Goal: Task Accomplishment & Management: Complete application form

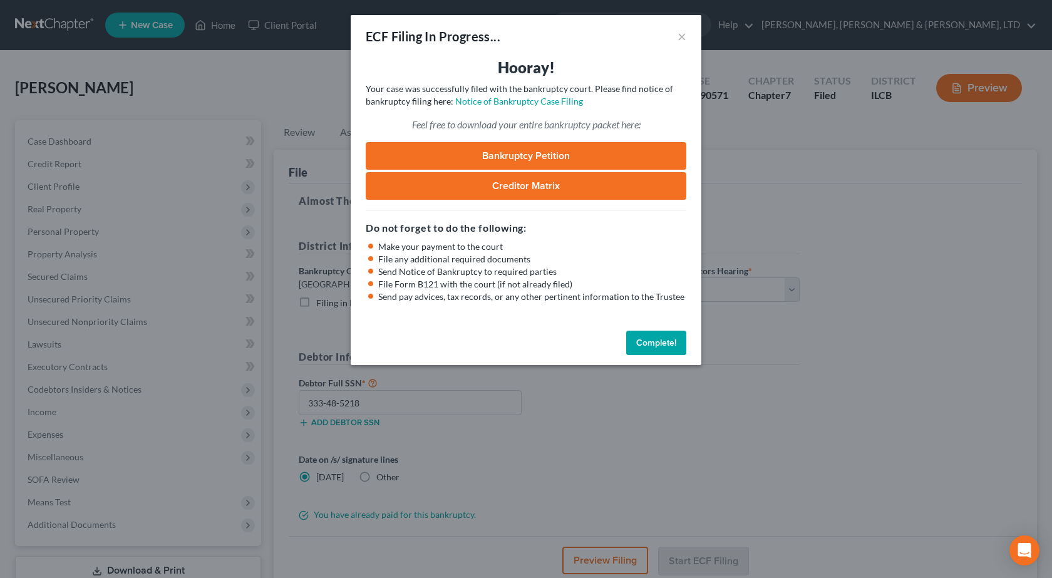
select select "2"
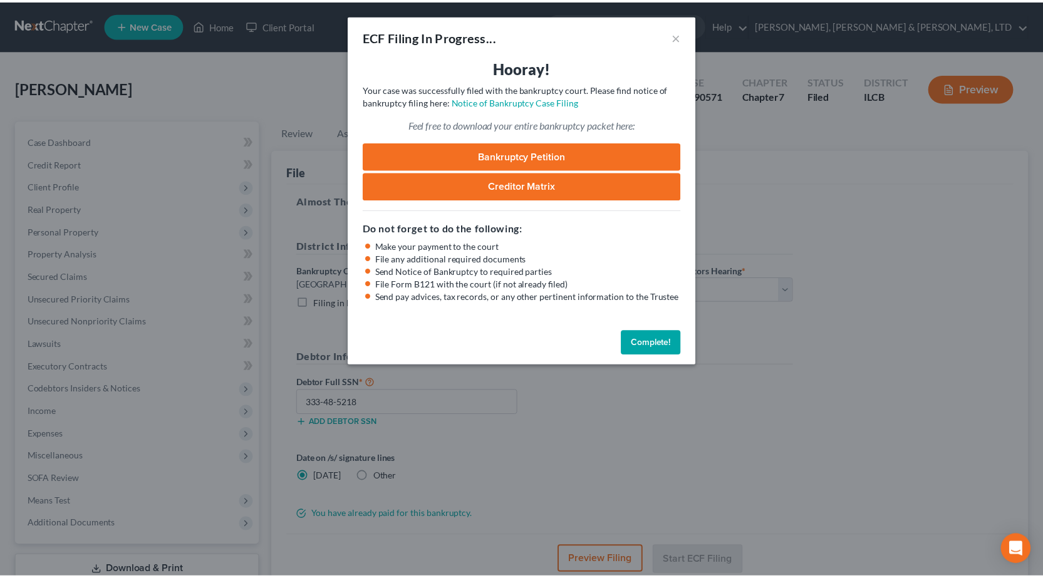
scroll to position [88, 0]
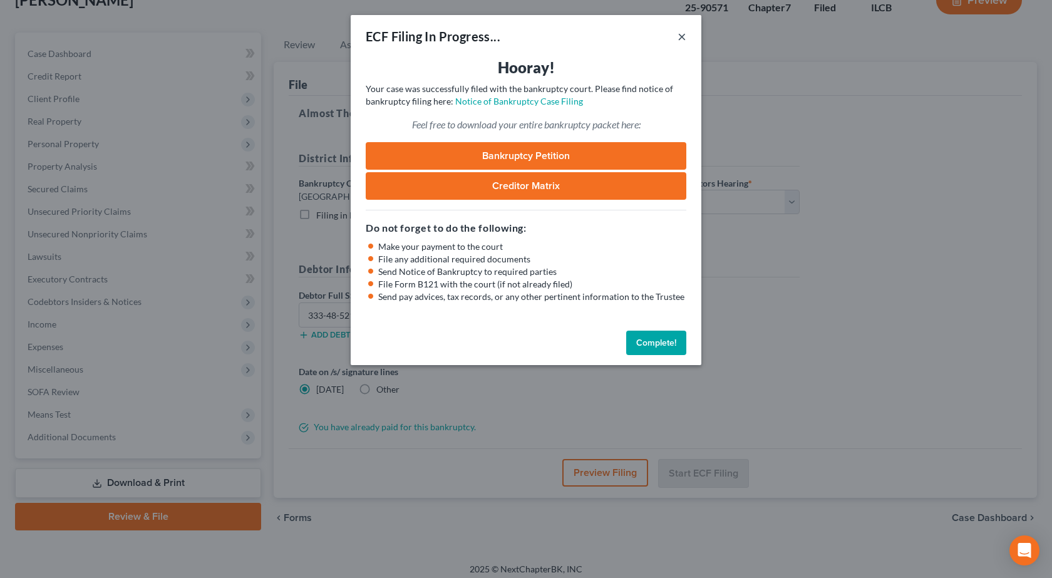
click at [679, 38] on button "×" at bounding box center [682, 36] width 9 height 15
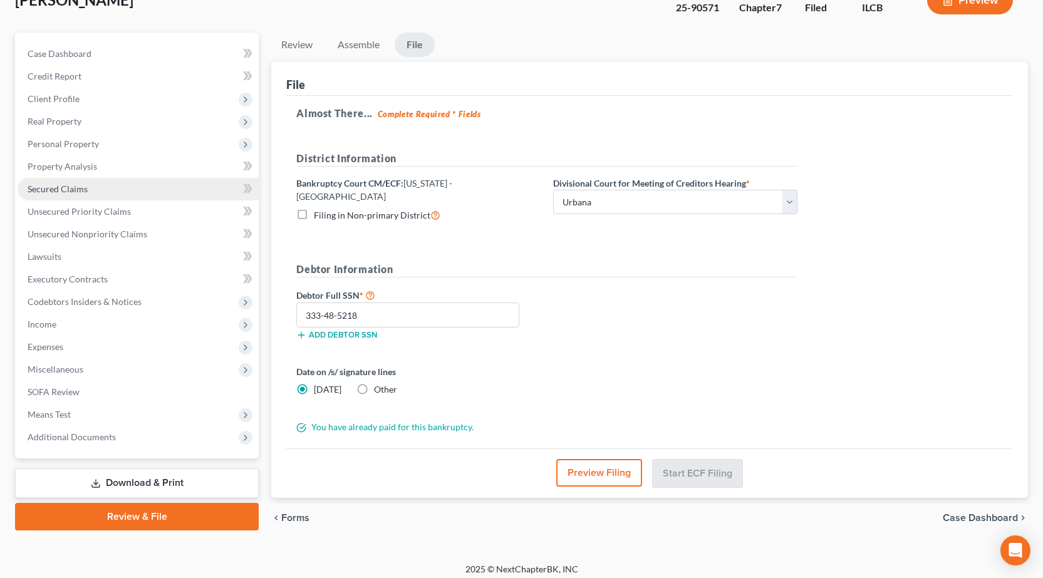
scroll to position [0, 0]
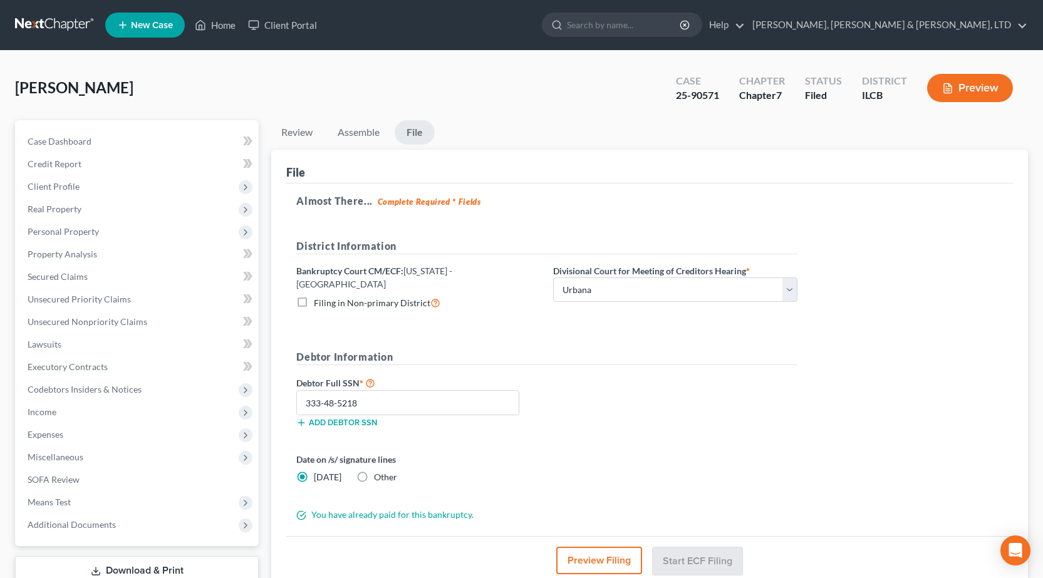
click at [58, 18] on link at bounding box center [55, 25] width 80 height 23
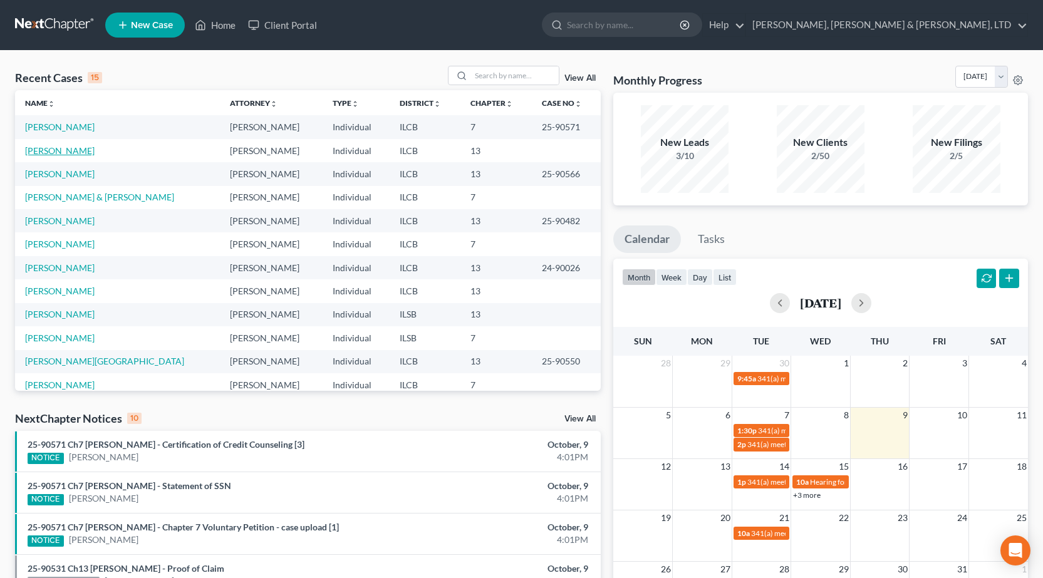
click at [37, 152] on link "[PERSON_NAME]" at bounding box center [60, 150] width 70 height 11
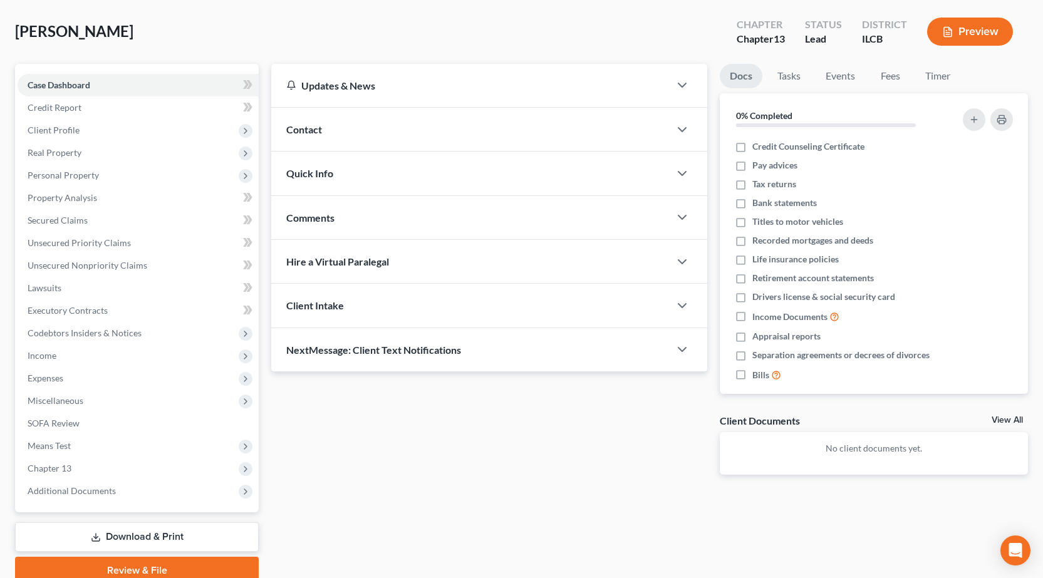
scroll to position [110, 0]
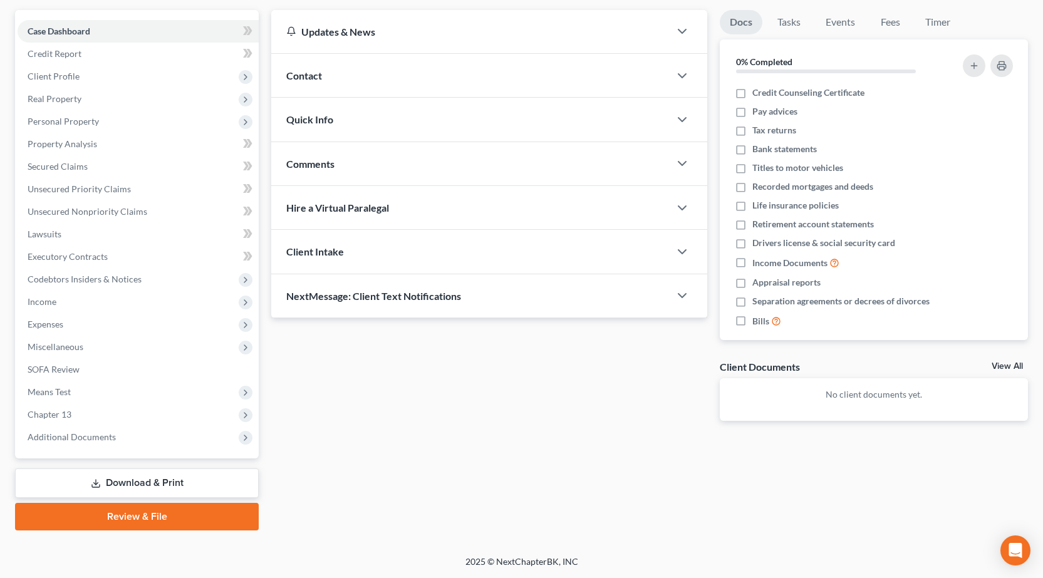
click at [128, 477] on link "Download & Print" at bounding box center [137, 483] width 244 height 29
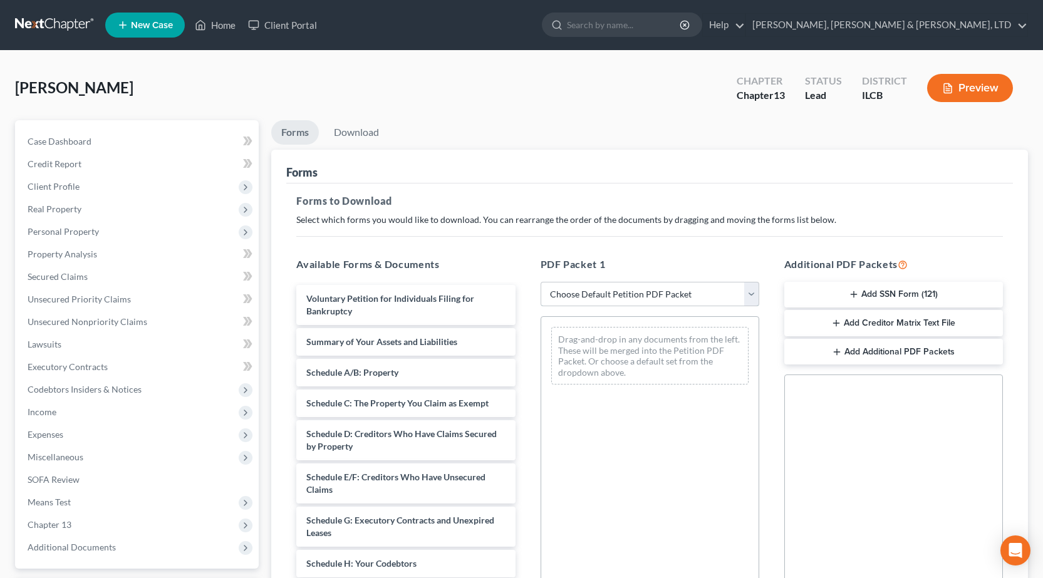
drag, startPoint x: 586, startPoint y: 291, endPoint x: 587, endPoint y: 299, distance: 8.9
click at [586, 291] on select "Choose Default Petition PDF Packet Complete Bankruptcy Petition (all forms and …" at bounding box center [650, 294] width 219 height 25
select select "0"
click at [541, 282] on select "Choose Default Petition PDF Packet Complete Bankruptcy Petition (all forms and …" at bounding box center [650, 294] width 219 height 25
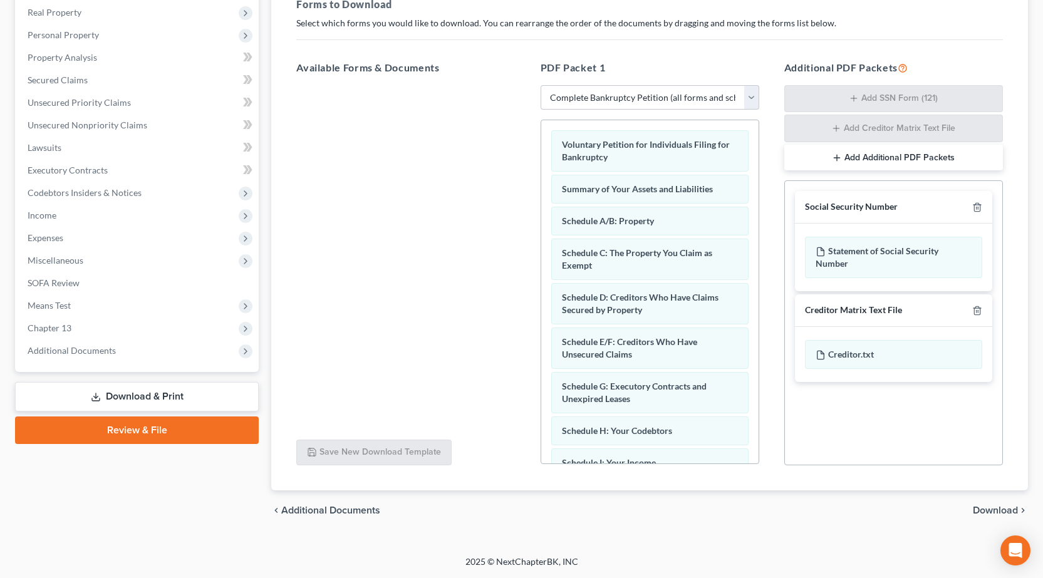
click at [999, 510] on span "Download" at bounding box center [995, 510] width 45 height 10
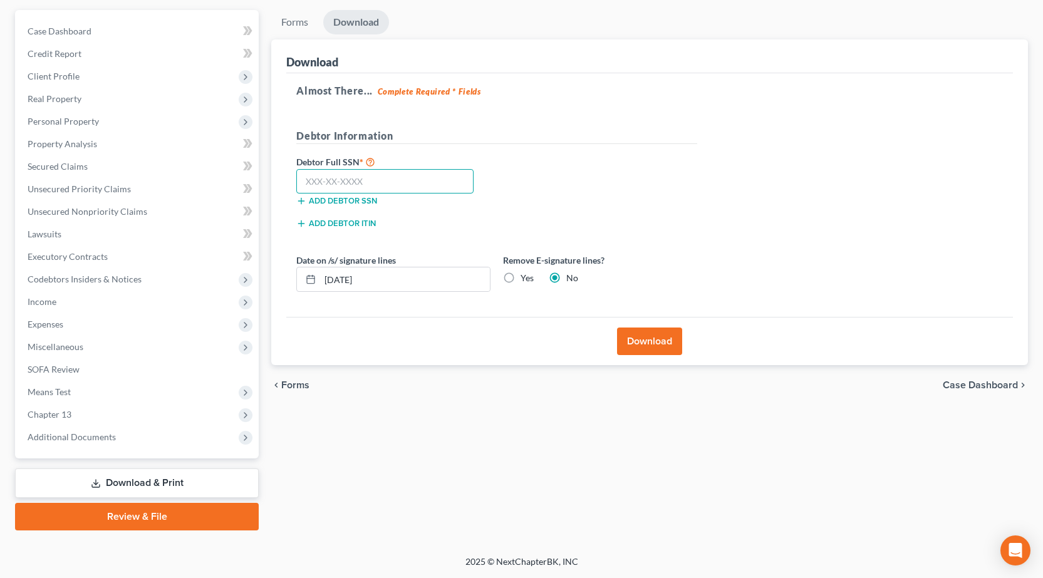
click at [355, 177] on input "text" at bounding box center [384, 181] width 177 height 25
type input "355-68-0117"
drag, startPoint x: 388, startPoint y: 276, endPoint x: 301, endPoint y: 267, distance: 87.4
click at [301, 267] on div "10/09/2025" at bounding box center [393, 279] width 194 height 25
click at [521, 282] on label "Yes" at bounding box center [527, 278] width 13 height 13
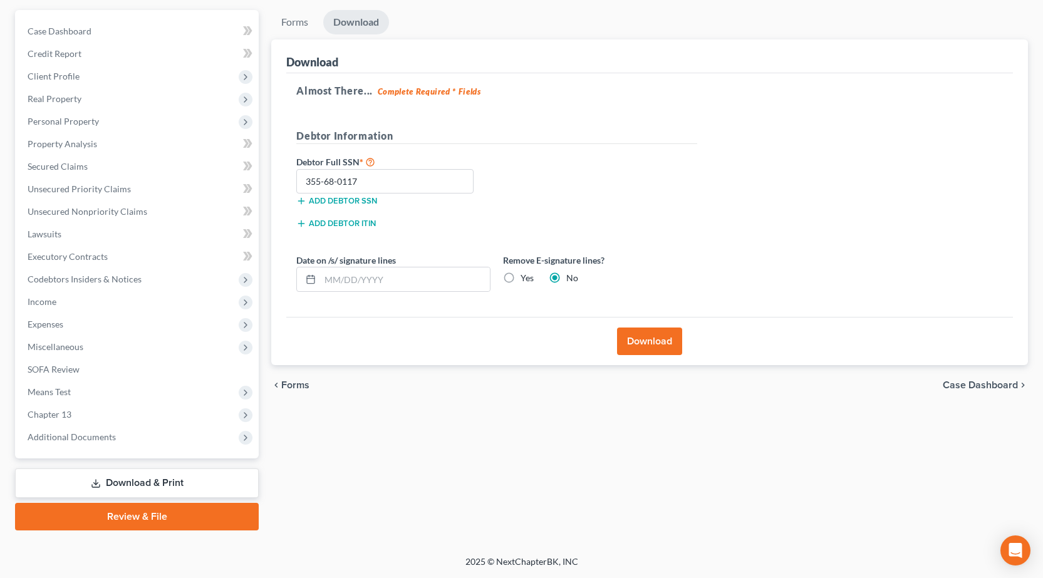
click at [526, 280] on input "Yes" at bounding box center [530, 276] width 8 height 8
radio input "true"
radio input "false"
click at [645, 341] on button "Download" at bounding box center [649, 342] width 65 height 28
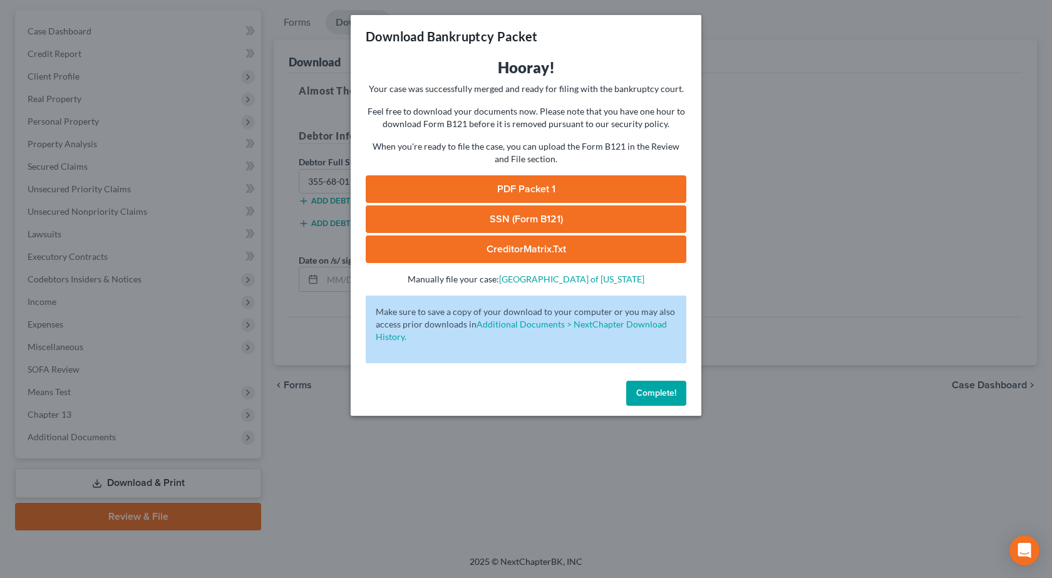
click at [510, 191] on link "PDF Packet 1" at bounding box center [526, 189] width 321 height 28
click at [522, 213] on link "SSN (Form B121)" at bounding box center [526, 219] width 321 height 28
click at [813, 318] on div "Download Bankruptcy Packet Hooray! Your case was successfully merged and ready …" at bounding box center [526, 289] width 1052 height 578
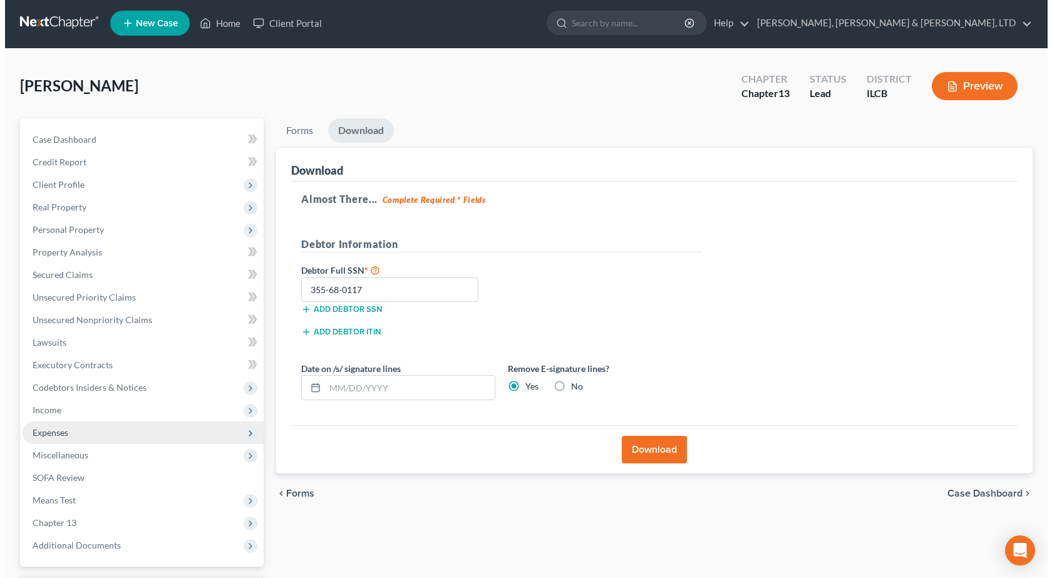
scroll to position [0, 0]
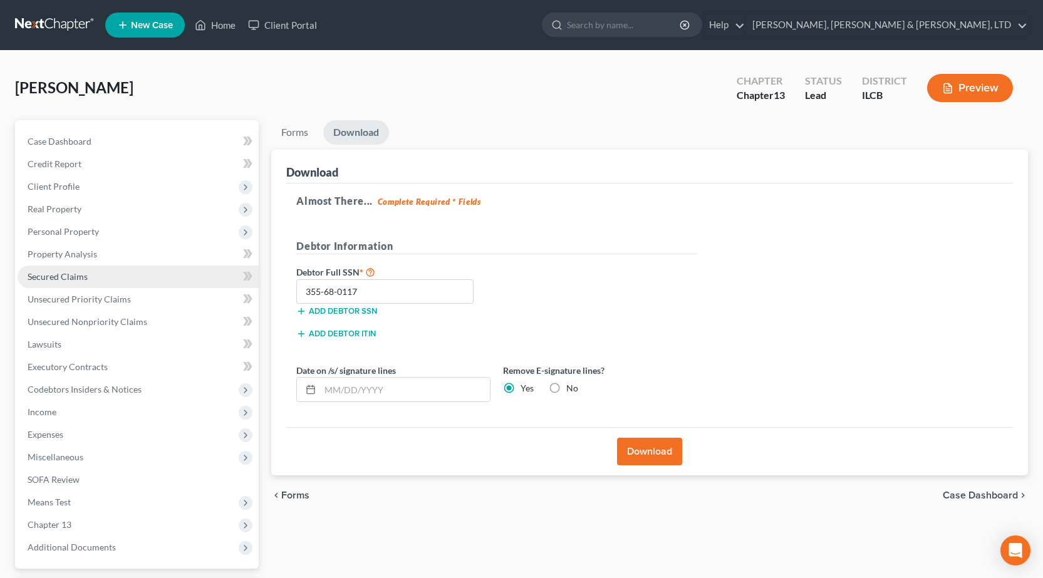
click at [77, 281] on span "Secured Claims" at bounding box center [58, 276] width 60 height 11
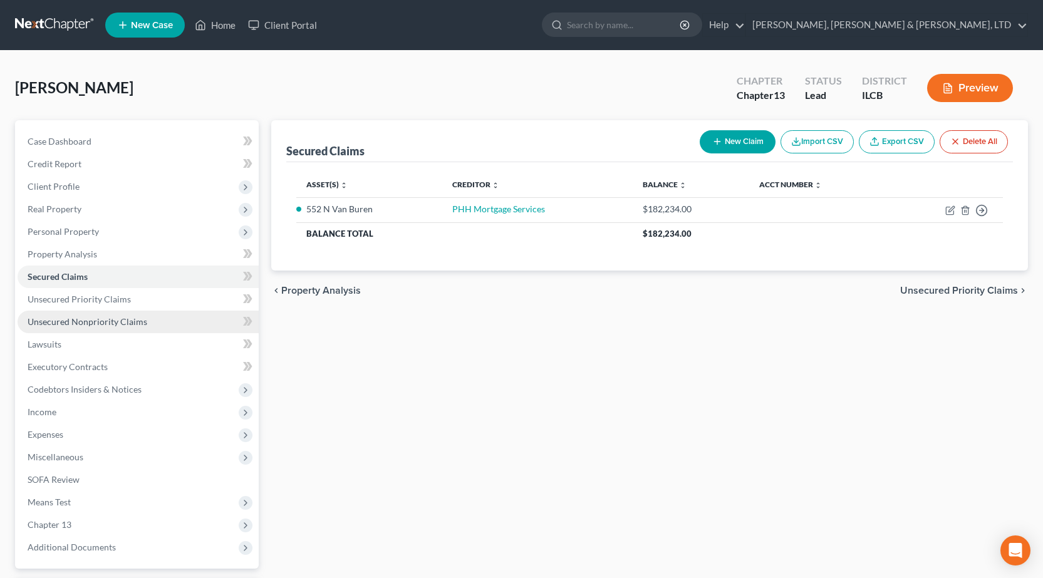
click at [70, 328] on link "Unsecured Nonpriority Claims" at bounding box center [138, 322] width 241 height 23
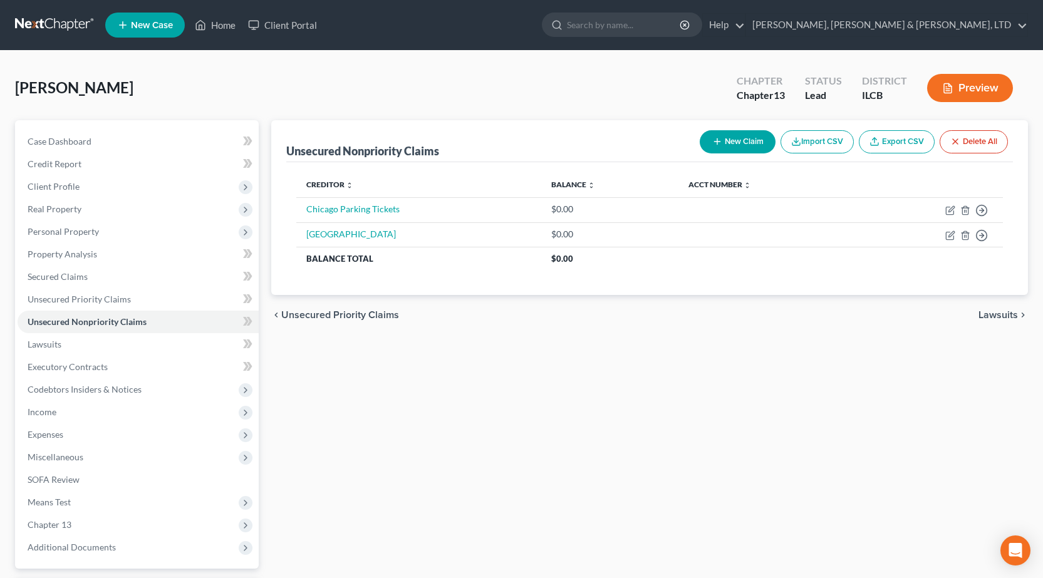
click at [723, 142] on button "New Claim" at bounding box center [738, 141] width 76 height 23
select select "0"
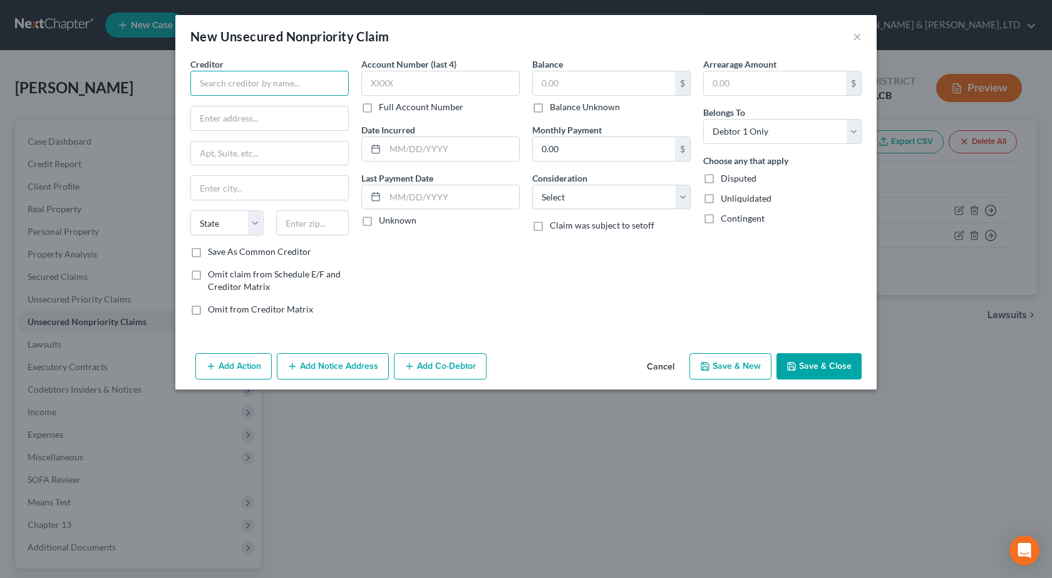
click at [244, 76] on input "text" at bounding box center [269, 83] width 158 height 25
paste input "BYS LLC/BISON STATE BANK"
type input "BYS LLC/BISON STATE BANK"
click at [331, 118] on input "text" at bounding box center [269, 118] width 157 height 24
paste input "223 MAIN ST"
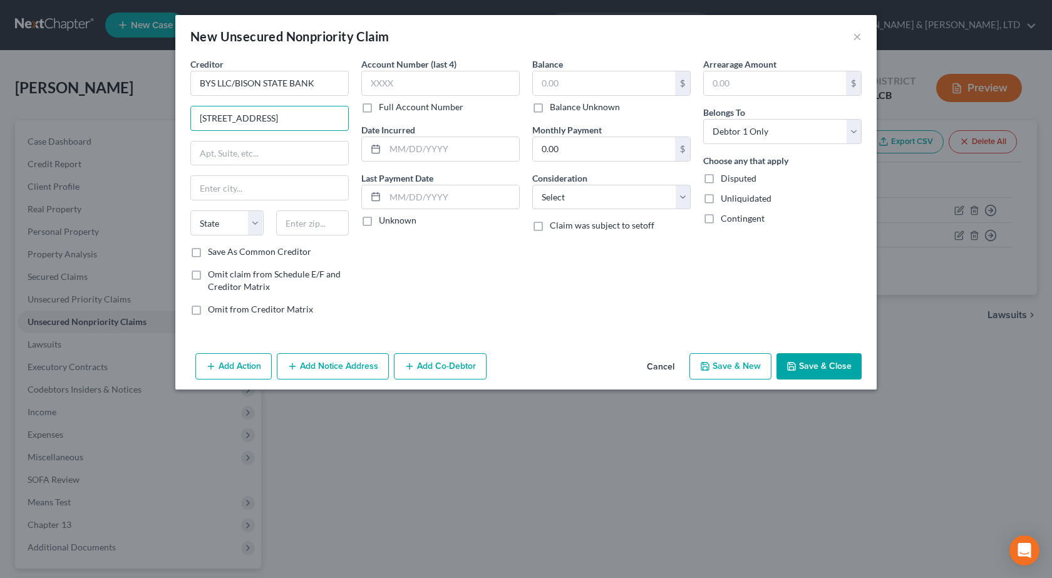
type input "223 MAIN ST"
click at [324, 225] on input "text" at bounding box center [312, 222] width 73 height 25
type input "67520"
type input "Bison"
select select "17"
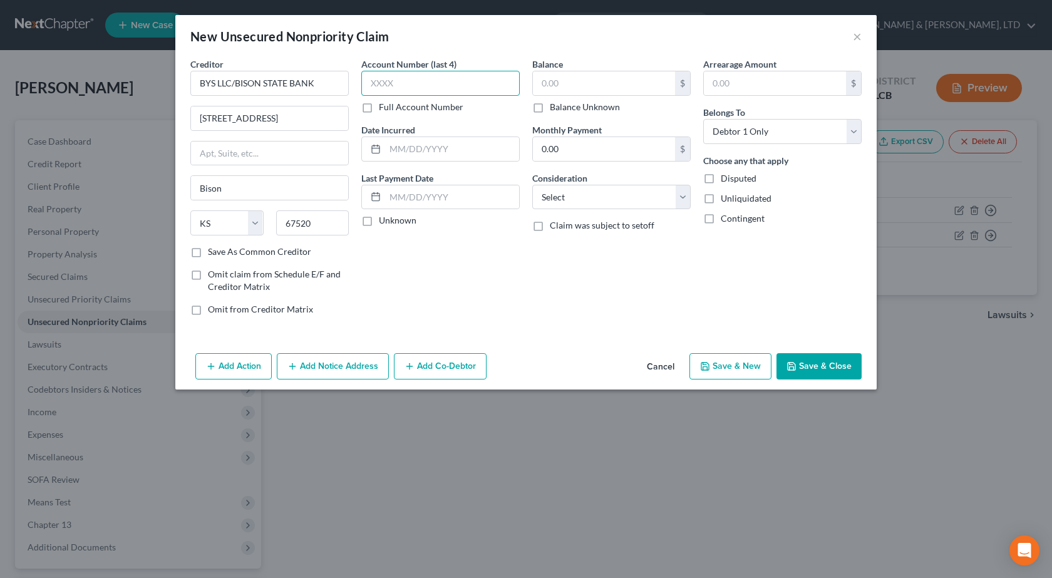
click at [415, 90] on input "text" at bounding box center [440, 83] width 158 height 25
type input "8543"
click at [413, 152] on input "text" at bounding box center [452, 149] width 134 height 24
paste input "03/31/2024"
type input "03/31/2024"
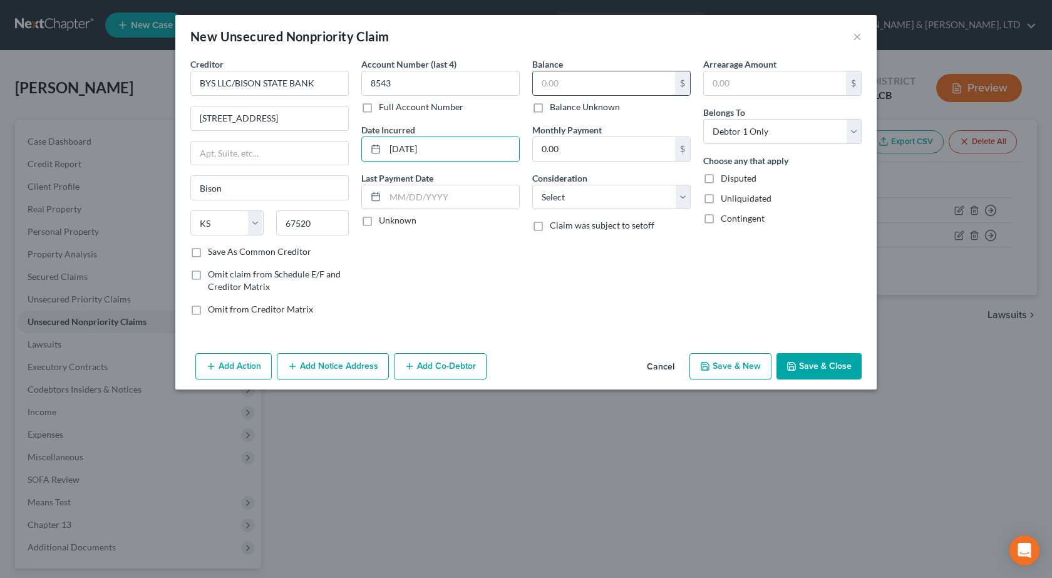
click at [606, 84] on input "text" at bounding box center [604, 83] width 142 height 24
type input "650"
click at [584, 189] on select "Select Cable / Satellite Services Collection Agency Credit Card Debt Debt Couns…" at bounding box center [611, 197] width 158 height 25
select select "2"
click at [532, 185] on select "Select Cable / Satellite Services Collection Agency Credit Card Debt Debt Couns…" at bounding box center [611, 197] width 158 height 25
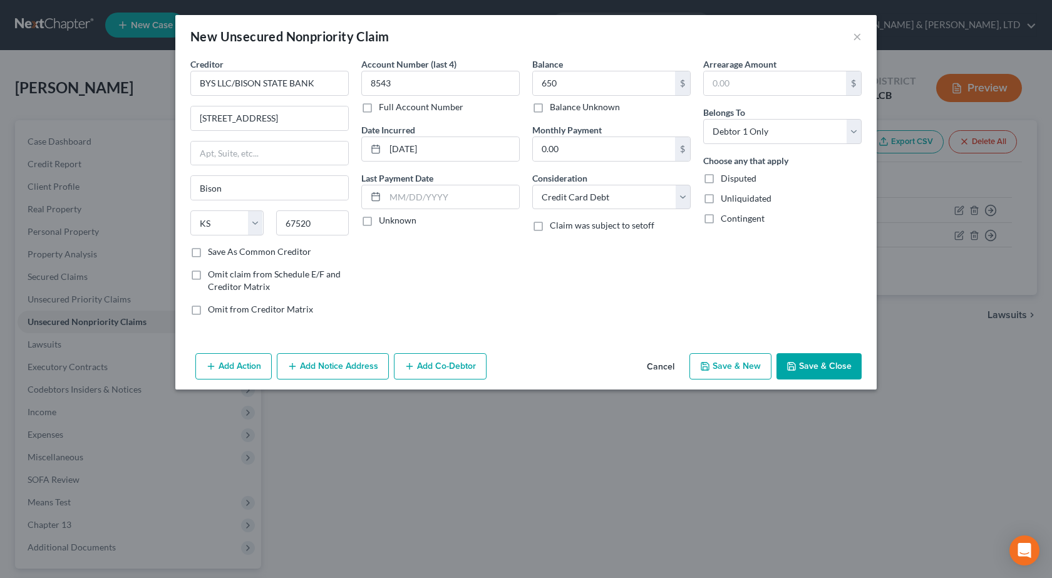
click at [828, 373] on button "Save & Close" at bounding box center [819, 366] width 85 height 26
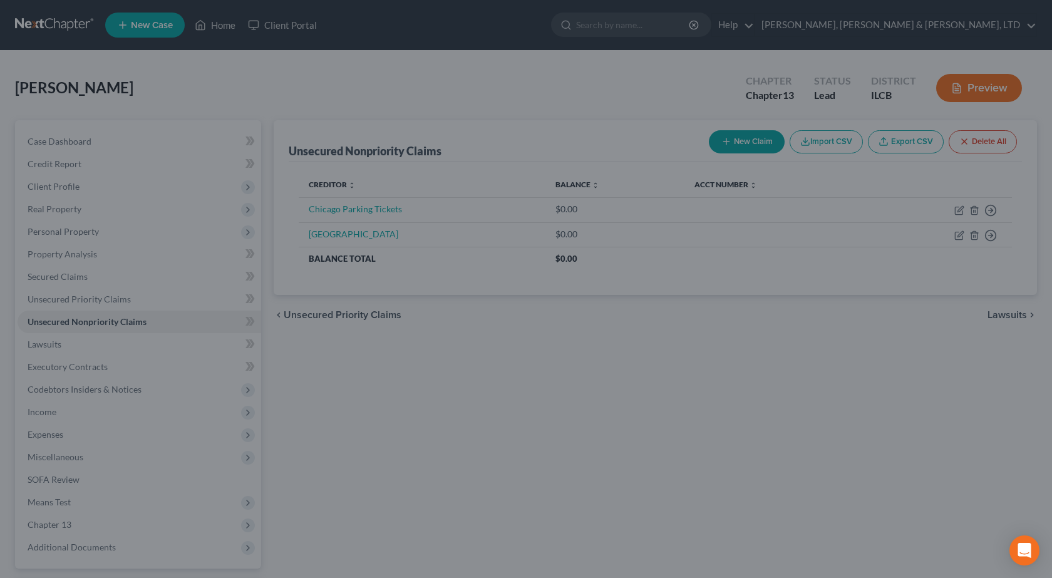
type input "650.00"
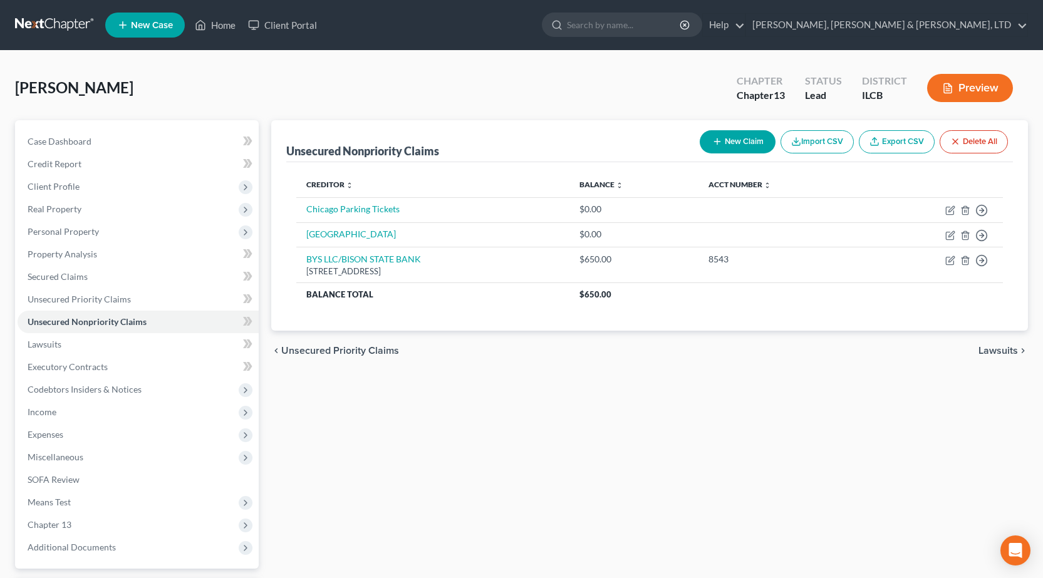
click at [739, 144] on button "New Claim" at bounding box center [738, 141] width 76 height 23
select select "0"
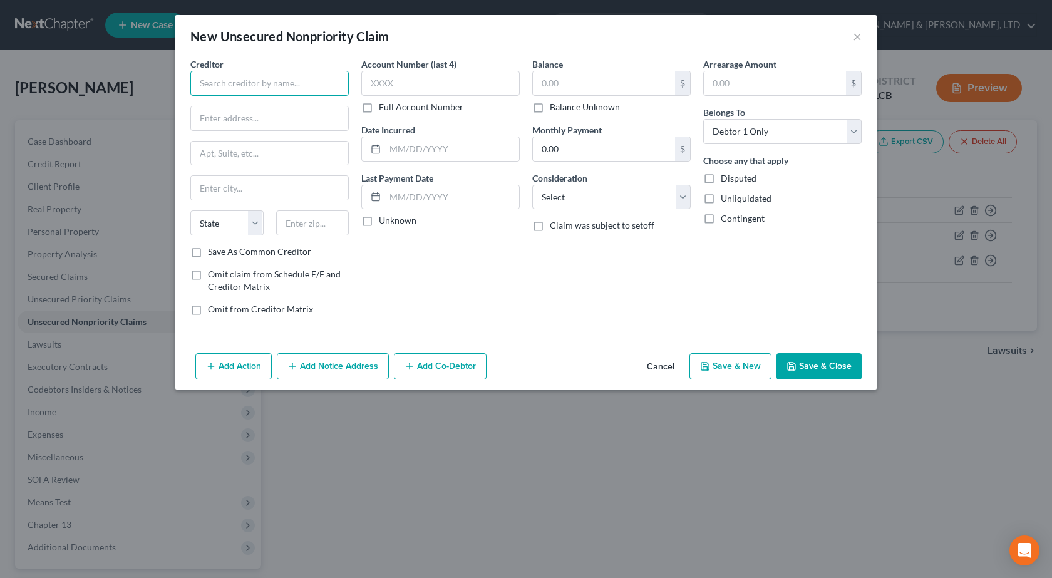
click at [279, 80] on input "text" at bounding box center [269, 83] width 158 height 25
paste input "LVNV FUNDING LLC"
type input "LVNV FUNDING LLC"
click at [310, 81] on input "LVNV FUNDING LLC" at bounding box center [269, 83] width 158 height 25
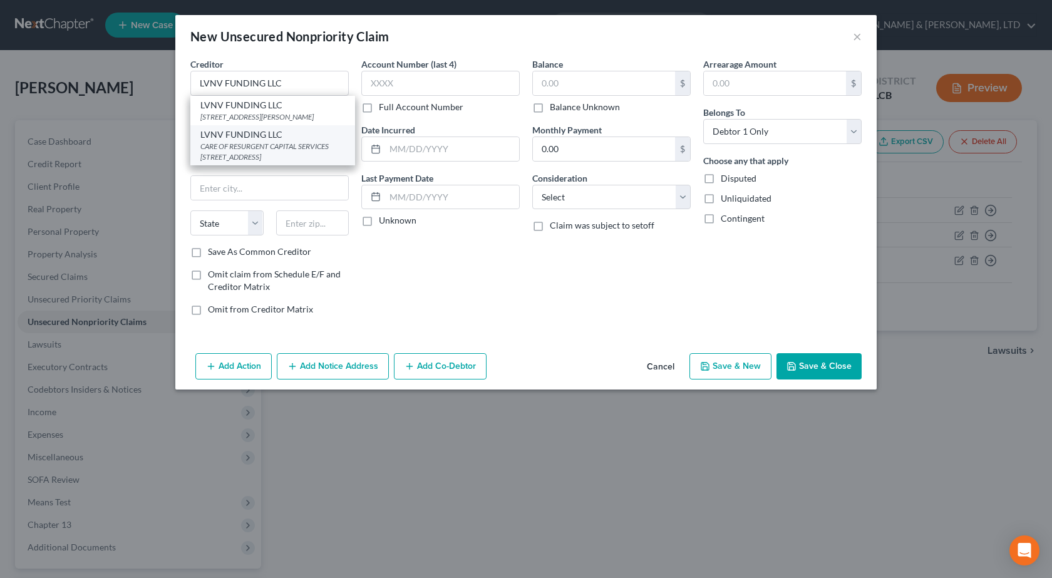
click at [313, 139] on div "LVNV FUNDING LLC" at bounding box center [272, 134] width 145 height 13
type input "CARE OF RESURGENT CAPITAL SERVICES L.P"
type input "PO BOX 1269"
type input "Greenville"
select select "42"
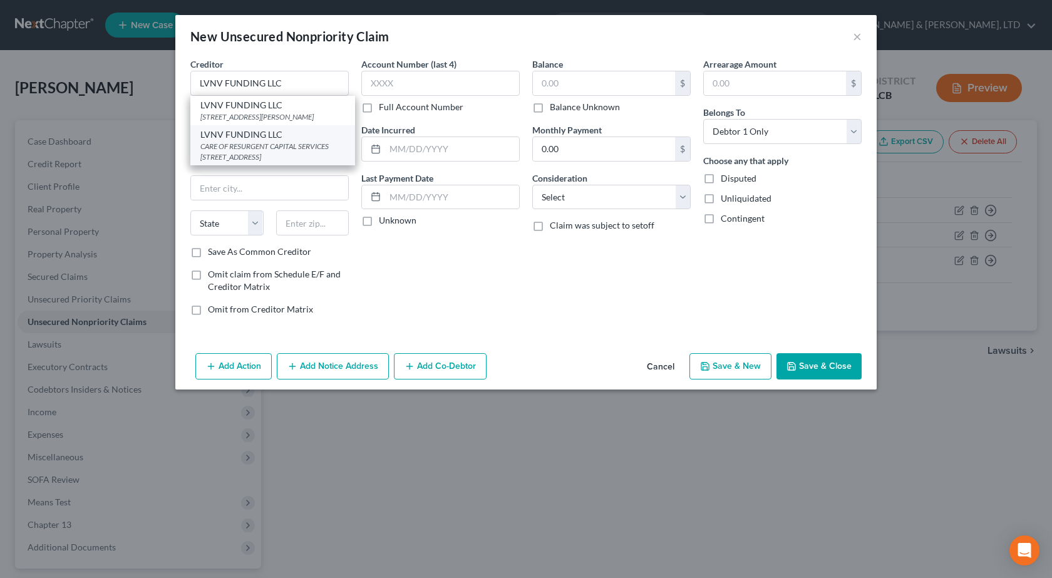
type input "29602"
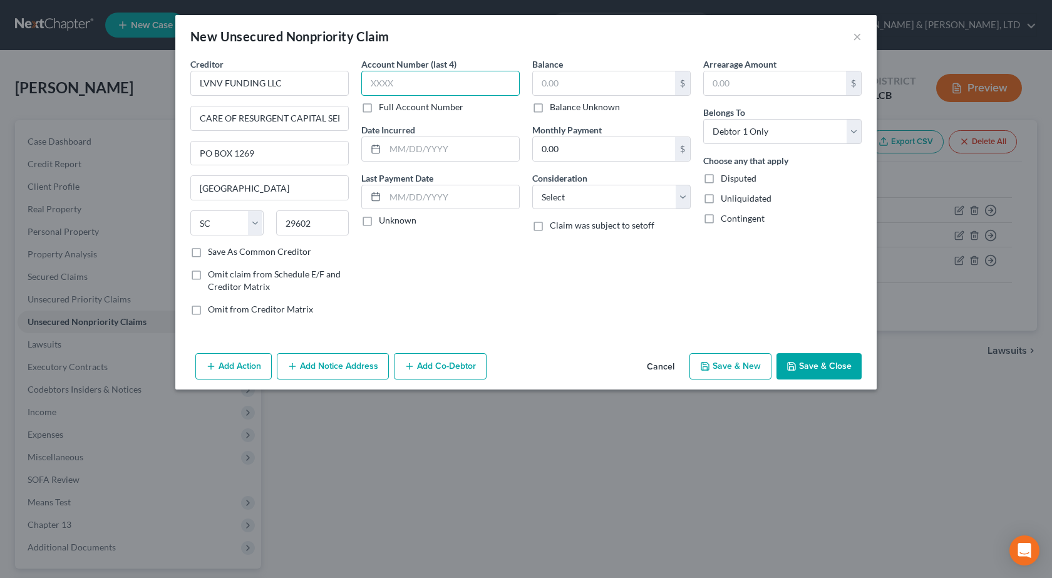
click at [422, 82] on input "text" at bounding box center [440, 83] width 158 height 25
type input "4133"
click at [471, 155] on input "text" at bounding box center [452, 149] width 134 height 24
paste input "01/20/2023"
type input "01/20/2023"
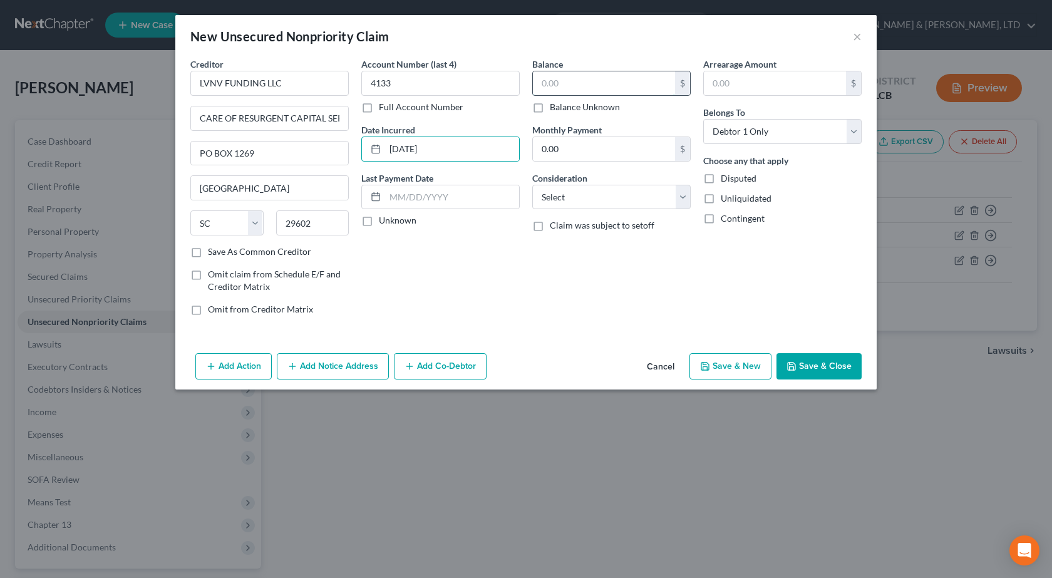
click at [565, 75] on input "text" at bounding box center [604, 83] width 142 height 24
type input "425"
click at [604, 190] on select "Select Cable / Satellite Services Collection Agency Credit Card Debt Debt Couns…" at bounding box center [611, 197] width 158 height 25
select select "1"
click at [532, 185] on select "Select Cable / Satellite Services Collection Agency Credit Card Debt Debt Couns…" at bounding box center [611, 197] width 158 height 25
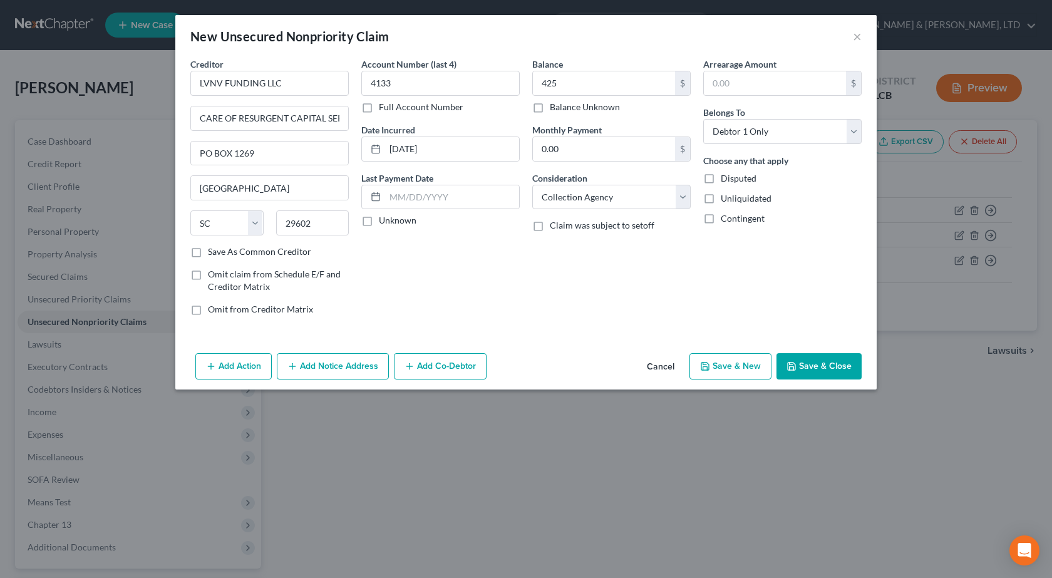
click at [828, 368] on button "Save & Close" at bounding box center [819, 366] width 85 height 26
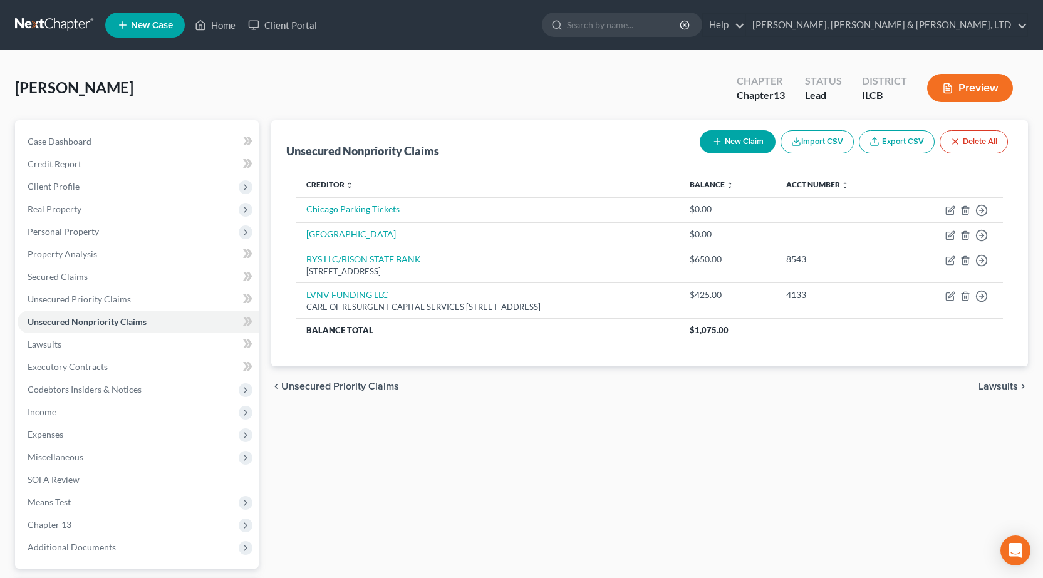
click at [729, 147] on button "New Claim" at bounding box center [738, 141] width 76 height 23
select select "0"
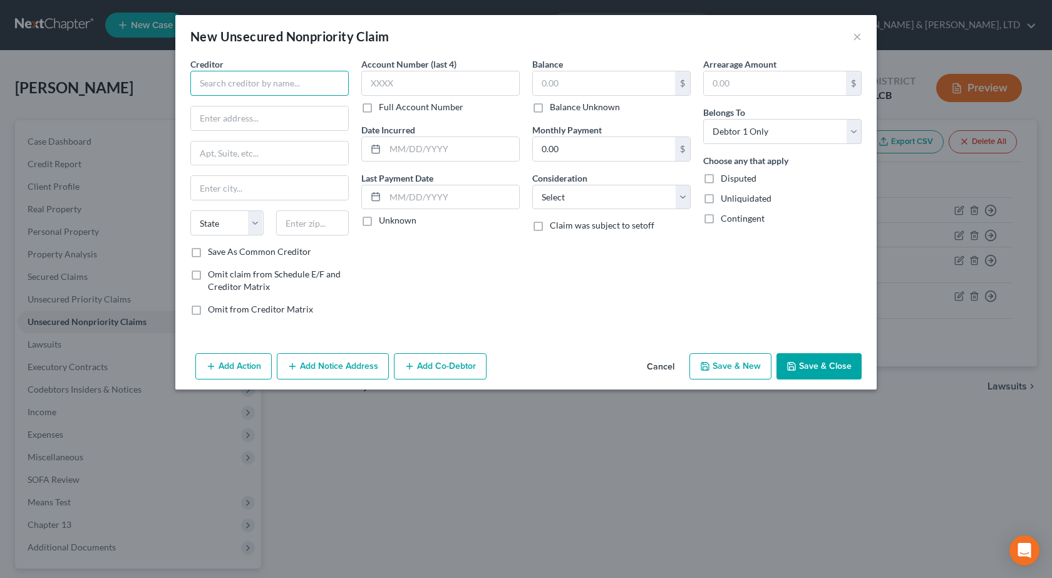
click at [215, 81] on input "text" at bounding box center [269, 83] width 158 height 25
paste input "TBOM/FORTIVA MC"
type input "TBOM/FORTIVA MC"
click at [309, 117] on input "text" at bounding box center [269, 118] width 157 height 24
paste input "PO Box 105555"
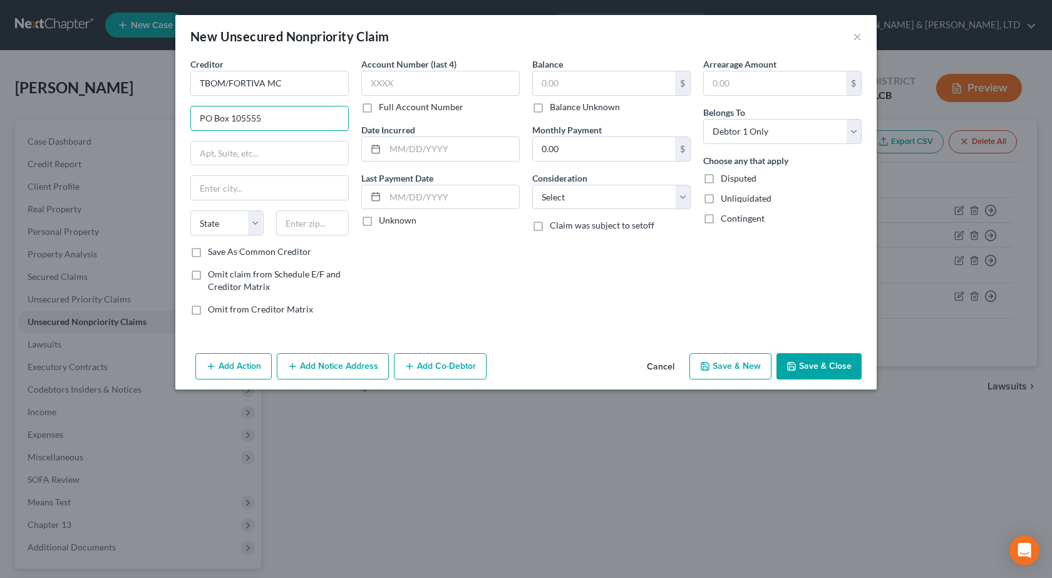
type input "PO Box 105555"
click at [346, 256] on div "Save As Common Creditor" at bounding box center [269, 252] width 158 height 13
click at [294, 230] on input "text" at bounding box center [312, 222] width 73 height 25
type input "30348"
type input "Atlanta"
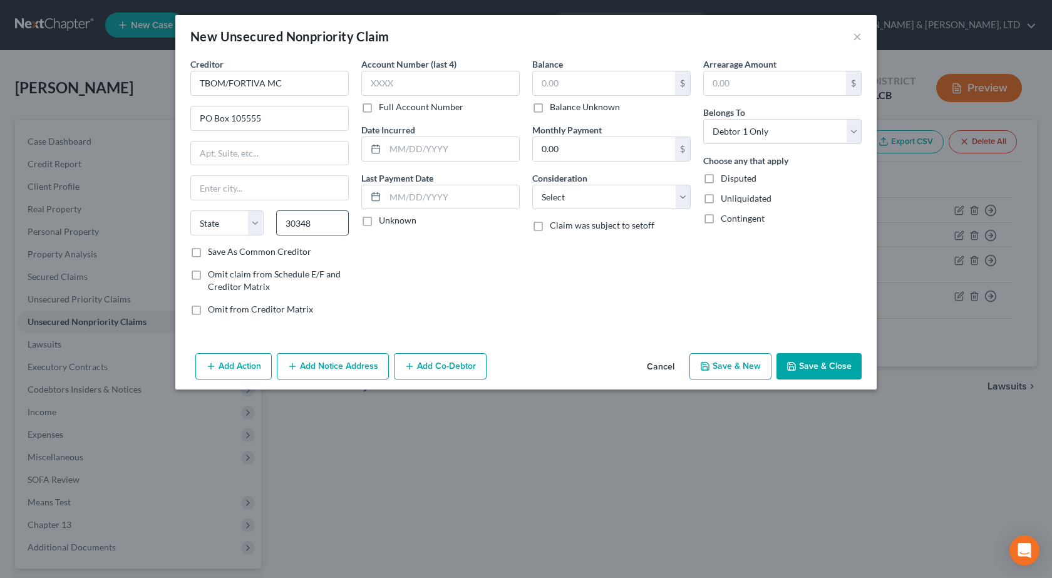
select select "10"
click at [422, 86] on input "text" at bounding box center [440, 83] width 158 height 25
type input "8090"
click at [428, 154] on input "text" at bounding box center [452, 149] width 134 height 24
paste input "07/08/2021"
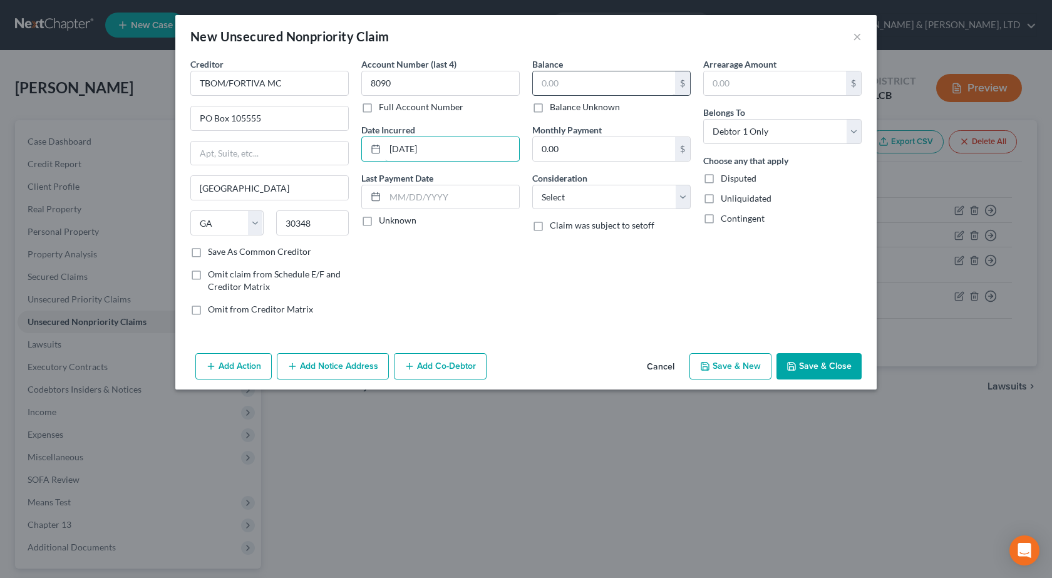
type input "07/08/2021"
click at [570, 84] on input "text" at bounding box center [604, 83] width 142 height 24
type input "741"
click at [575, 190] on select "Select Cable / Satellite Services Collection Agency Credit Card Debt Debt Couns…" at bounding box center [611, 197] width 158 height 25
select select "2"
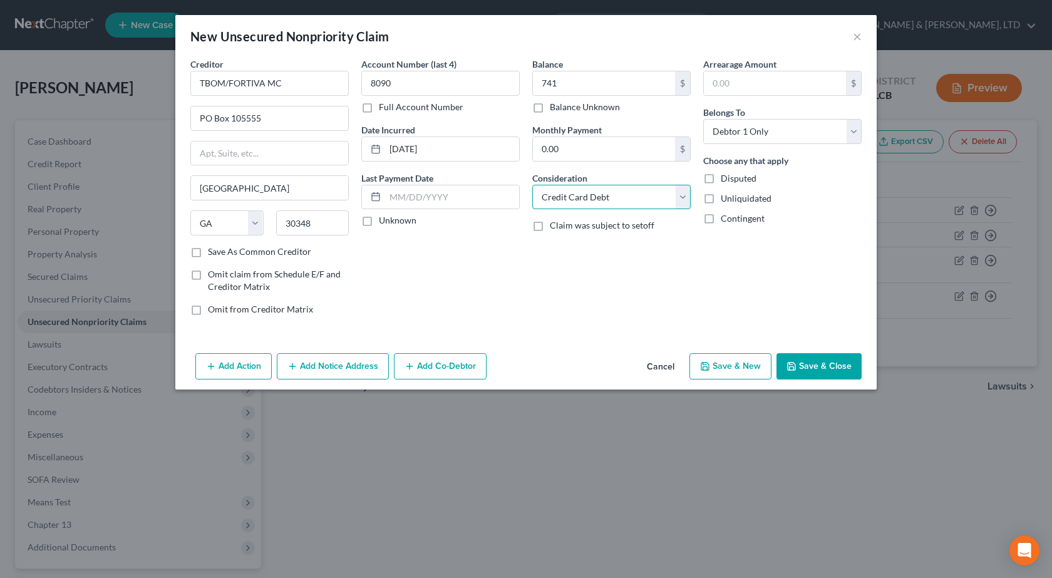
click at [532, 185] on select "Select Cable / Satellite Services Collection Agency Credit Card Debt Debt Couns…" at bounding box center [611, 197] width 158 height 25
click at [823, 364] on button "Save & Close" at bounding box center [819, 366] width 85 height 26
type input "741.00"
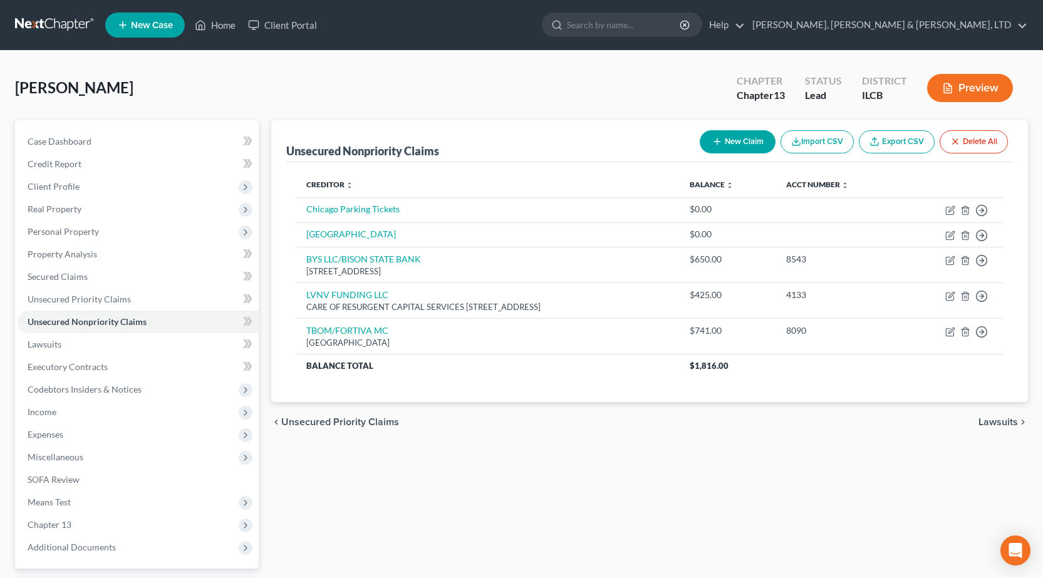
click at [723, 141] on button "New Claim" at bounding box center [738, 141] width 76 height 23
select select "0"
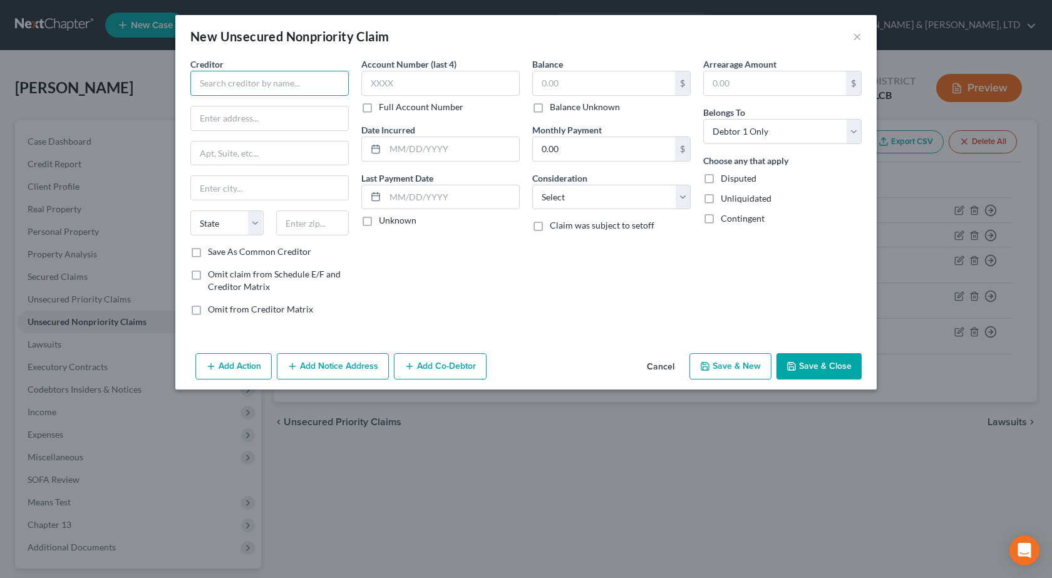
click at [234, 89] on input "text" at bounding box center [269, 83] width 158 height 25
paste input "REG ACCEPT"
type input "REG ACCEPT"
click at [229, 120] on input "text" at bounding box center [269, 118] width 157 height 24
paste input "1424 E Fire Tower Road"
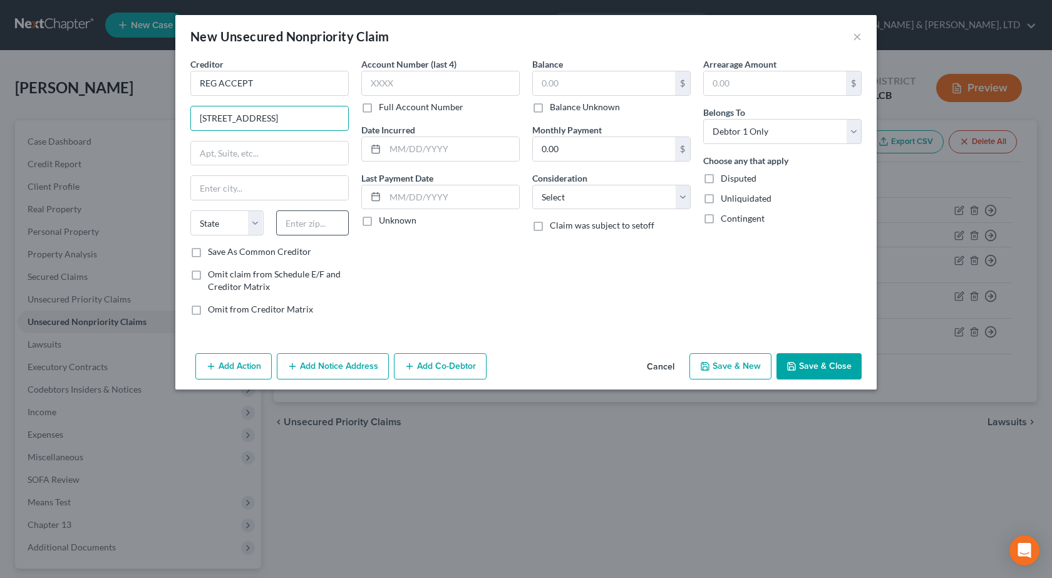
type input "1424 E Fire Tower Road"
click at [301, 220] on input "text" at bounding box center [312, 222] width 73 height 25
type input "27858"
type input "Greenville"
select select "28"
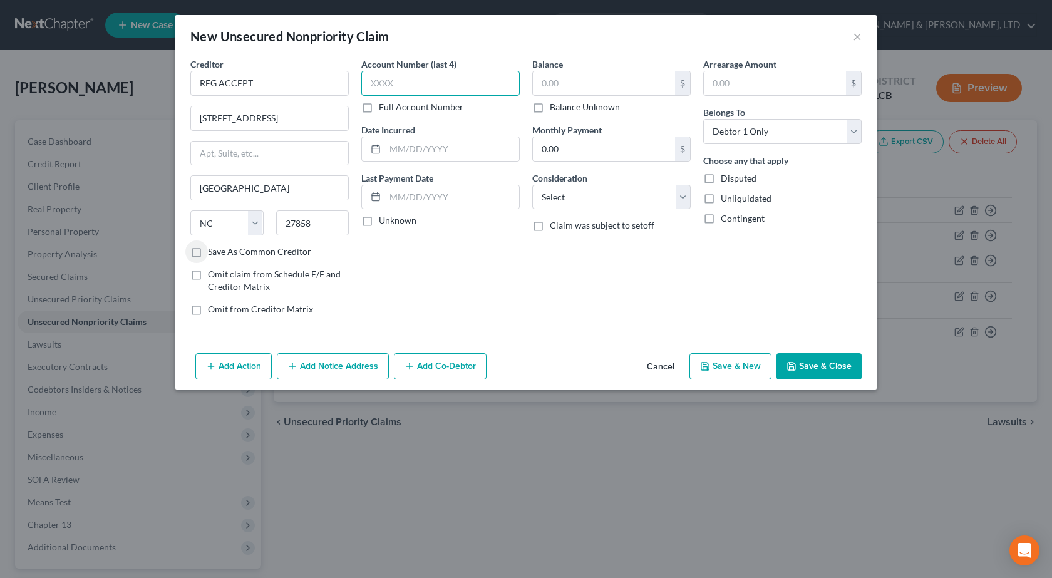
click at [403, 83] on input "text" at bounding box center [440, 83] width 158 height 25
type input "5441"
click at [406, 148] on input "text" at bounding box center [452, 149] width 134 height 24
paste input "07/15/2017"
type input "07/15/2017"
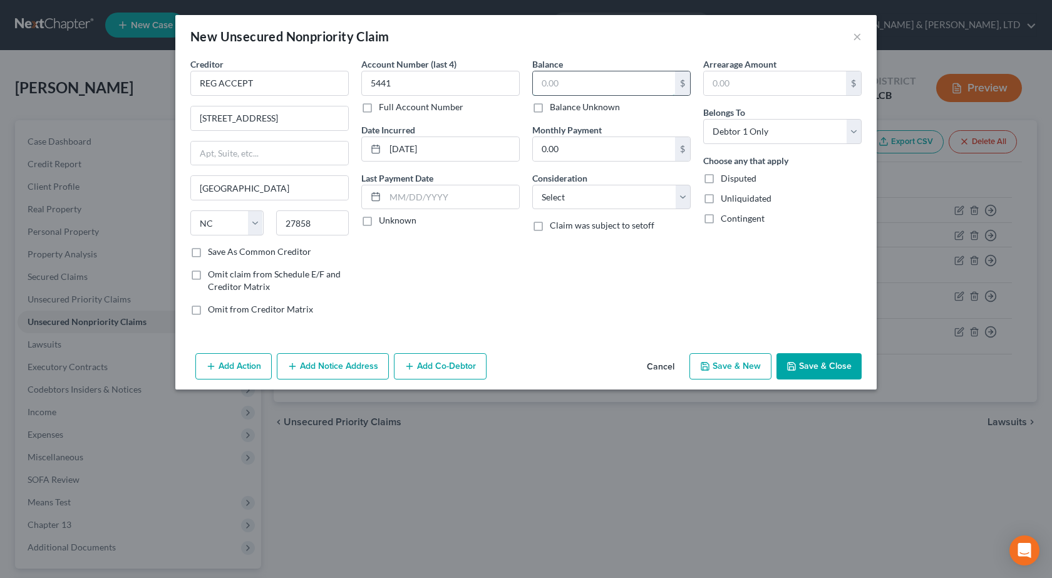
click at [572, 91] on input "text" at bounding box center [604, 83] width 142 height 24
click at [598, 80] on input "text" at bounding box center [604, 83] width 142 height 24
paste input "$13,826"
type input "13,826"
click at [571, 189] on select "Select Cable / Satellite Services Collection Agency Credit Card Debt Debt Couns…" at bounding box center [611, 197] width 158 height 25
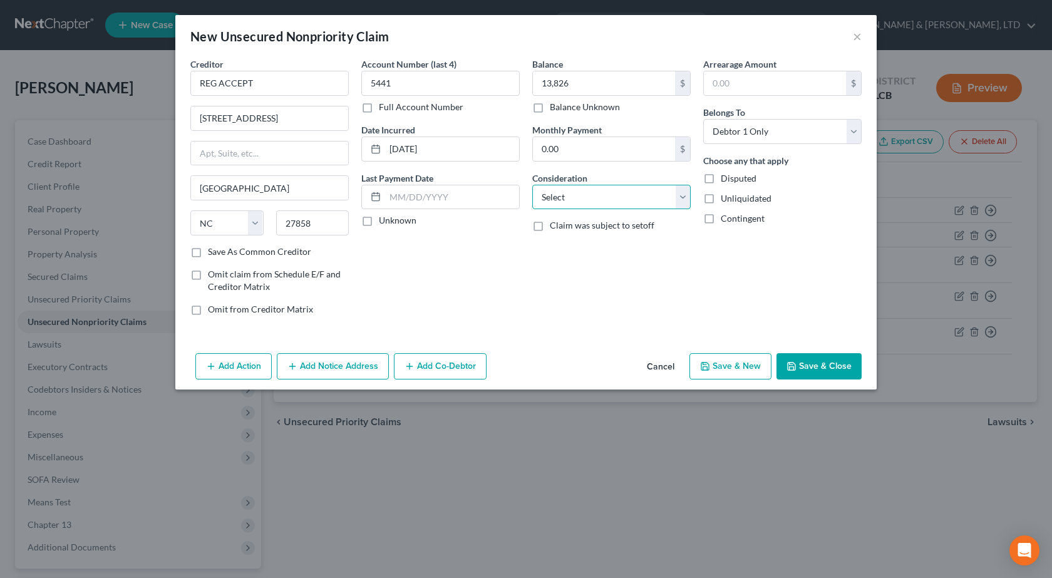
select select "4"
click at [532, 185] on select "Select Cable / Satellite Services Collection Agency Credit Card Debt Debt Couns…" at bounding box center [611, 197] width 158 height 25
click at [572, 296] on div "Balance 13,826.00 $ Balance Unknown Balance Undetermined 13,826 $ Balance Unkno…" at bounding box center [611, 192] width 171 height 268
click at [808, 366] on button "Save & Close" at bounding box center [819, 366] width 85 height 26
type input "13,826.00"
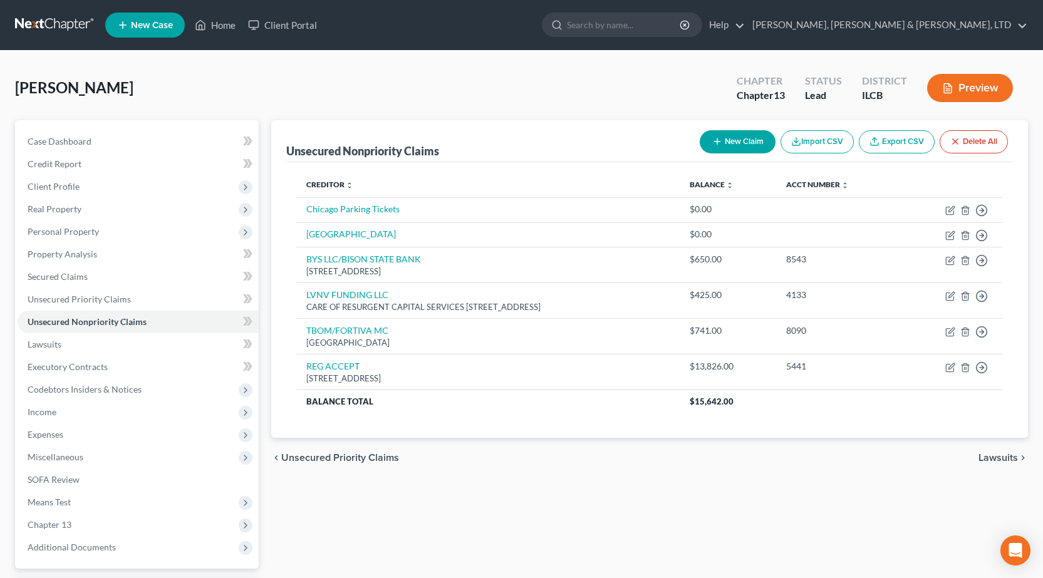
click at [717, 141] on icon "button" at bounding box center [717, 142] width 10 height 10
select select "0"
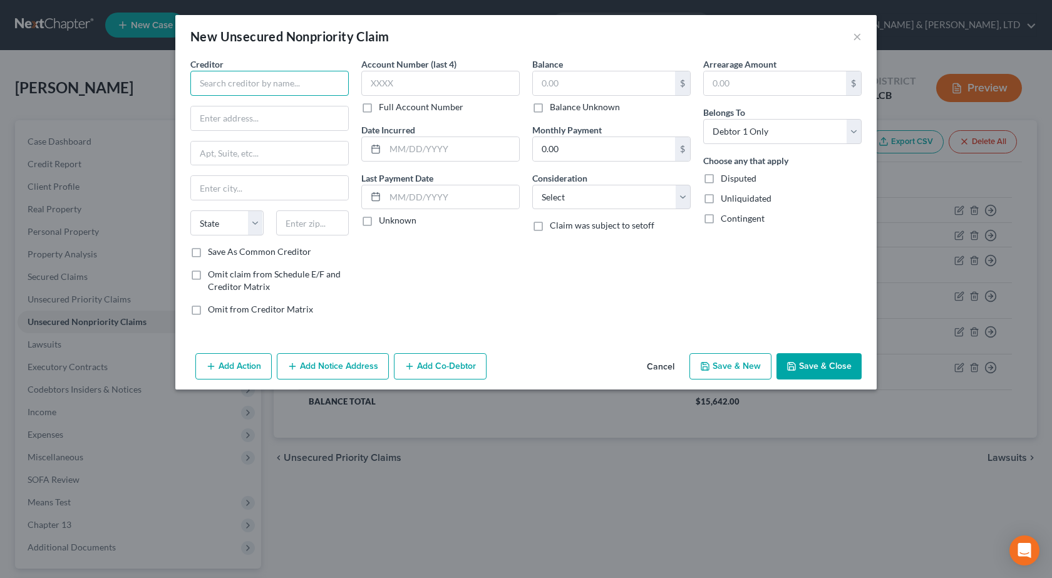
click at [297, 90] on input "text" at bounding box center [269, 83] width 158 height 25
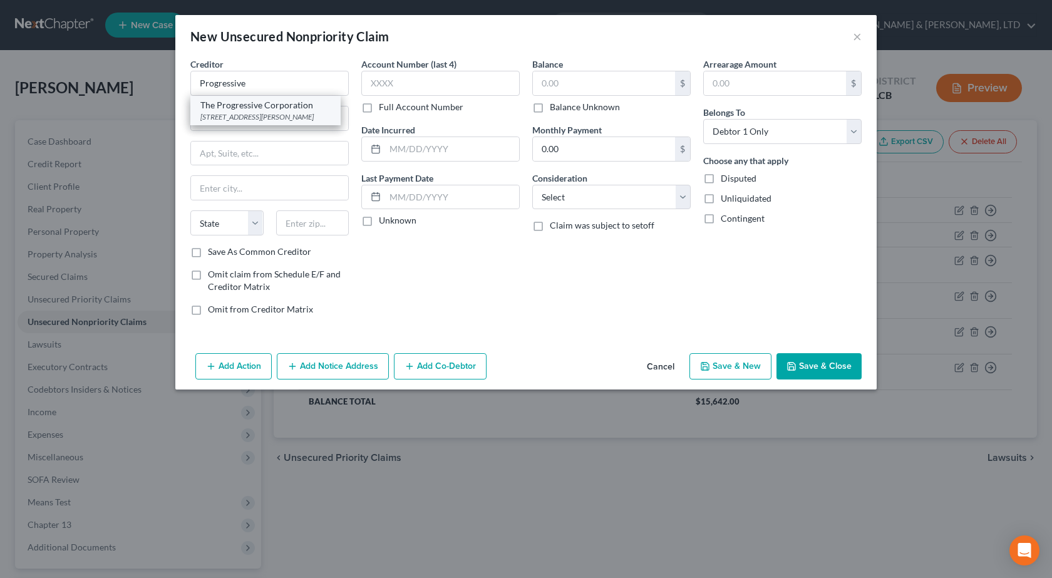
click at [264, 115] on div "6300 Wilson Mills Rd., Cleveland, OH 44143" at bounding box center [265, 116] width 130 height 11
type input "The Progressive Corporation"
type input "6300 Wilson Mills Rd."
type input "Cleveland"
select select "36"
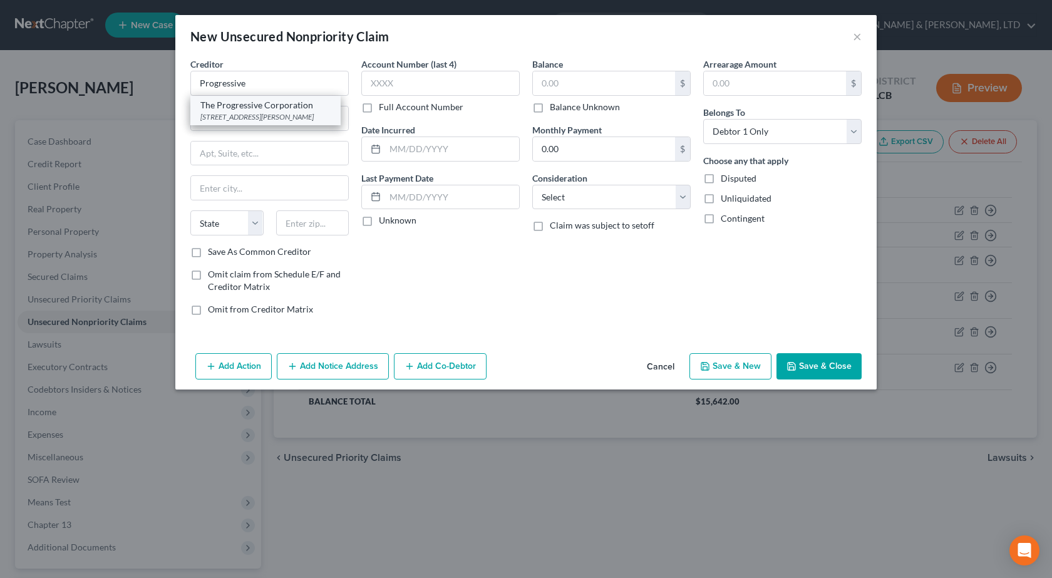
type input "44143"
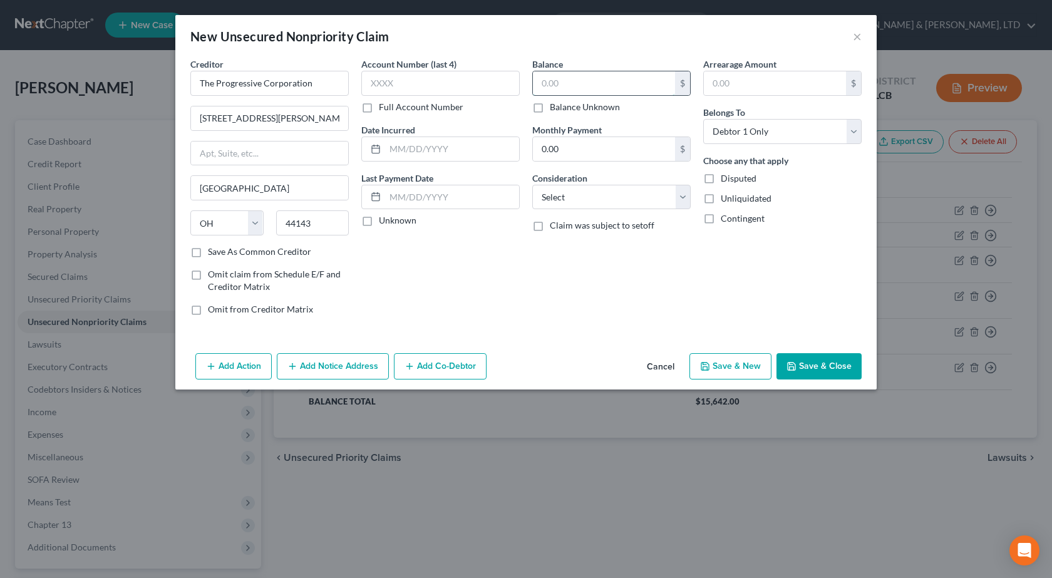
click at [576, 84] on input "text" at bounding box center [604, 83] width 142 height 24
type input "234"
click at [535, 308] on div "Balance 234.00 $ Balance Unknown Balance Undetermined 234 $ Balance Unknown Mon…" at bounding box center [611, 192] width 171 height 268
click at [571, 197] on select "Select Cable / Satellite Services Collection Agency Credit Card Debt Debt Couns…" at bounding box center [611, 197] width 158 height 25
select select "14"
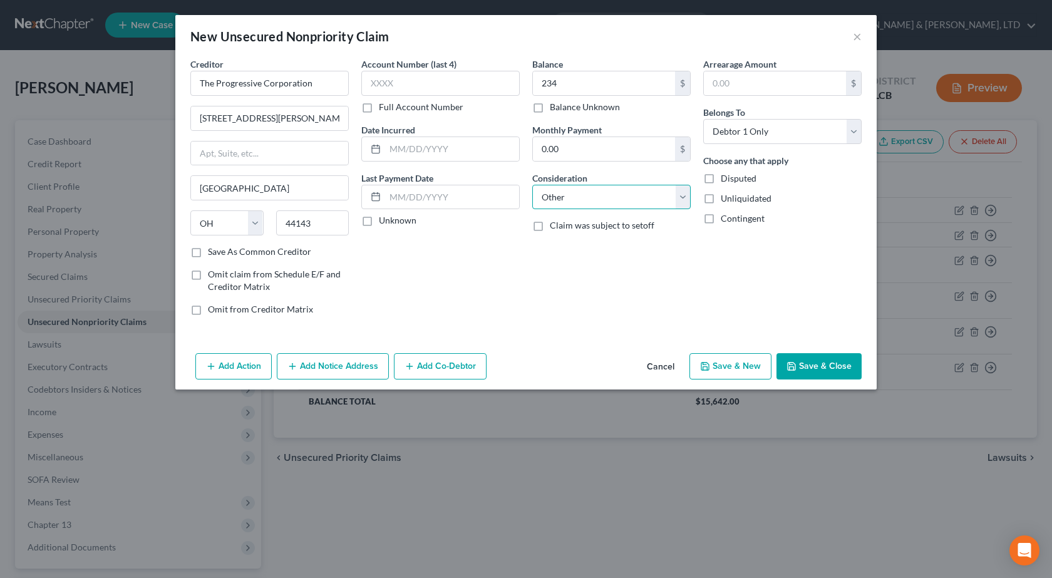
click at [532, 185] on select "Select Cable / Satellite Services Collection Agency Credit Card Debt Debt Couns…" at bounding box center [611, 197] width 158 height 25
click at [588, 241] on input "text" at bounding box center [611, 245] width 157 height 24
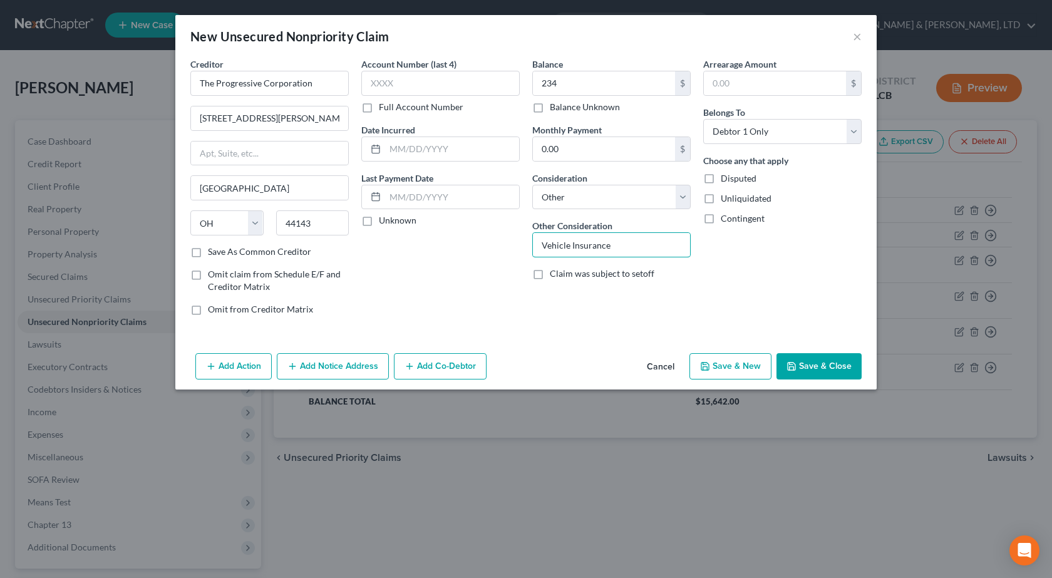
type input "Vehicle Insurance"
click at [510, 344] on div "Creditor * The Progressive Corporation 6300 Wilson Mills Rd. Cleveland State AL…" at bounding box center [526, 203] width 702 height 291
click at [351, 367] on button "Add Notice Address" at bounding box center [333, 366] width 112 height 26
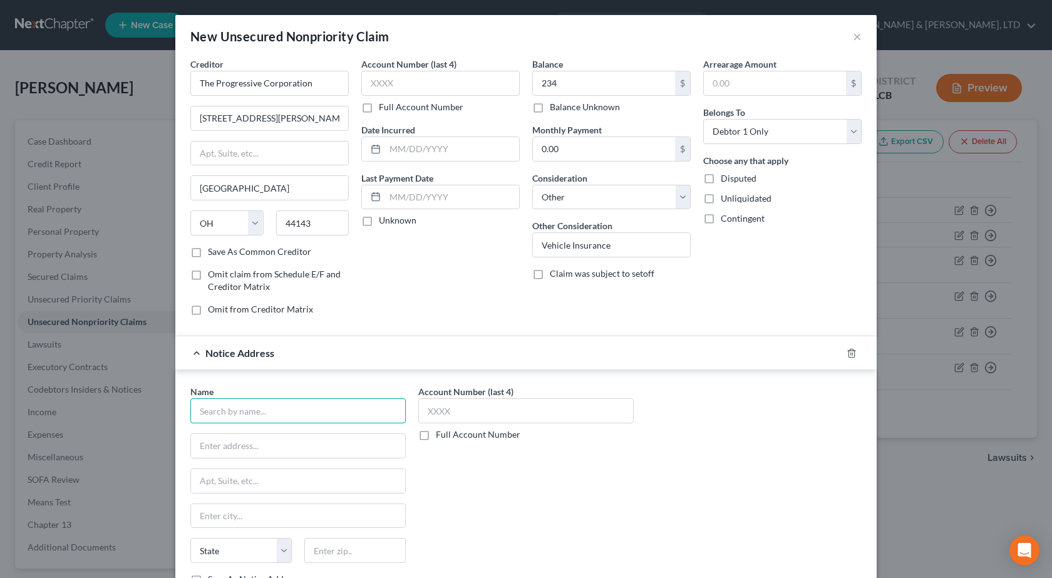
click at [238, 404] on input "text" at bounding box center [297, 410] width 215 height 25
paste input "CAINE & WEINER COMPANY INC"
type input "CAINE & WEINER COMPANY INC"
click at [217, 447] on input "text" at bounding box center [298, 446] width 214 height 24
paste input "5805 SEPULVEDA BLVD"
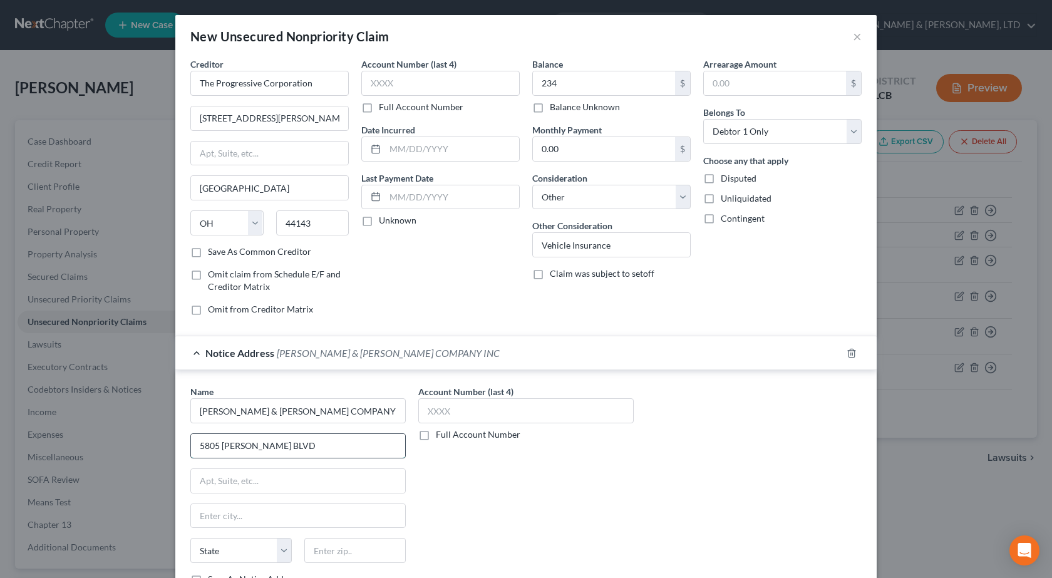
click at [325, 448] on input "5805 SEPULVEDA BLVD" at bounding box center [298, 446] width 214 height 24
type input "5805 SEPULVEDA BLVD FL 4"
click at [331, 549] on input "text" at bounding box center [354, 550] width 101 height 25
type input "91411"
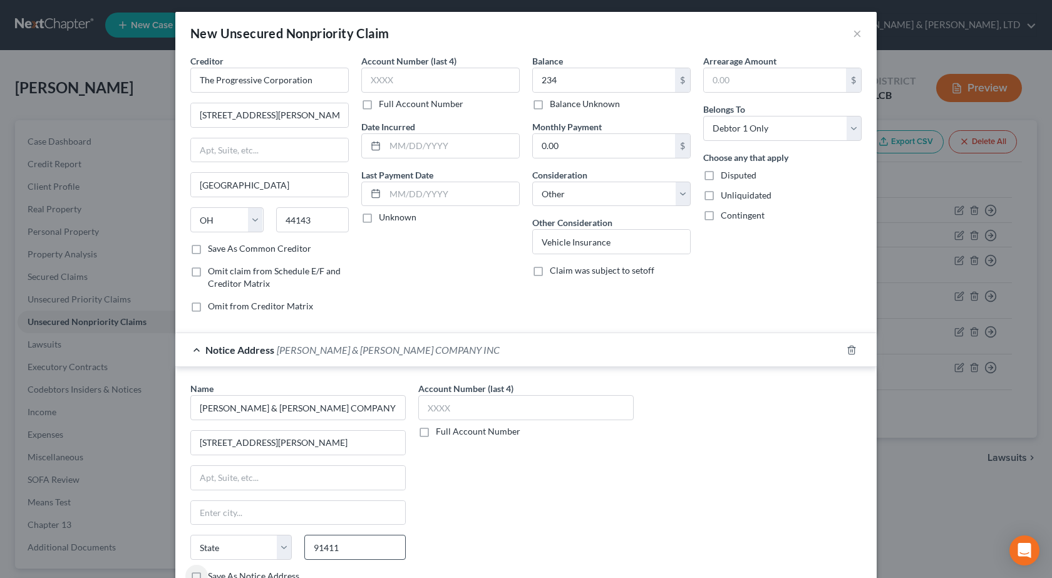
type input "Van Nuys"
select select "4"
click at [592, 475] on div "Account Number (last 4) Full Account Number" at bounding box center [526, 487] width 228 height 210
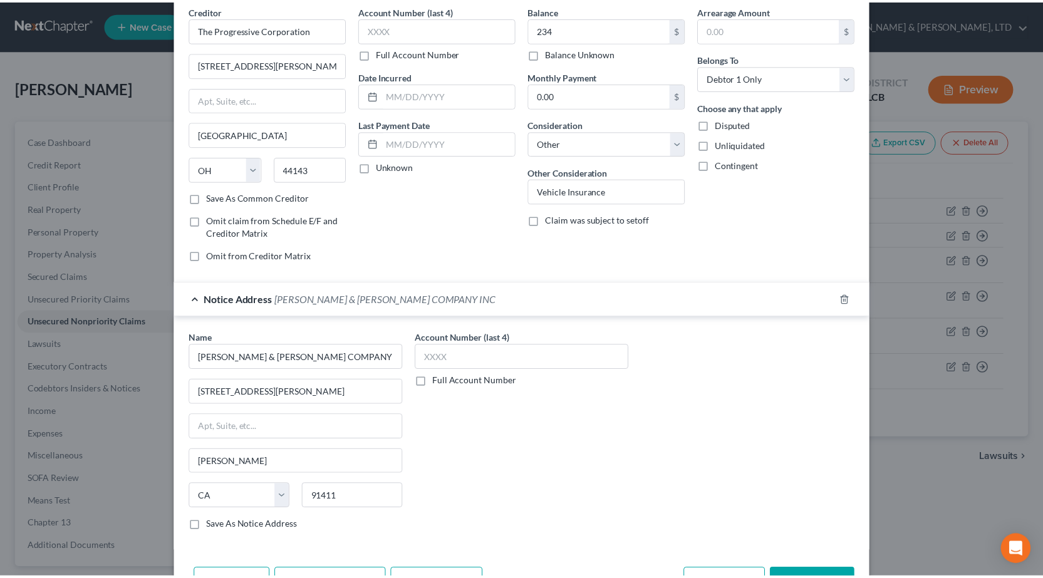
scroll to position [96, 0]
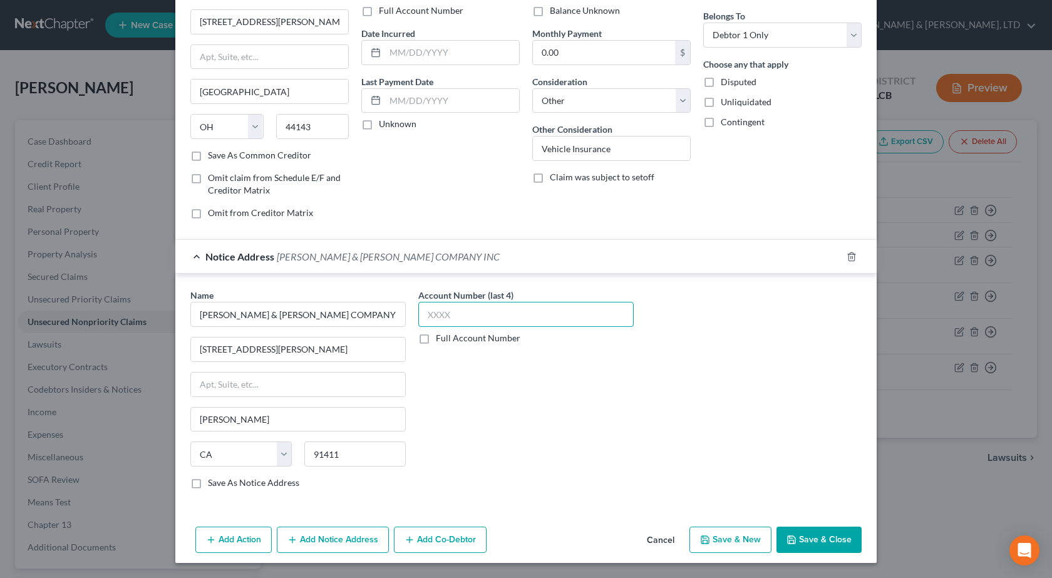
click at [497, 308] on input "text" at bounding box center [525, 314] width 215 height 25
type input "3939"
click at [823, 533] on button "Save & Close" at bounding box center [819, 540] width 85 height 26
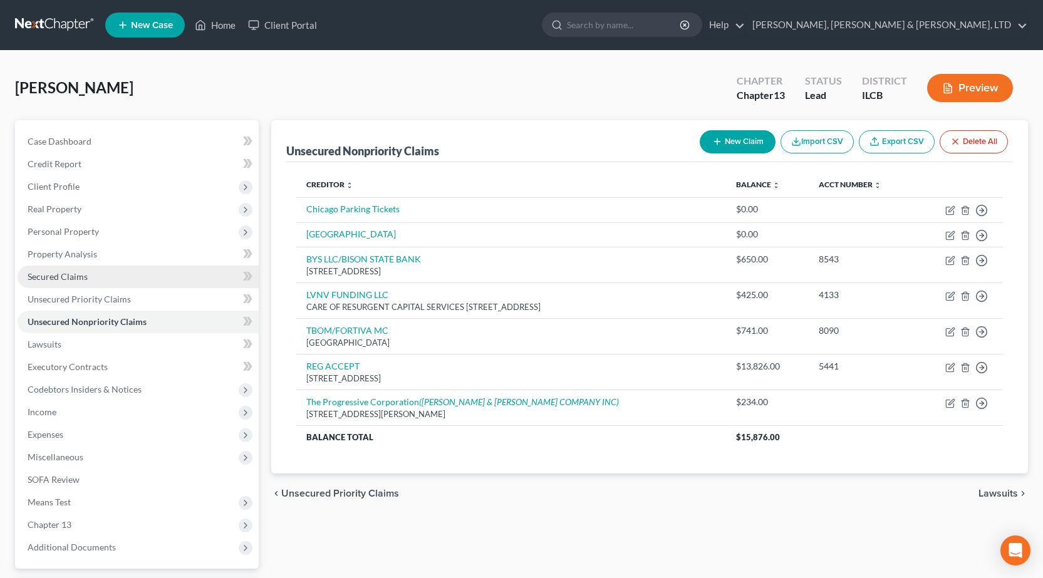
click at [80, 279] on span "Secured Claims" at bounding box center [58, 276] width 60 height 11
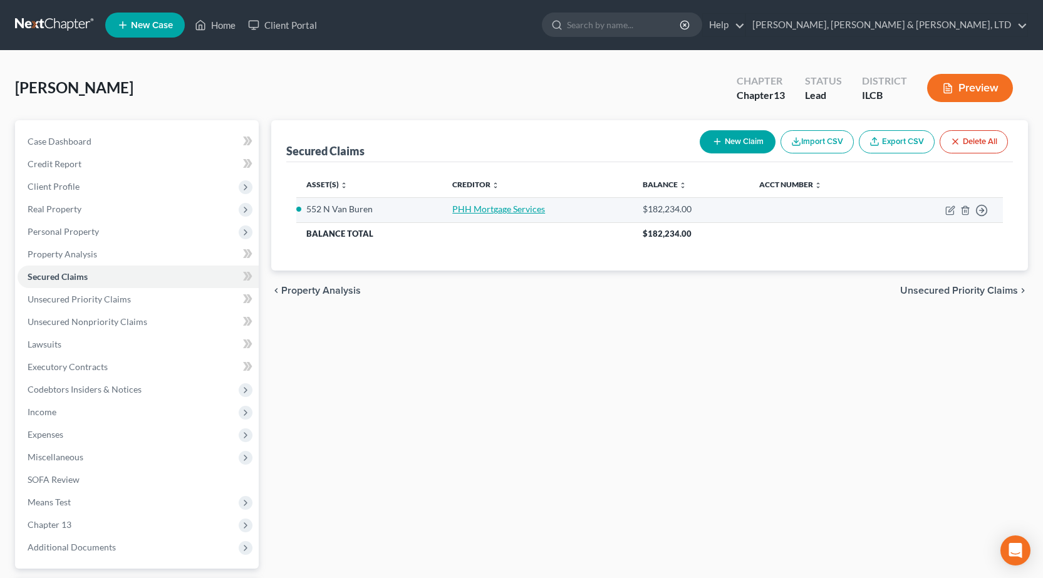
click at [502, 209] on link "PHH Mortgage Services" at bounding box center [498, 209] width 93 height 11
select select "5"
select select "0"
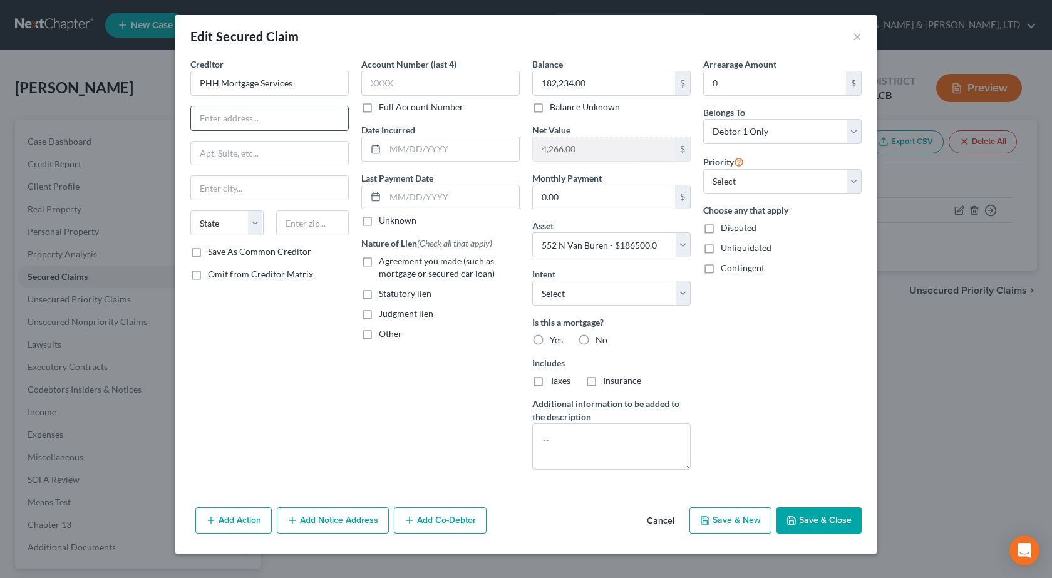
click at [231, 113] on input "text" at bounding box center [269, 118] width 157 height 24
paste input "3000 LEADENHALL RD"
type input "3000 LEADENHALL RD"
click at [322, 227] on input "text" at bounding box center [312, 222] width 73 height 25
type input "08054"
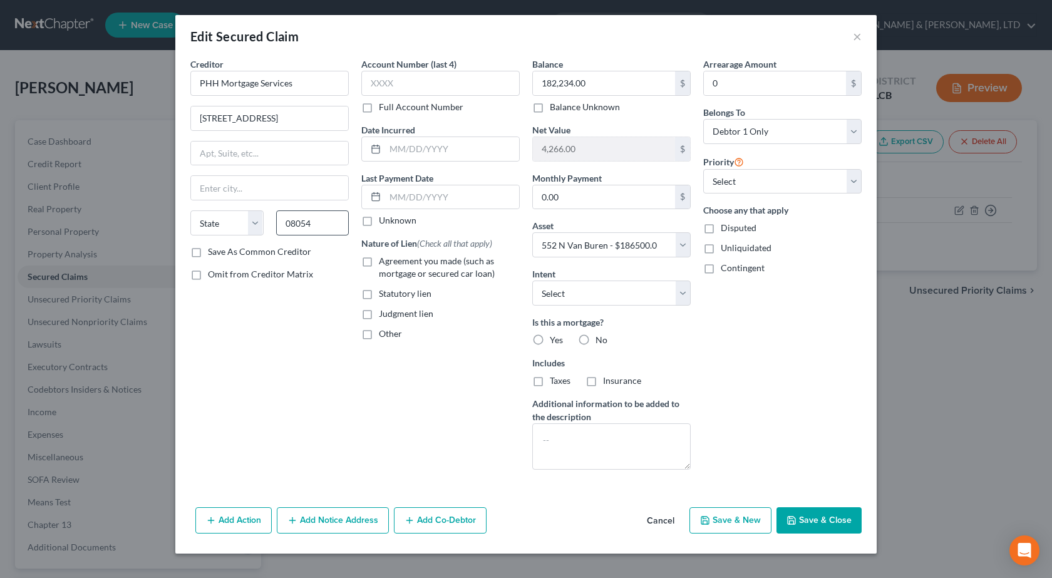
type input "Mount Laurel"
select select "33"
click at [435, 78] on input "text" at bounding box center [440, 83] width 158 height 25
type input "0355"
click at [435, 143] on input "text" at bounding box center [452, 149] width 134 height 24
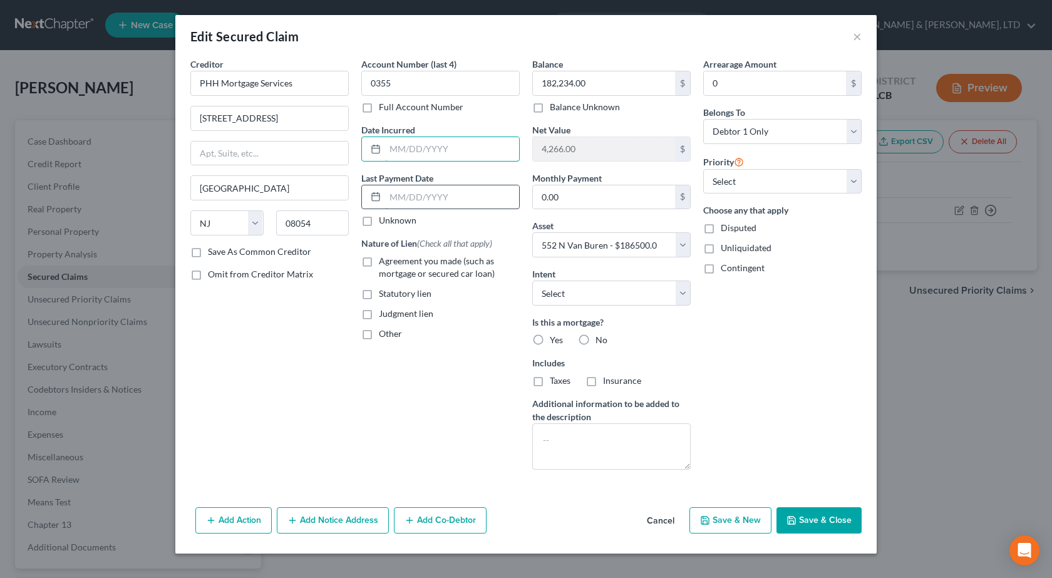
paste input "11/10/2006"
type input "11/10/2006"
click at [379, 263] on label "Agreement you made (such as mortgage or secured car loan)" at bounding box center [449, 267] width 141 height 25
click at [384, 263] on input "Agreement you made (such as mortgage or secured car loan)" at bounding box center [388, 259] width 8 height 8
checkbox input "true"
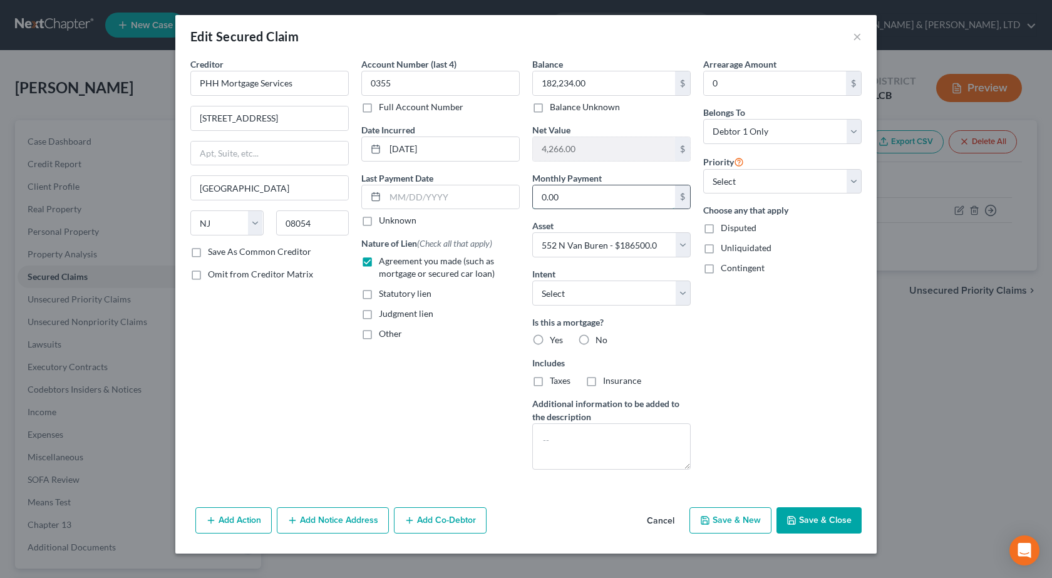
click at [591, 200] on input "0.00" at bounding box center [604, 197] width 142 height 24
type input "960"
click at [725, 374] on div "Arrearage Amount 0 $ Belongs To * Select Debtor 1 Only Debtor 2 Only Debtor 1 A…" at bounding box center [782, 269] width 171 height 422
click at [819, 519] on button "Save & Close" at bounding box center [819, 520] width 85 height 26
select select
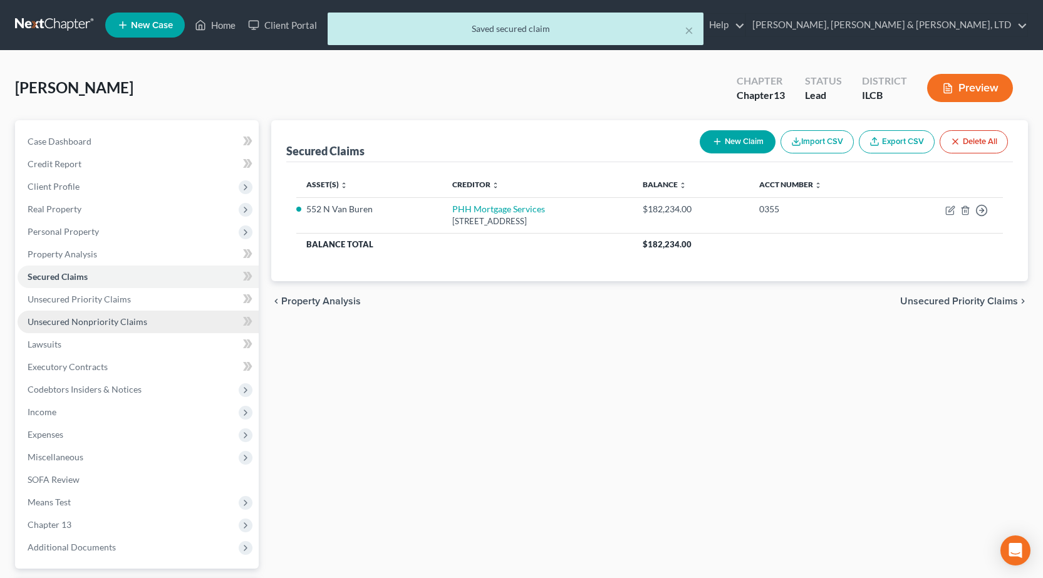
click at [86, 319] on span "Unsecured Nonpriority Claims" at bounding box center [88, 321] width 120 height 11
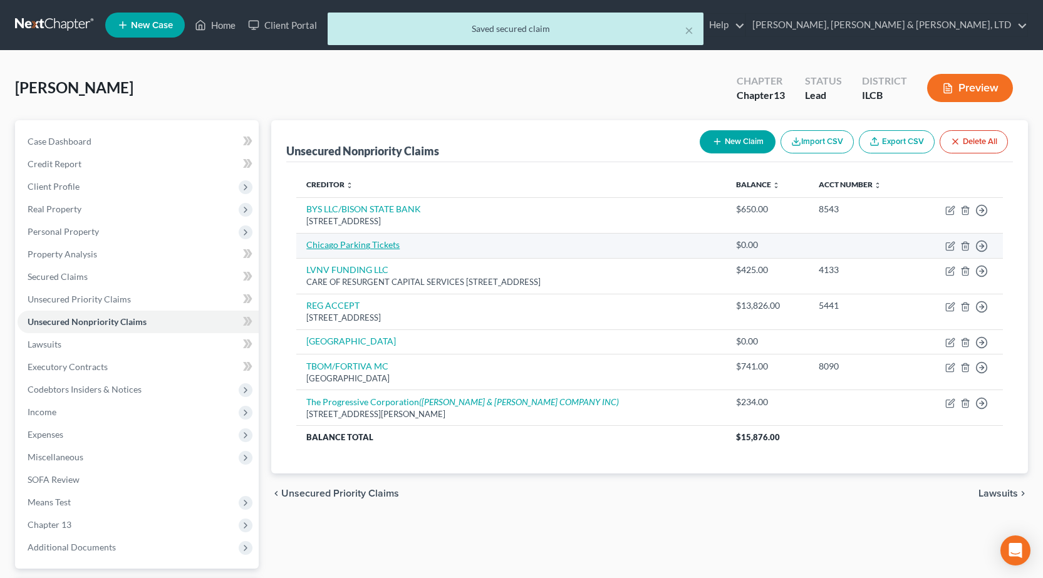
click at [348, 247] on link "Chicago Parking Tickets" at bounding box center [352, 244] width 93 height 11
select select "0"
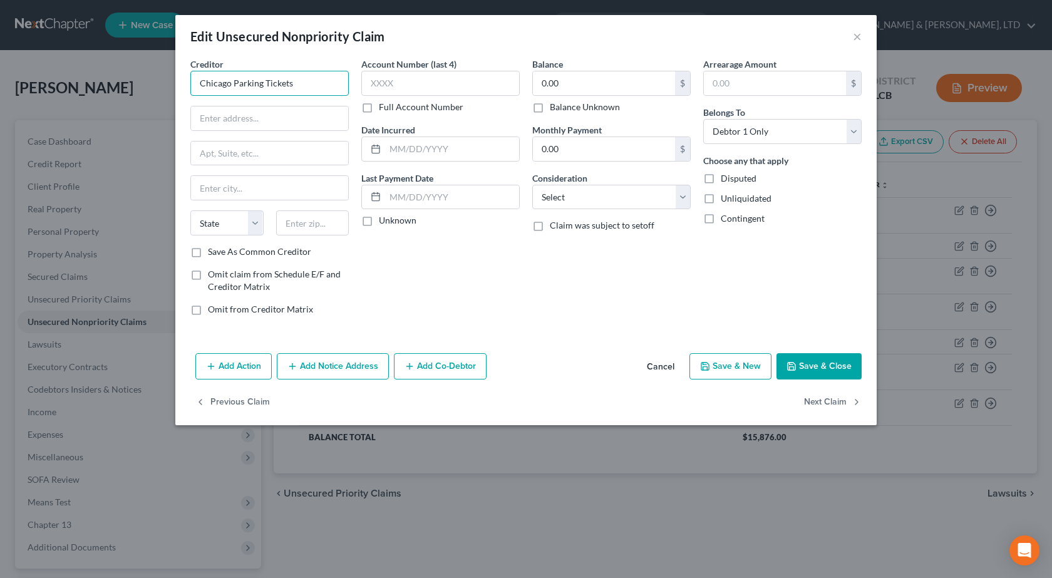
click at [308, 87] on input "Chicago Parking Tickets" at bounding box center [269, 83] width 158 height 25
click at [279, 86] on input "Chicago Parking Tickets" at bounding box center [269, 83] width 158 height 25
type input "Chicago Parking Authority"
click at [290, 117] on input "text" at bounding box center [269, 118] width 157 height 24
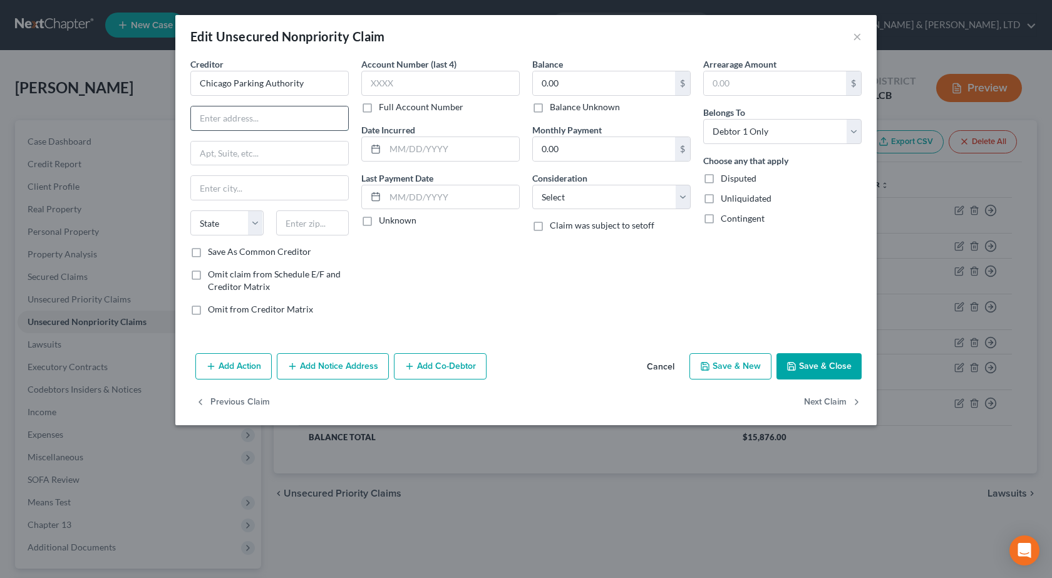
paste input "121 N. LaSalle Street"
type input "121 N. LaSalle Street"
click at [288, 227] on input "text" at bounding box center [312, 222] width 73 height 25
type input "60602"
type input "Chicago"
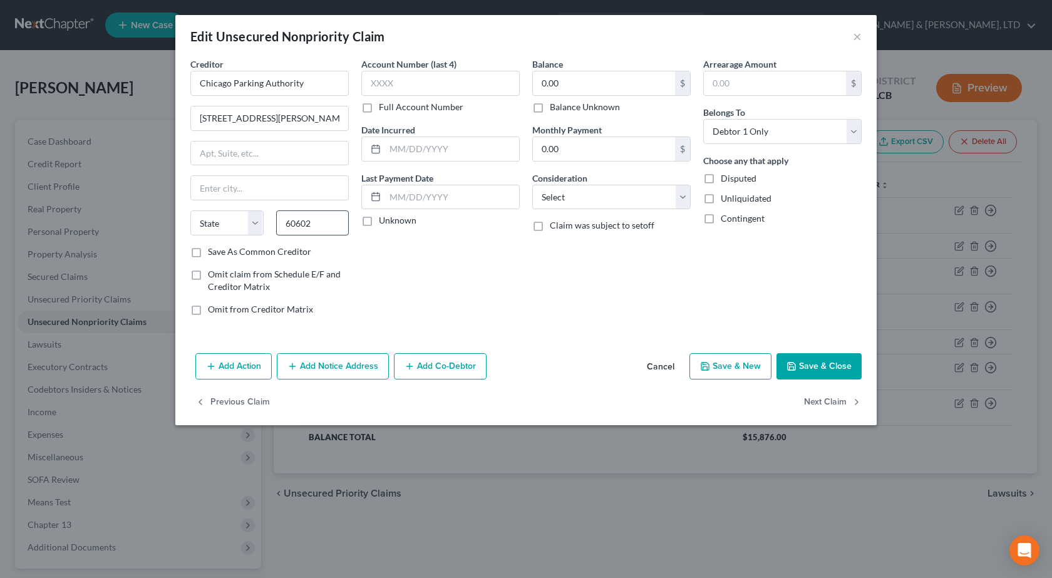
select select "14"
click at [608, 198] on select "Select Cable / Satellite Services Collection Agency Credit Card Debt Debt Couns…" at bounding box center [611, 197] width 158 height 25
select select "14"
click at [532, 185] on select "Select Cable / Satellite Services Collection Agency Credit Card Debt Debt Couns…" at bounding box center [611, 197] width 158 height 25
click at [557, 254] on input "text" at bounding box center [611, 245] width 157 height 24
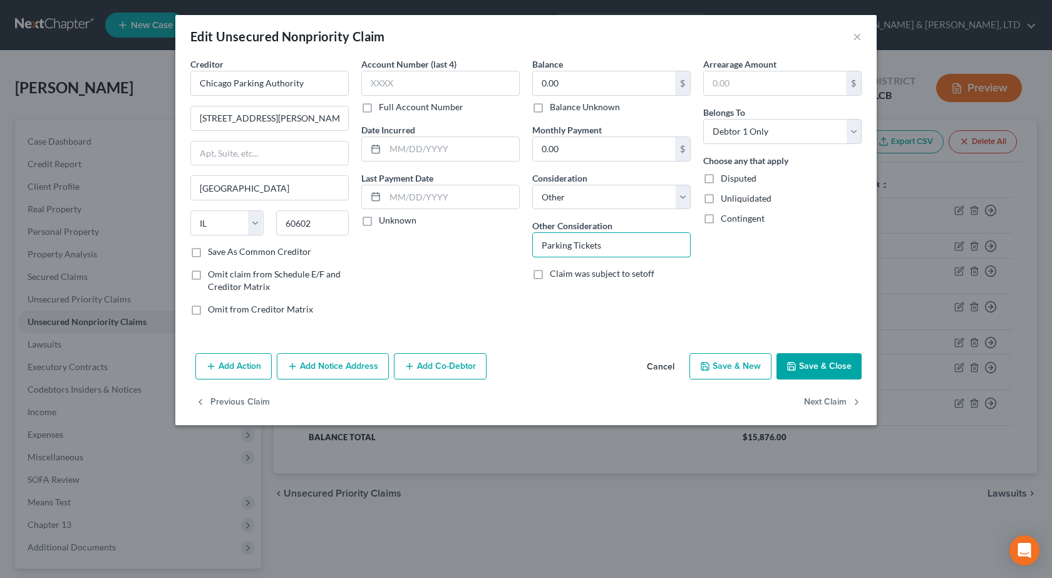
type input "Parking Tickets"
click at [807, 361] on button "Save & Close" at bounding box center [819, 366] width 85 height 26
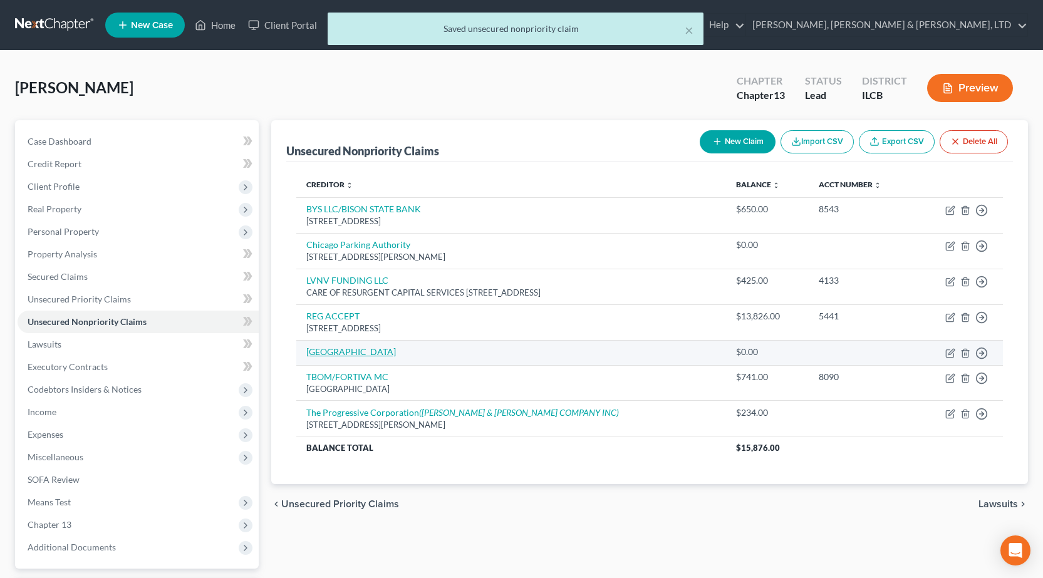
click at [324, 353] on link "Riverside Medical Center" at bounding box center [351, 351] width 90 height 11
select select "0"
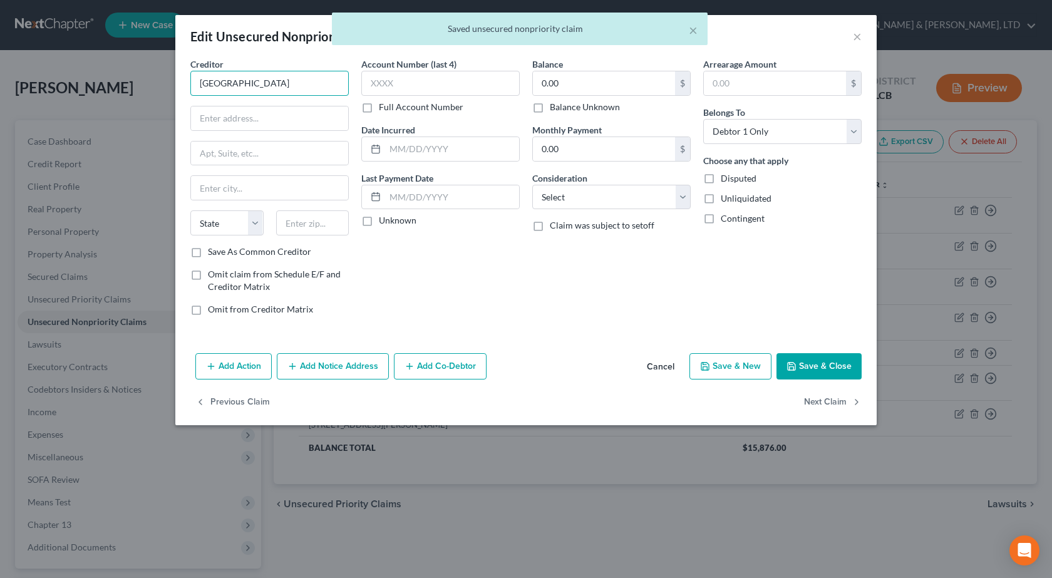
drag, startPoint x: 324, startPoint y: 84, endPoint x: 149, endPoint y: 81, distance: 175.4
click at [149, 81] on div "Edit Unsecured Nonpriority Claim × Creditor * Riverside Medical Center State AL…" at bounding box center [526, 289] width 1052 height 578
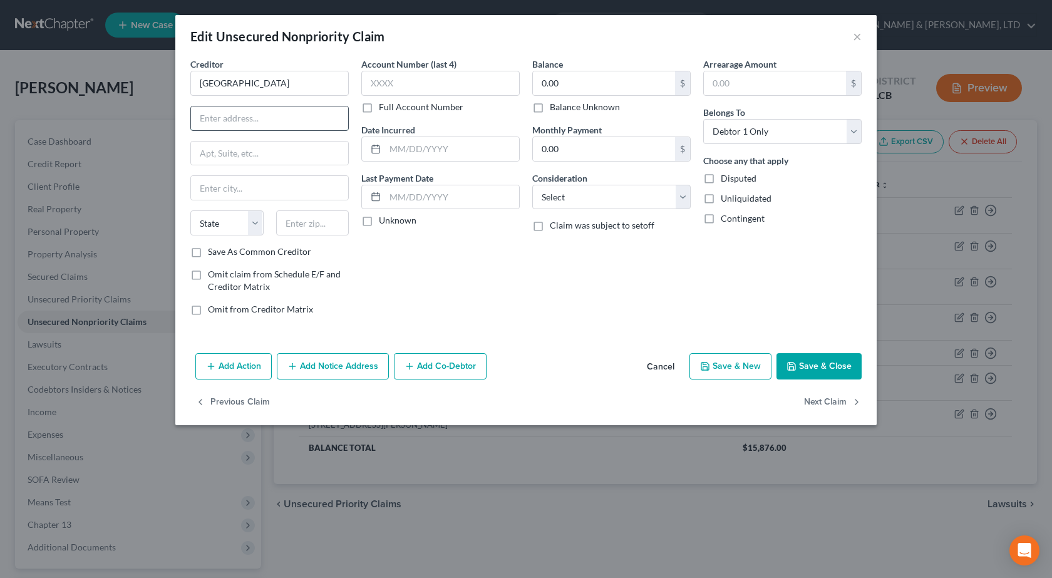
click at [231, 113] on input "text" at bounding box center [269, 118] width 157 height 24
paste input "350 N. Wall Street"
type input "350 N. Wall Street"
click at [291, 220] on input "text" at bounding box center [312, 222] width 73 height 25
type input "60901"
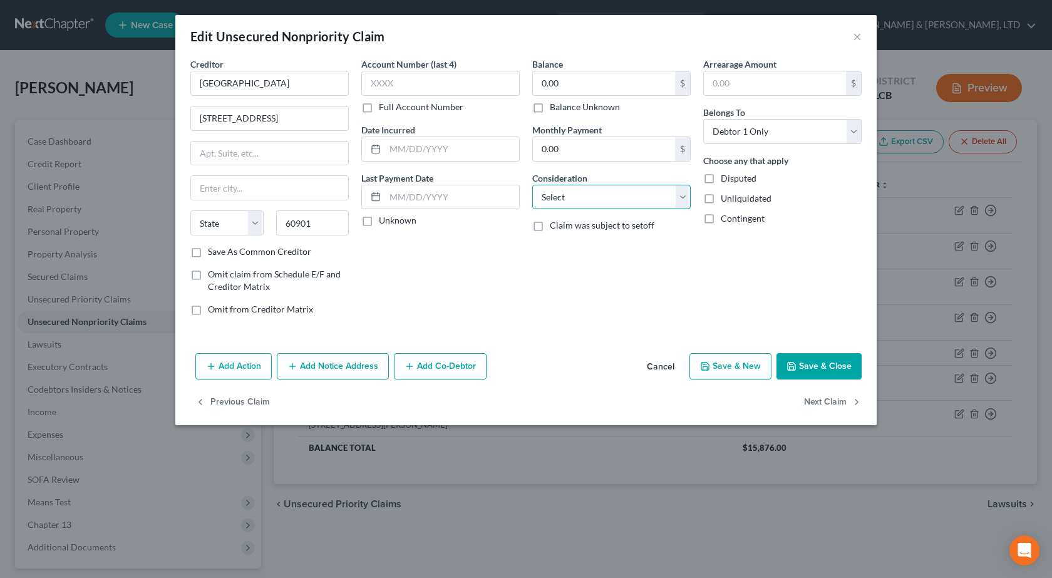
click at [574, 195] on select "Select Cable / Satellite Services Collection Agency Credit Card Debt Debt Couns…" at bounding box center [611, 197] width 158 height 25
type input "Kankakee"
select select "14"
select select "9"
click at [532, 185] on select "Select Cable / Satellite Services Collection Agency Credit Card Debt Debt Couns…" at bounding box center [611, 197] width 158 height 25
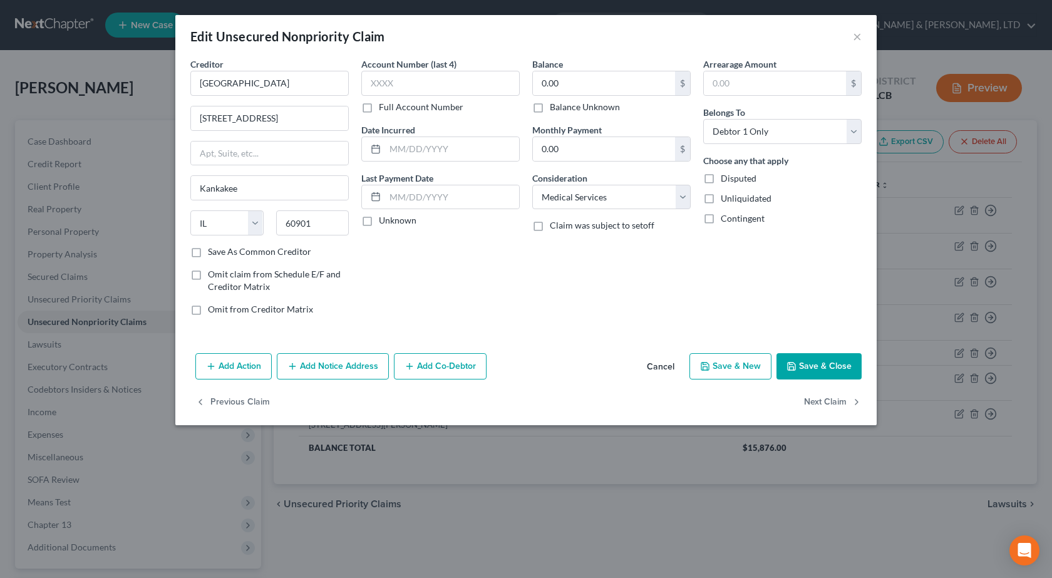
click at [470, 306] on div "Account Number (last 4) Full Account Number Date Incurred Last Payment Date Unk…" at bounding box center [440, 192] width 171 height 268
click at [817, 363] on button "Save & Close" at bounding box center [819, 366] width 85 height 26
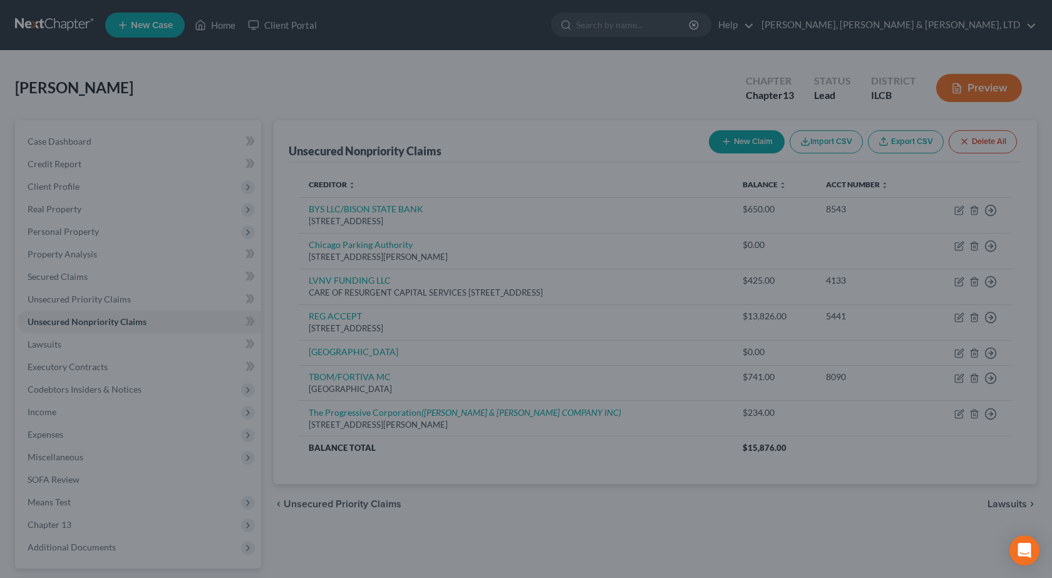
type input "0"
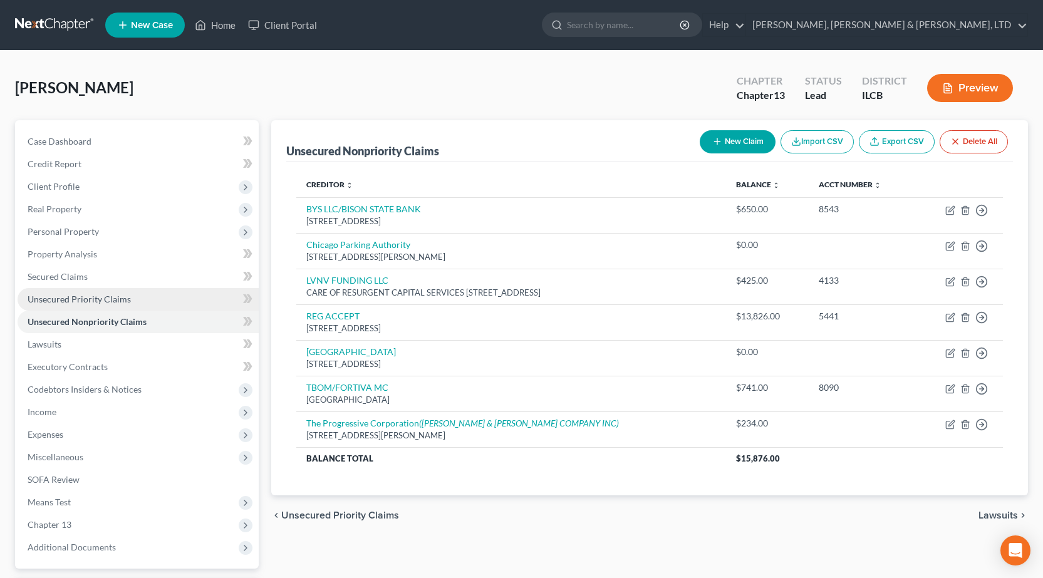
click at [82, 303] on span "Unsecured Priority Claims" at bounding box center [79, 299] width 103 height 11
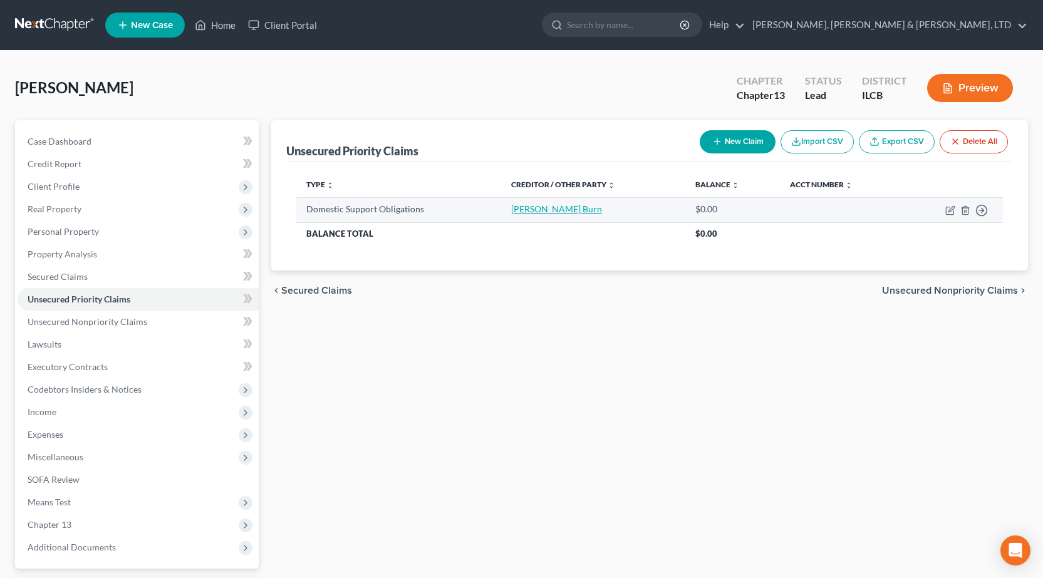
click at [517, 212] on link "Amie Burn" at bounding box center [556, 209] width 91 height 11
select select "0"
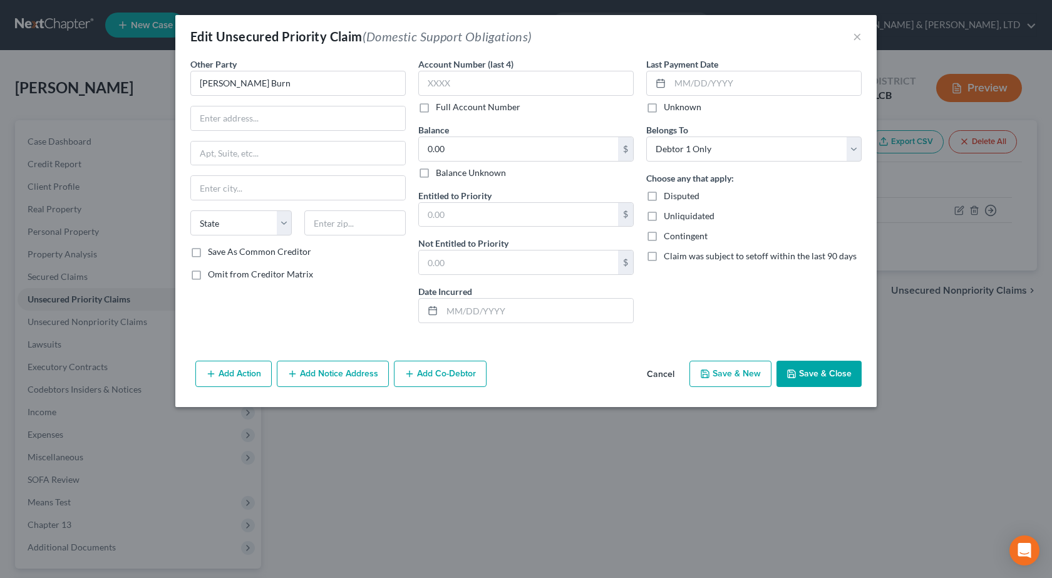
drag, startPoint x: 859, startPoint y: 378, endPoint x: 852, endPoint y: 373, distance: 8.4
click at [858, 377] on button "Save & Close" at bounding box center [819, 374] width 85 height 26
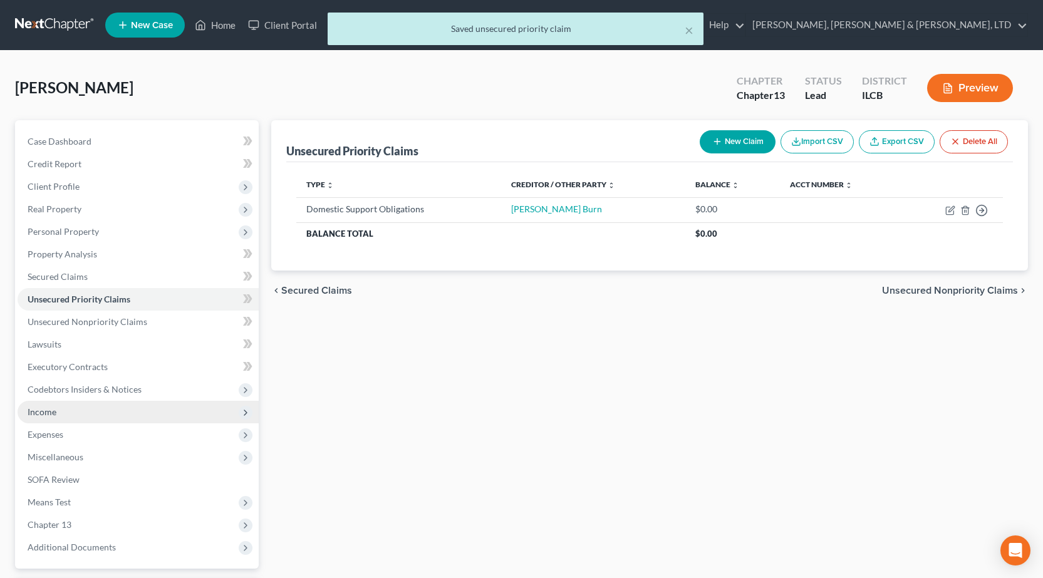
click at [58, 412] on span "Income" at bounding box center [138, 412] width 241 height 23
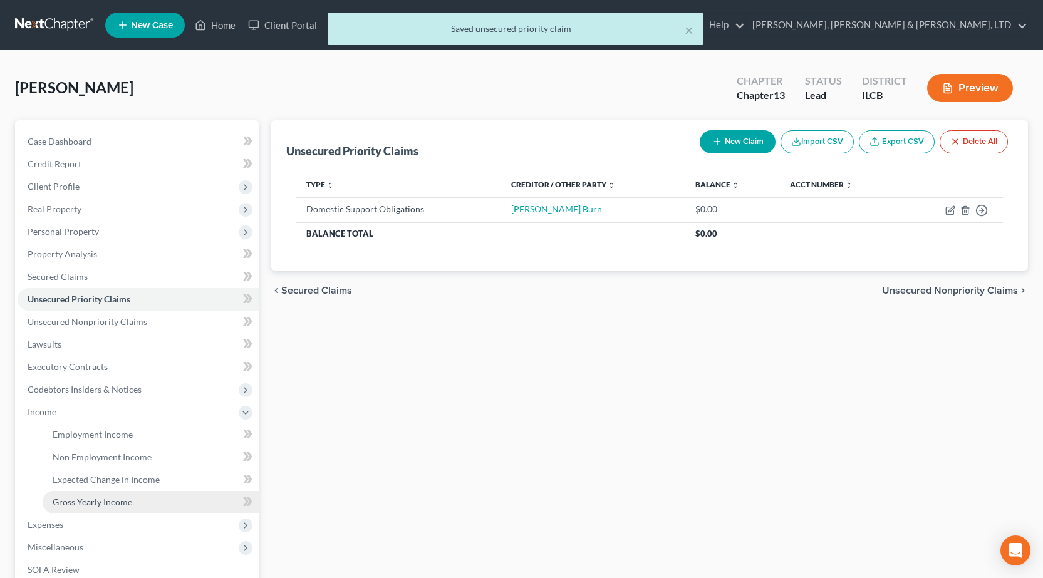
click at [106, 502] on span "Gross Yearly Income" at bounding box center [93, 502] width 80 height 11
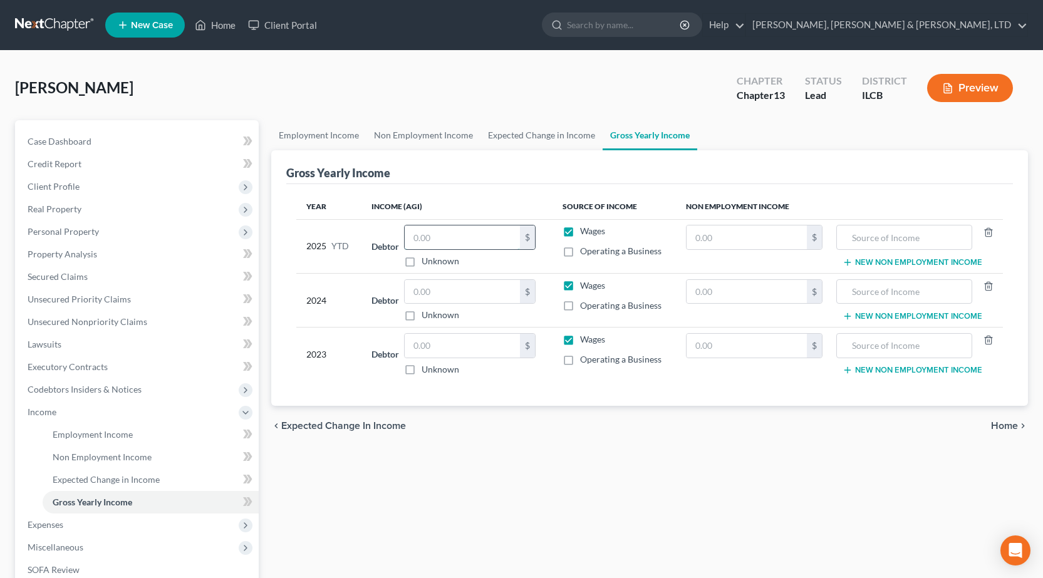
click at [440, 240] on input "text" at bounding box center [462, 237] width 115 height 24
click at [55, 409] on span "Income" at bounding box center [42, 412] width 29 height 11
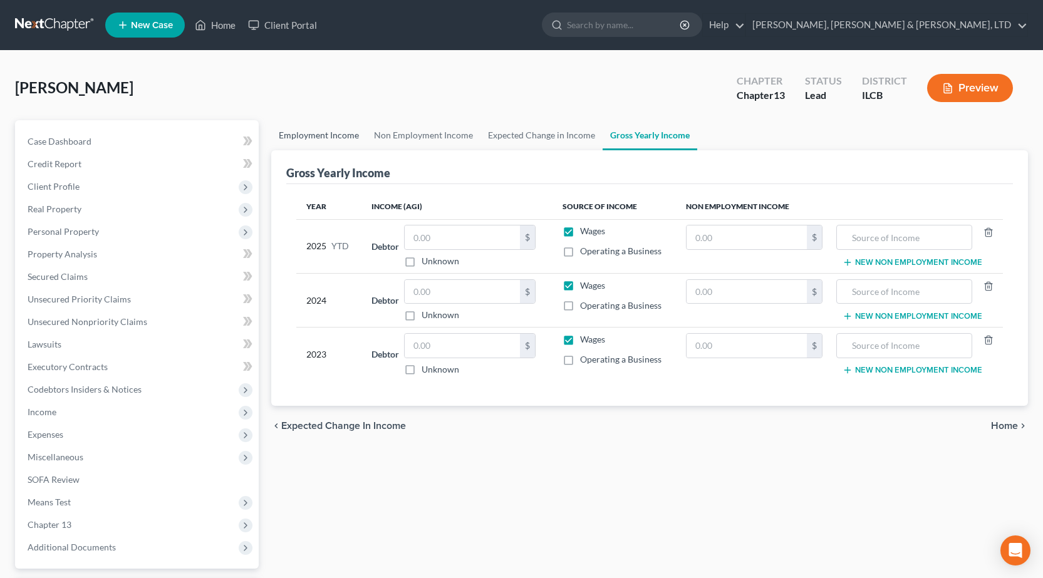
click at [304, 142] on link "Employment Income" at bounding box center [318, 135] width 95 height 30
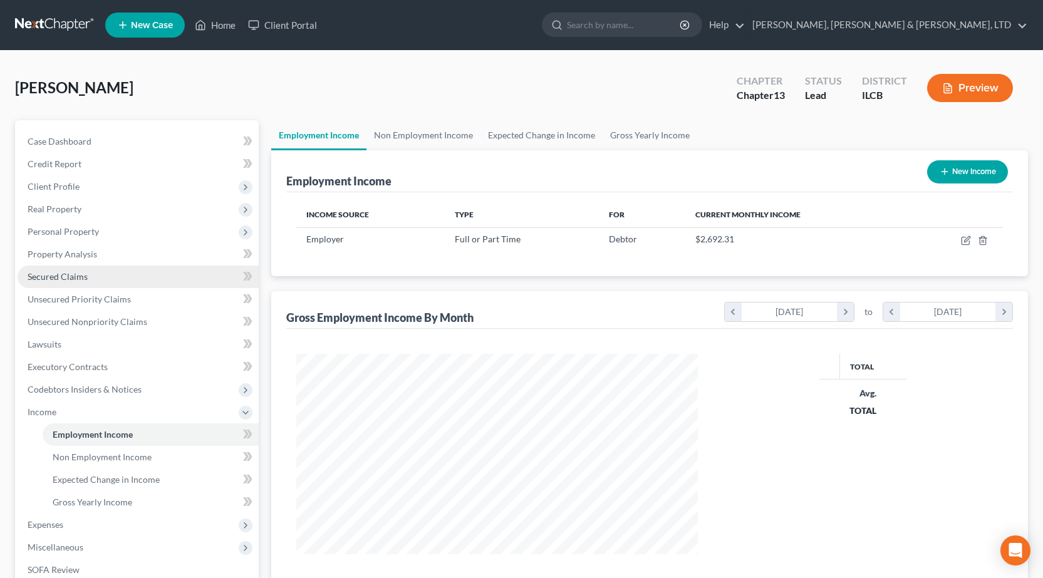
scroll to position [225, 427]
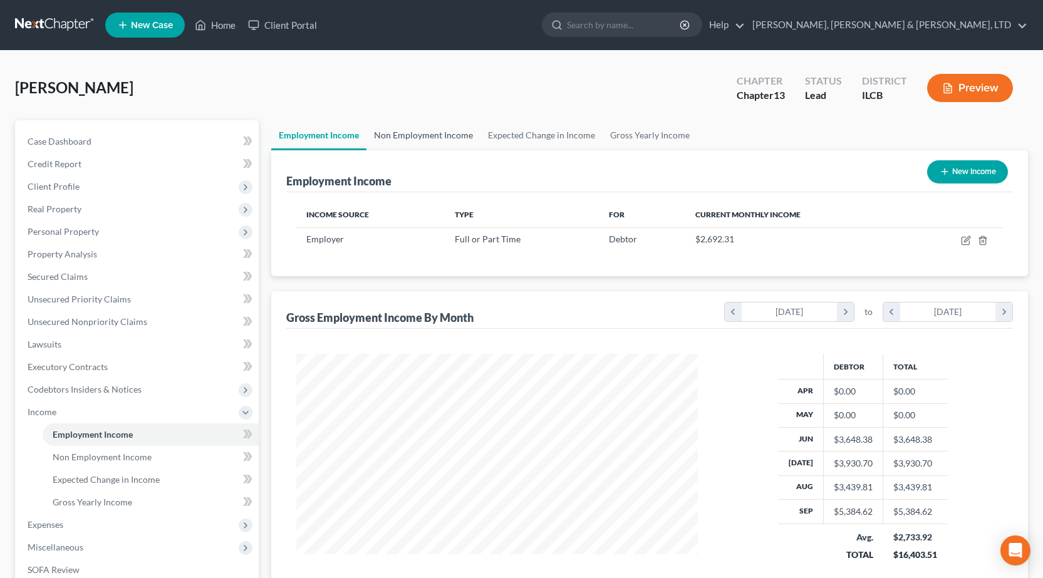
click at [427, 135] on link "Non Employment Income" at bounding box center [423, 135] width 114 height 30
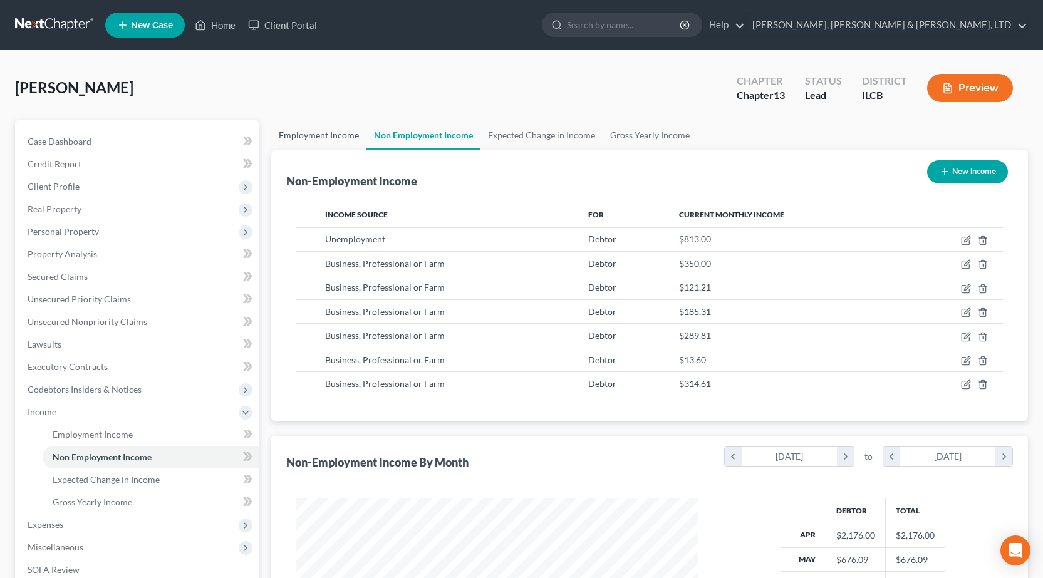
click at [323, 144] on link "Employment Income" at bounding box center [318, 135] width 95 height 30
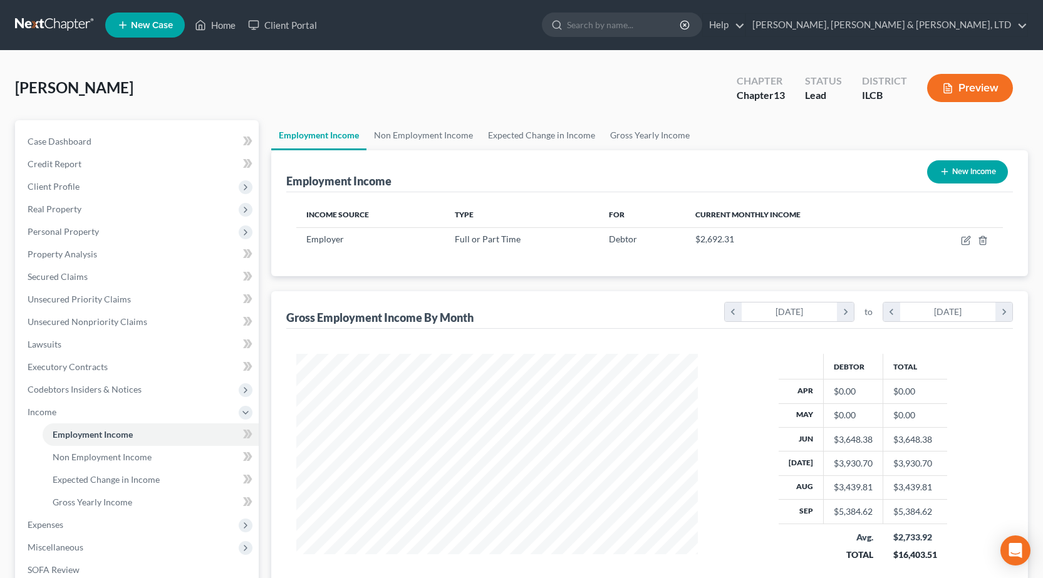
scroll to position [225, 427]
click at [117, 498] on span "Gross Yearly Income" at bounding box center [93, 502] width 80 height 11
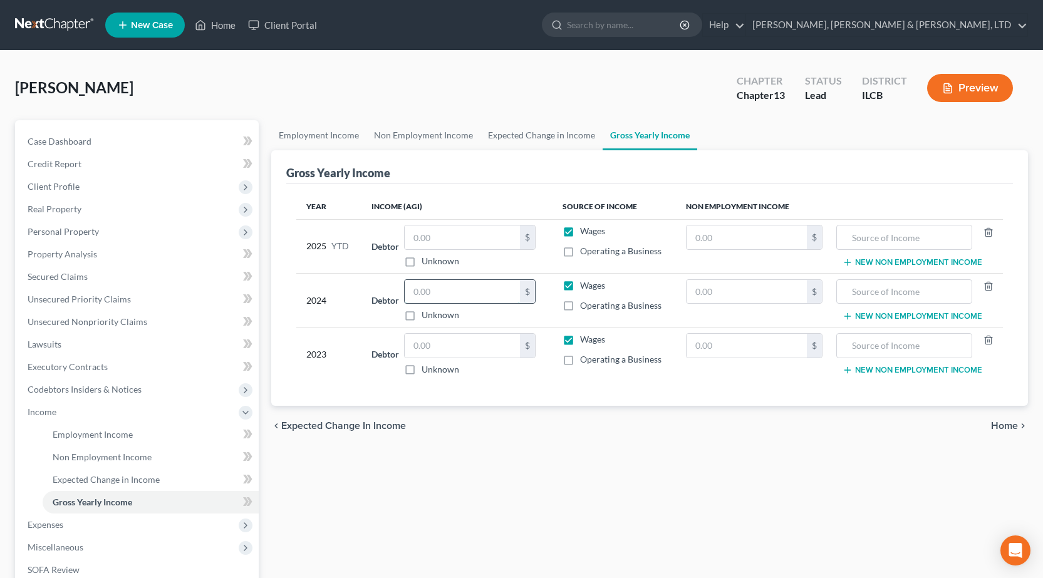
click at [457, 289] on input "text" at bounding box center [462, 292] width 115 height 24
type input "52,880"
click at [428, 346] on input "text" at bounding box center [462, 346] width 115 height 24
type input "53,086"
click at [733, 289] on input "text" at bounding box center [746, 292] width 121 height 24
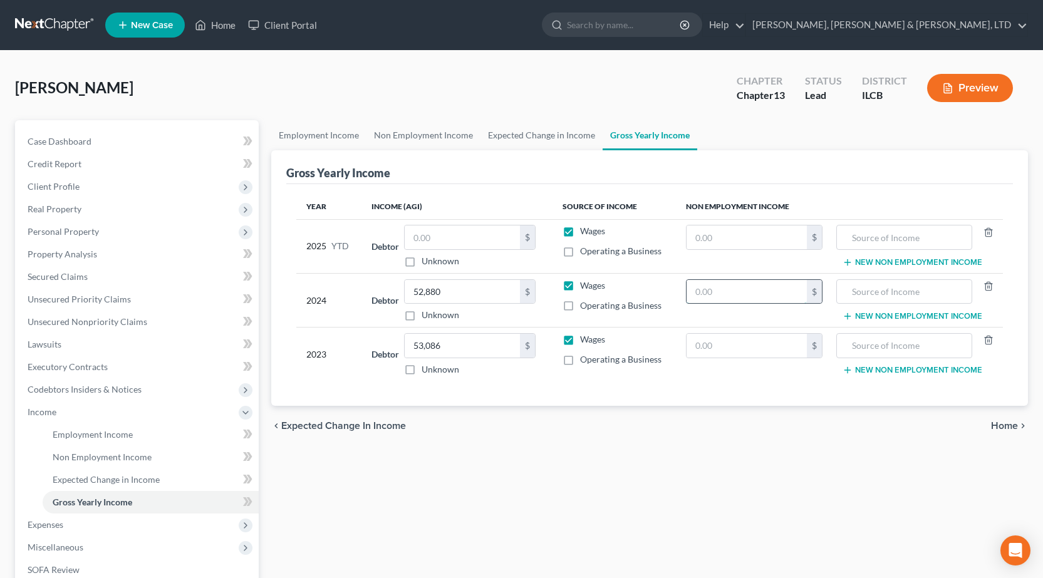
click at [717, 281] on input "text" at bounding box center [746, 292] width 121 height 24
type input "7,344"
type input "N"
type input "1099-NEC"
click at [866, 319] on button "New Non Employment Income" at bounding box center [912, 316] width 140 height 10
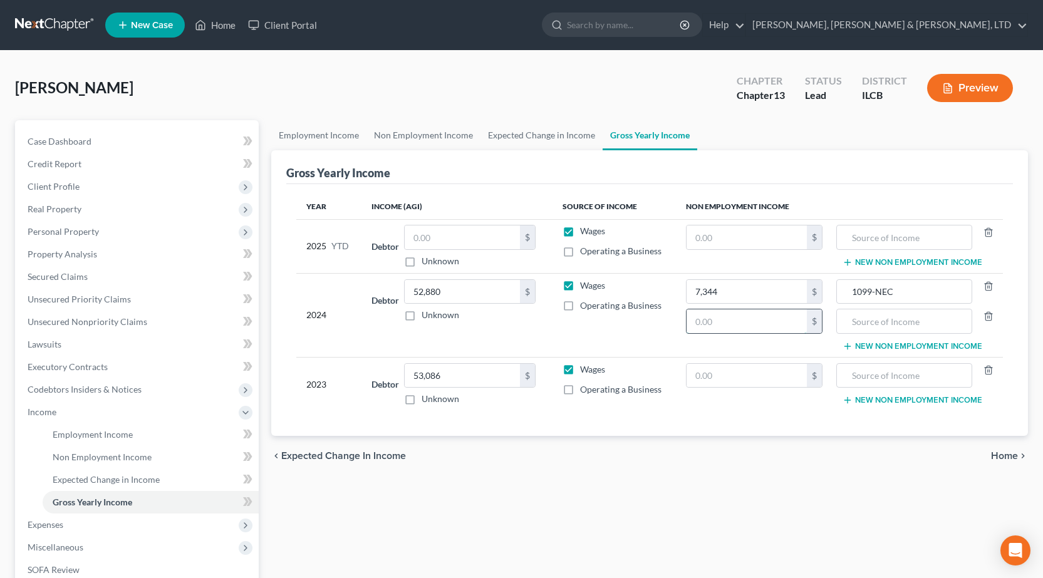
click at [739, 316] on input "text" at bounding box center [746, 321] width 121 height 24
type input "10,517"
click at [876, 329] on input "text" at bounding box center [904, 321] width 122 height 24
type input "1099-G"
click at [742, 371] on input "text" at bounding box center [746, 376] width 121 height 24
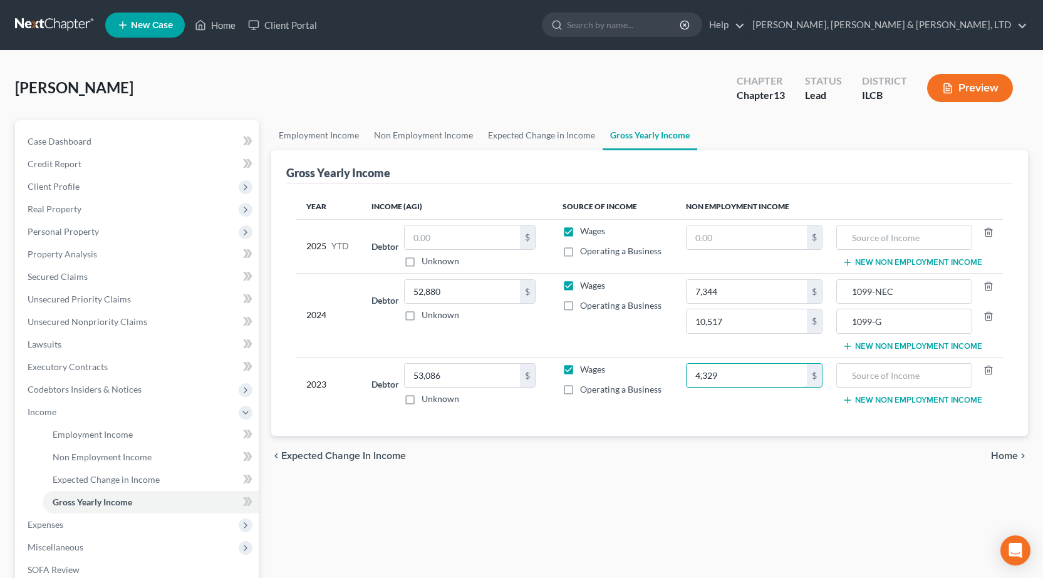
type input "4,329"
type input "1099-G"
click at [892, 397] on button "New Non Employment Income" at bounding box center [912, 400] width 140 height 10
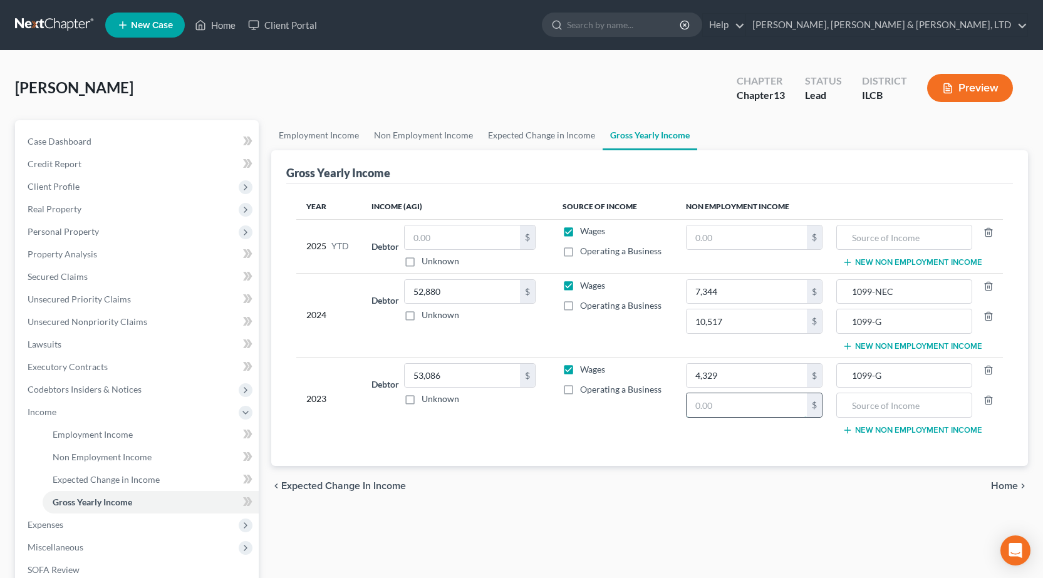
click at [721, 405] on input "text" at bounding box center [746, 405] width 121 height 24
type input "630"
click at [863, 407] on input "text" at bounding box center [904, 405] width 122 height 24
type input "1099-R"
click at [712, 510] on div "Employment Income Non Employment Income Expected Change in Income Gross Yearly …" at bounding box center [649, 425] width 769 height 611
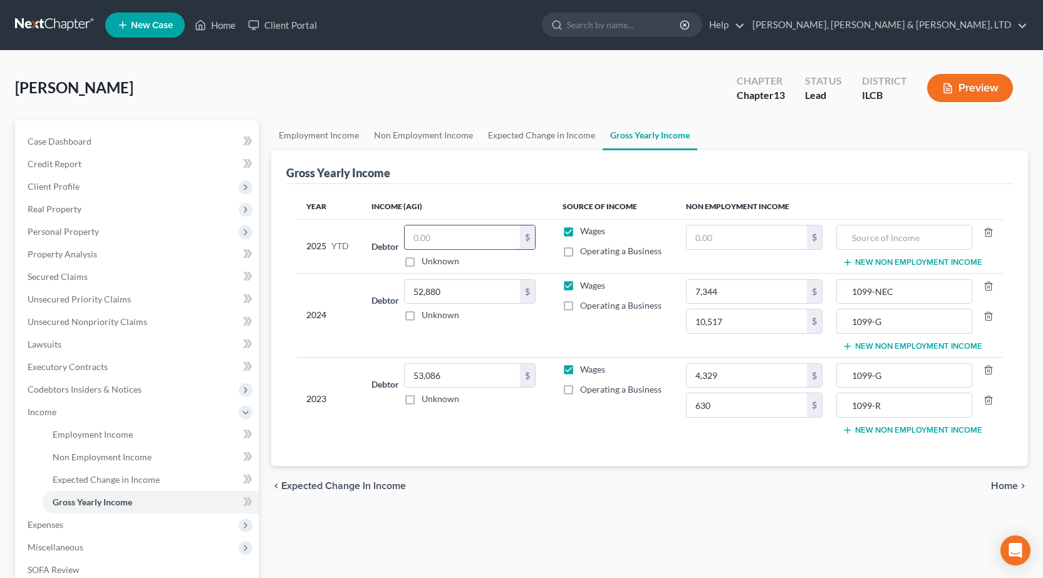
click at [430, 240] on input "text" at bounding box center [462, 237] width 115 height 24
type input "14,996.75"
click at [490, 194] on th "Income (AGI)" at bounding box center [456, 206] width 191 height 25
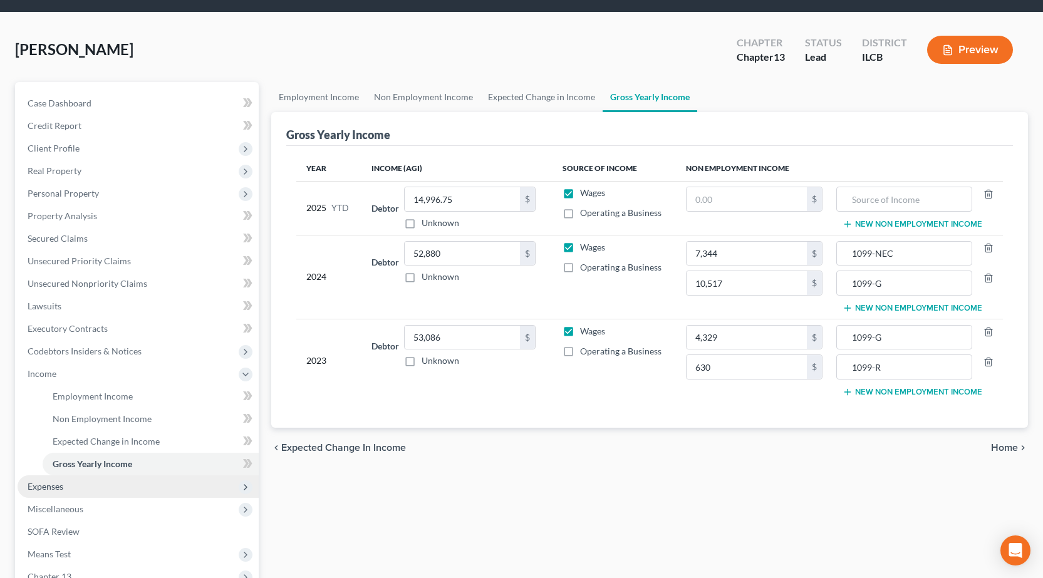
scroll to position [125, 0]
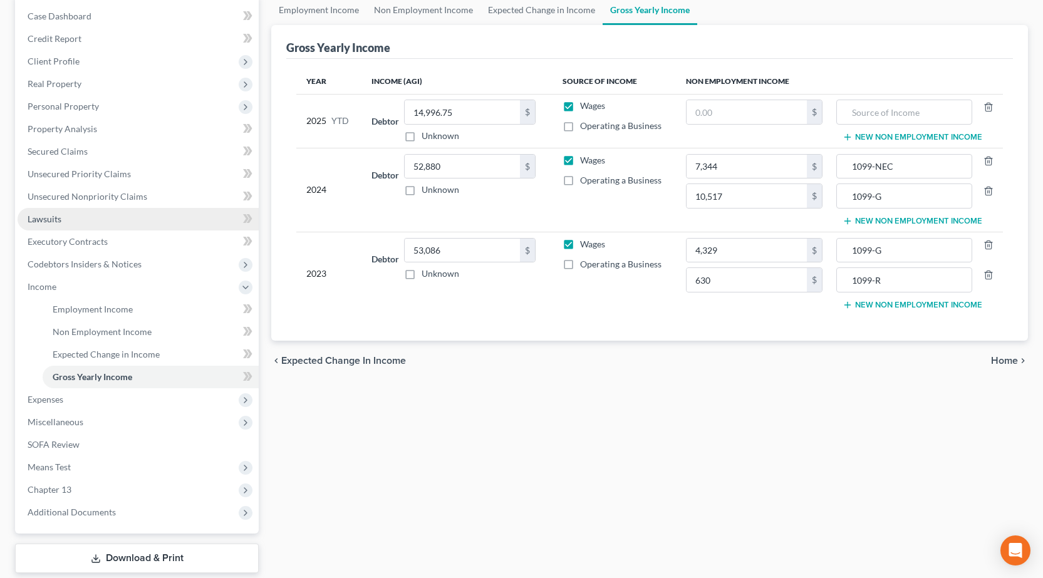
click at [75, 225] on link "Lawsuits" at bounding box center [138, 219] width 241 height 23
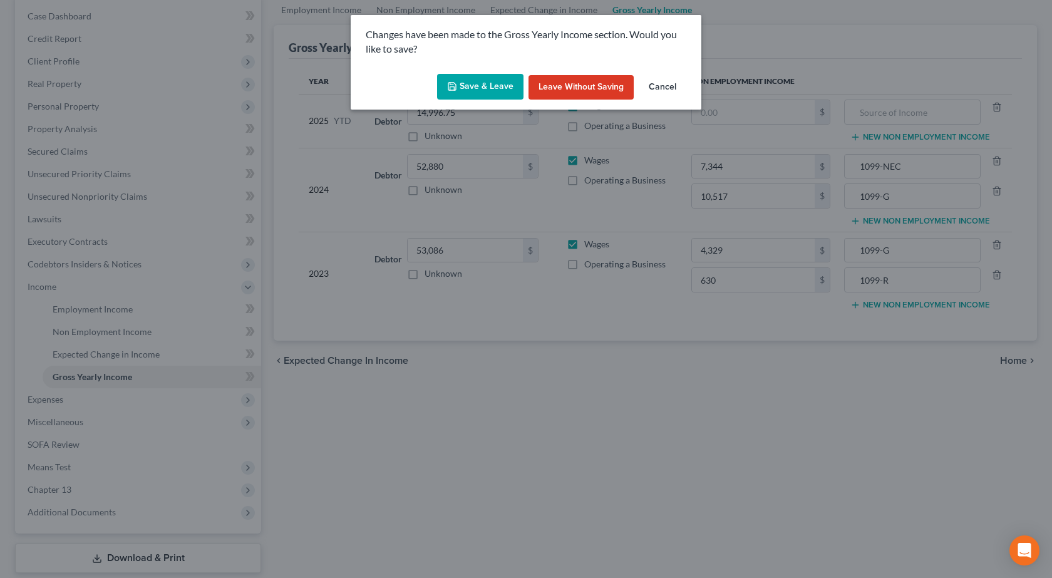
click at [494, 90] on button "Save & Leave" at bounding box center [480, 87] width 86 height 26
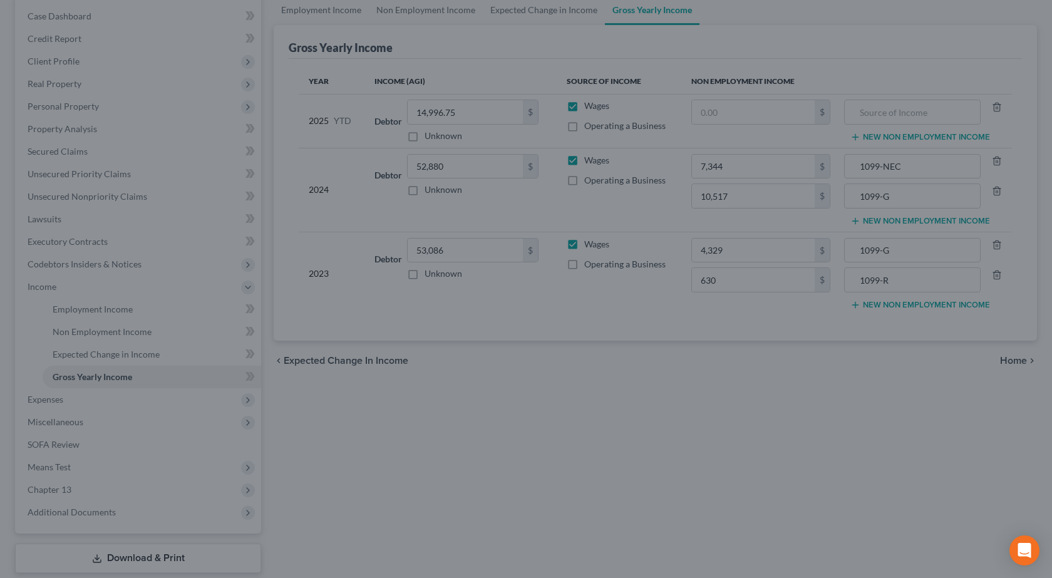
type input "10,517.00"
type input "1099-G"
type input "630.00"
type input "1099-R"
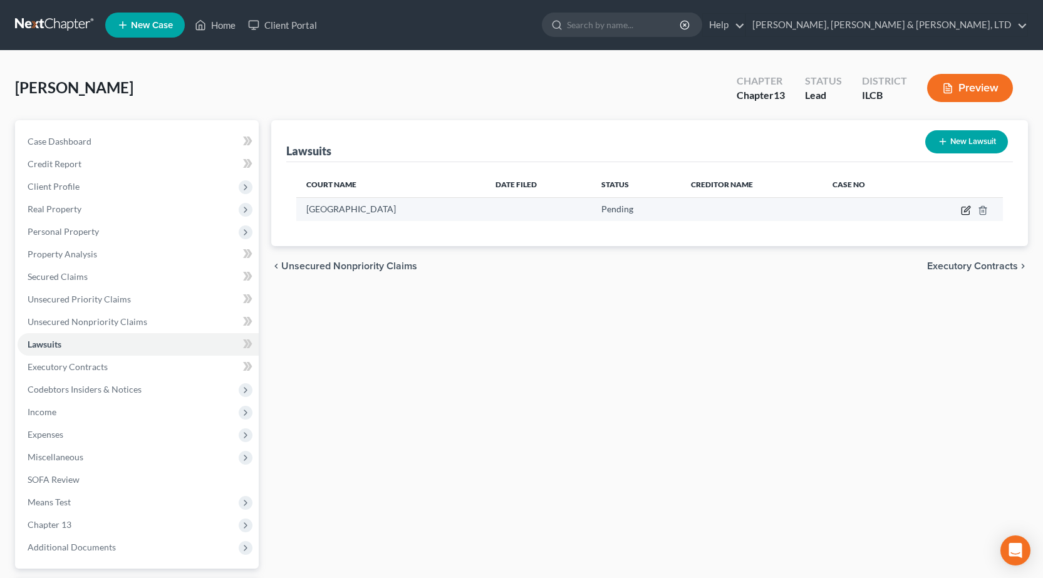
click at [961, 209] on icon "button" at bounding box center [965, 211] width 8 height 8
select select "0"
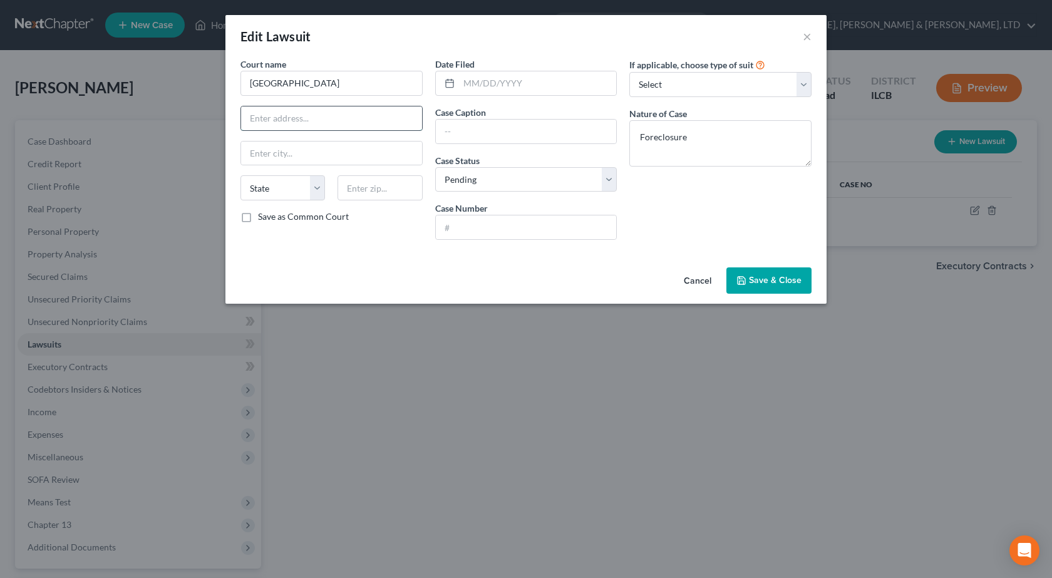
click at [310, 109] on input "text" at bounding box center [331, 118] width 181 height 24
paste input "450 E Court St"
type input "450 E Court St"
click at [367, 189] on input "text" at bounding box center [380, 187] width 85 height 25
type input "60901"
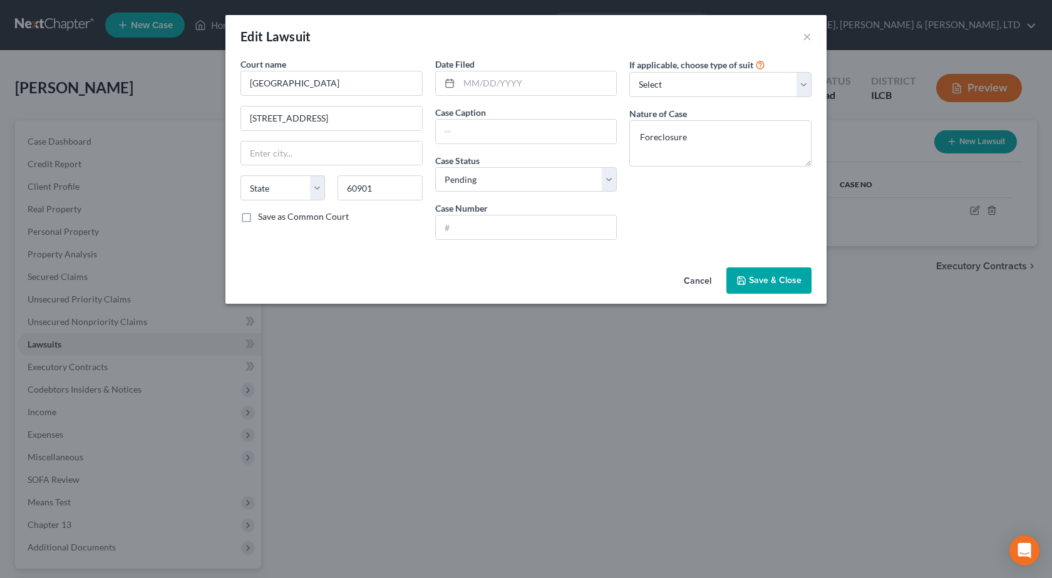
click at [360, 259] on div "Court name * Kankakee County 450 E Court St State AL AK AR AZ CA CO CT DE DC FL…" at bounding box center [525, 160] width 601 height 205
type input "Kankakee"
select select "14"
click at [509, 125] on input "text" at bounding box center [526, 132] width 181 height 24
type input "Wells Fargo v Byrne"
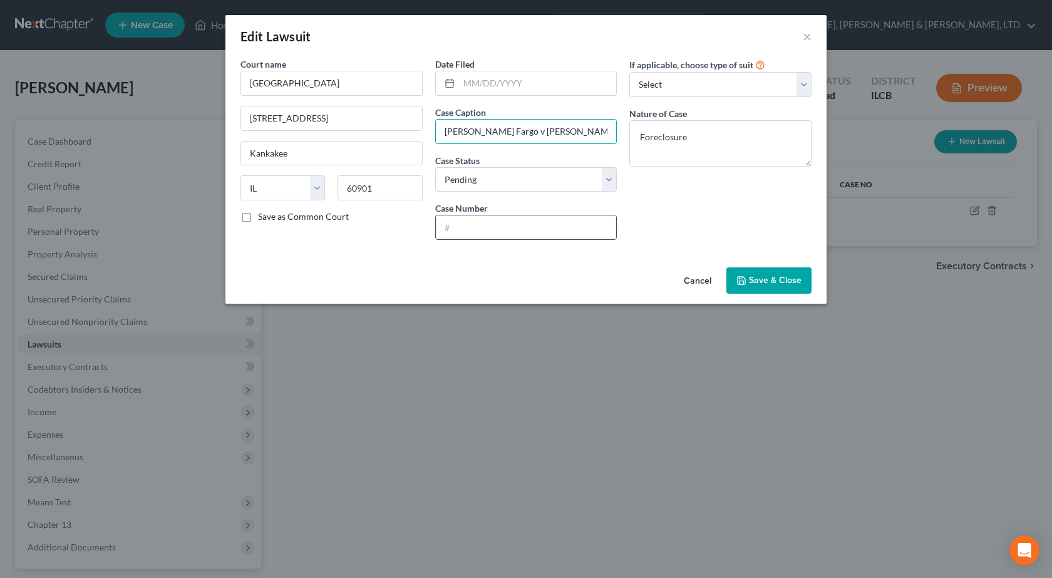
click at [482, 230] on input "text" at bounding box center [526, 227] width 181 height 24
type input "2023FC100"
click at [759, 278] on span "Save & Close" at bounding box center [775, 280] width 53 height 11
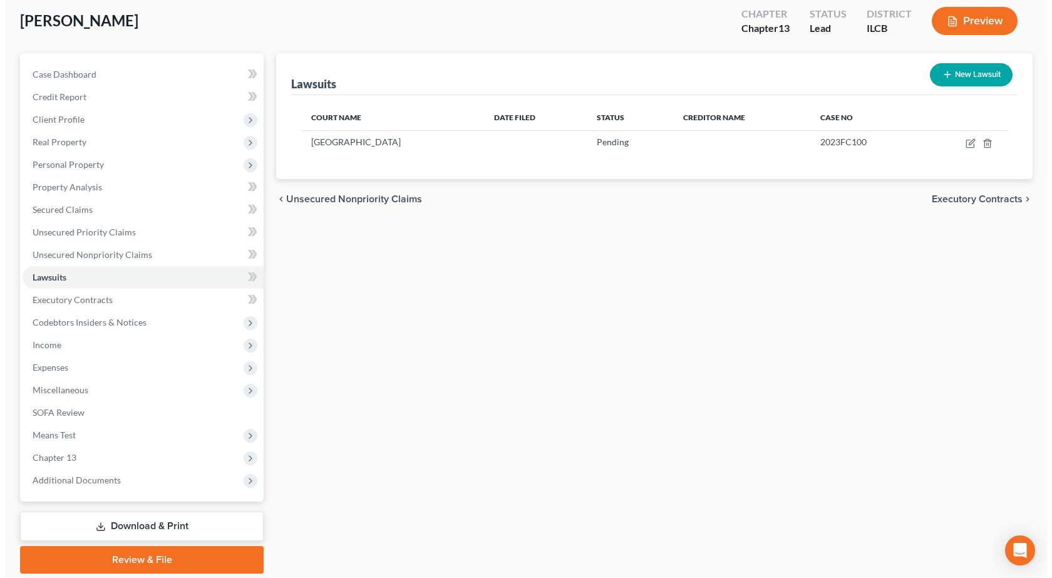
scroll to position [110, 0]
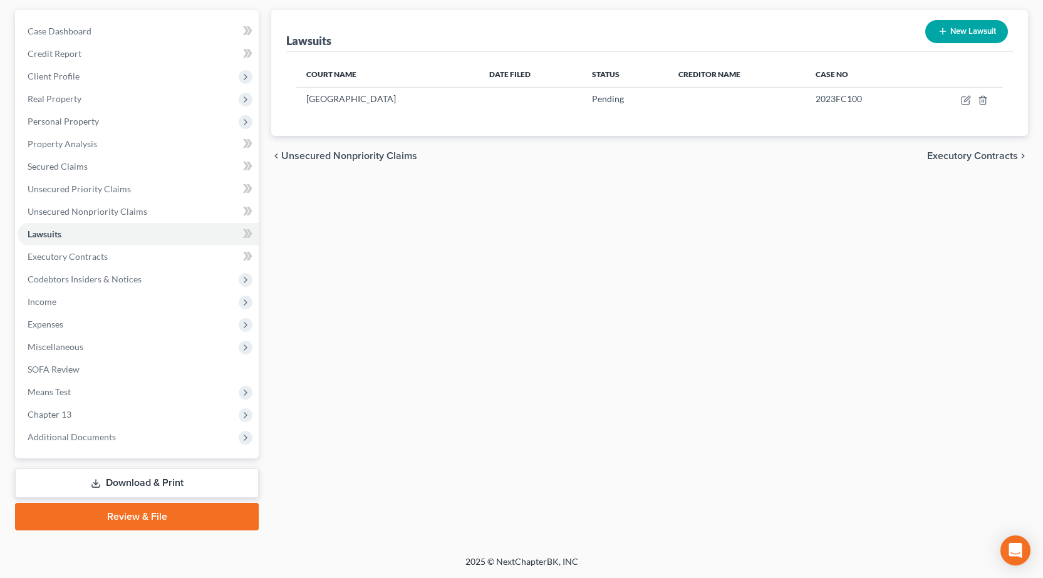
click at [122, 488] on link "Download & Print" at bounding box center [137, 483] width 244 height 29
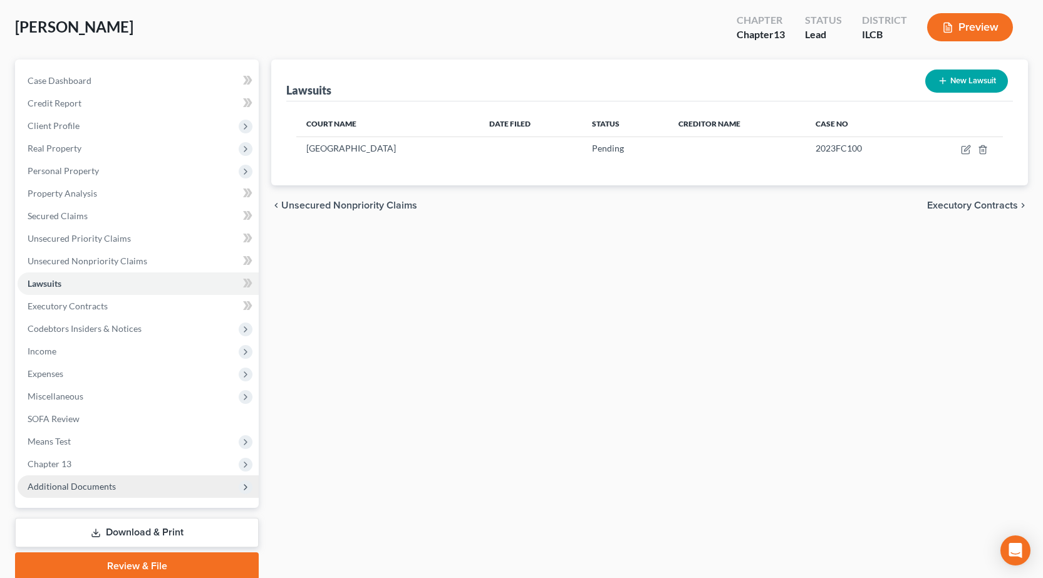
scroll to position [110, 0]
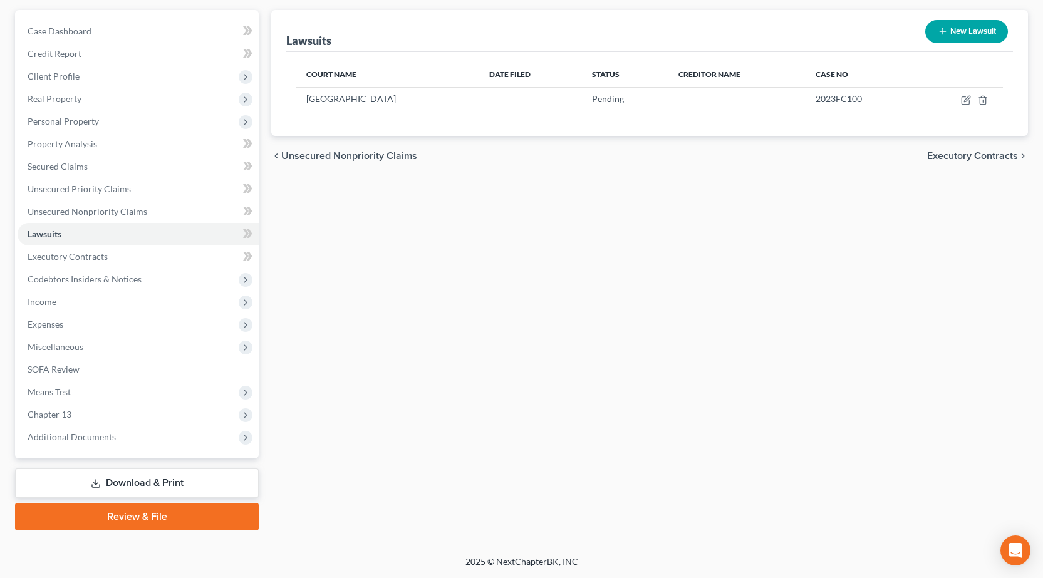
click at [134, 478] on link "Download & Print" at bounding box center [137, 483] width 244 height 29
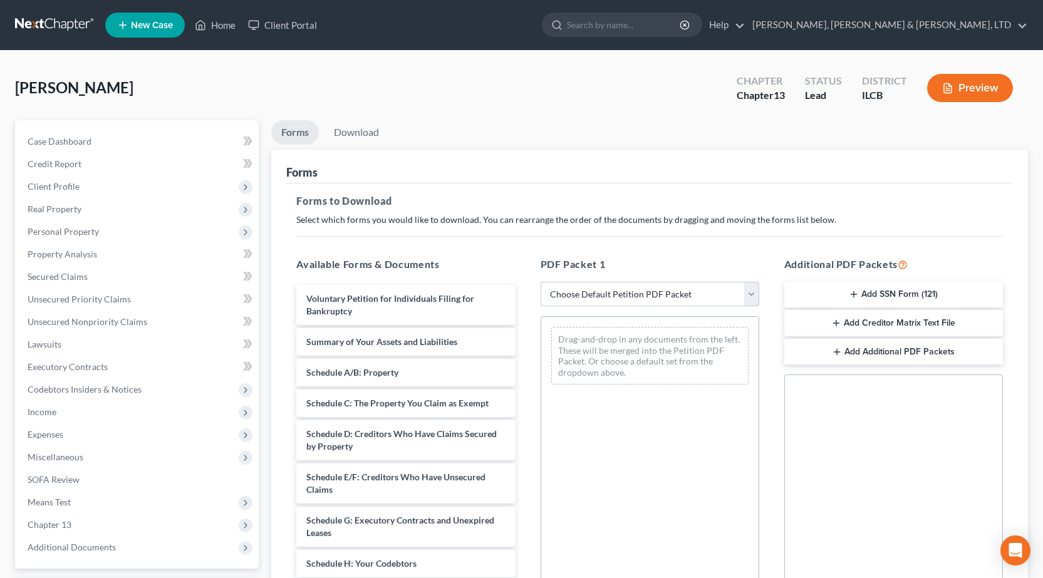
click at [658, 303] on select "Choose Default Petition PDF Packet Complete Bankruptcy Petition (all forms and …" at bounding box center [650, 294] width 219 height 25
select select "0"
click at [541, 282] on select "Choose Default Petition PDF Packet Complete Bankruptcy Petition (all forms and …" at bounding box center [650, 294] width 219 height 25
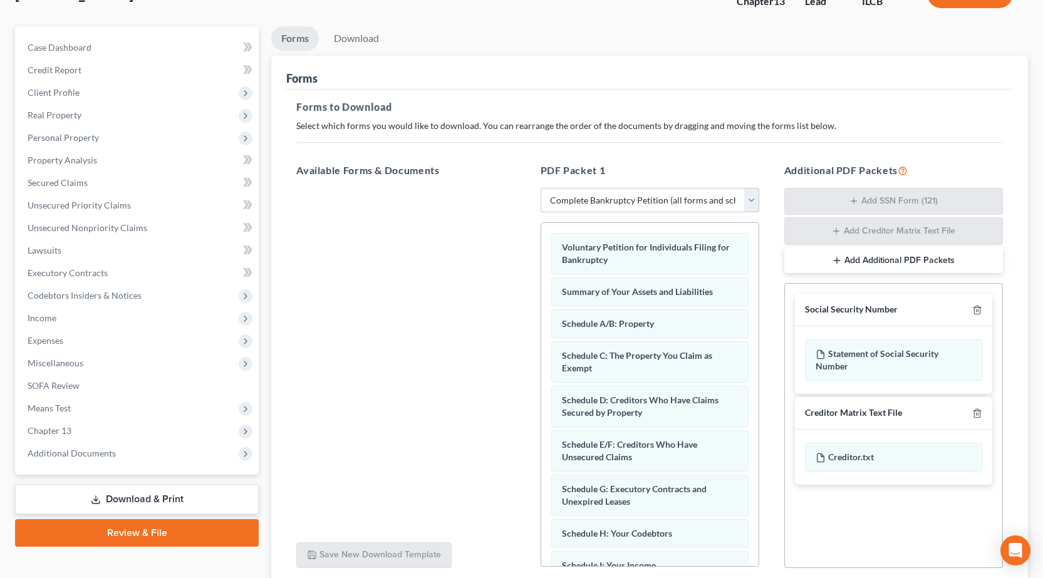
scroll to position [197, 0]
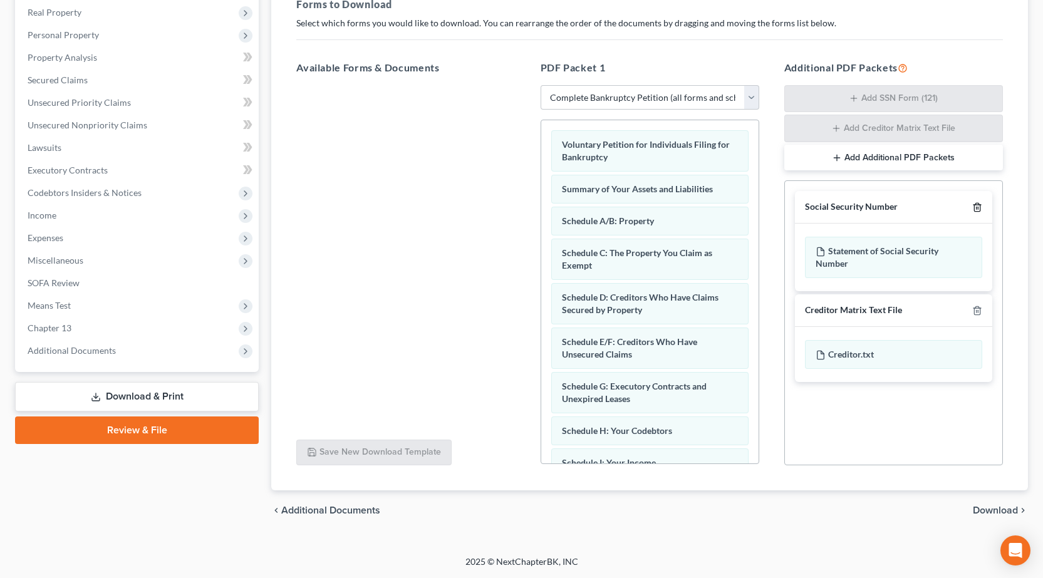
click at [978, 209] on line "button" at bounding box center [978, 208] width 0 height 3
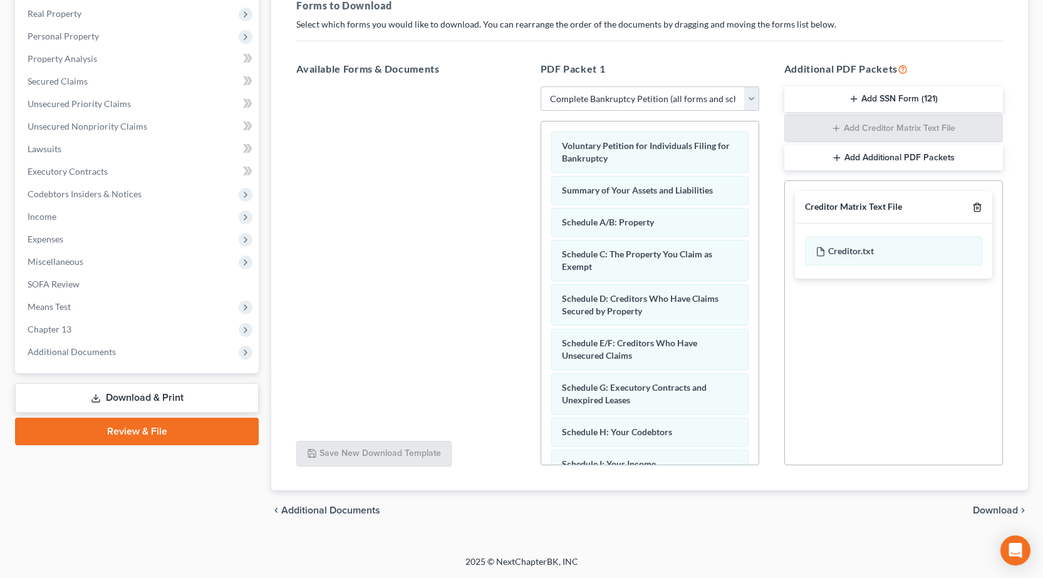
scroll to position [195, 0]
click at [978, 208] on line "button" at bounding box center [978, 208] width 0 height 3
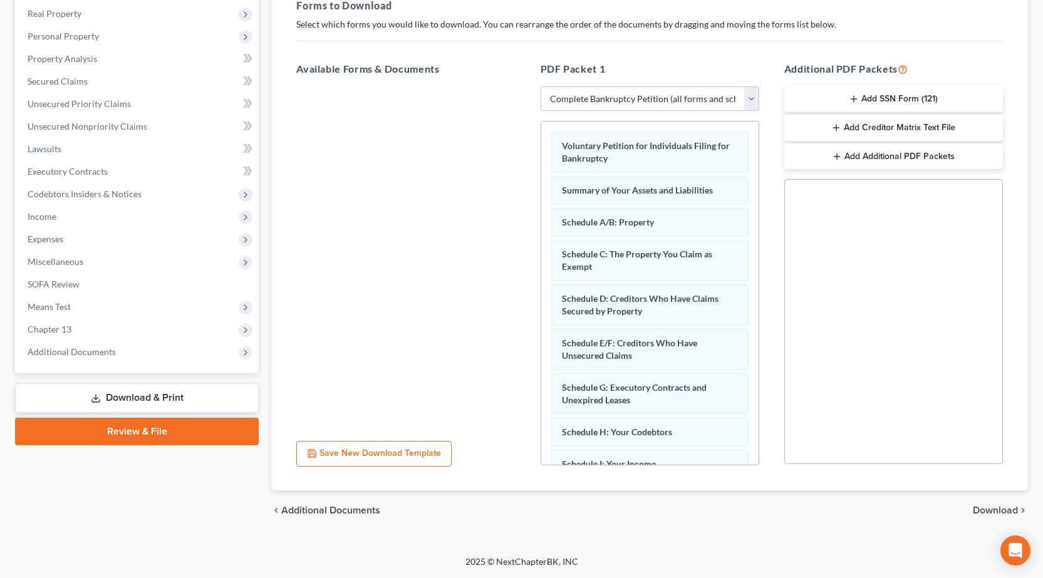
click at [1014, 508] on span "Download" at bounding box center [995, 510] width 45 height 10
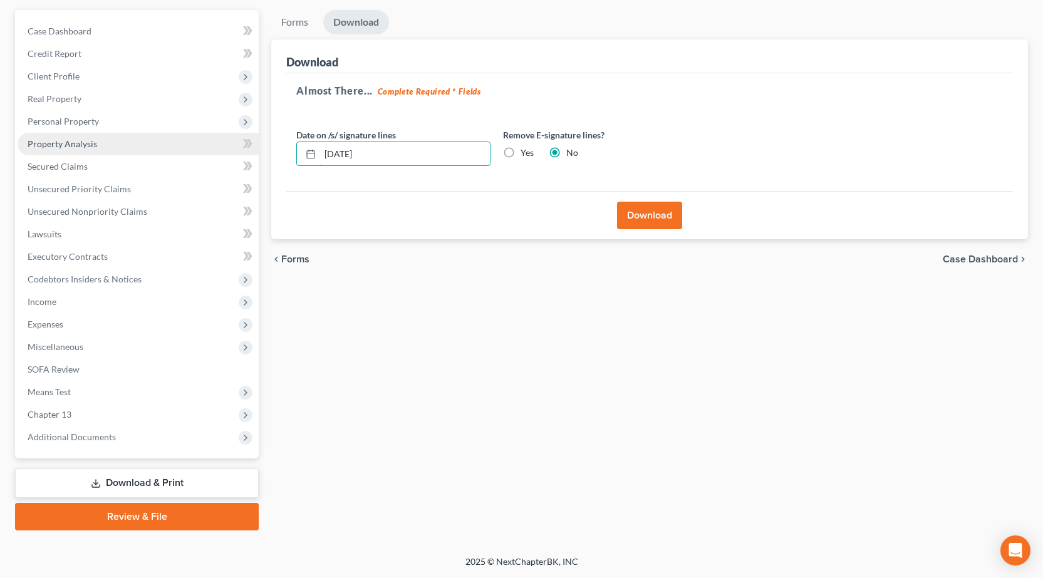
drag, startPoint x: 416, startPoint y: 144, endPoint x: 169, endPoint y: 132, distance: 247.1
click at [169, 133] on div "Petition Navigation Case Dashboard Payments Invoices Payments Payments Credit R…" at bounding box center [521, 270] width 1025 height 521
click at [521, 151] on label "Yes" at bounding box center [527, 153] width 13 height 13
click at [526, 151] on input "Yes" at bounding box center [530, 151] width 8 height 8
radio input "true"
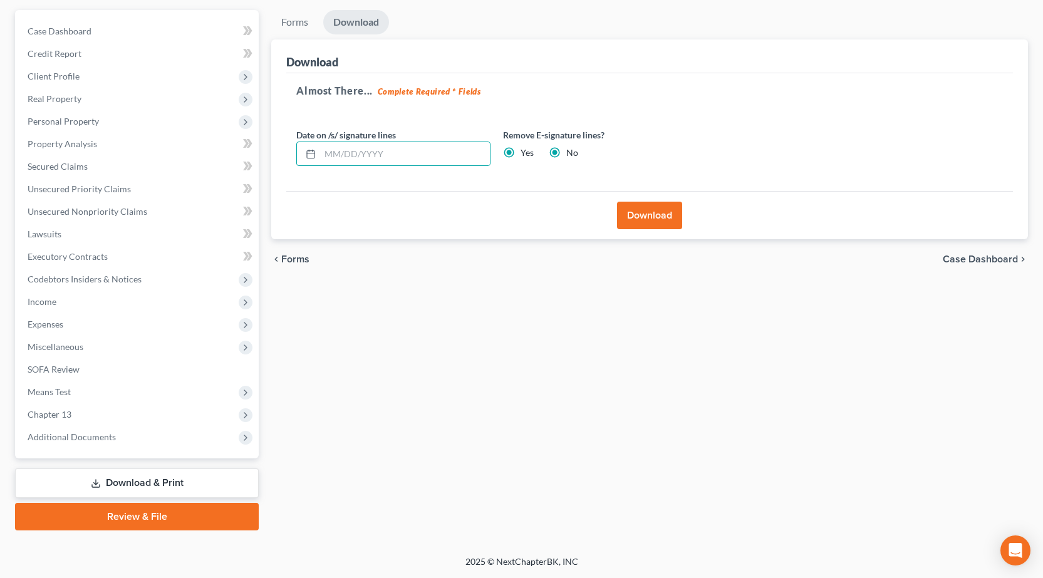
radio input "false"
click at [666, 220] on button "Download" at bounding box center [649, 216] width 65 height 28
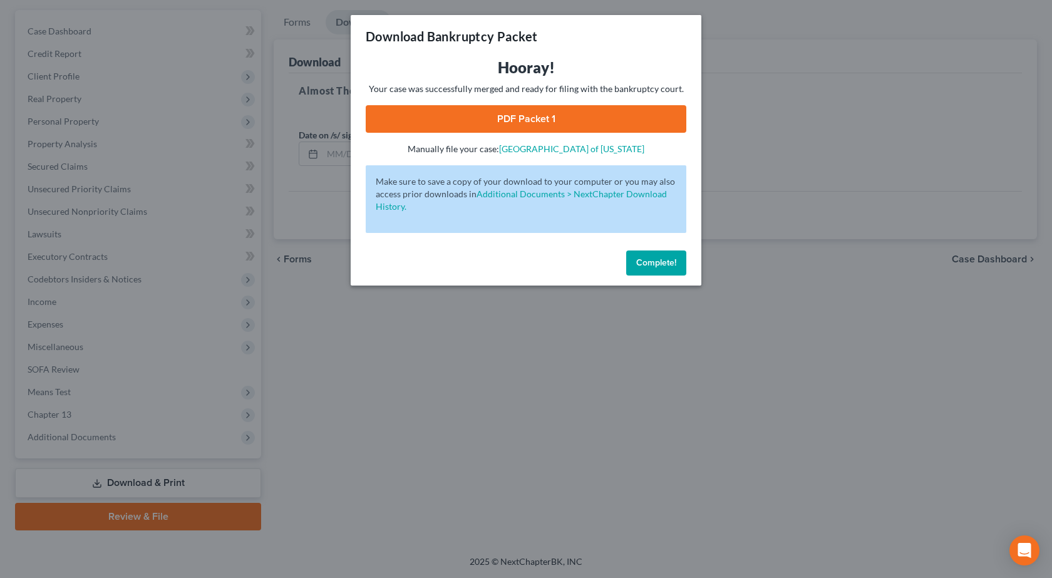
click at [534, 120] on link "PDF Packet 1" at bounding box center [526, 119] width 321 height 28
click at [362, 428] on div "Download Bankruptcy Packet Hooray! Your case was successfully merged and ready …" at bounding box center [526, 289] width 1052 height 578
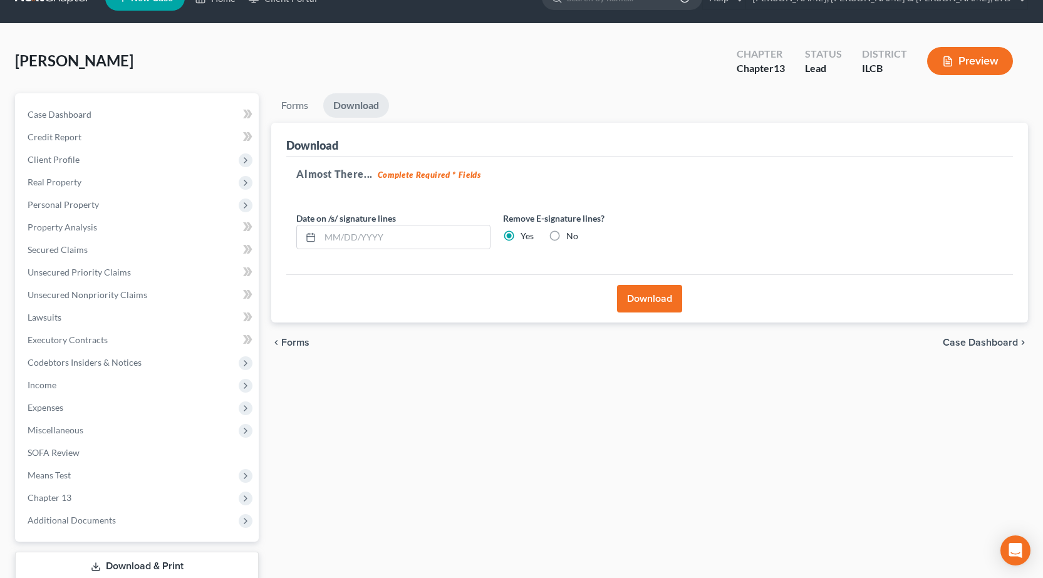
scroll to position [0, 0]
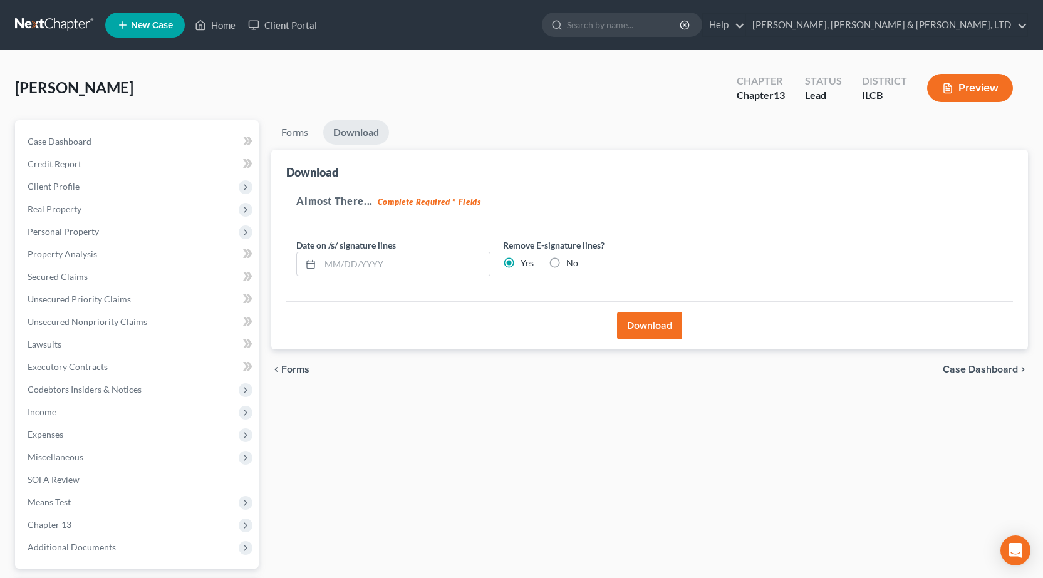
click at [47, 24] on link at bounding box center [55, 25] width 80 height 23
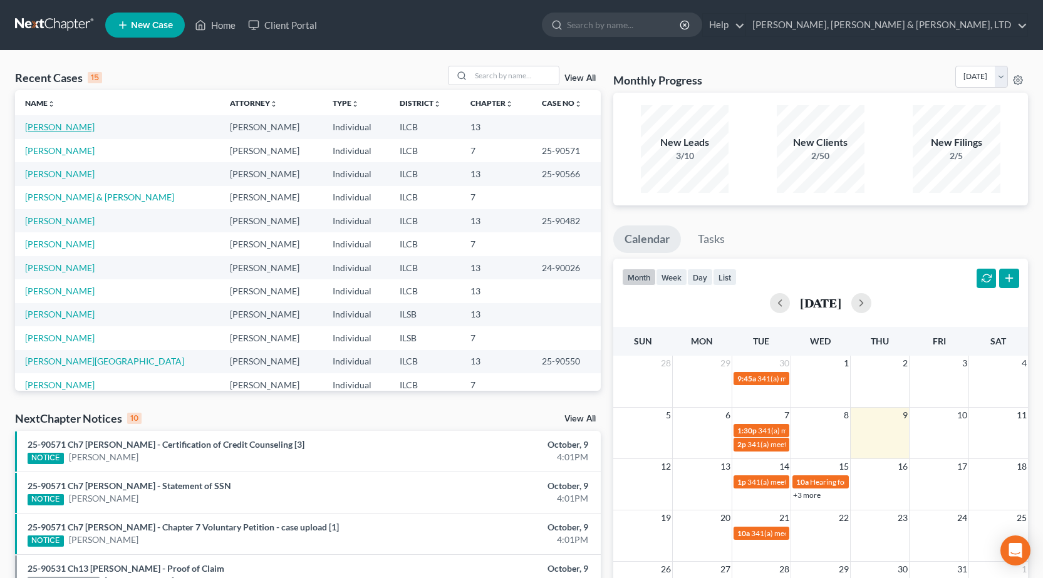
click at [48, 128] on link "[PERSON_NAME]" at bounding box center [60, 127] width 70 height 11
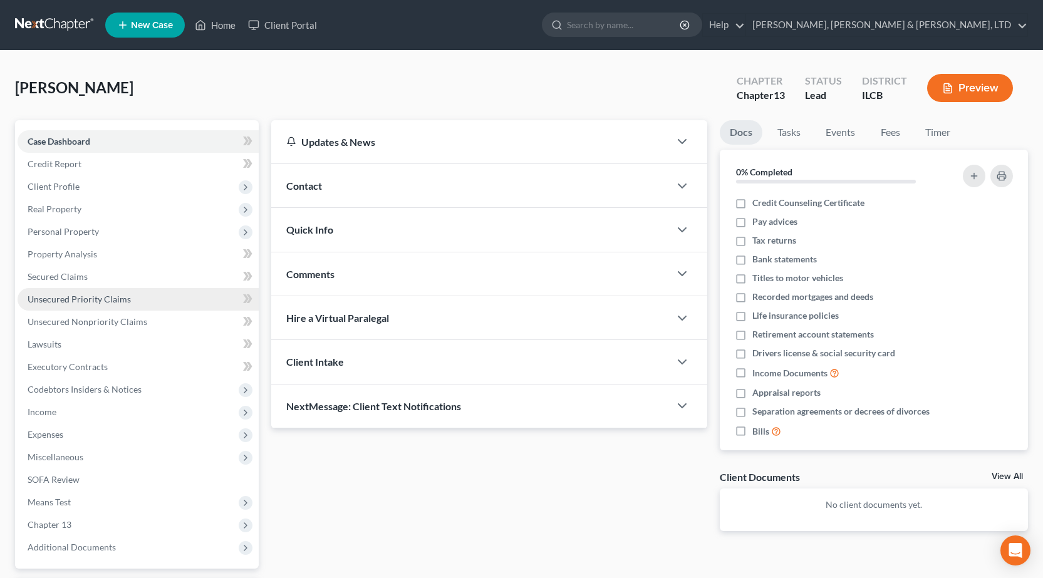
click at [85, 308] on link "Unsecured Priority Claims" at bounding box center [138, 299] width 241 height 23
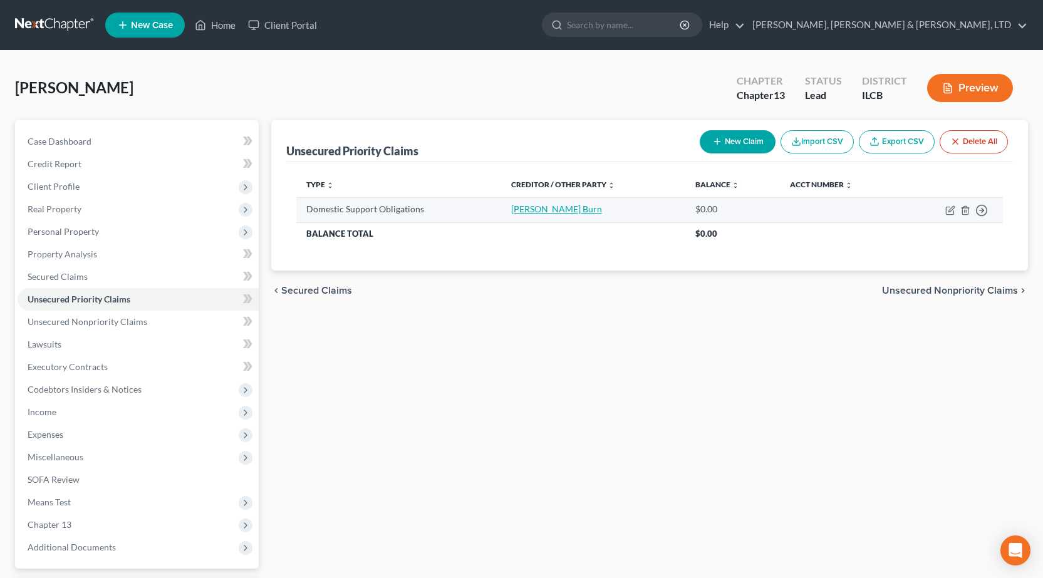
click at [517, 207] on link "[PERSON_NAME] Burn" at bounding box center [556, 209] width 91 height 11
select select "0"
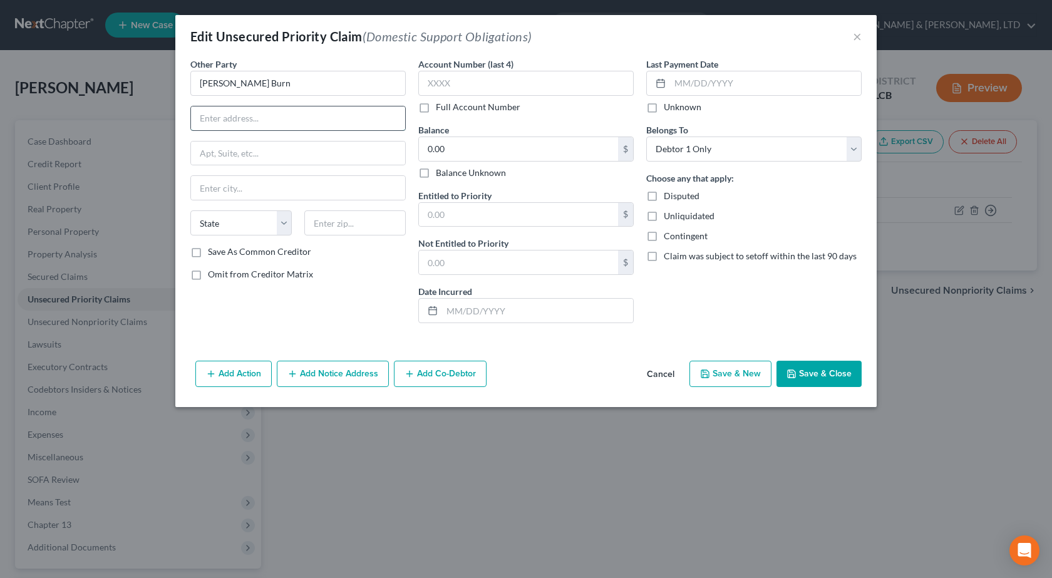
click at [236, 115] on input "text" at bounding box center [298, 118] width 214 height 24
paste input "sun ridge dr"
type input "1546 sun ridge dr"
drag, startPoint x: 363, startPoint y: 227, endPoint x: 358, endPoint y: 224, distance: 6.8
click at [363, 227] on input "text" at bounding box center [354, 222] width 101 height 25
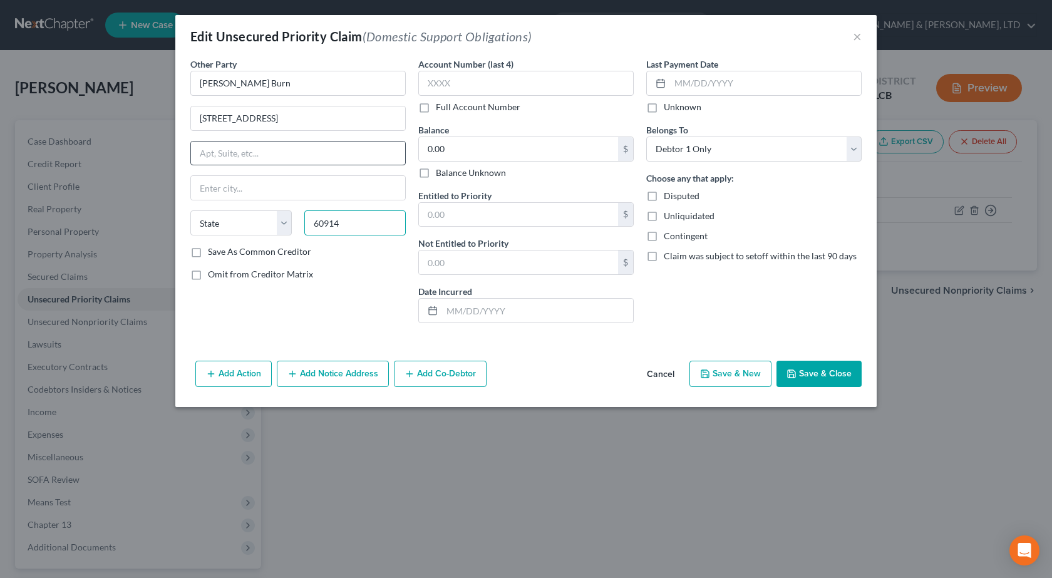
type input "60914"
type input "Bourbonnais"
select select "14"
click at [817, 372] on button "Save & Close" at bounding box center [819, 374] width 85 height 26
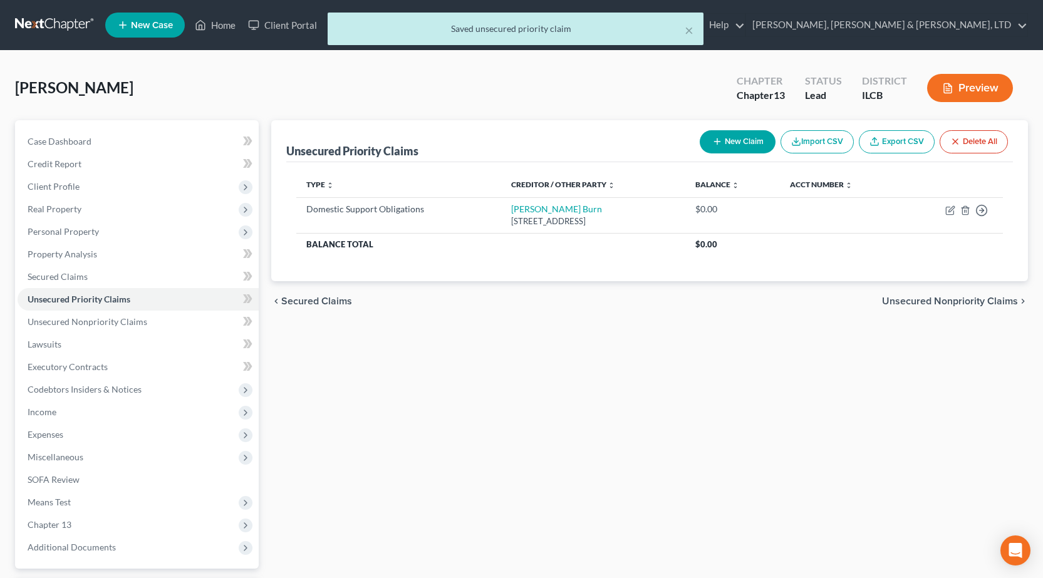
click at [592, 380] on div "Unsecured Priority Claims New Claim Import CSV Export CSV Delete All Type expan…" at bounding box center [649, 380] width 769 height 521
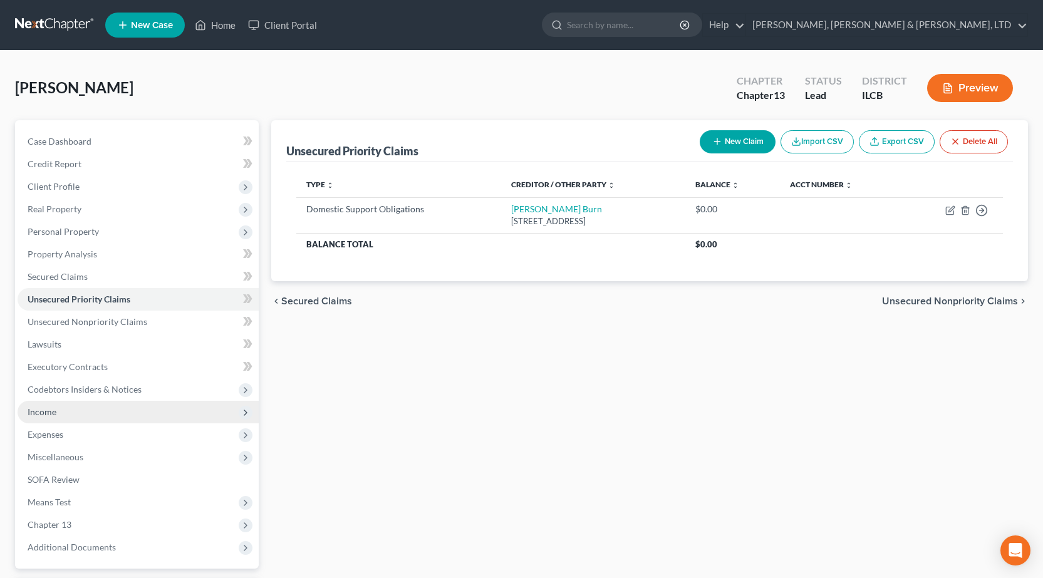
click at [59, 417] on span "Income" at bounding box center [138, 412] width 241 height 23
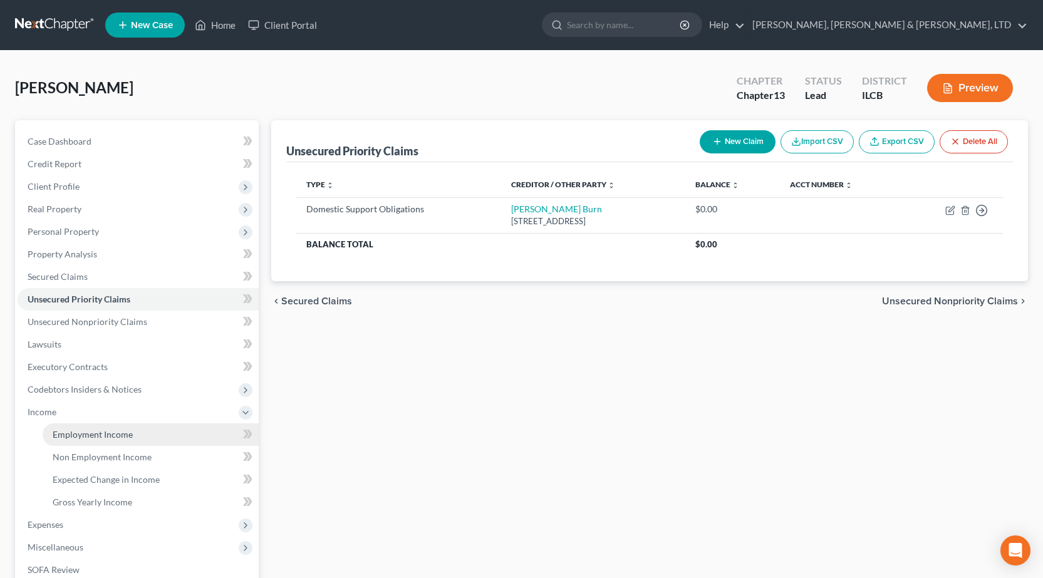
click at [103, 436] on span "Employment Income" at bounding box center [93, 434] width 80 height 11
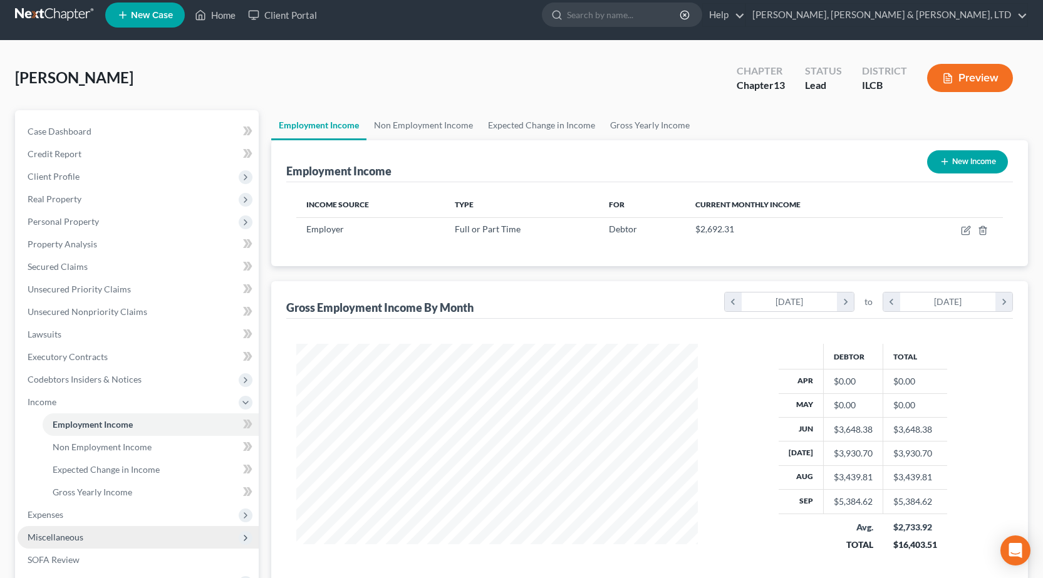
scroll to position [200, 0]
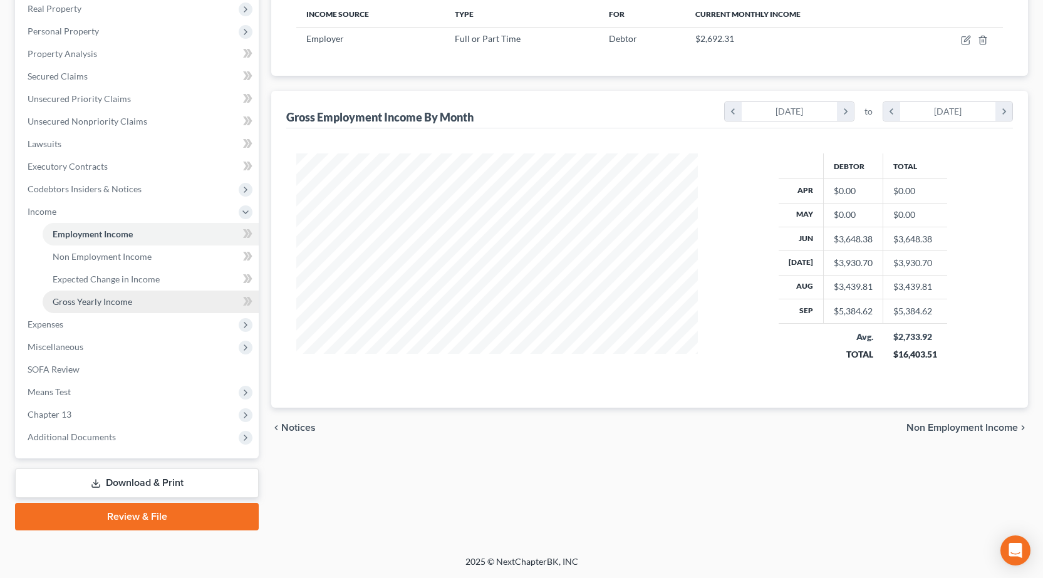
click at [81, 308] on link "Gross Yearly Income" at bounding box center [151, 302] width 216 height 23
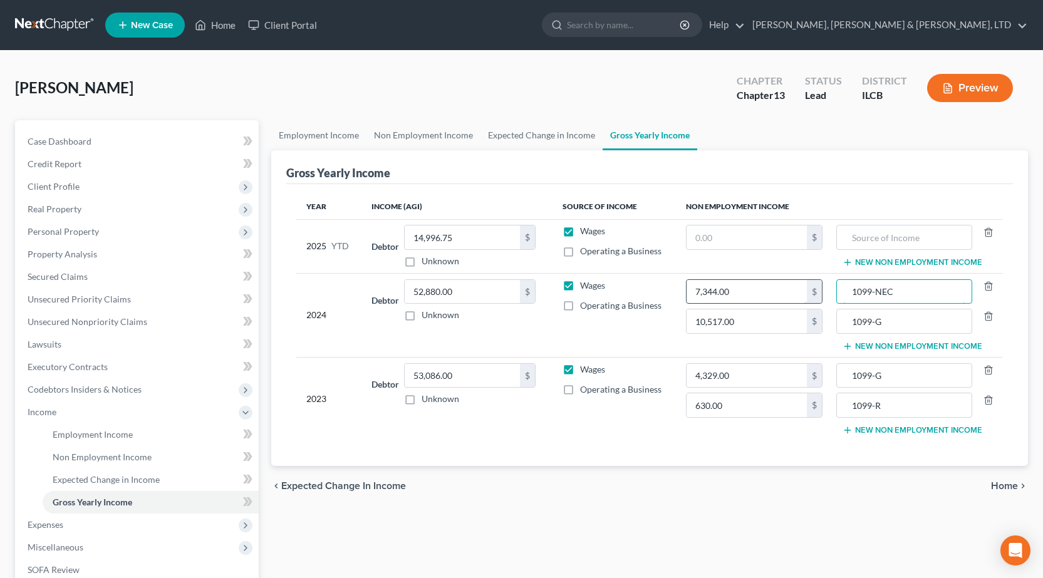
drag, startPoint x: 909, startPoint y: 296, endPoint x: 770, endPoint y: 299, distance: 139.1
click at [770, 299] on tr "2024 Debtor 52,880.00 $ Unknown Balance Undetermined 52,880.00 $ Unknown Wages …" at bounding box center [649, 315] width 707 height 84
drag, startPoint x: 868, startPoint y: 232, endPoint x: 879, endPoint y: 237, distance: 13.2
click at [868, 231] on input "text" at bounding box center [904, 237] width 122 height 24
paste input "1099-NEC"
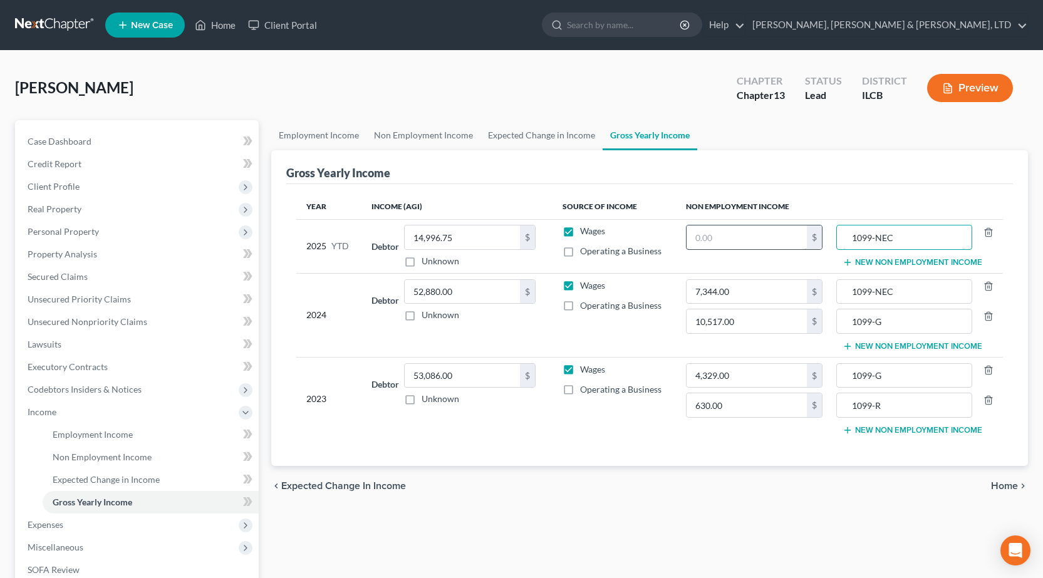
type input "1099-NEC"
drag, startPoint x: 739, startPoint y: 239, endPoint x: 733, endPoint y: 243, distance: 7.1
click at [740, 239] on input "text" at bounding box center [746, 237] width 121 height 24
type input "3,345.53"
click at [879, 266] on button "New Non Employment Income" at bounding box center [912, 262] width 140 height 10
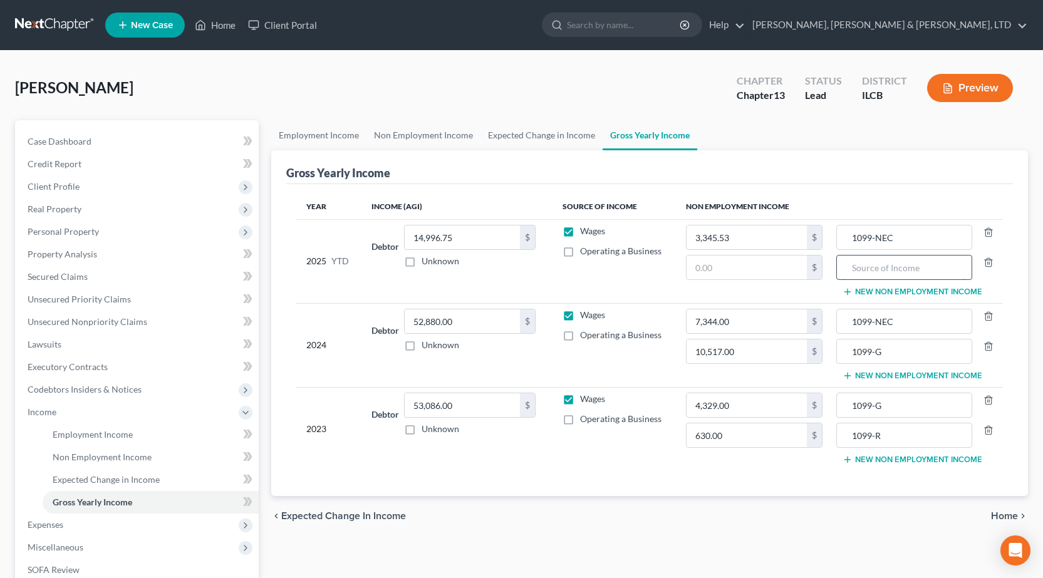
click at [883, 269] on input "text" at bounding box center [904, 268] width 122 height 24
type input "1099-G"
click at [723, 265] on input "text" at bounding box center [746, 268] width 121 height 24
type input "10,471"
click at [717, 522] on div "chevron_left Expected Change in Income Home chevron_right" at bounding box center [649, 516] width 757 height 40
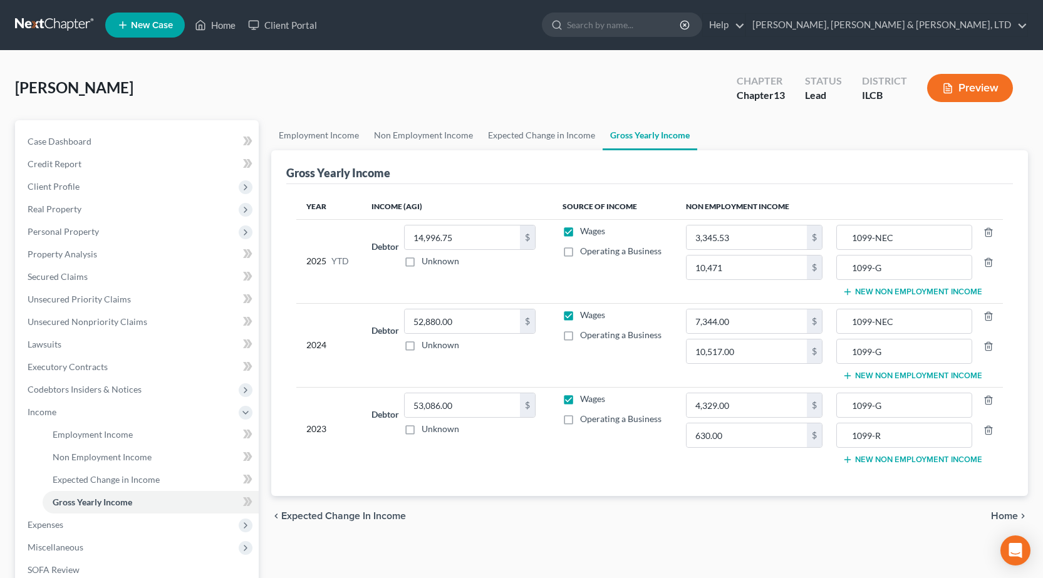
click at [593, 489] on div "Year Income (AGI) Source of Income Non Employment Income 2025 YTD Debtor 14,996…" at bounding box center [649, 340] width 727 height 312
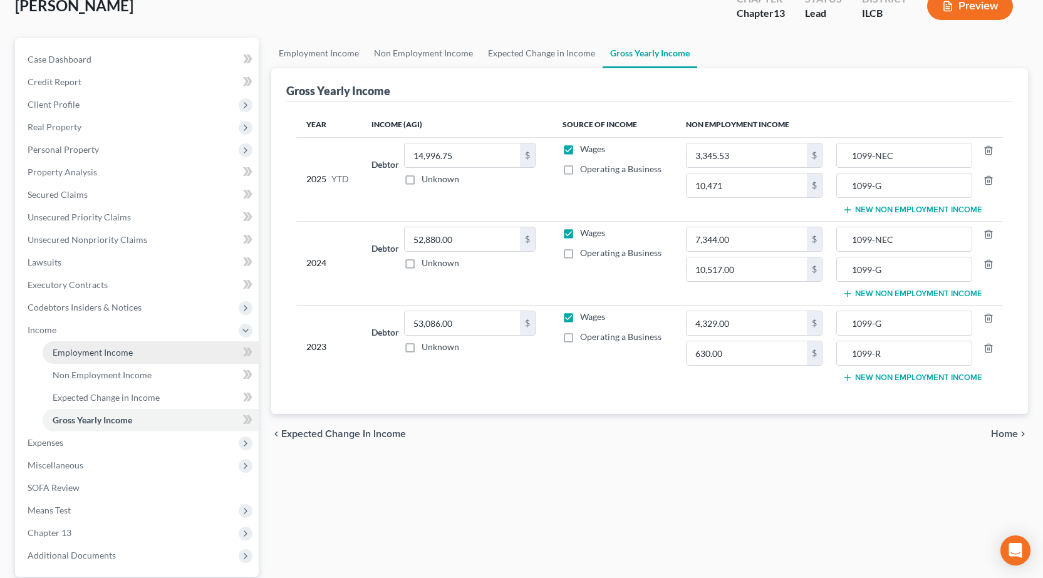
scroll to position [200, 0]
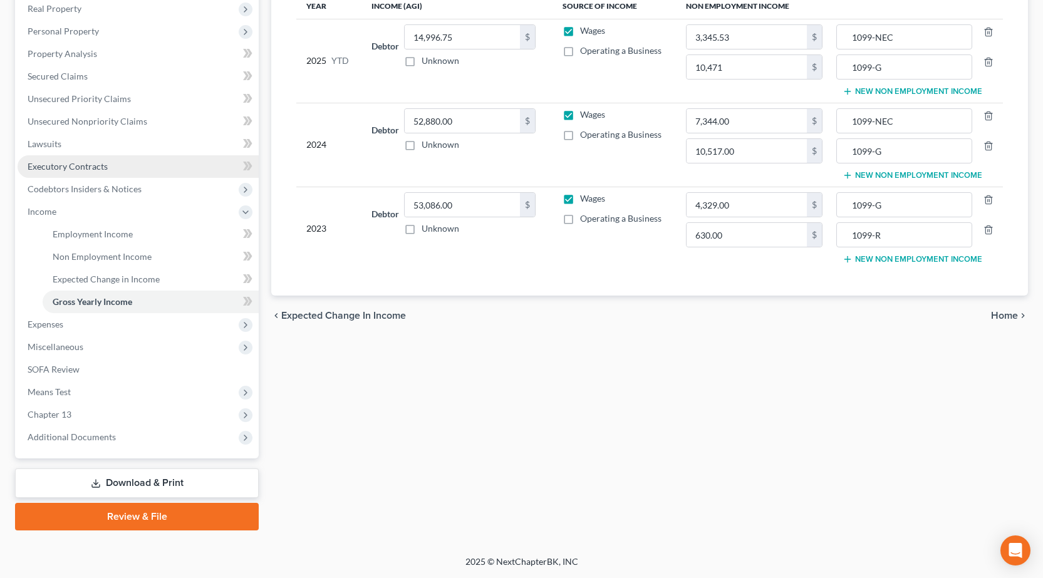
click at [120, 175] on link "Executory Contracts" at bounding box center [138, 166] width 241 height 23
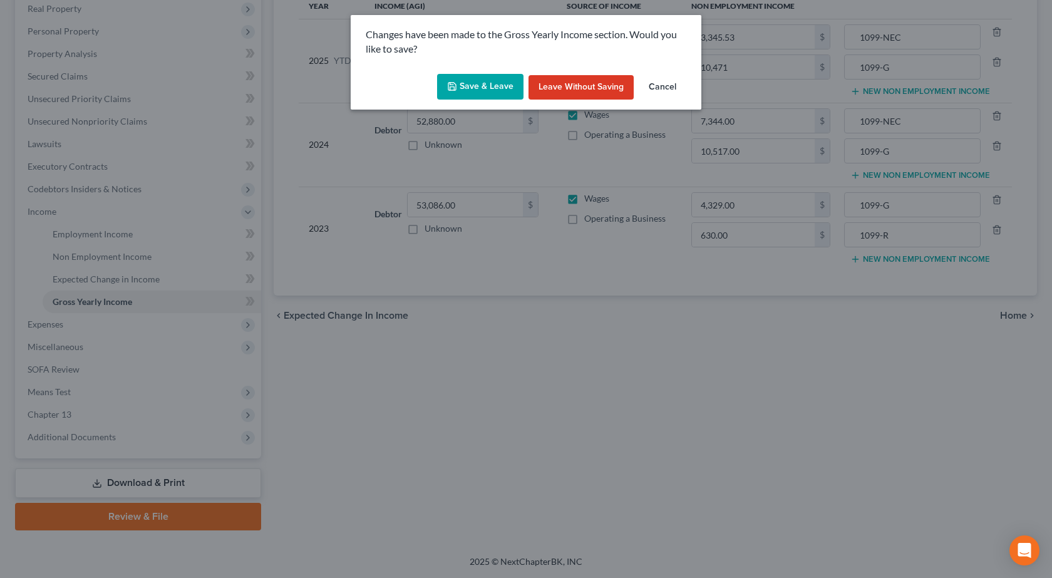
click at [457, 84] on icon "button" at bounding box center [452, 86] width 10 height 10
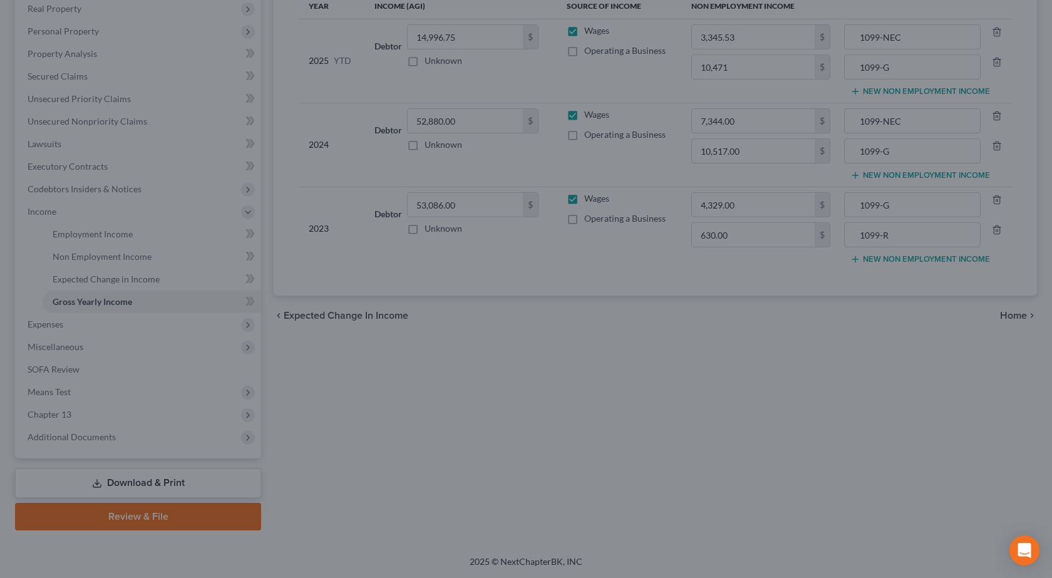
type input "10,471.00"
type input "1099-G"
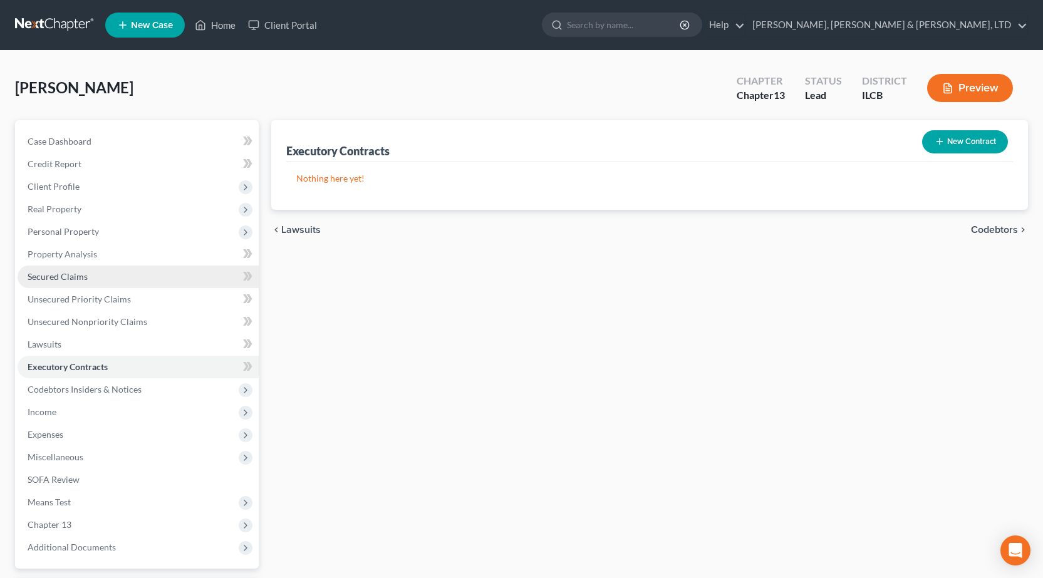
click at [68, 275] on span "Secured Claims" at bounding box center [58, 276] width 60 height 11
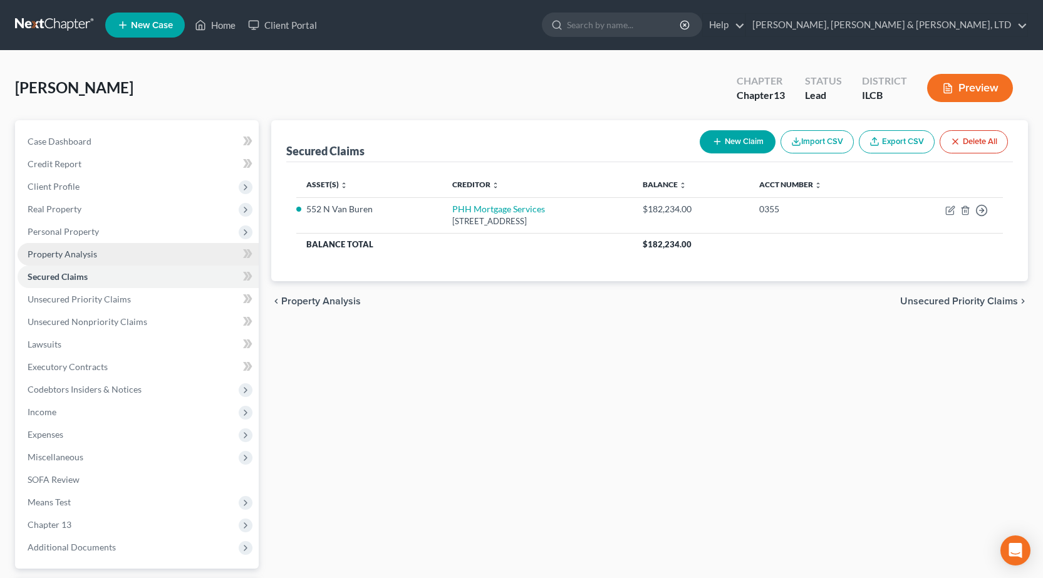
click at [93, 261] on link "Property Analysis" at bounding box center [138, 254] width 241 height 23
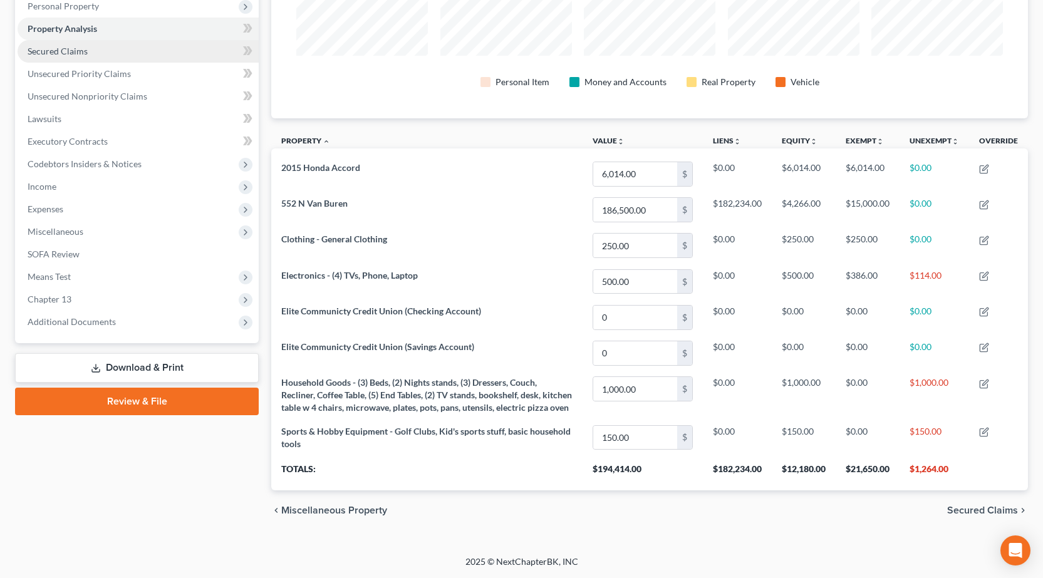
click at [63, 40] on link "Secured Claims" at bounding box center [138, 51] width 241 height 23
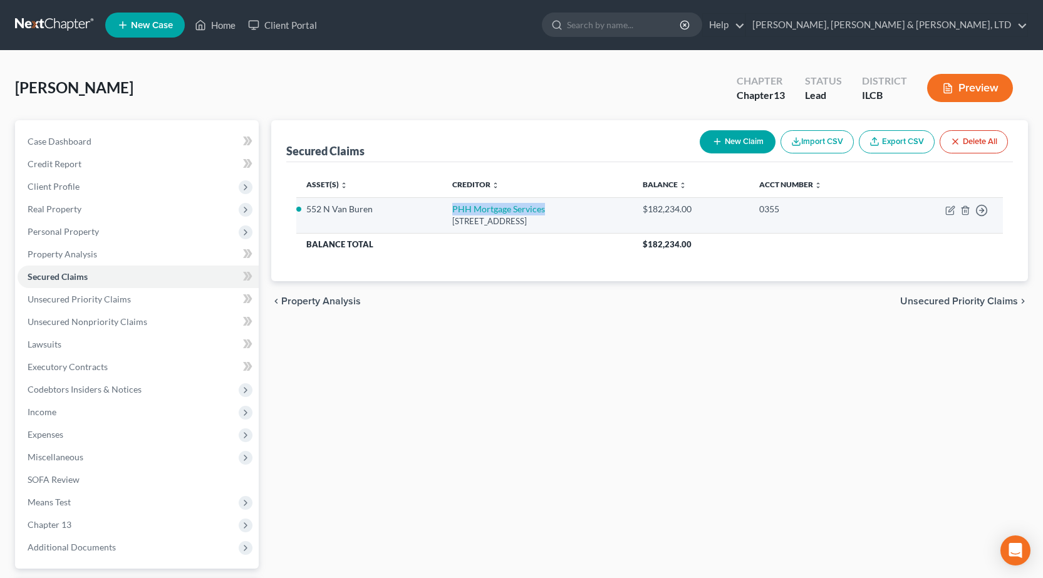
drag, startPoint x: 416, startPoint y: 204, endPoint x: 531, endPoint y: 204, distance: 115.3
click at [531, 204] on tr "552 N Van Buren PHH Mortgage Services 3000 LEADENHALL RD, Mount Laurel, NJ 0805…" at bounding box center [649, 215] width 707 height 36
drag, startPoint x: 307, startPoint y: 208, endPoint x: 372, endPoint y: 203, distance: 65.3
click at [372, 203] on li "552 N Van Buren" at bounding box center [369, 209] width 126 height 13
copy li "552 N Van Buren"
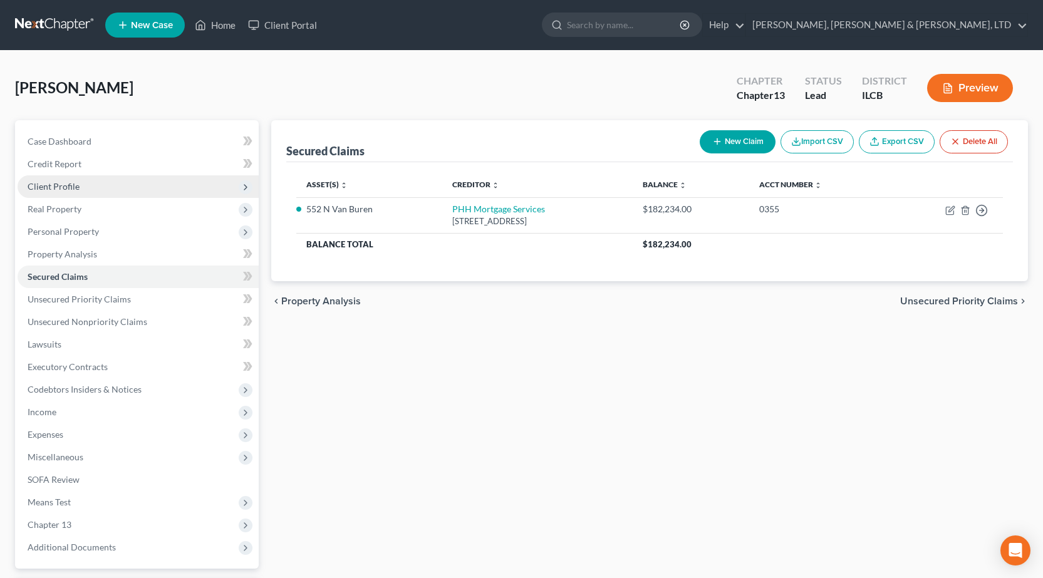
click at [68, 180] on span "Client Profile" at bounding box center [138, 186] width 241 height 23
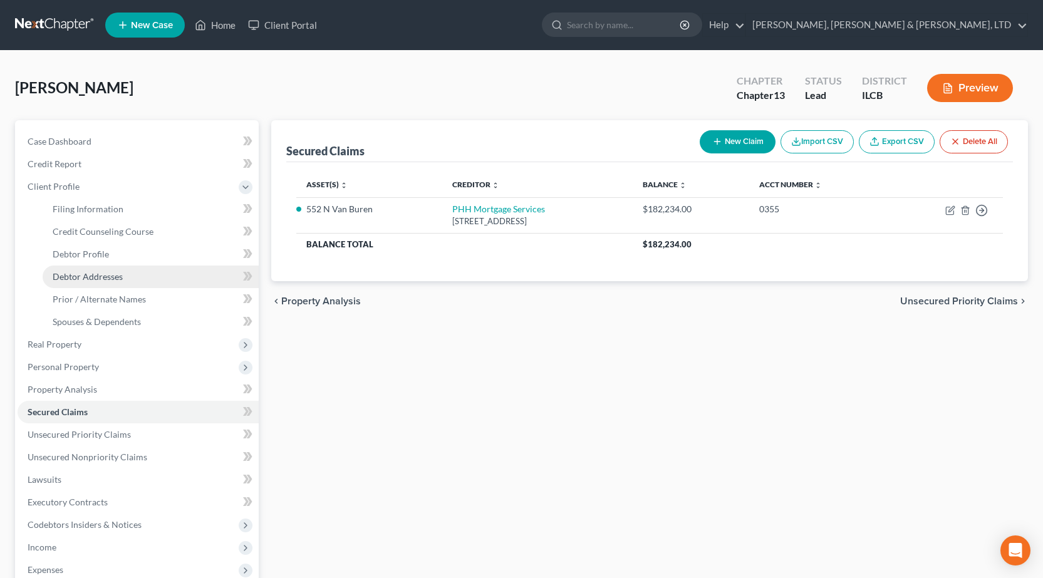
click at [127, 276] on link "Debtor Addresses" at bounding box center [151, 277] width 216 height 23
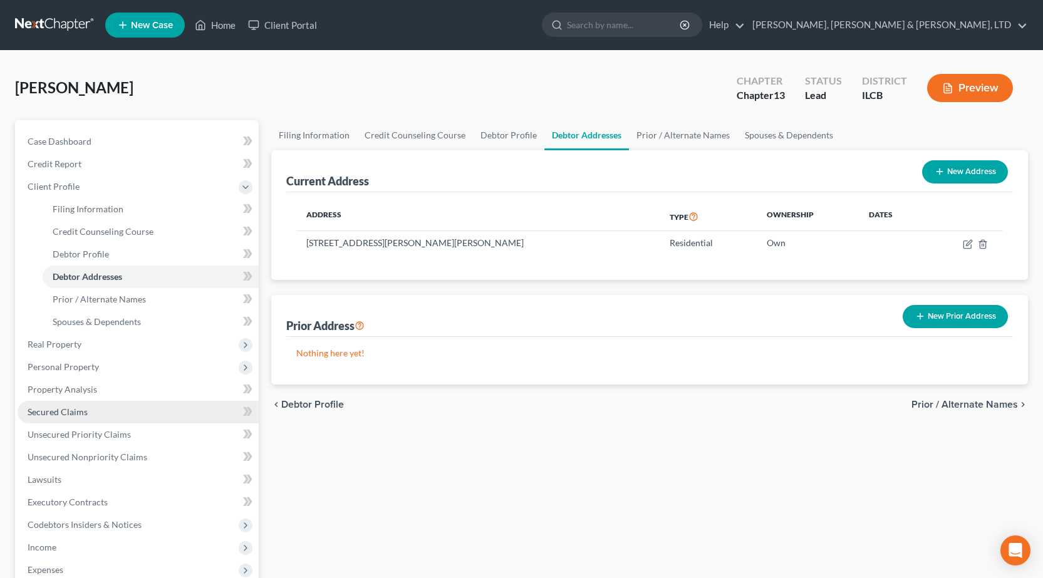
click at [104, 417] on link "Secured Claims" at bounding box center [138, 412] width 241 height 23
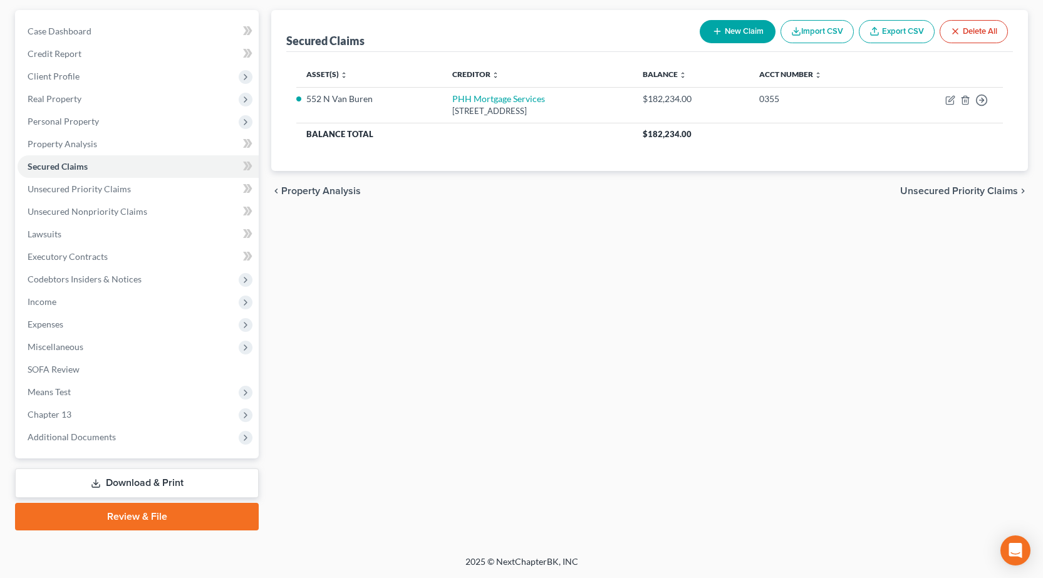
click at [119, 486] on link "Download & Print" at bounding box center [137, 483] width 244 height 29
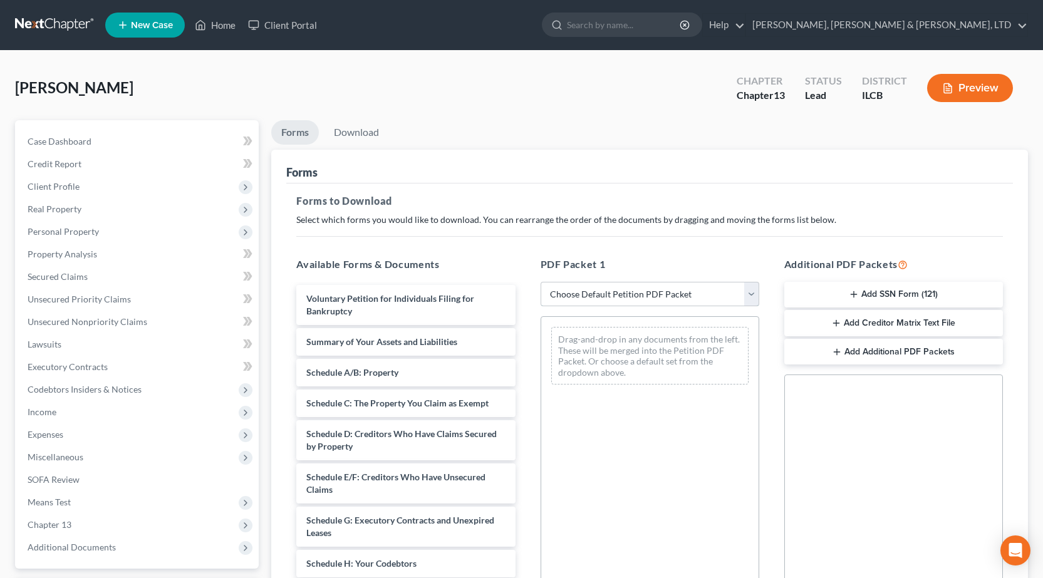
drag, startPoint x: 593, startPoint y: 292, endPoint x: 586, endPoint y: 296, distance: 8.2
click at [593, 292] on select "Choose Default Petition PDF Packet Complete Bankruptcy Petition (all forms and …" at bounding box center [650, 294] width 219 height 25
select select "0"
click at [541, 282] on select "Choose Default Petition PDF Packet Complete Bankruptcy Petition (all forms and …" at bounding box center [650, 294] width 219 height 25
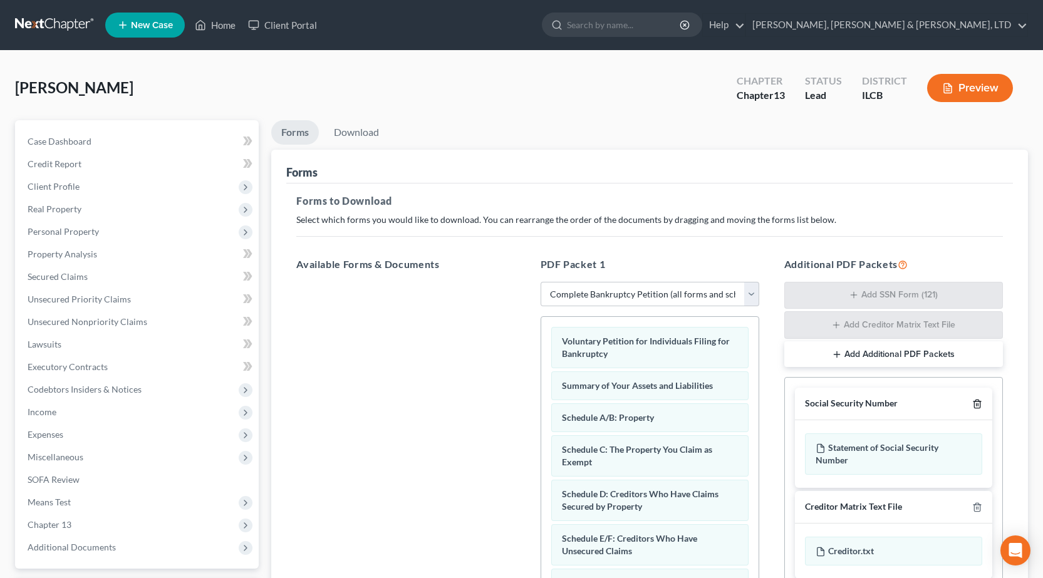
click at [976, 400] on icon "button" at bounding box center [977, 404] width 10 height 10
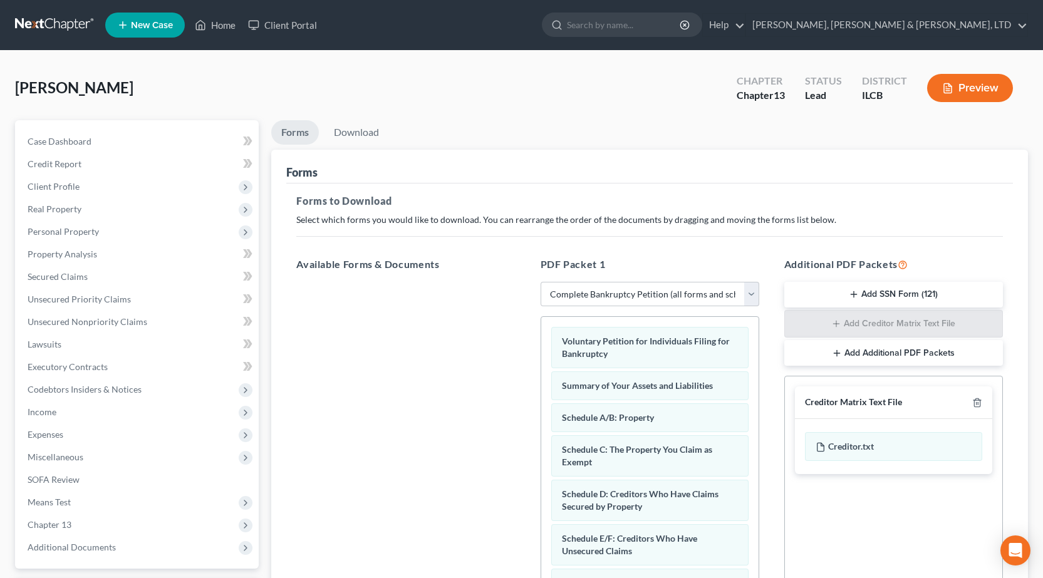
click at [975, 410] on div "Creditor Matrix Text File" at bounding box center [893, 402] width 197 height 33
click at [977, 404] on icon "button" at bounding box center [977, 403] width 10 height 10
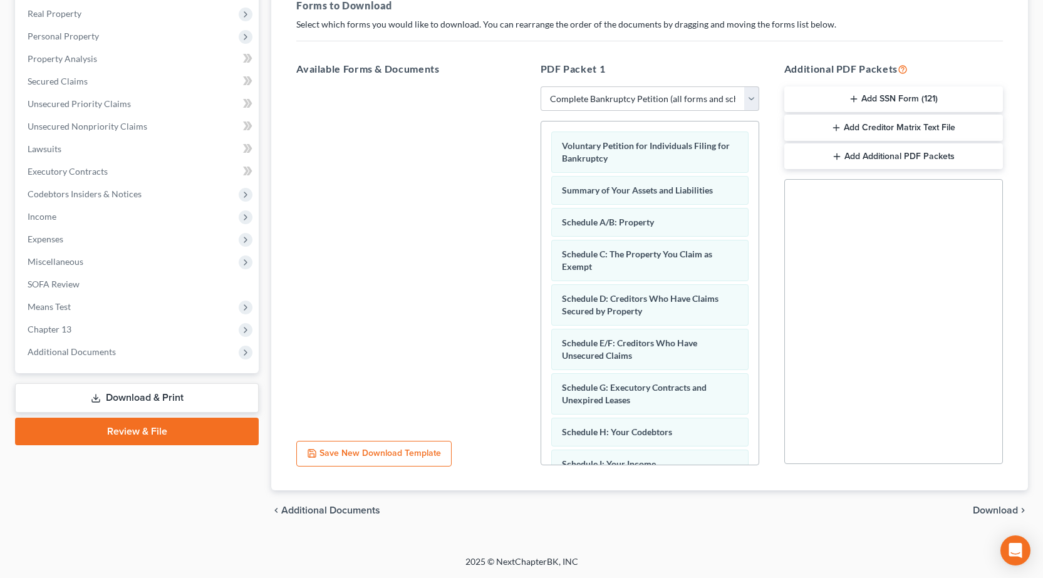
click at [995, 515] on span "Download" at bounding box center [995, 510] width 45 height 10
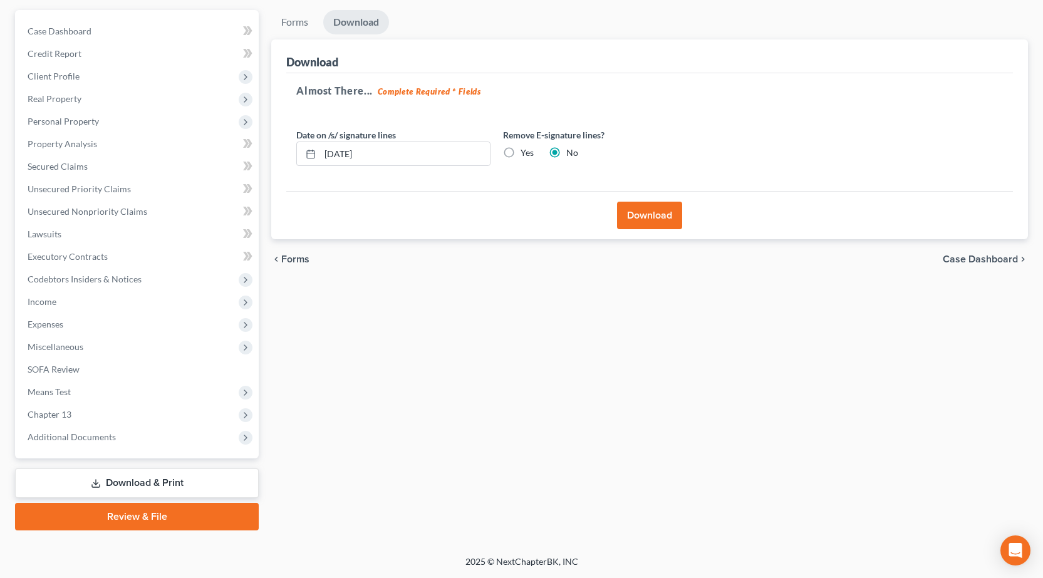
scroll to position [110, 0]
click at [521, 152] on label "Yes" at bounding box center [527, 153] width 13 height 13
click at [526, 152] on input "Yes" at bounding box center [530, 151] width 8 height 8
radio input "true"
radio input "false"
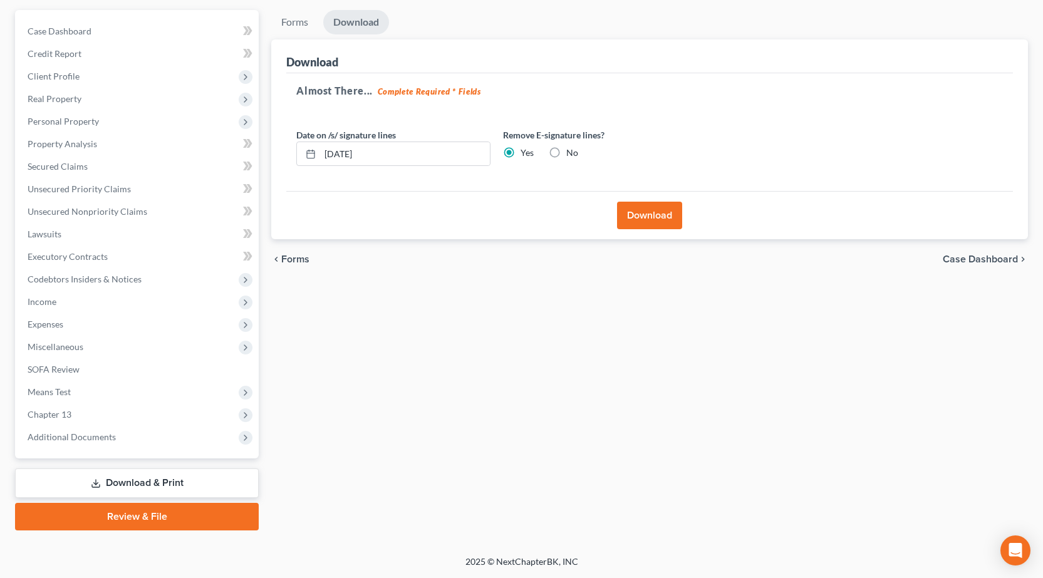
click at [636, 215] on button "Download" at bounding box center [649, 216] width 65 height 28
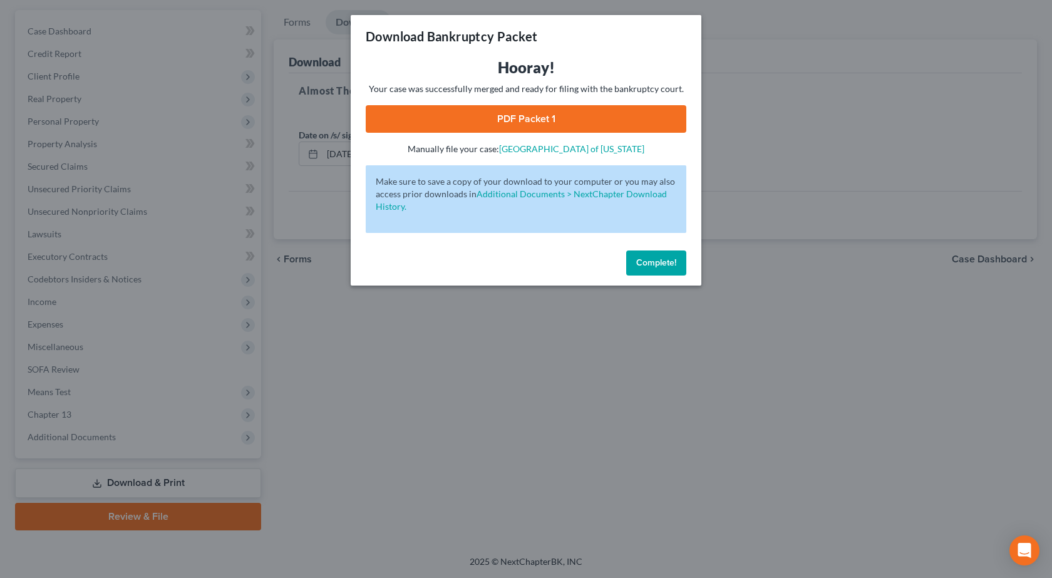
click at [529, 121] on link "PDF Packet 1" at bounding box center [526, 119] width 321 height 28
click at [576, 496] on div "Download Bankruptcy Packet Hooray! Your case was successfully merged and ready …" at bounding box center [526, 289] width 1052 height 578
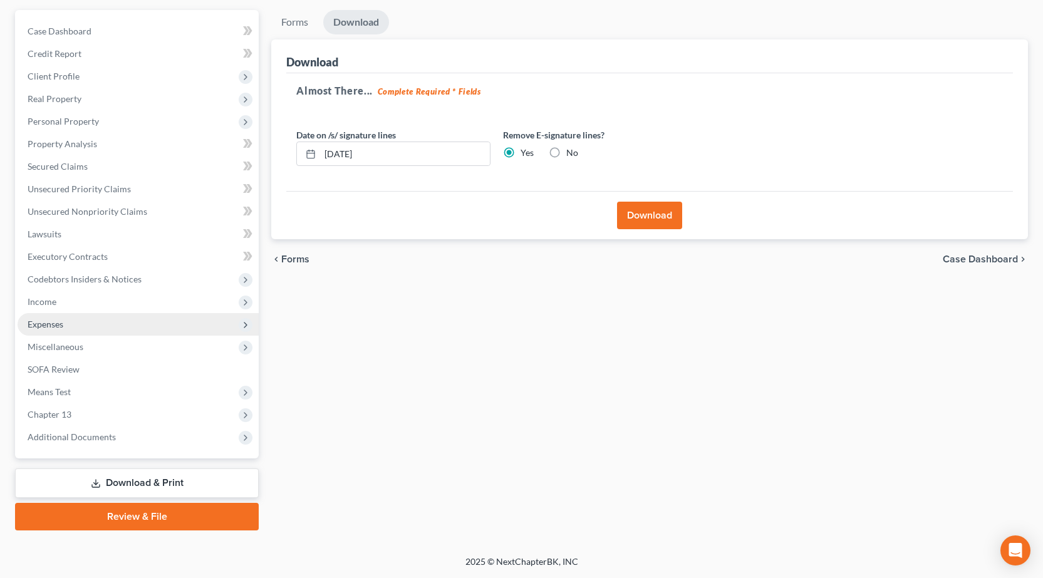
click at [42, 328] on span "Expenses" at bounding box center [46, 324] width 36 height 11
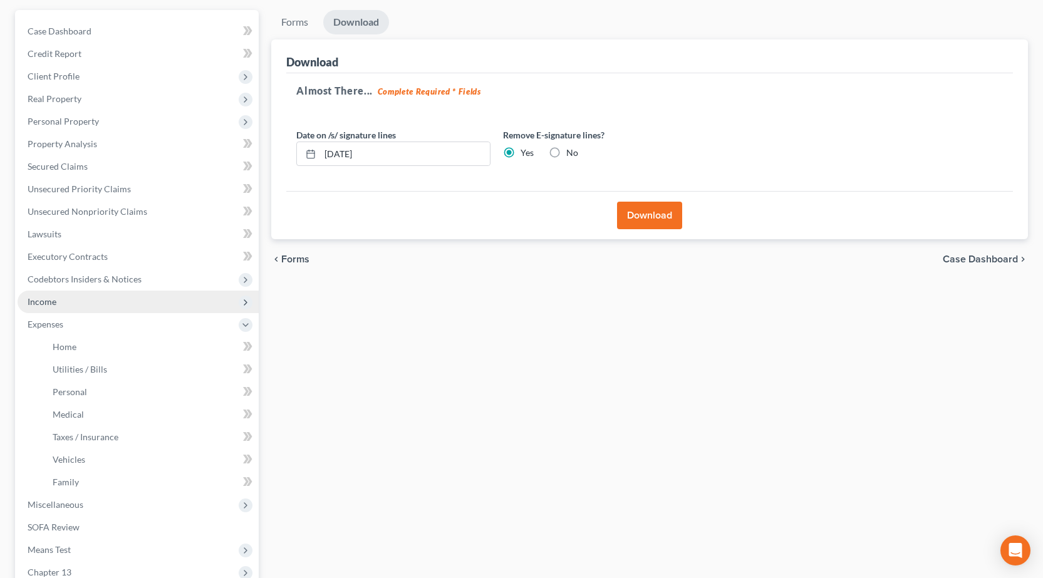
click at [69, 301] on span "Income" at bounding box center [138, 302] width 241 height 23
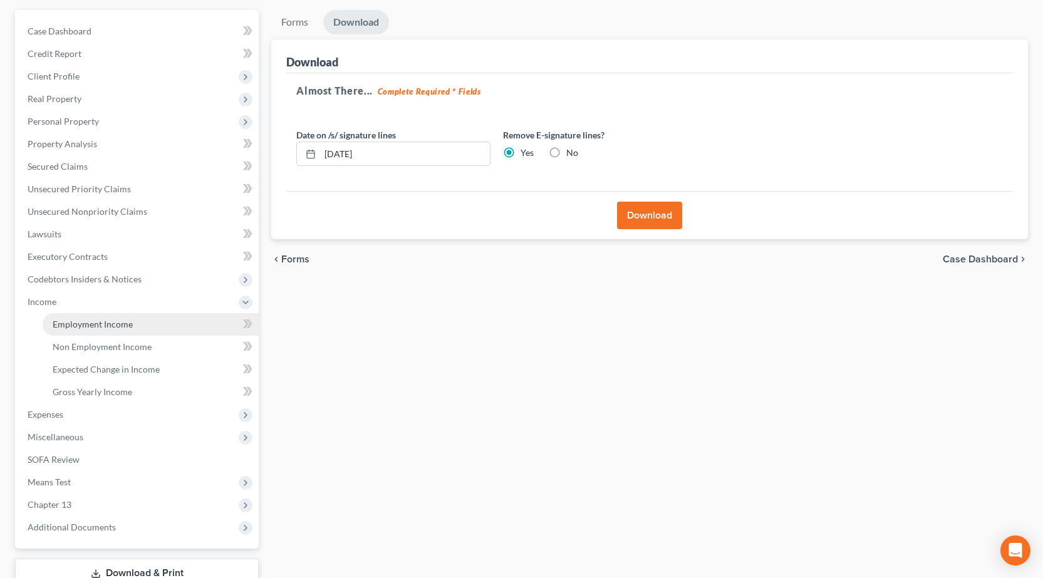
click at [81, 322] on span "Employment Income" at bounding box center [93, 324] width 80 height 11
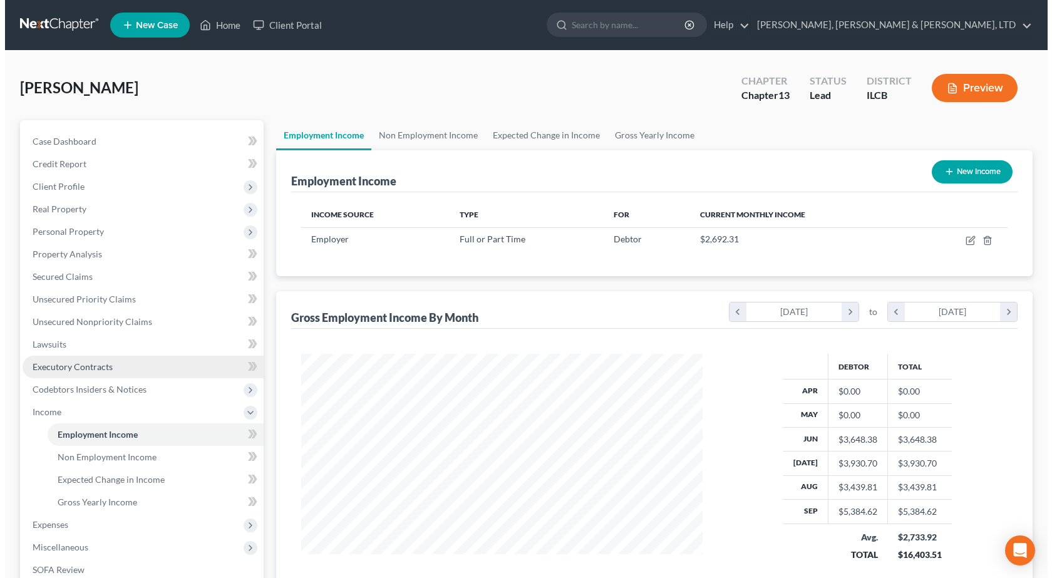
scroll to position [225, 427]
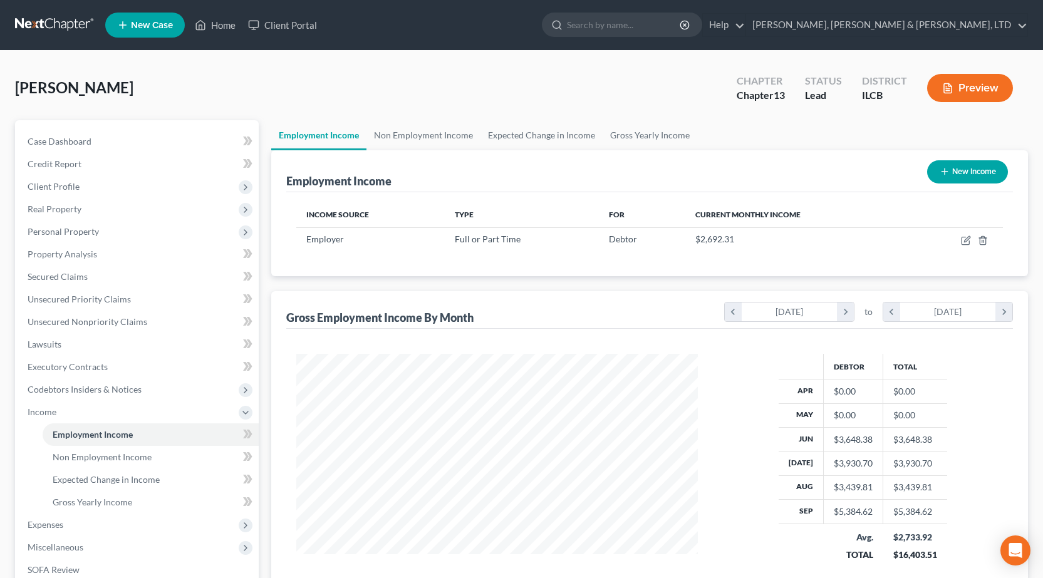
click at [971, 89] on button "Preview" at bounding box center [970, 88] width 86 height 28
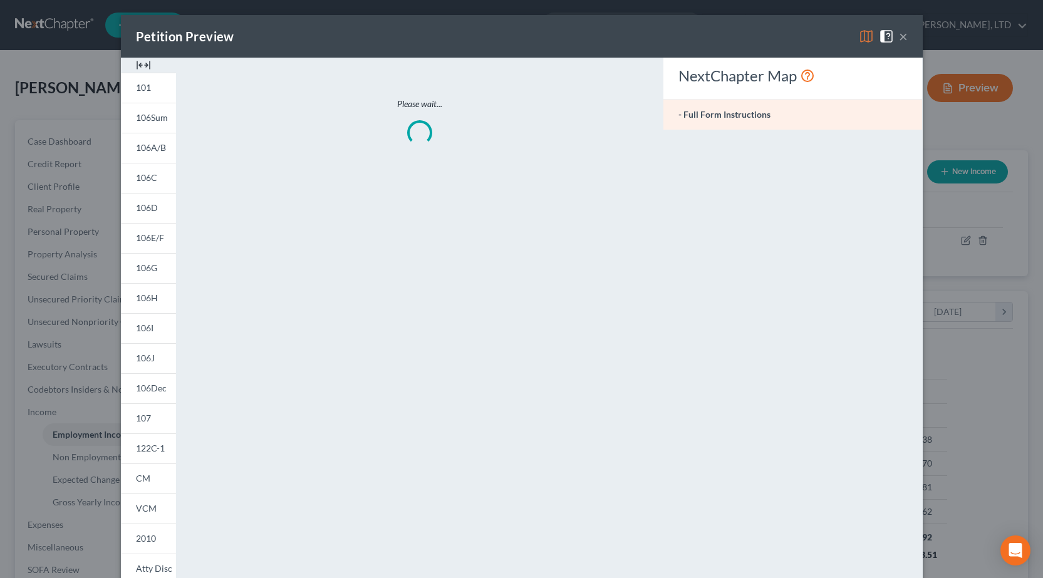
scroll to position [225, 431]
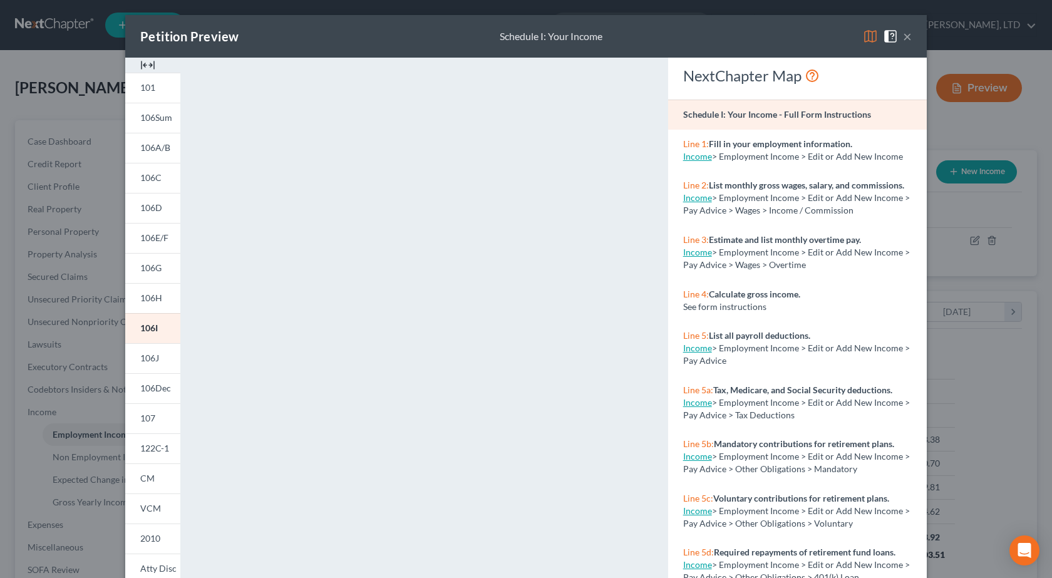
click at [904, 33] on button "×" at bounding box center [907, 36] width 9 height 15
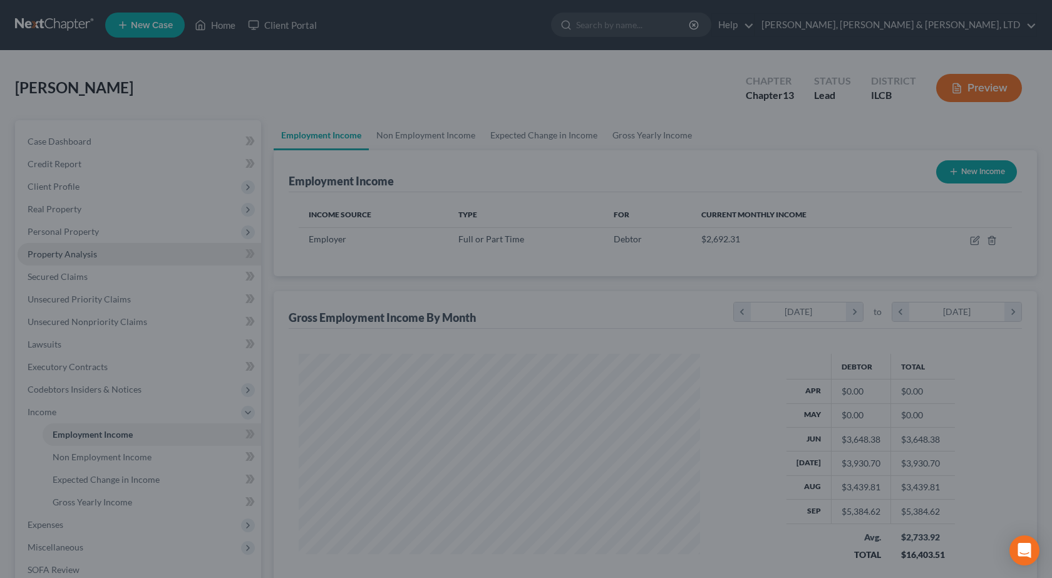
scroll to position [626135, 625932]
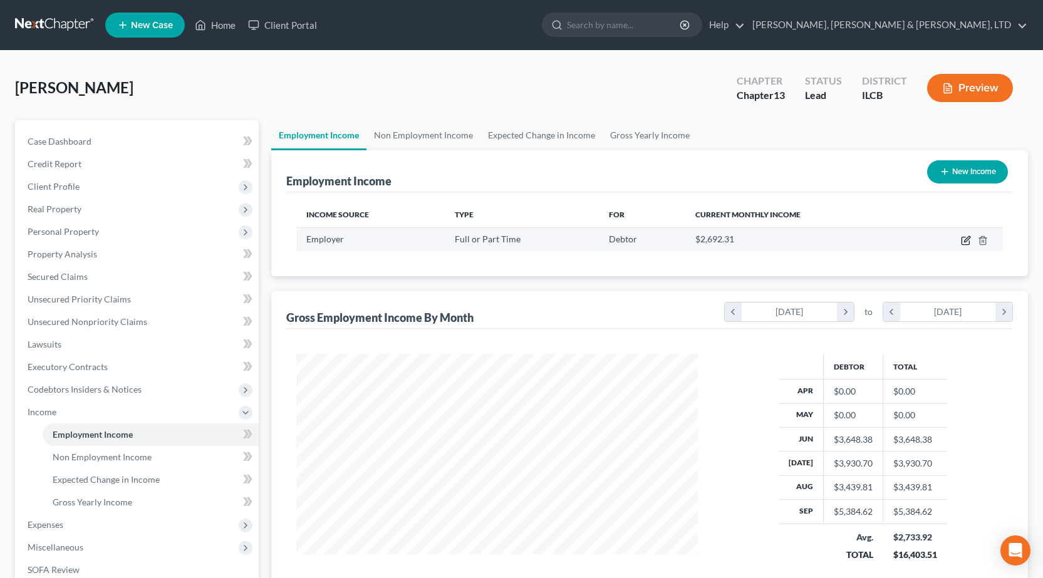
click at [964, 239] on icon "button" at bounding box center [966, 241] width 10 height 10
select select "0"
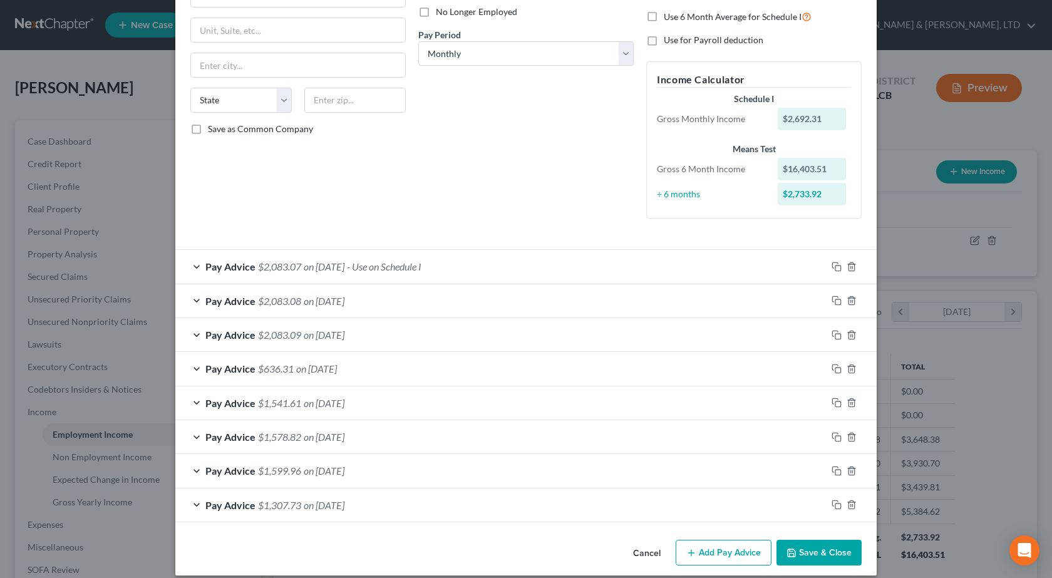
scroll to position [0, 0]
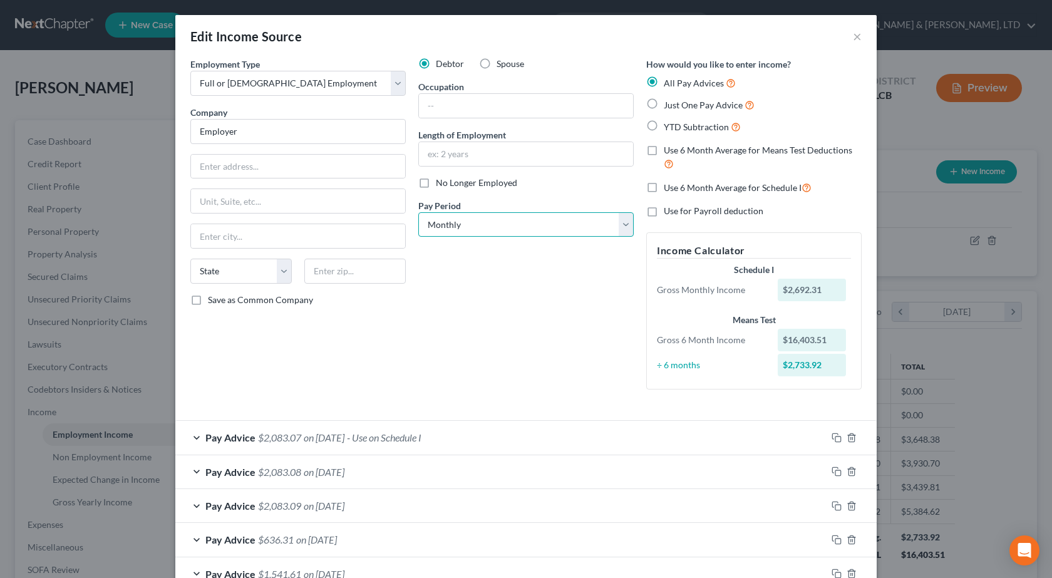
click at [535, 224] on select "Select Monthly Twice Monthly Every Other Week Weekly" at bounding box center [525, 224] width 215 height 25
select select "2"
click at [418, 212] on select "Select Monthly Twice Monthly Every Other Week Weekly" at bounding box center [525, 224] width 215 height 25
drag, startPoint x: 129, startPoint y: 137, endPoint x: 0, endPoint y: 133, distance: 129.1
click at [0, 133] on div "Edit Income Source × Employment Type * Select Full or Part Time Employment Self…" at bounding box center [526, 289] width 1052 height 578
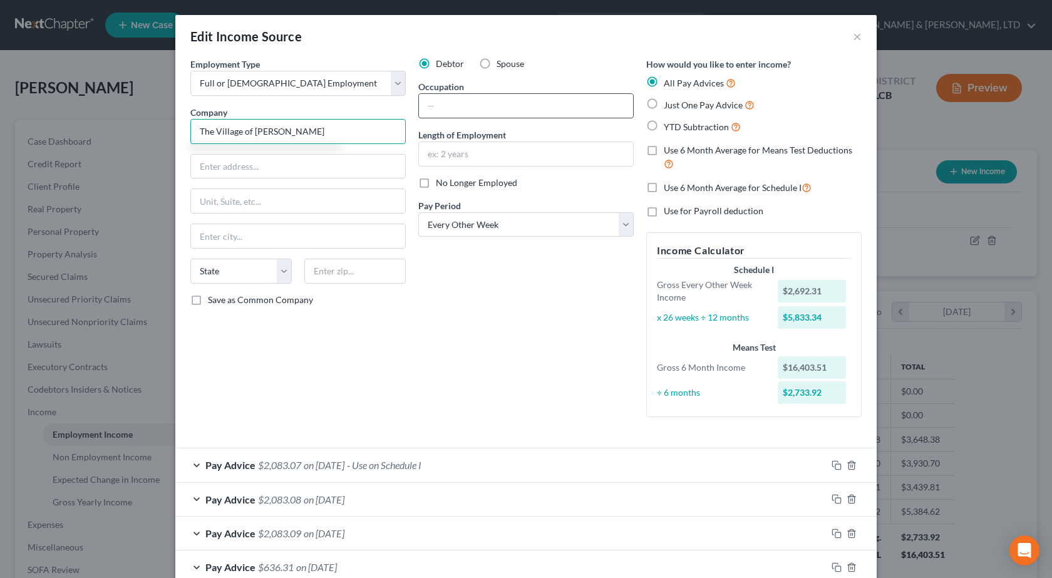
type input "The Village of Bradley"
click at [521, 104] on input "text" at bounding box center [526, 106] width 214 height 24
type input "Facility Director"
click at [487, 159] on input "text" at bounding box center [526, 154] width 214 height 24
type input "2 months"
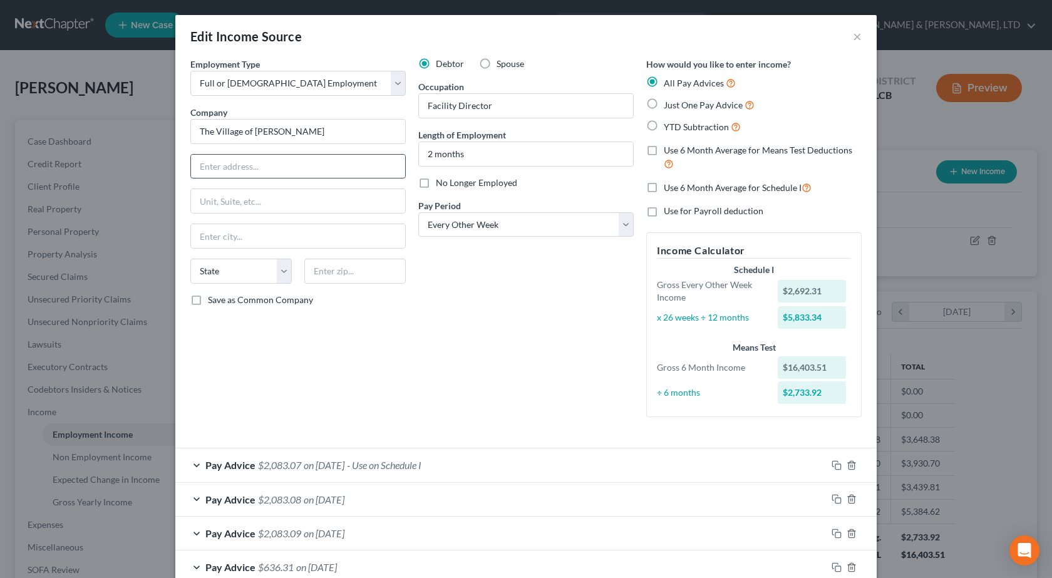
drag, startPoint x: 232, startPoint y: 170, endPoint x: 253, endPoint y: 168, distance: 20.8
click at [232, 170] on input "text" at bounding box center [298, 167] width 214 height 24
paste input "147 S. Michigan Avenue"
type input "147 S. Michigan Avenue"
click at [346, 261] on input "text" at bounding box center [354, 271] width 101 height 25
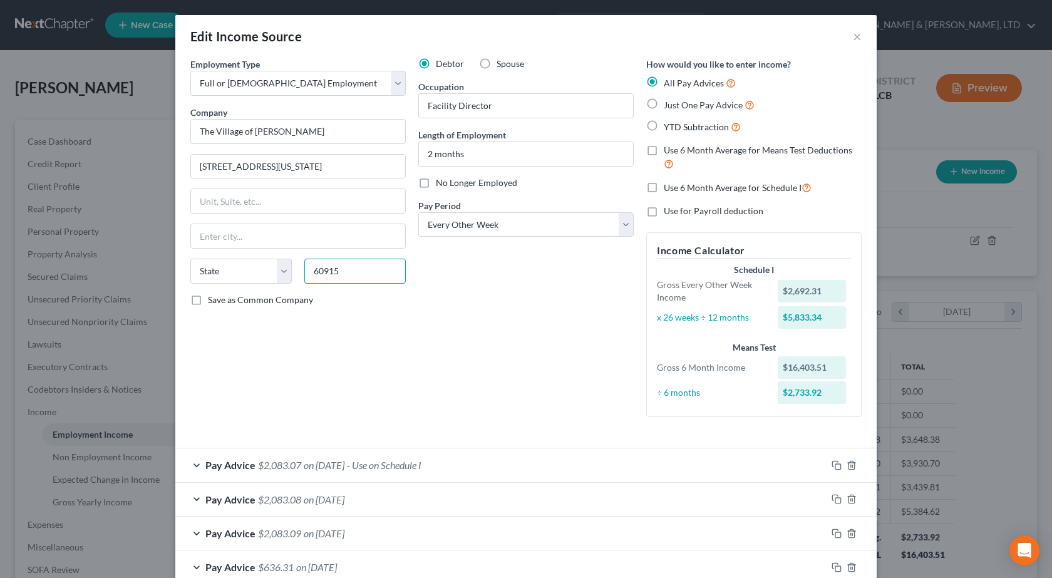
type input "60915"
click at [484, 381] on div "Debtor Spouse Occupation Facility Director Length of Employment 2 months No Lon…" at bounding box center [526, 243] width 228 height 370
type input "Bradley"
select select "14"
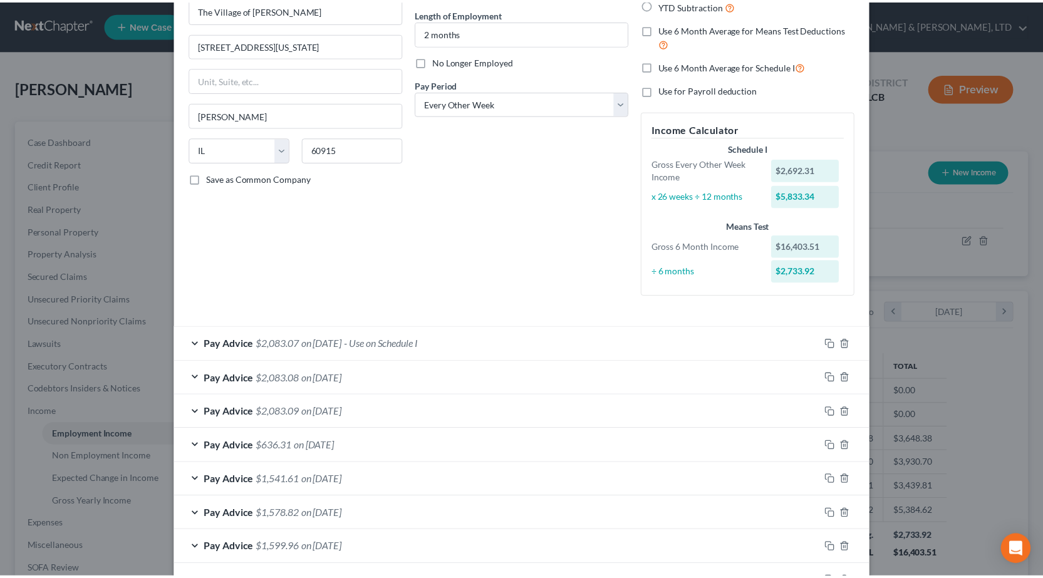
scroll to position [211, 0]
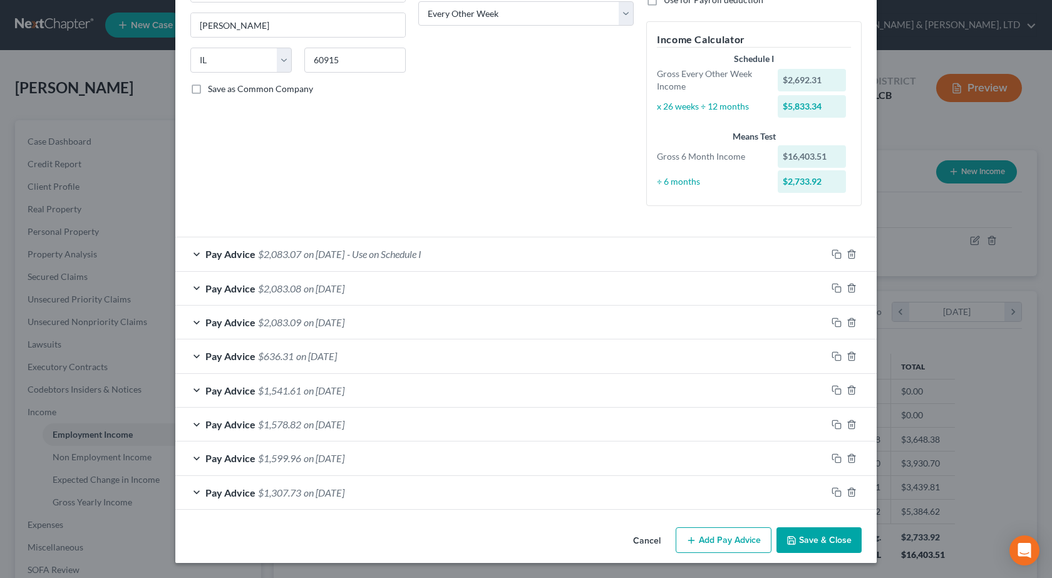
click at [831, 530] on button "Save & Close" at bounding box center [819, 540] width 85 height 26
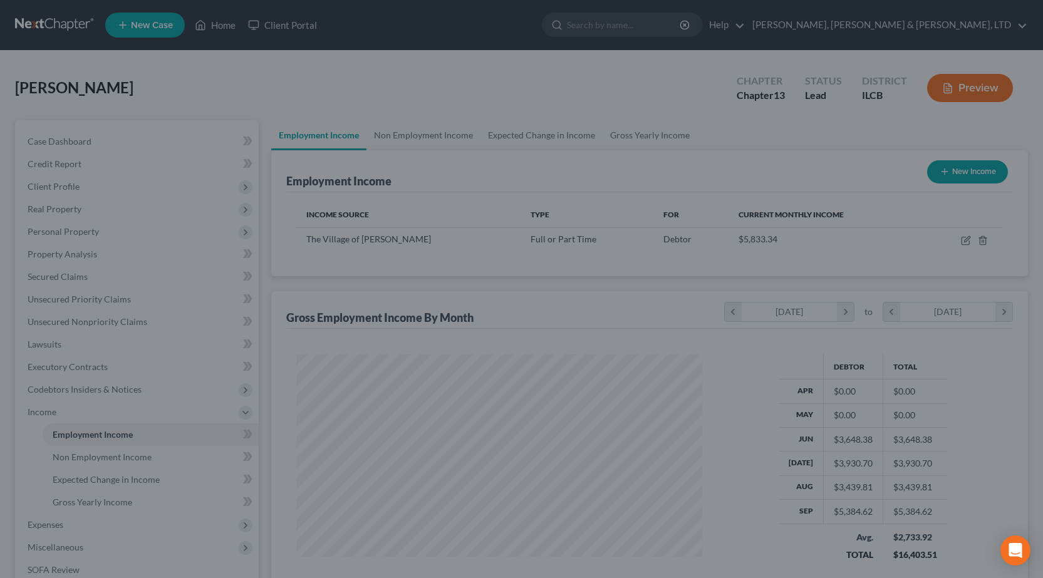
scroll to position [626135, 625932]
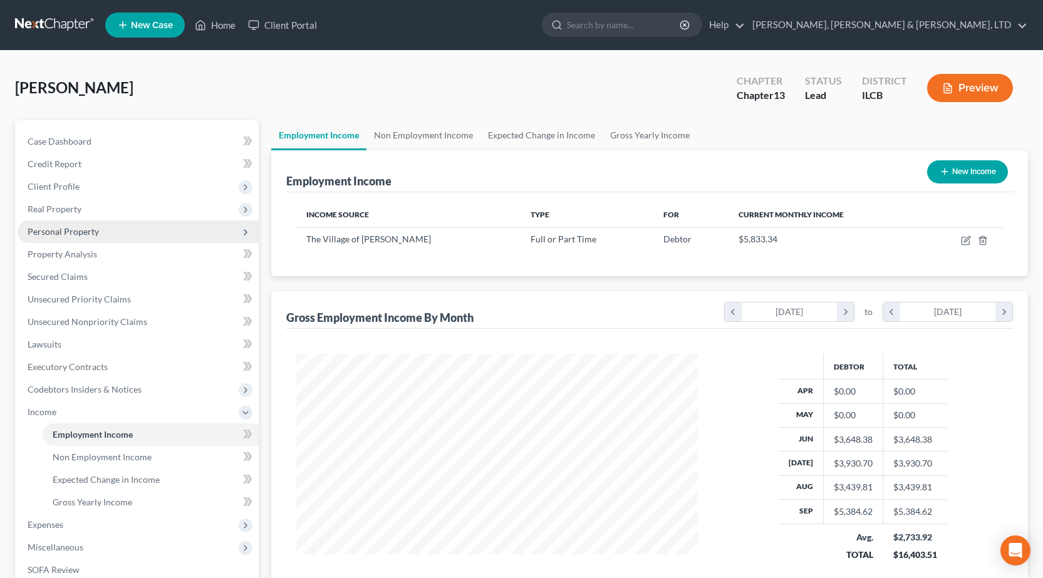
click at [76, 226] on span "Personal Property" at bounding box center [63, 231] width 71 height 11
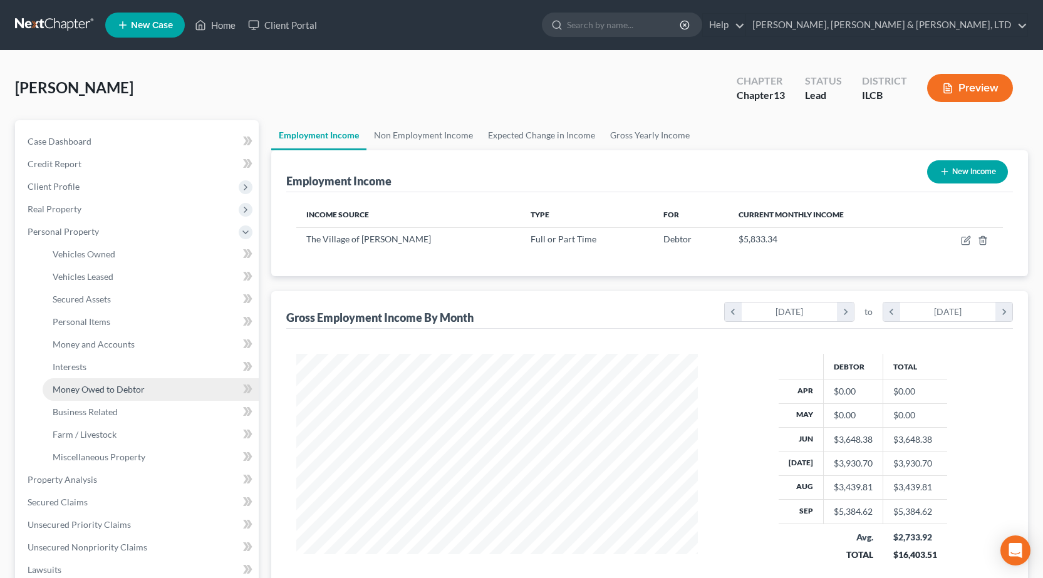
click at [103, 392] on span "Money Owed to Debtor" at bounding box center [99, 389] width 92 height 11
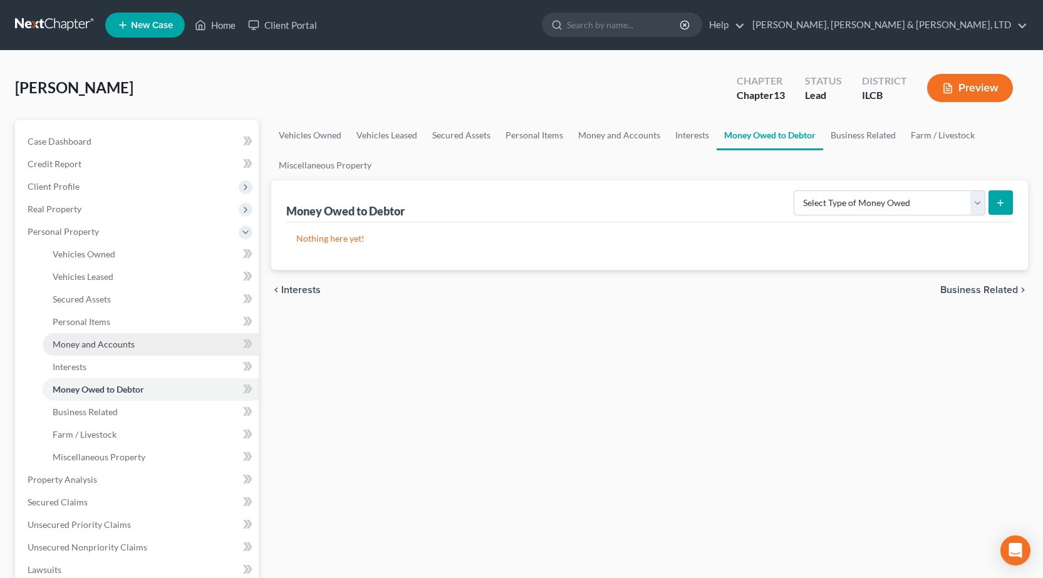
click at [102, 348] on span "Money and Accounts" at bounding box center [94, 344] width 82 height 11
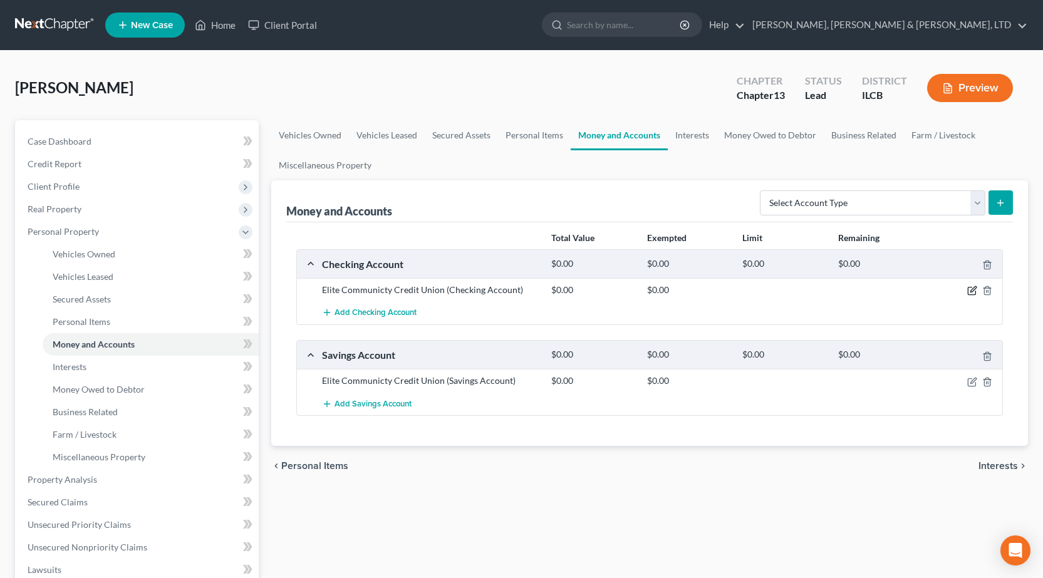
click at [974, 293] on icon "button" at bounding box center [972, 291] width 10 height 10
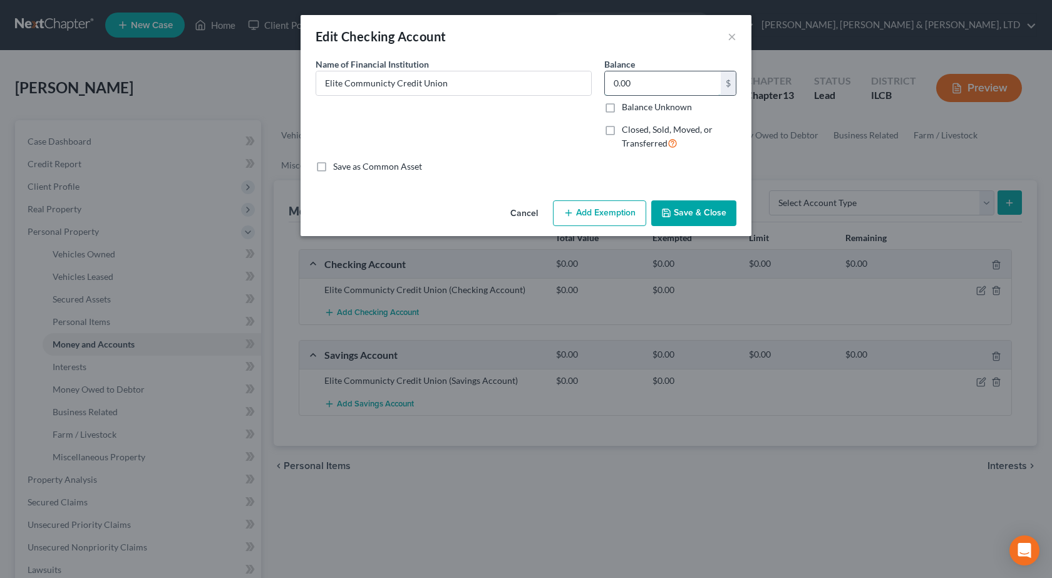
click at [655, 82] on input "0.00" at bounding box center [663, 83] width 116 height 24
type input "1,500"
click at [591, 220] on button "Add Exemption" at bounding box center [599, 213] width 93 height 26
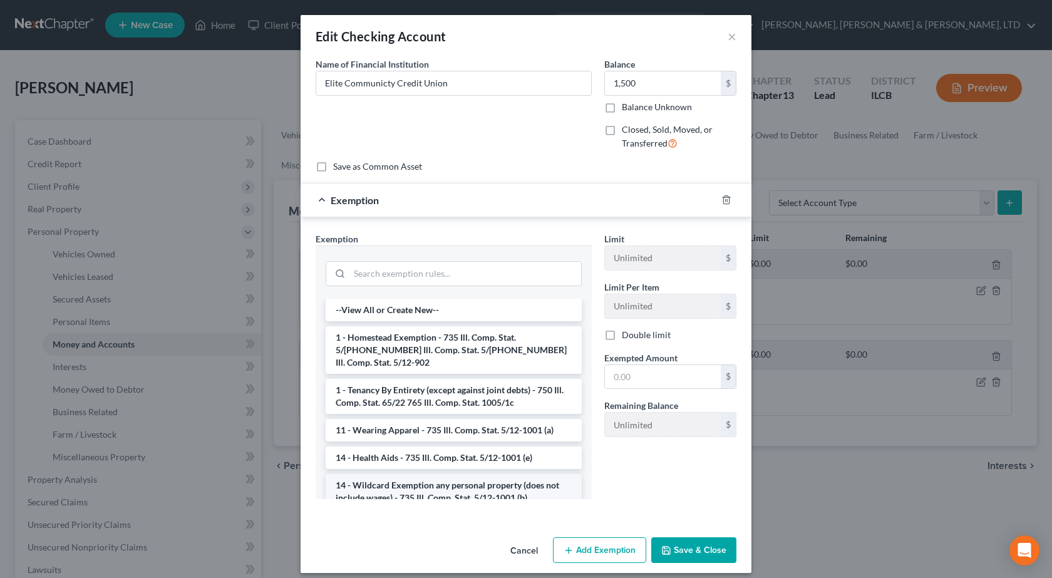
click at [420, 477] on li "14 - Wildcard Exemption any personal property (does not include wages) - 735 Il…" at bounding box center [454, 491] width 256 height 35
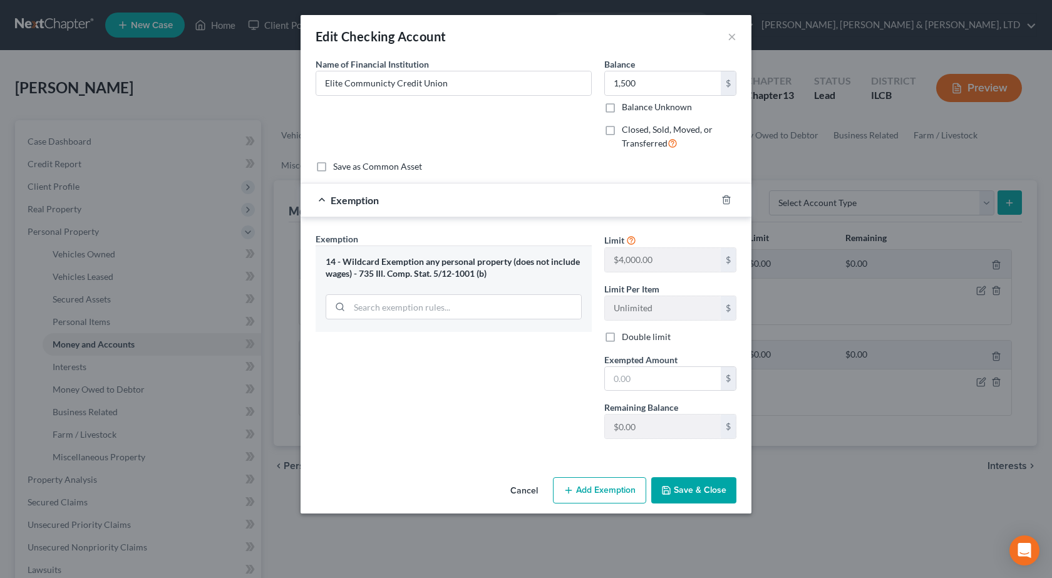
click at [684, 485] on button "Save & Close" at bounding box center [693, 490] width 85 height 26
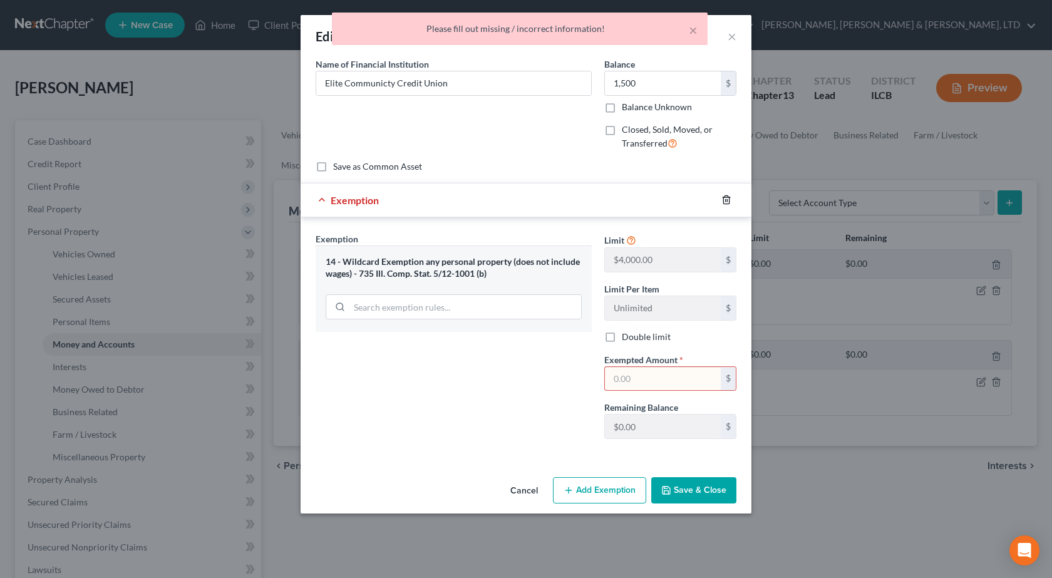
click at [725, 200] on icon "button" at bounding box center [727, 200] width 10 height 10
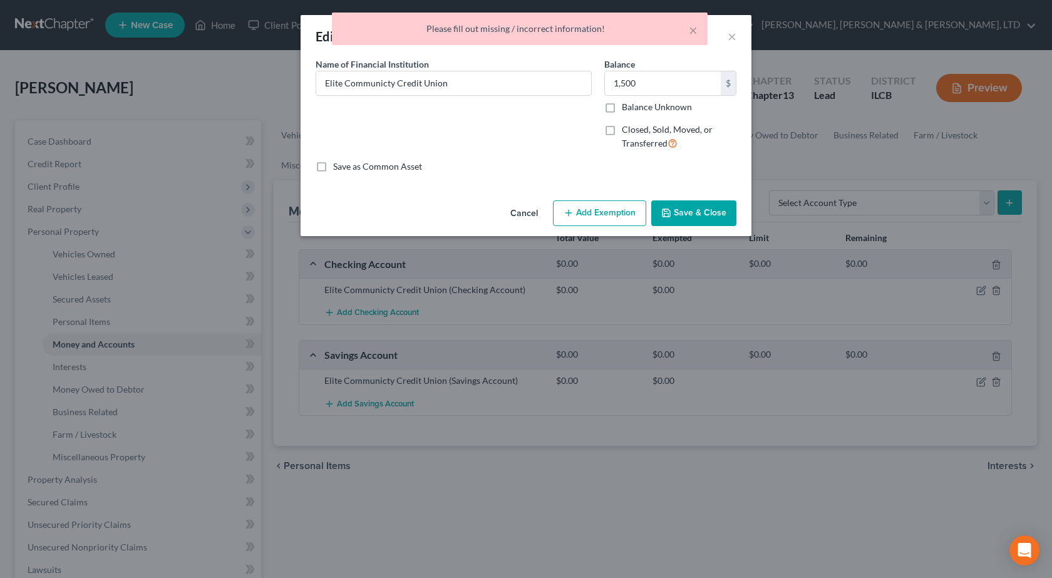
click at [691, 210] on button "Save & Close" at bounding box center [693, 213] width 85 height 26
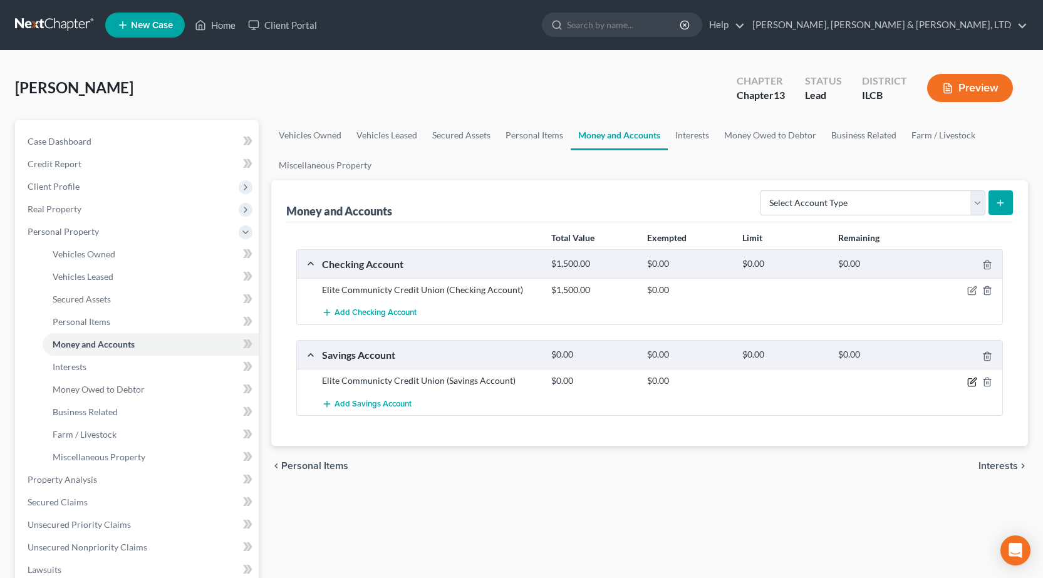
click at [973, 382] on icon "button" at bounding box center [973, 381] width 6 height 6
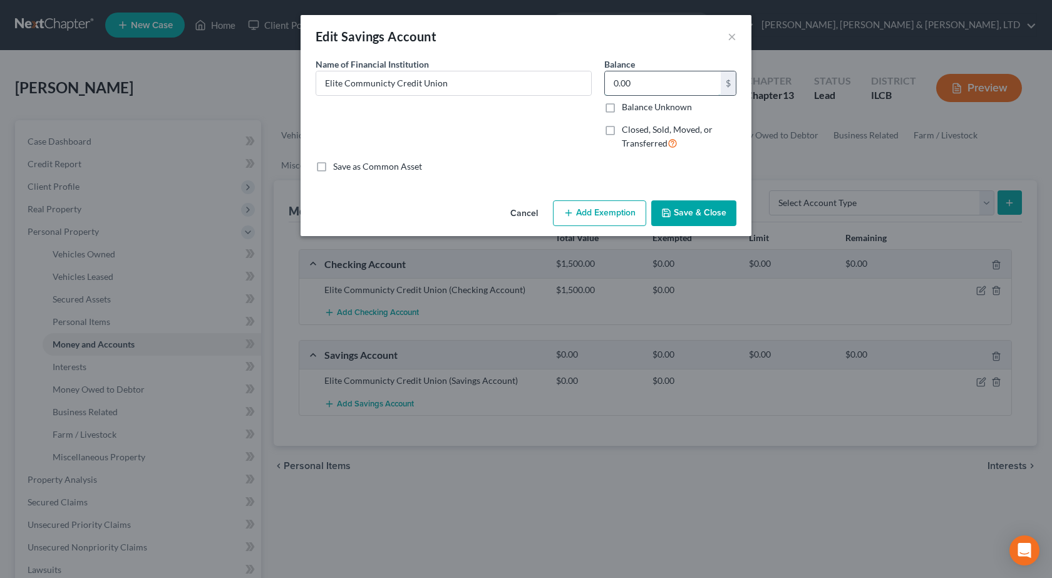
click at [666, 83] on input "0.00" at bounding box center [663, 83] width 116 height 24
type input "10"
click at [681, 215] on button "Save & Close" at bounding box center [693, 213] width 85 height 26
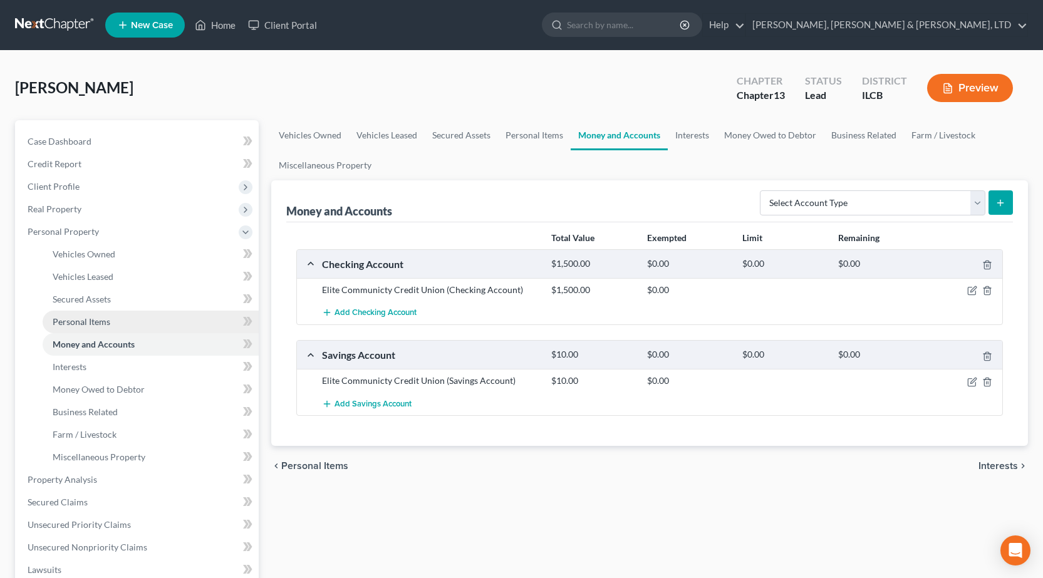
click at [93, 326] on span "Personal Items" at bounding box center [82, 321] width 58 height 11
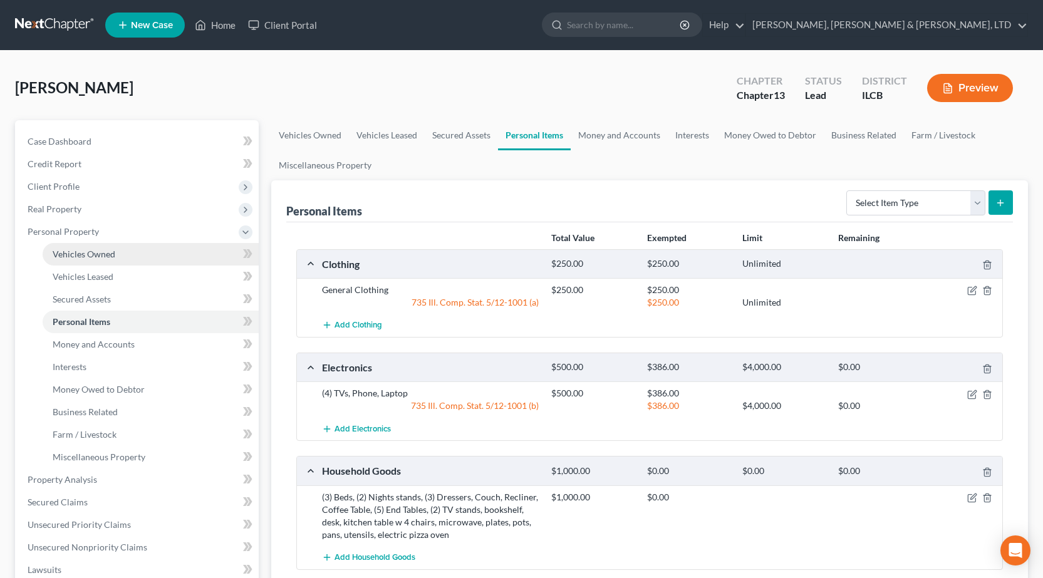
click at [102, 257] on span "Vehicles Owned" at bounding box center [84, 254] width 63 height 11
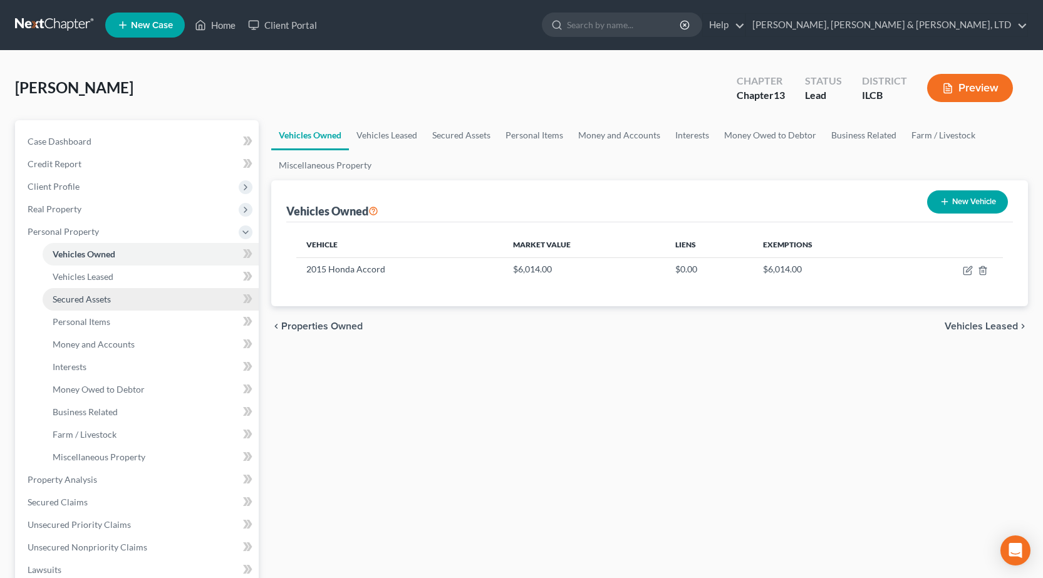
click at [87, 294] on span "Secured Assets" at bounding box center [82, 299] width 58 height 11
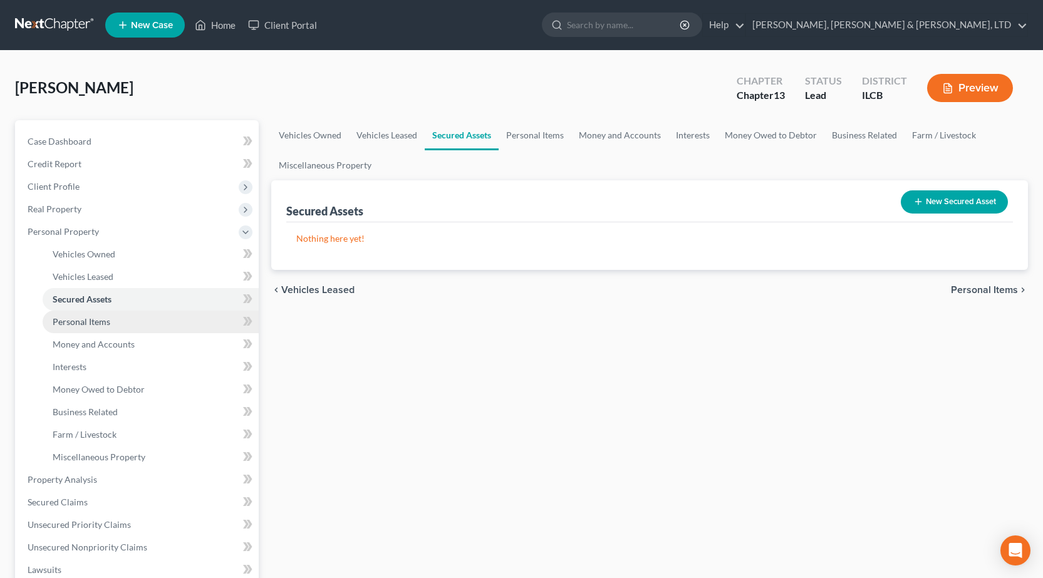
click at [98, 322] on span "Personal Items" at bounding box center [82, 321] width 58 height 11
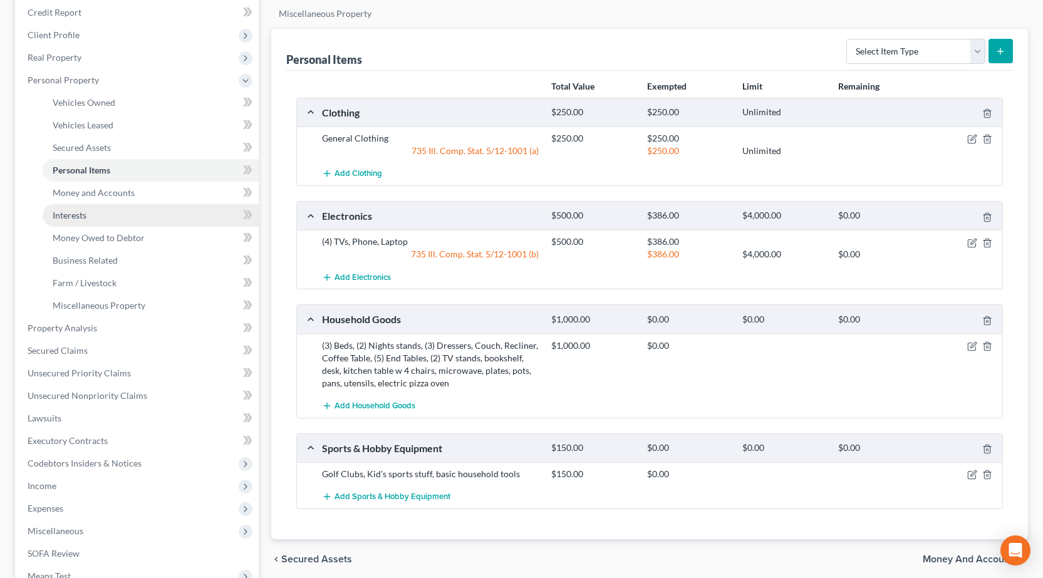
scroll to position [63, 0]
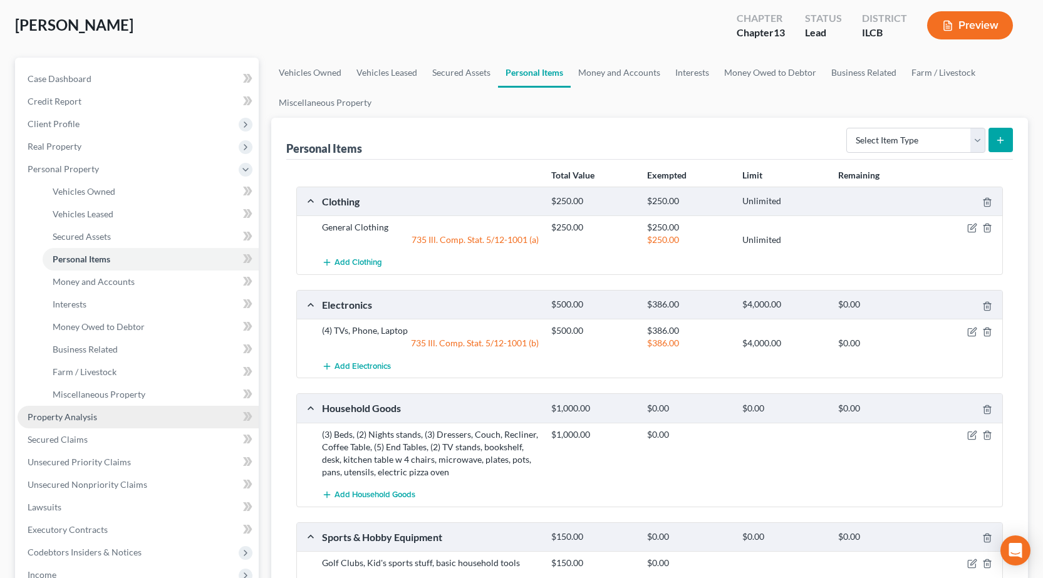
click at [91, 419] on span "Property Analysis" at bounding box center [63, 417] width 70 height 11
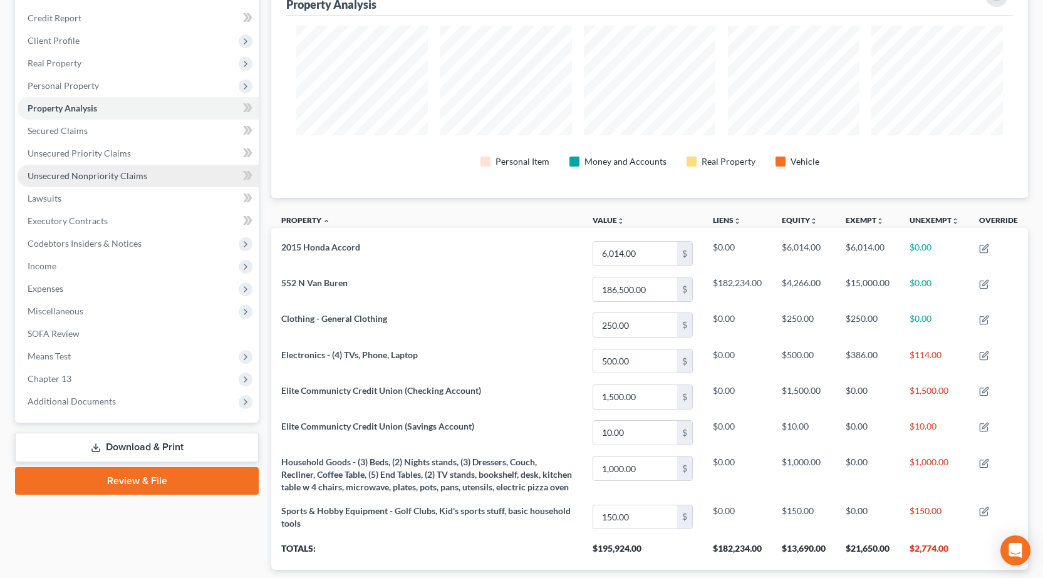
scroll to position [50, 0]
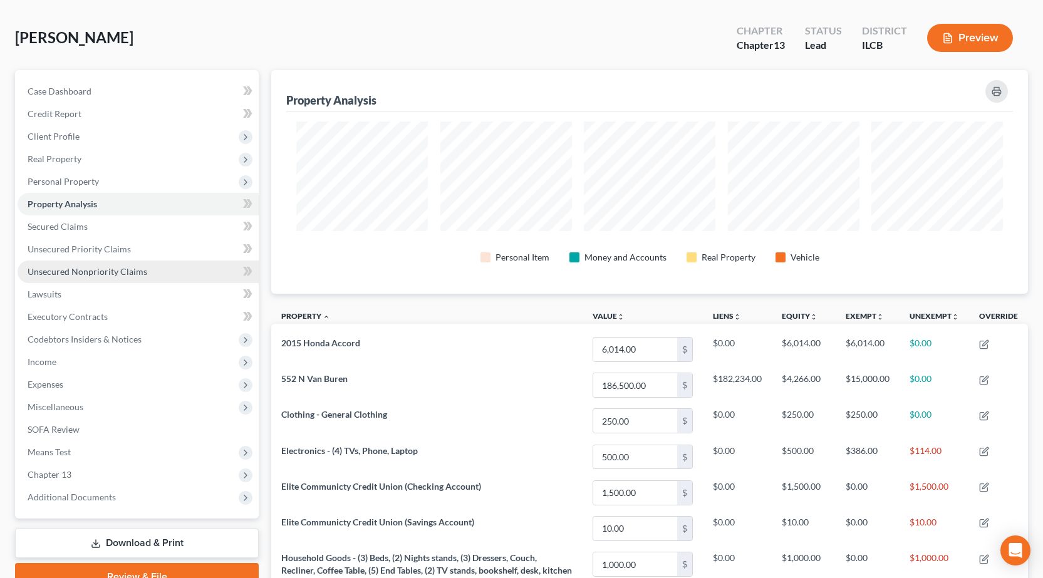
click at [97, 274] on span "Unsecured Nonpriority Claims" at bounding box center [88, 271] width 120 height 11
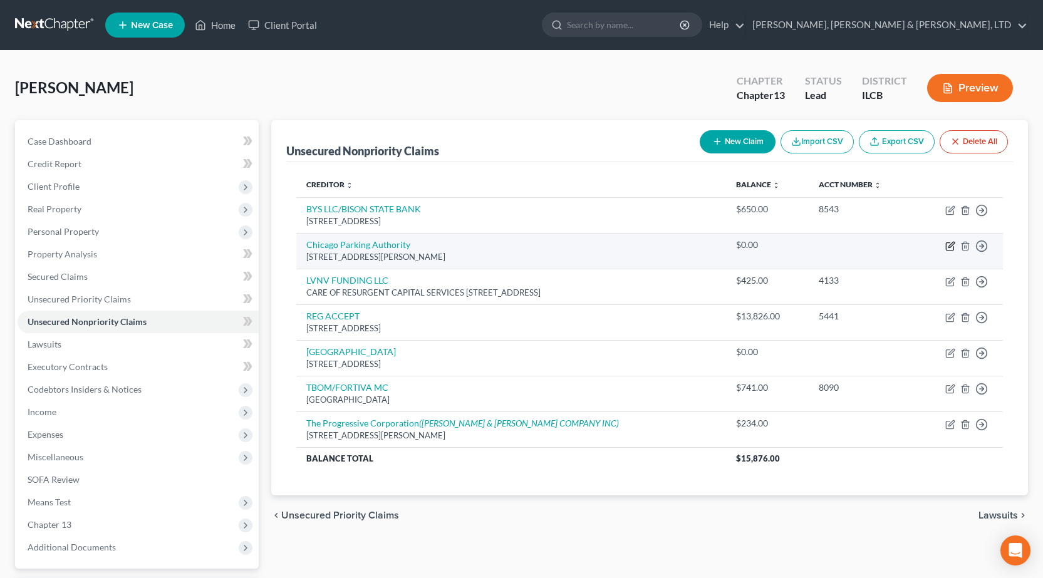
click at [948, 247] on icon "button" at bounding box center [950, 246] width 10 height 10
select select "14"
select select "0"
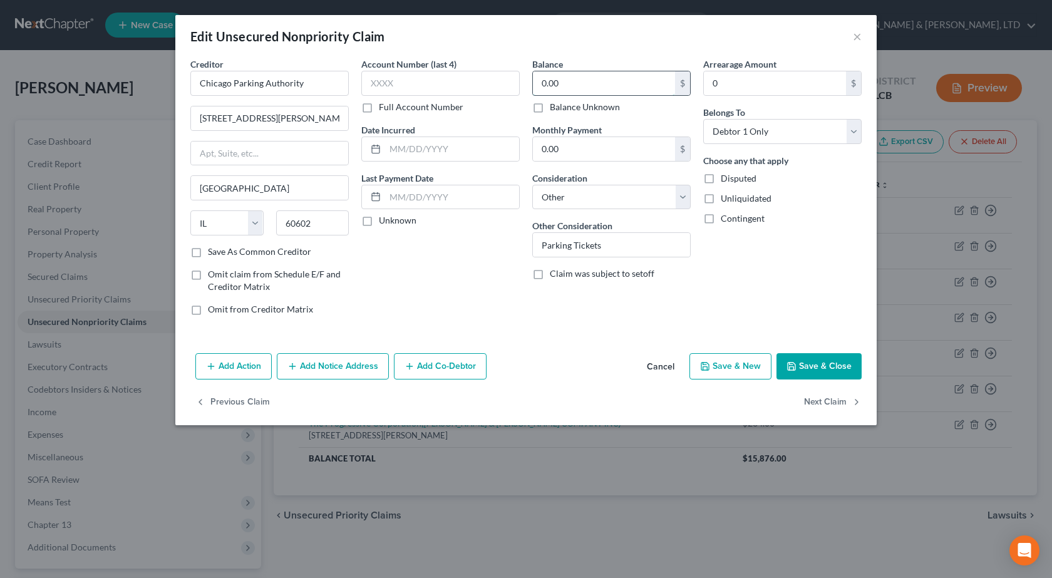
click at [588, 83] on input "0.00" at bounding box center [604, 83] width 142 height 24
click at [835, 367] on button "Save & Close" at bounding box center [819, 366] width 85 height 26
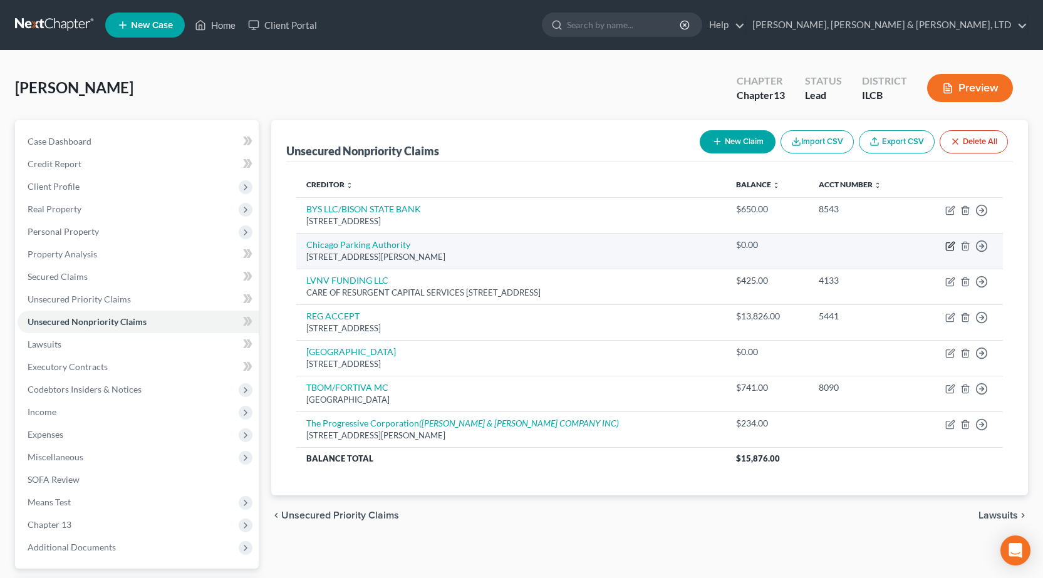
click at [945, 249] on td "Move to D Move to E Move to G Move to Notice Only" at bounding box center [959, 251] width 88 height 36
click at [949, 247] on icon "button" at bounding box center [951, 245] width 6 height 6
select select "14"
select select "0"
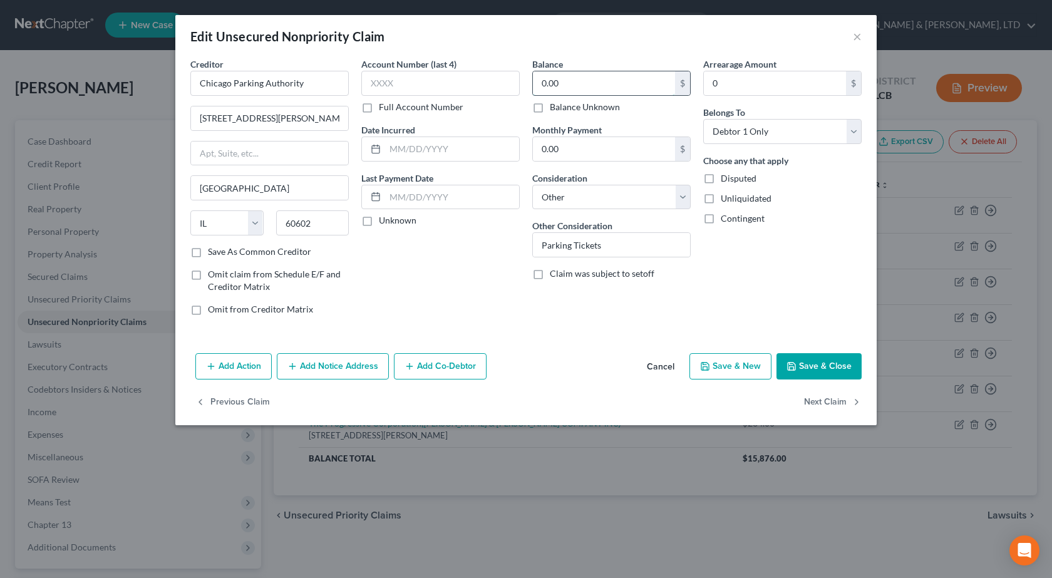
click at [591, 87] on input "0.00" at bounding box center [604, 83] width 142 height 24
drag, startPoint x: 855, startPoint y: 378, endPoint x: 851, endPoint y: 373, distance: 7.1
click at [854, 378] on button "Save & Close" at bounding box center [819, 366] width 85 height 26
type input "1,000.00"
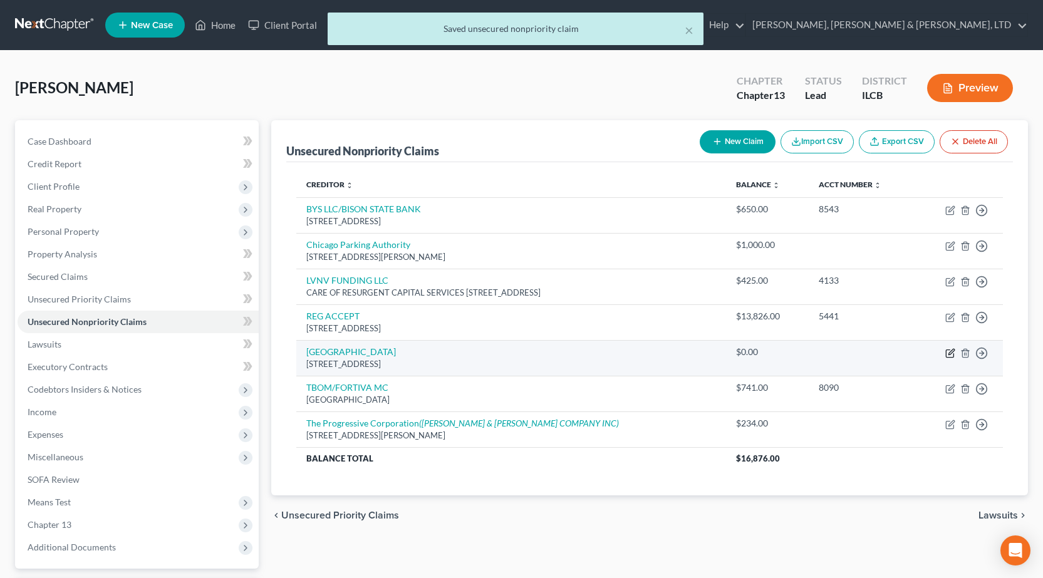
click at [948, 353] on icon "button" at bounding box center [950, 353] width 10 height 10
select select "14"
select select "9"
select select "0"
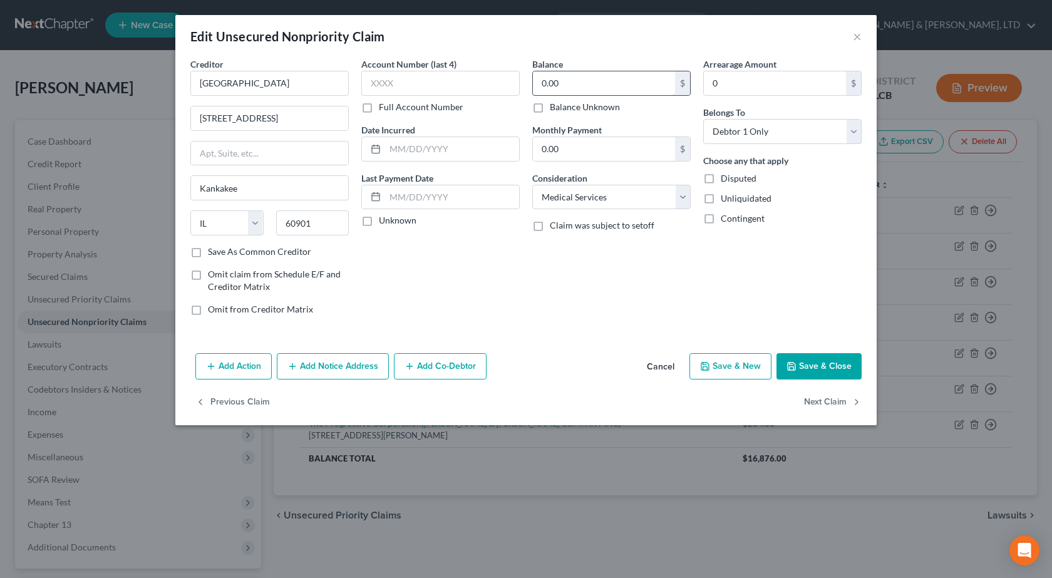
click at [628, 81] on input "0.00" at bounding box center [604, 83] width 142 height 24
type input "500"
click at [812, 361] on button "Save & Close" at bounding box center [819, 366] width 85 height 26
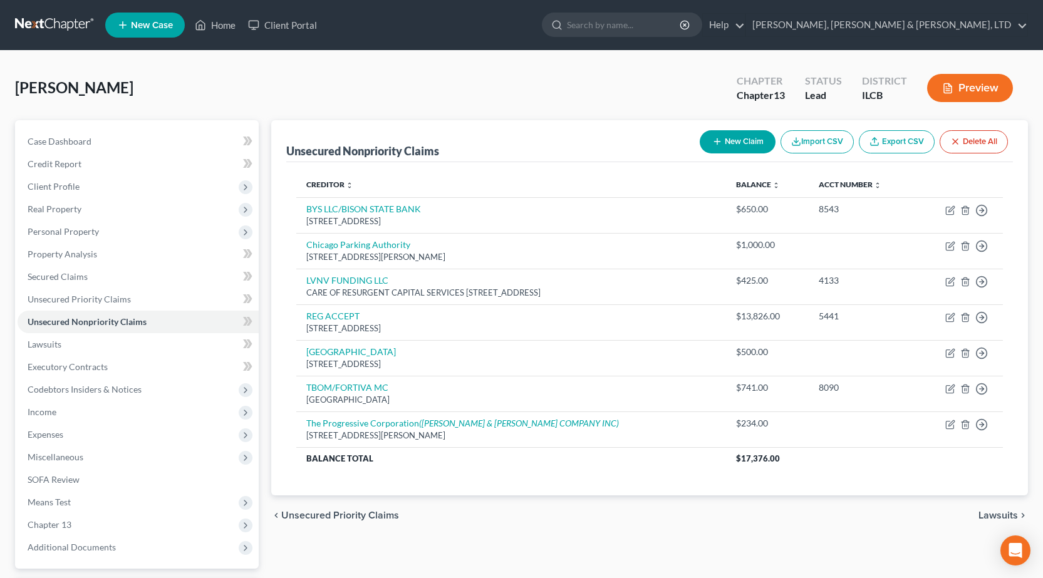
click at [748, 138] on button "New Claim" at bounding box center [738, 141] width 76 height 23
select select "0"
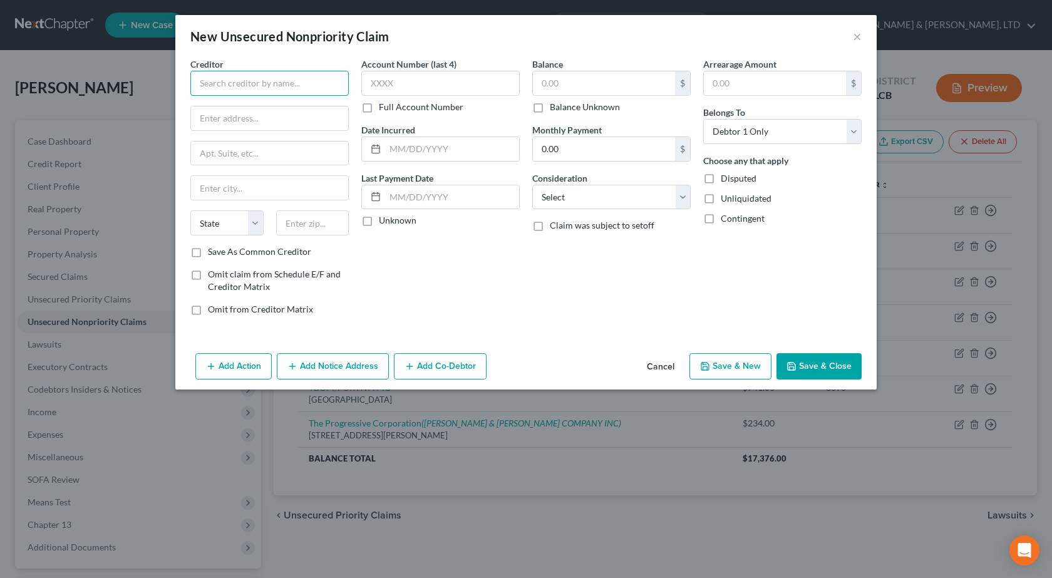
click at [232, 85] on input "text" at bounding box center [269, 83] width 158 height 25
drag, startPoint x: 309, startPoint y: 82, endPoint x: 185, endPoint y: 69, distance: 124.7
click at [176, 69] on div "Creditor * Transform Credit State AL AK AR AZ CA CO CT DE DC FL GA GU HI ID IL …" at bounding box center [526, 203] width 702 height 291
paste input "Inc."
type input "Transform Credit Inc."
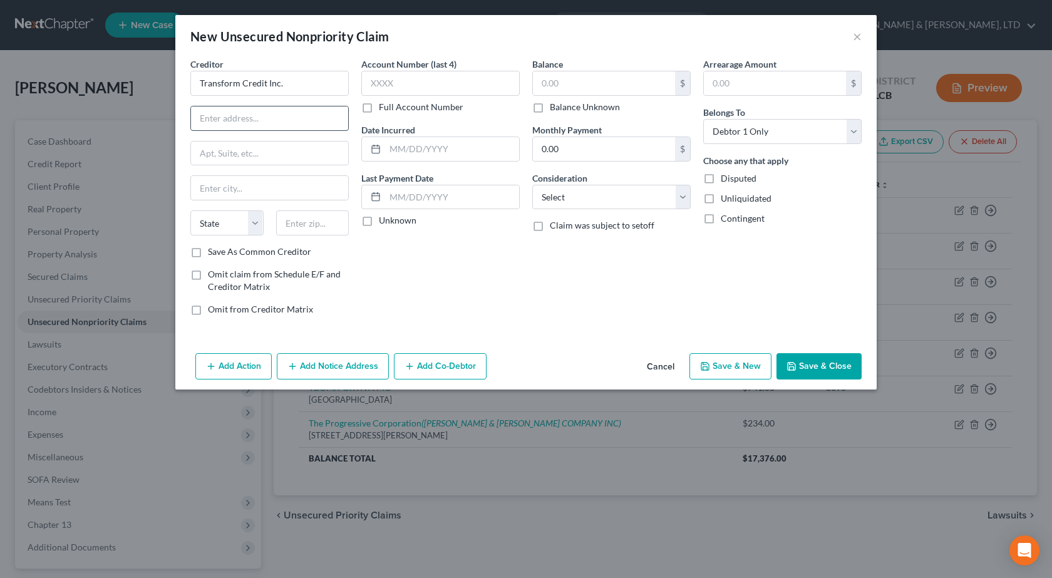
click at [225, 117] on input "text" at bounding box center [269, 118] width 157 height 24
paste input "1440 W Taylor St # 431"
type input "1440 W Taylor St # 431"
drag, startPoint x: 297, startPoint y: 220, endPoint x: 298, endPoint y: 203, distance: 16.9
click at [297, 220] on input "text" at bounding box center [312, 222] width 73 height 25
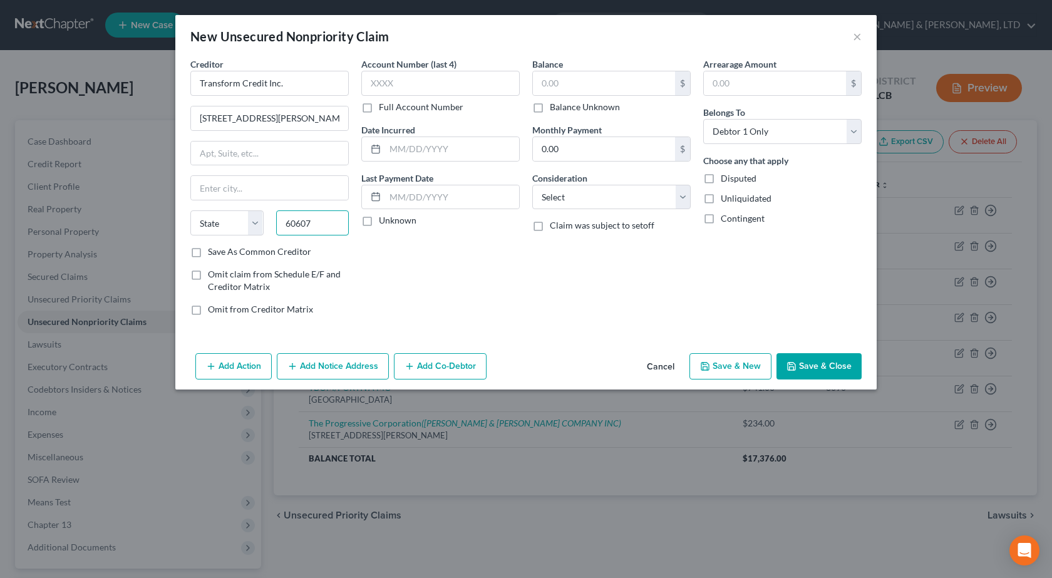
type input "60607"
drag, startPoint x: 425, startPoint y: 281, endPoint x: 453, endPoint y: 239, distance: 50.6
click at [428, 276] on div "Account Number (last 4) Full Account Number Date Incurred Last Payment Date Unk…" at bounding box center [440, 192] width 171 height 268
type input "Chicago"
select select "14"
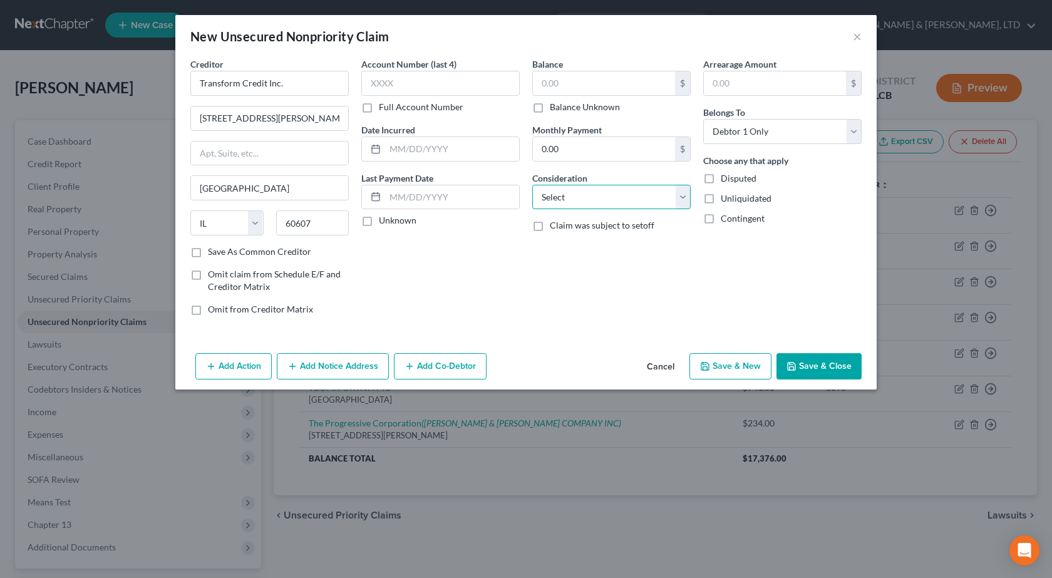
click at [576, 198] on select "Select Cable / Satellite Services Collection Agency Credit Card Debt Debt Couns…" at bounding box center [611, 197] width 158 height 25
select select "10"
click at [532, 185] on select "Select Cable / Satellite Services Collection Agency Credit Card Debt Debt Couns…" at bounding box center [611, 197] width 158 height 25
click at [560, 73] on input "text" at bounding box center [604, 83] width 142 height 24
type input "3"
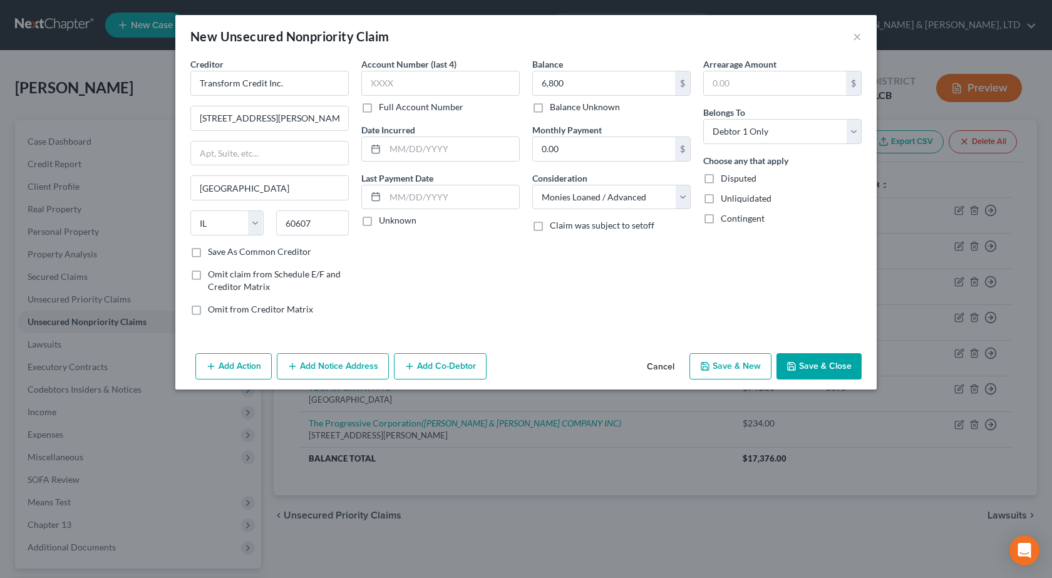
click at [547, 302] on div "Balance 6,800.00 $ Balance Unknown Balance Undetermined 6,800 $ Balance Unknown…" at bounding box center [611, 192] width 171 height 268
click at [815, 366] on button "Save & Close" at bounding box center [819, 366] width 85 height 26
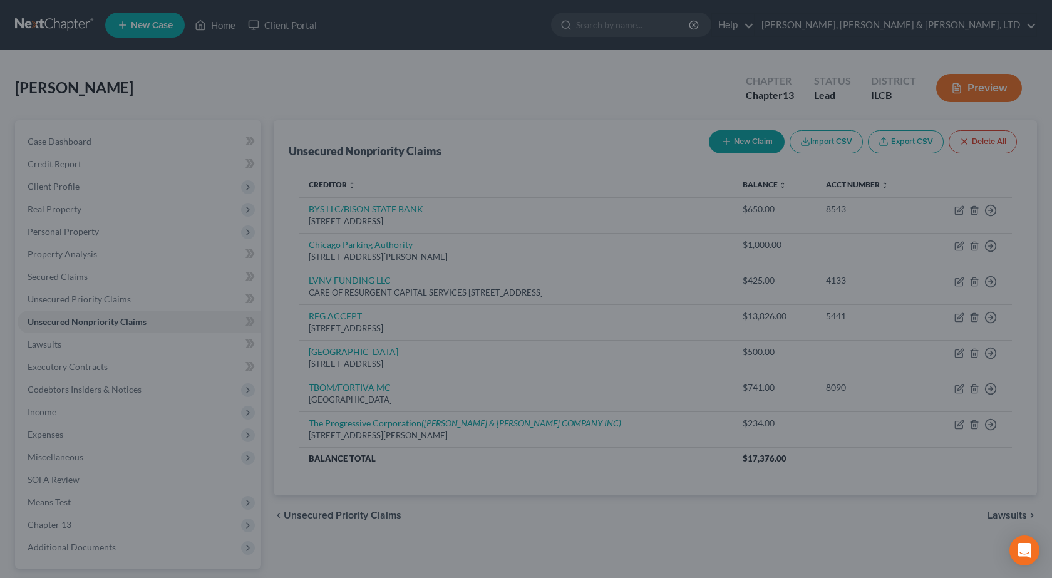
type input "6,800.00"
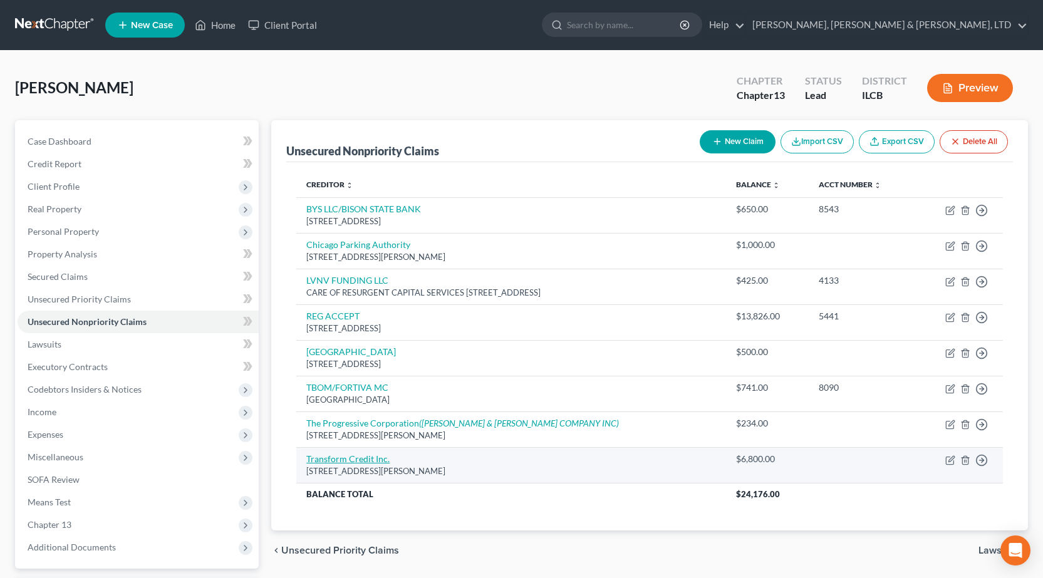
click at [346, 462] on link "Transform Credit Inc." at bounding box center [347, 458] width 83 height 11
select select "14"
select select "10"
select select "0"
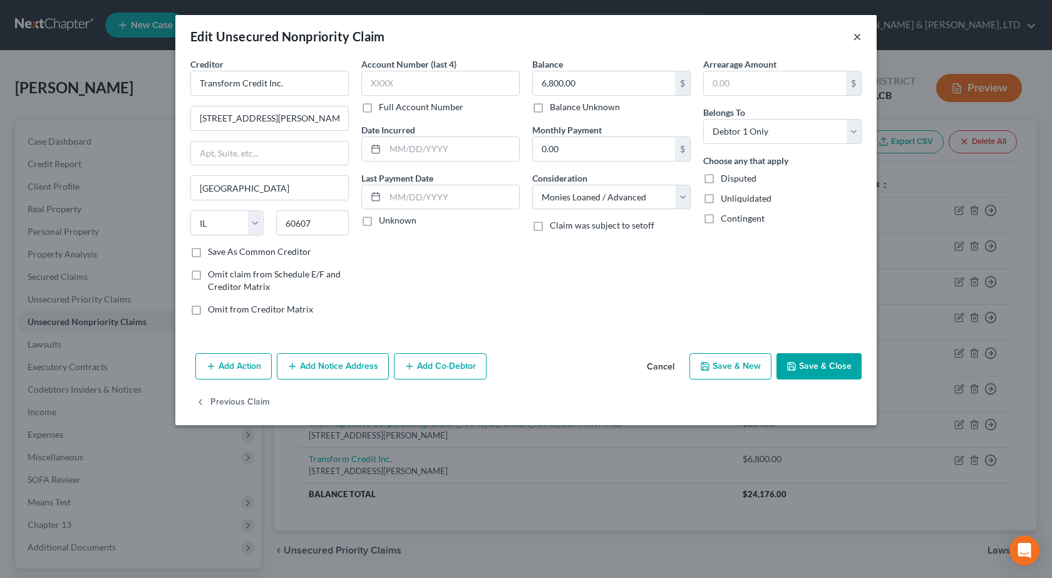
click at [854, 34] on button "×" at bounding box center [857, 36] width 9 height 15
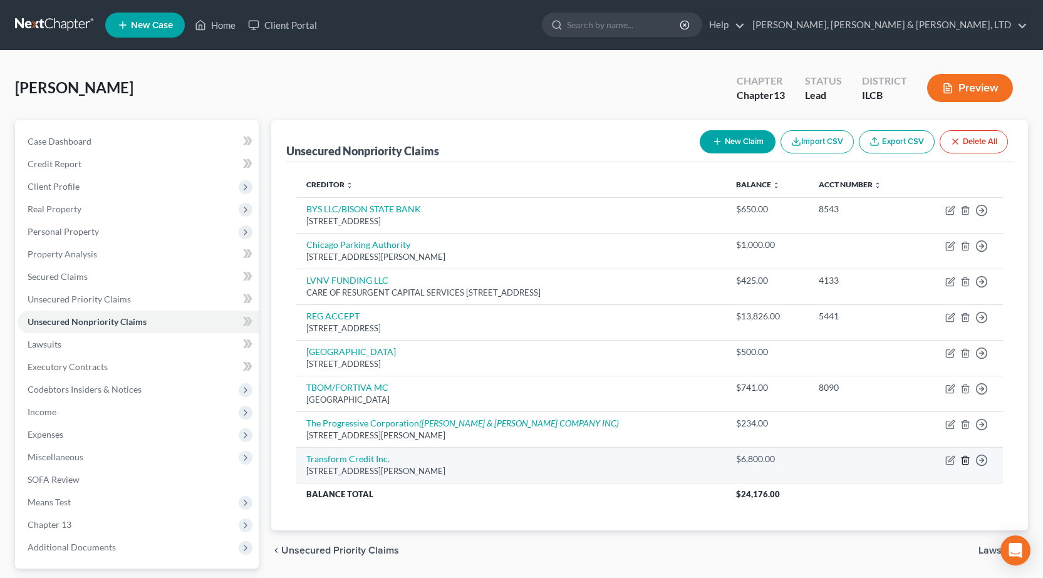
click at [968, 462] on icon "button" at bounding box center [965, 460] width 6 height 8
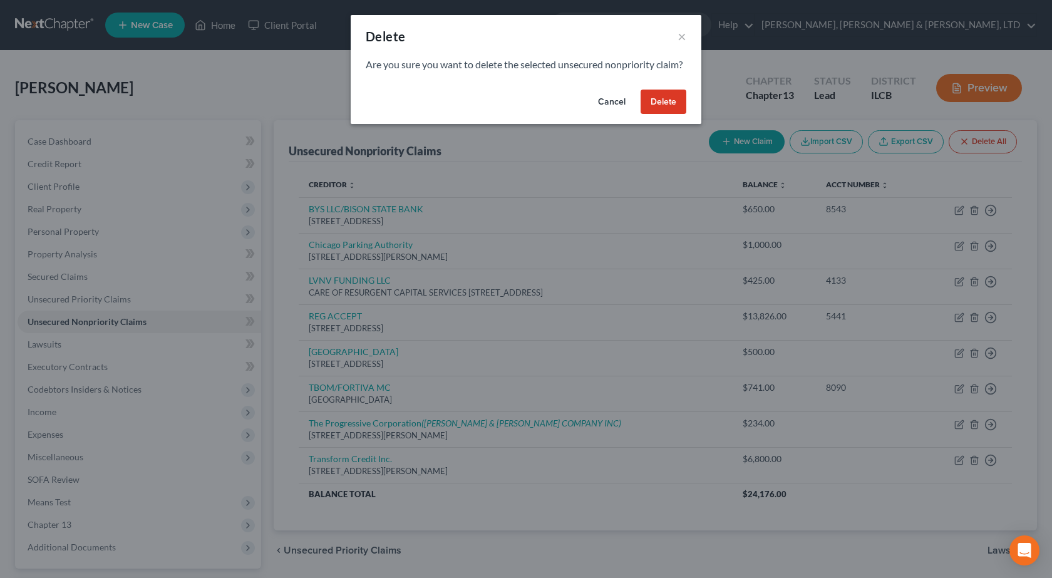
click at [670, 115] on button "Delete" at bounding box center [664, 102] width 46 height 25
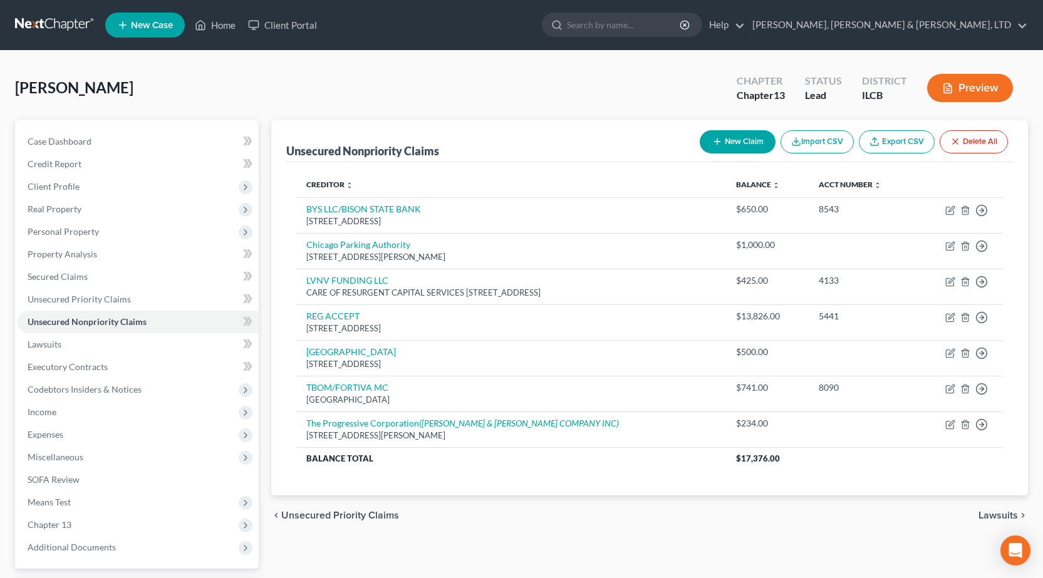
click at [726, 138] on button "New Claim" at bounding box center [738, 141] width 76 height 23
select select "0"
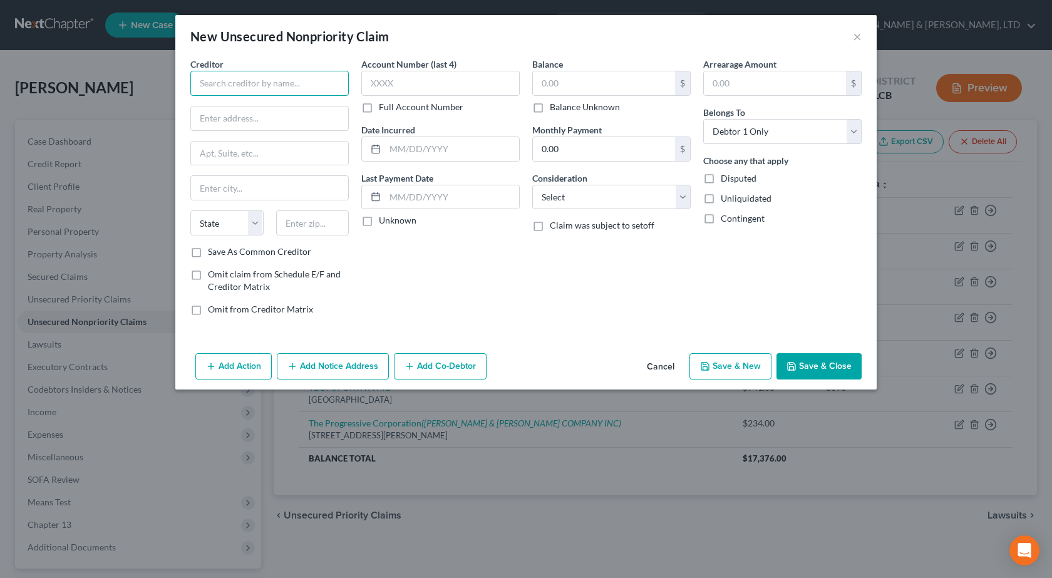
click at [270, 80] on input "text" at bounding box center [269, 83] width 158 height 25
paste input "Transform Credit Inc."
type input "Transform Credit Inc."
drag, startPoint x: 261, startPoint y: 121, endPoint x: 295, endPoint y: 117, distance: 34.7
click at [261, 120] on input "text" at bounding box center [269, 118] width 157 height 24
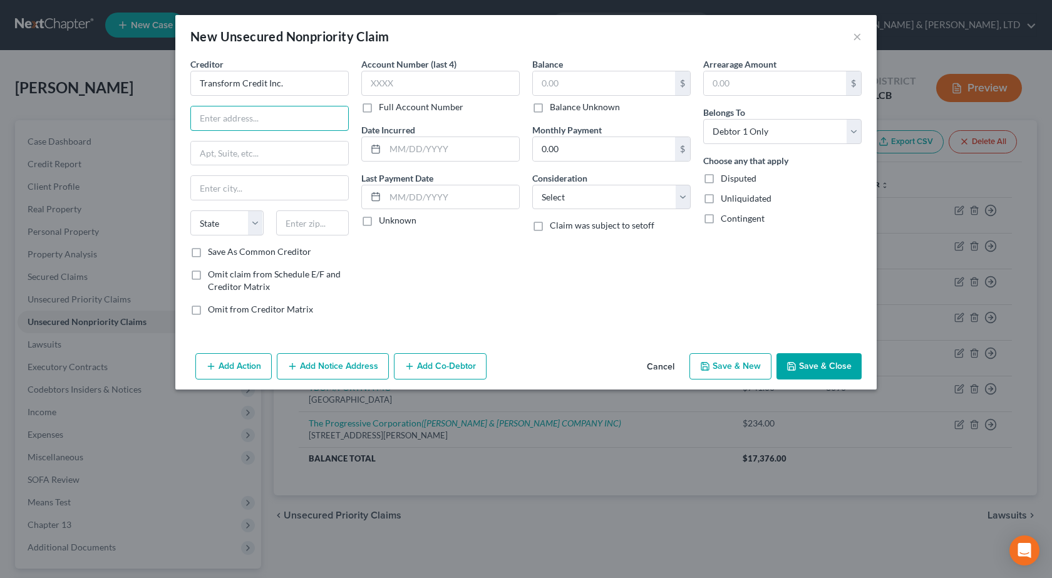
paste input "1440 W Taylor St # 431"
type input "1440 W Taylor St # 431"
click at [326, 235] on div "State AL AK AR AZ CA CO CT DE DC FL GA GU HI ID IL IN IA KS KY LA ME MD MA MI M…" at bounding box center [269, 227] width 171 height 35
click at [326, 233] on input "text" at bounding box center [312, 222] width 73 height 25
type input "60607"
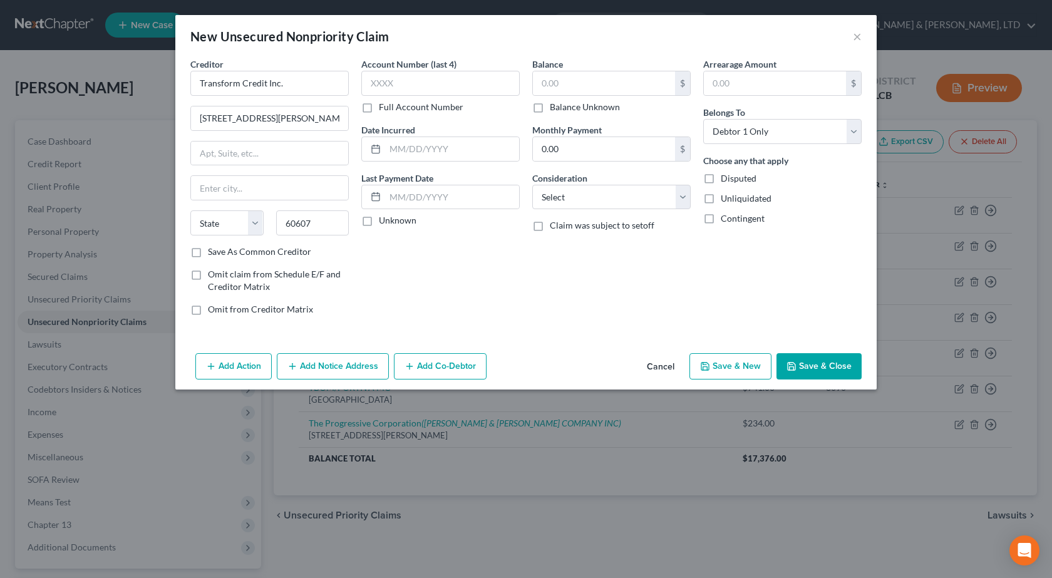
click at [491, 274] on div "Account Number (last 4) Full Account Number Date Incurred Last Payment Date Unk…" at bounding box center [440, 192] width 171 height 268
type input "Chicago"
select select "14"
click at [592, 204] on select "Select Cable / Satellite Services Collection Agency Credit Card Debt Debt Couns…" at bounding box center [611, 197] width 158 height 25
select select "10"
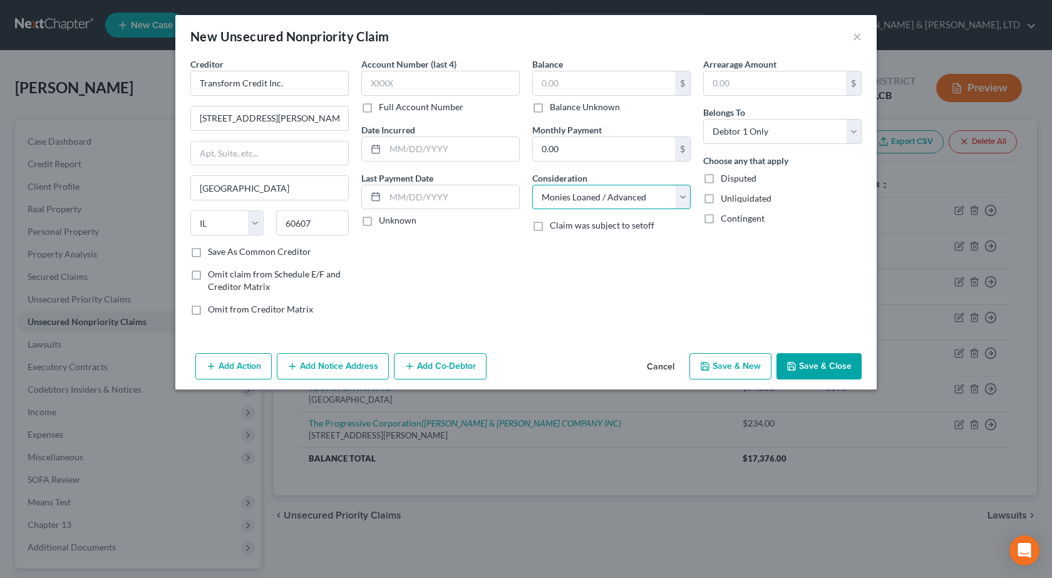
click at [532, 185] on select "Select Cable / Satellite Services Collection Agency Credit Card Debt Debt Couns…" at bounding box center [611, 197] width 158 height 25
click at [618, 79] on input "text" at bounding box center [604, 83] width 142 height 24
click at [800, 352] on div "Add Action Add Notice Address Add Co-Debtor Cancel Save & New Save & Close" at bounding box center [526, 368] width 702 height 41
click at [796, 360] on button "Save & Close" at bounding box center [819, 366] width 85 height 26
type input "6,000.00"
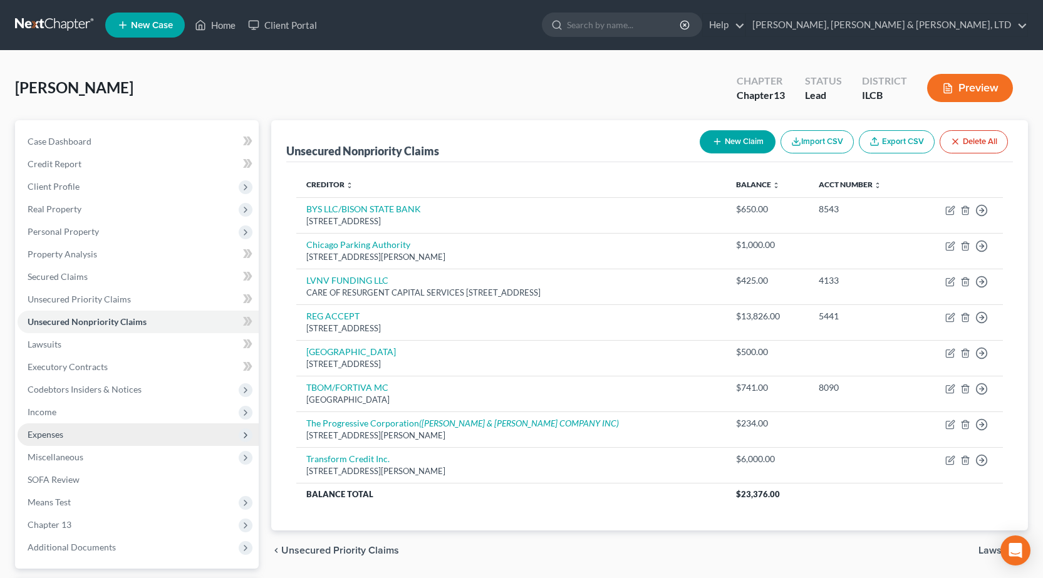
click at [70, 428] on span "Expenses" at bounding box center [138, 434] width 241 height 23
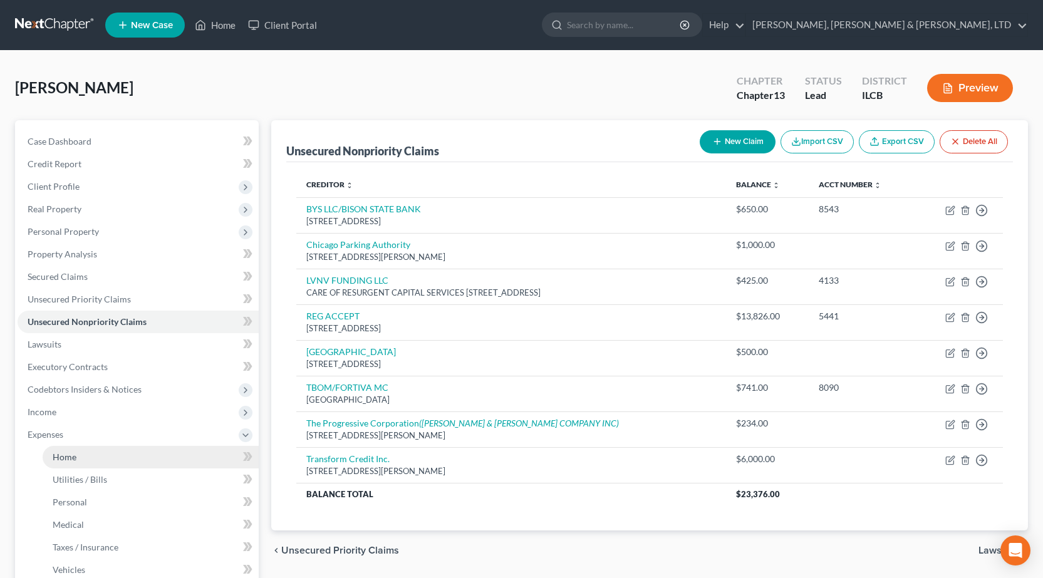
click at [83, 458] on link "Home" at bounding box center [151, 457] width 216 height 23
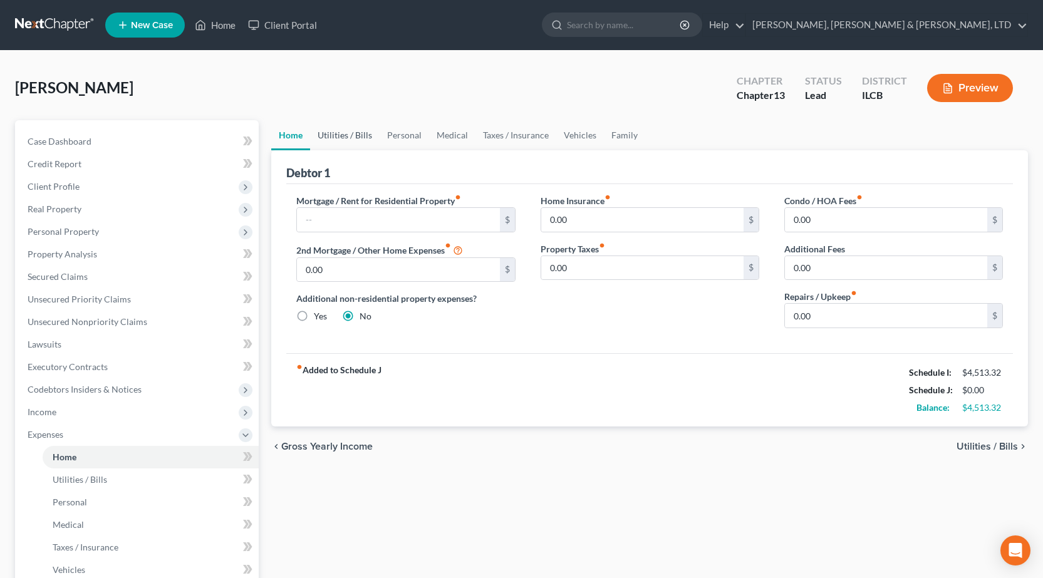
click at [370, 136] on link "Utilities / Bills" at bounding box center [345, 135] width 70 height 30
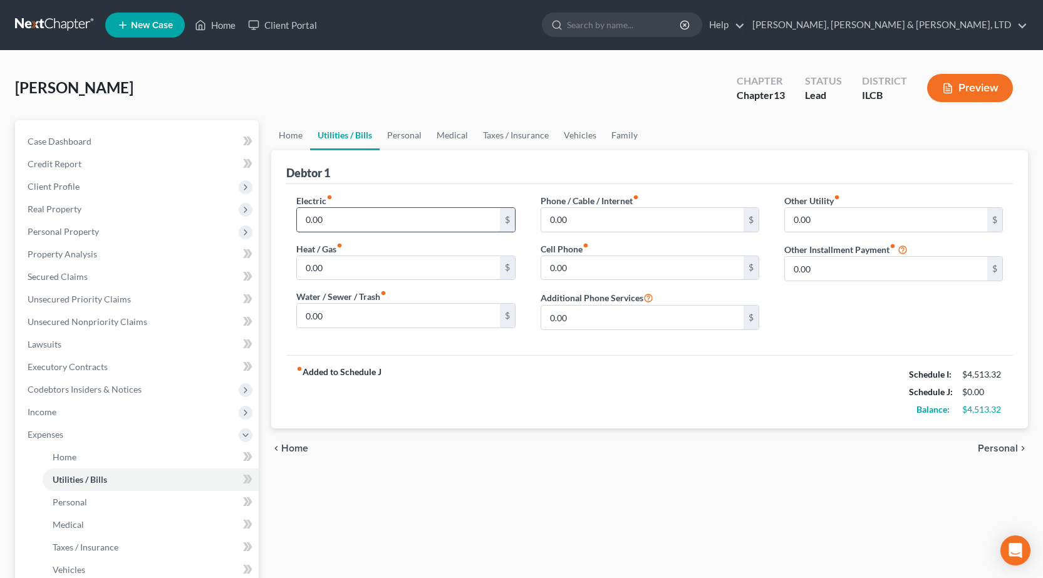
click at [341, 220] on input "0.00" at bounding box center [398, 220] width 202 height 24
type input "250"
click at [601, 266] on input "0.00" at bounding box center [642, 268] width 202 height 24
type input "180"
click at [637, 225] on input "0.00" at bounding box center [642, 220] width 202 height 24
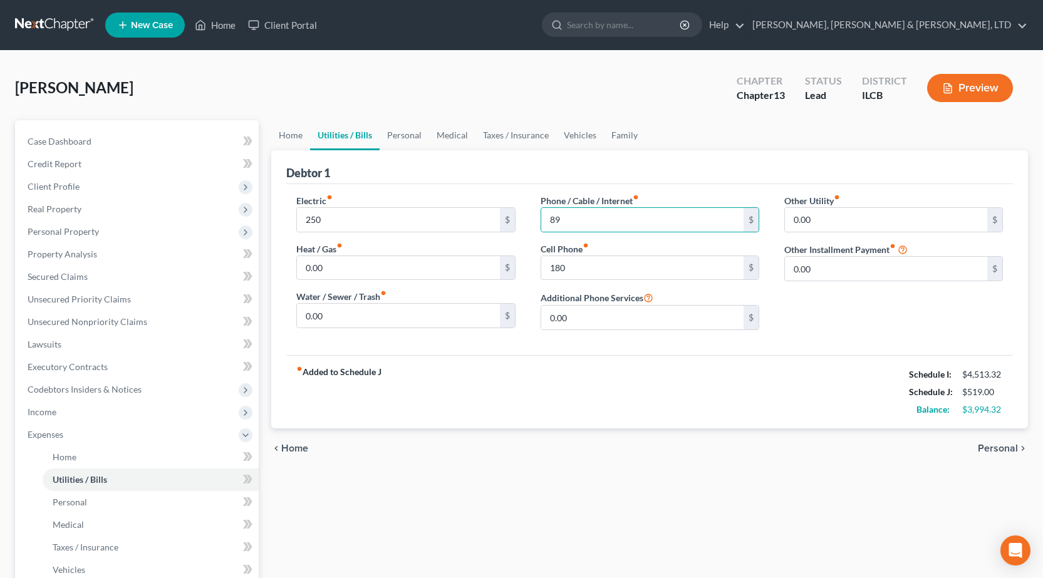
click at [636, 170] on div "Debtor 1" at bounding box center [649, 167] width 727 height 34
type input "115"
click at [619, 148] on link "Family" at bounding box center [624, 135] width 41 height 30
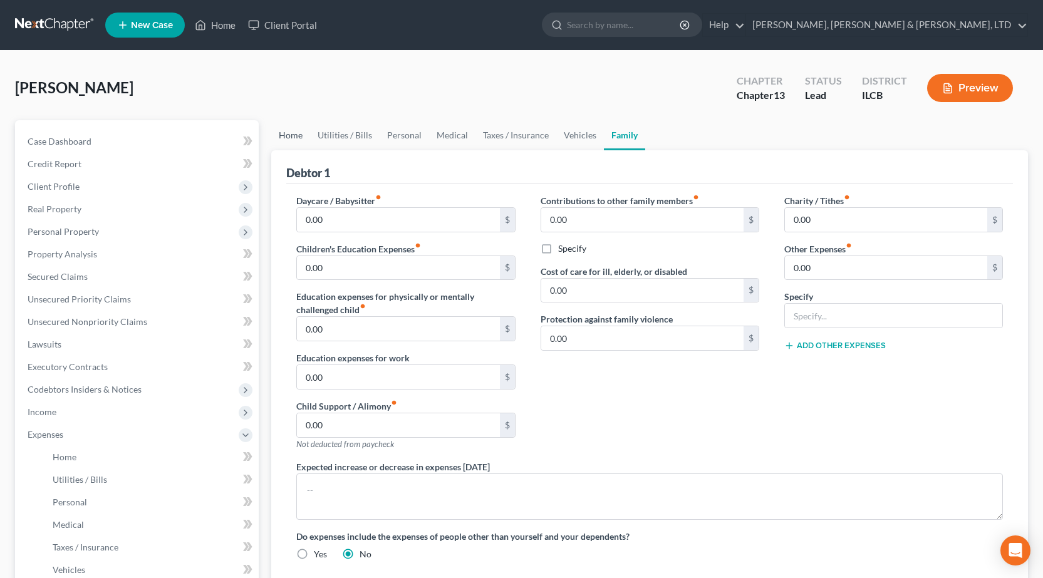
click at [287, 131] on link "Home" at bounding box center [290, 135] width 39 height 30
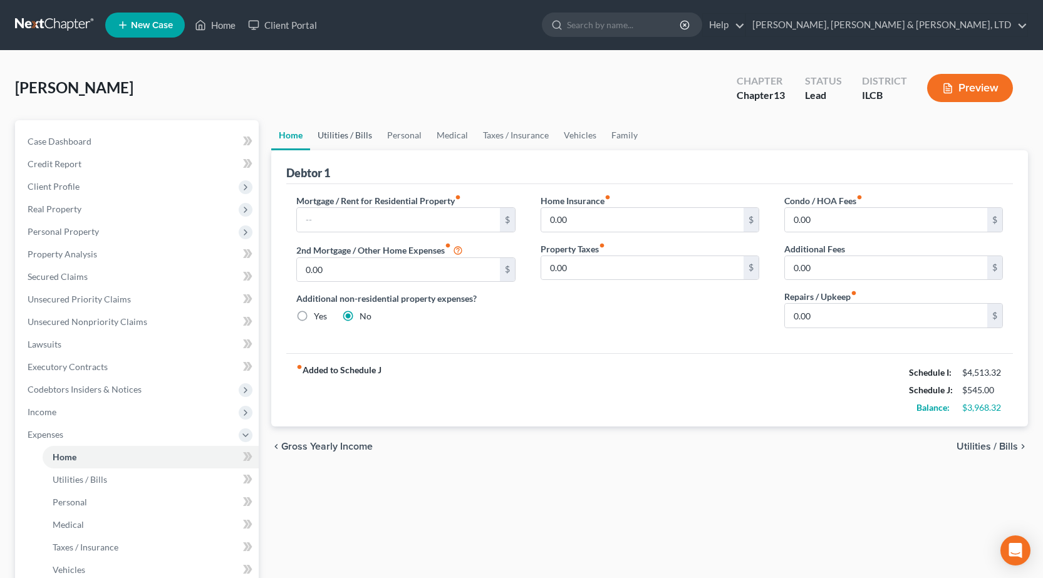
click at [360, 138] on link "Utilities / Bills" at bounding box center [345, 135] width 70 height 30
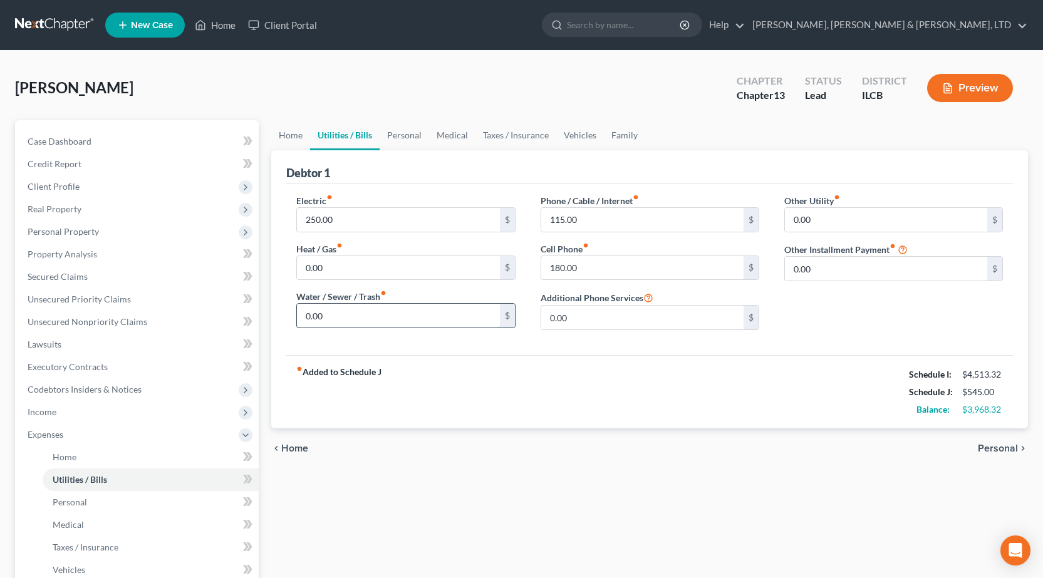
click at [339, 311] on input "0.00" at bounding box center [398, 316] width 202 height 24
drag, startPoint x: 358, startPoint y: 312, endPoint x: 174, endPoint y: 294, distance: 185.6
click at [175, 305] on div "Petition Navigation Case Dashboard Payments Invoices Payments Payments Credit R…" at bounding box center [521, 459] width 1025 height 678
type input "130"
click at [579, 450] on div "chevron_left Home Personal chevron_right" at bounding box center [649, 448] width 757 height 40
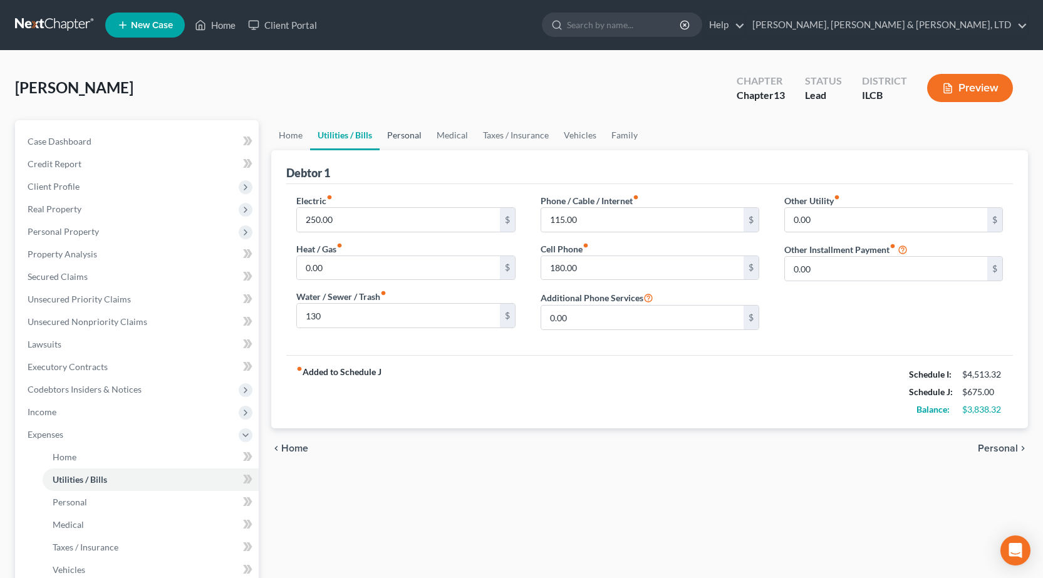
click at [409, 127] on link "Personal" at bounding box center [404, 135] width 49 height 30
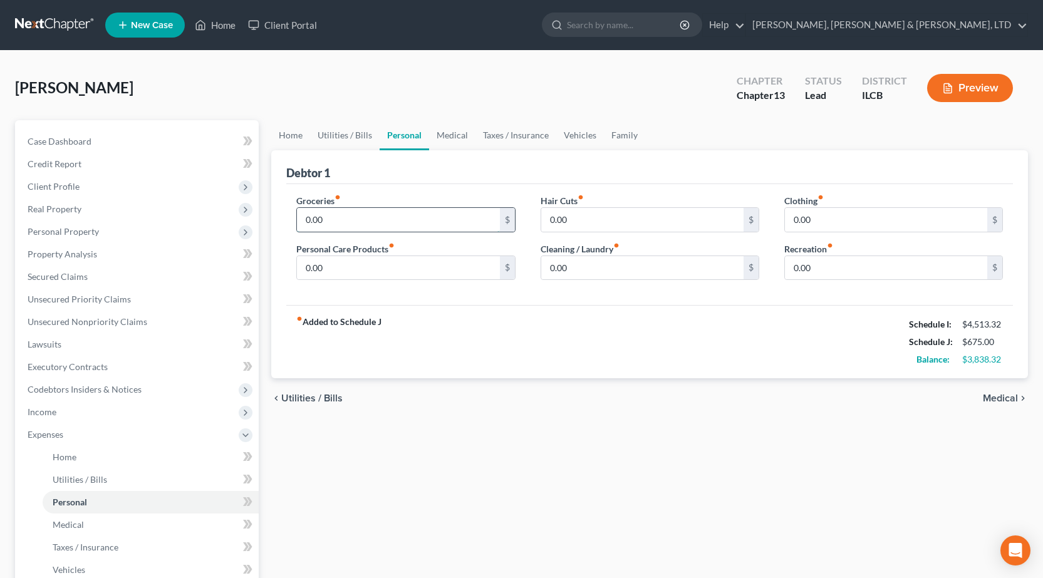
click at [385, 226] on input "0.00" at bounding box center [398, 220] width 202 height 24
type input "542"
drag, startPoint x: 901, startPoint y: 229, endPoint x: 869, endPoint y: 121, distance: 113.0
click at [901, 229] on input "0.00" at bounding box center [886, 220] width 202 height 24
type input "93"
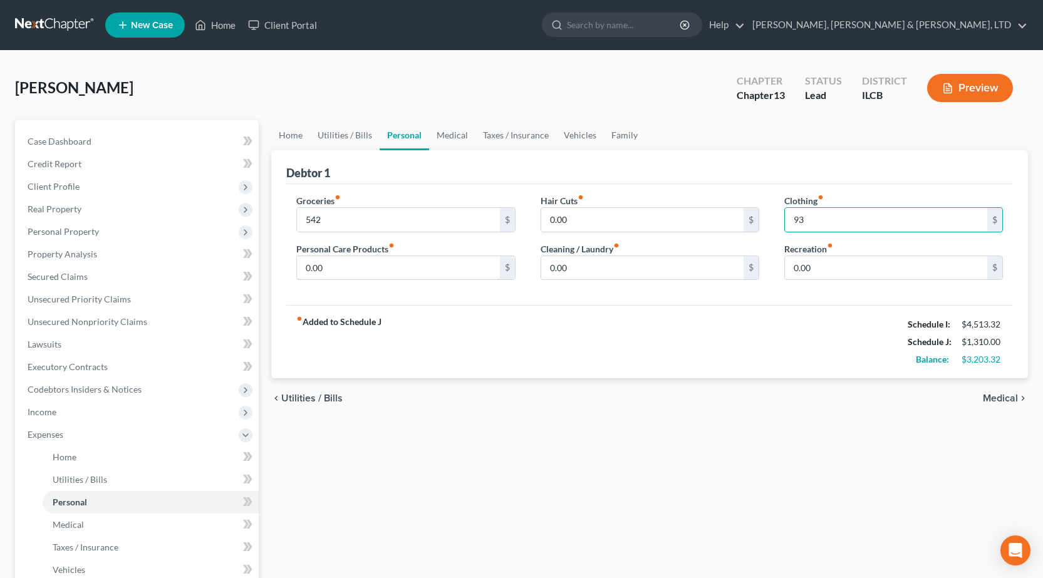
drag, startPoint x: 388, startPoint y: 272, endPoint x: 390, endPoint y: 245, distance: 27.7
click at [388, 272] on input "0.00" at bounding box center [398, 268] width 202 height 24
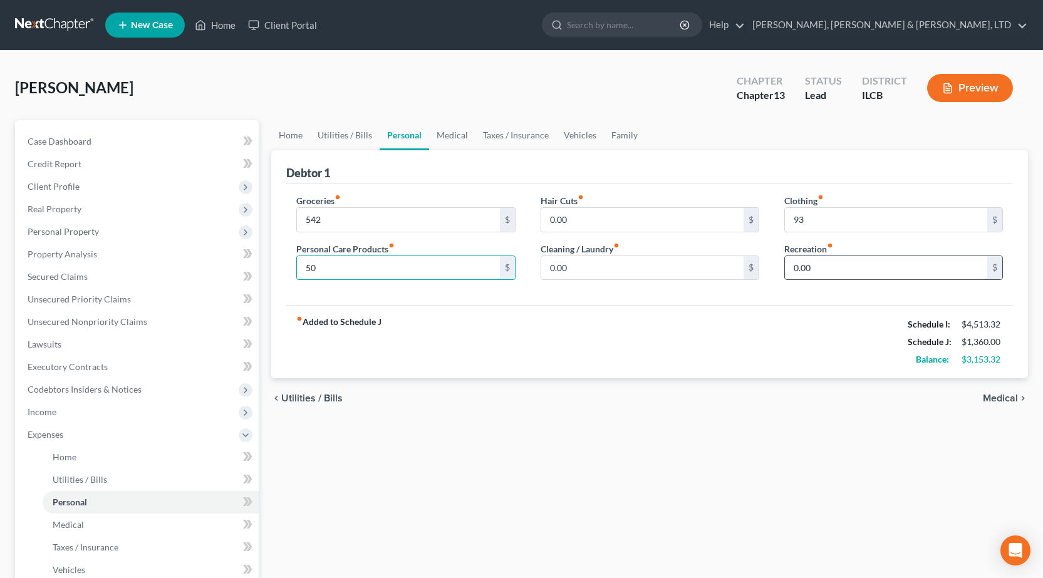
type input "50"
click at [871, 266] on input "0.00" at bounding box center [886, 268] width 202 height 24
type input "100"
click at [700, 151] on div "Debtor 1" at bounding box center [649, 167] width 727 height 34
click at [464, 136] on link "Medical" at bounding box center [452, 135] width 46 height 30
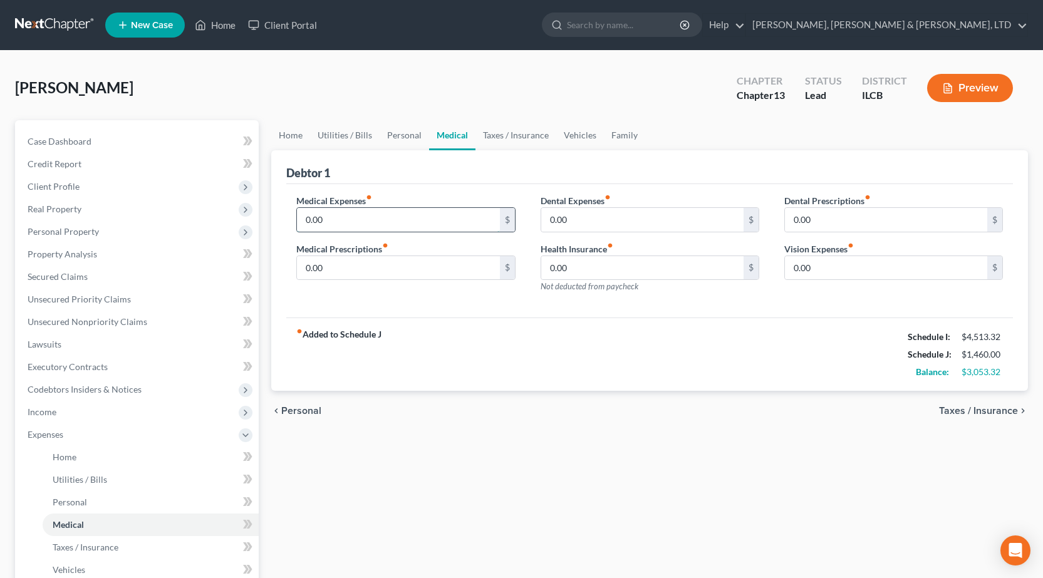
click at [371, 224] on input "0.00" at bounding box center [398, 220] width 202 height 24
type input "50"
drag, startPoint x: 524, startPoint y: 499, endPoint x: 497, endPoint y: 332, distance: 169.4
click at [524, 499] on div "Home Utilities / Bills Personal Medical Taxes / Insurance Vehicles Family Debto…" at bounding box center [649, 459] width 769 height 678
click at [503, 131] on link "Taxes / Insurance" at bounding box center [515, 135] width 81 height 30
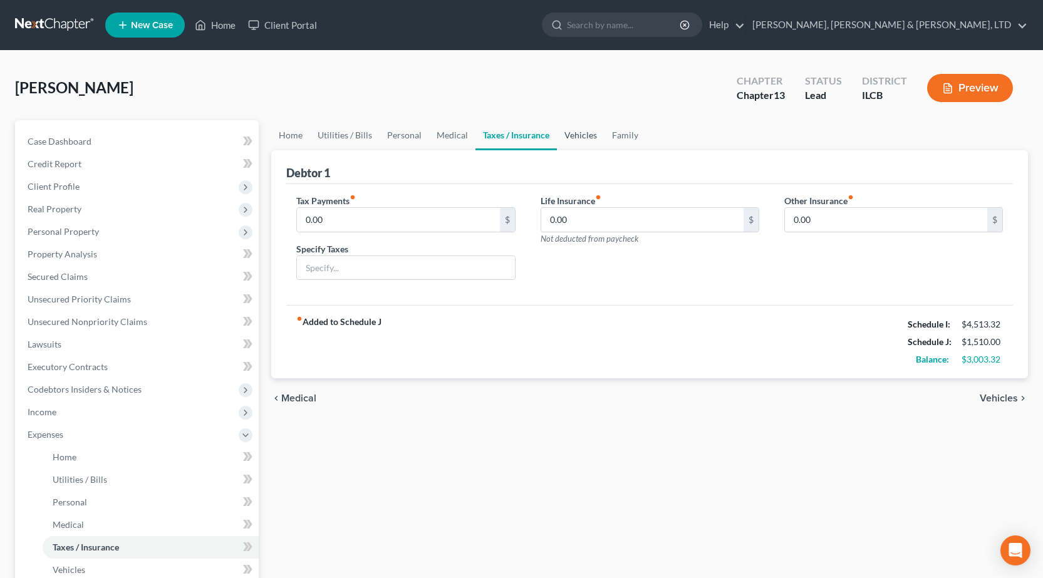
click at [562, 142] on link "Vehicles" at bounding box center [581, 135] width 48 height 30
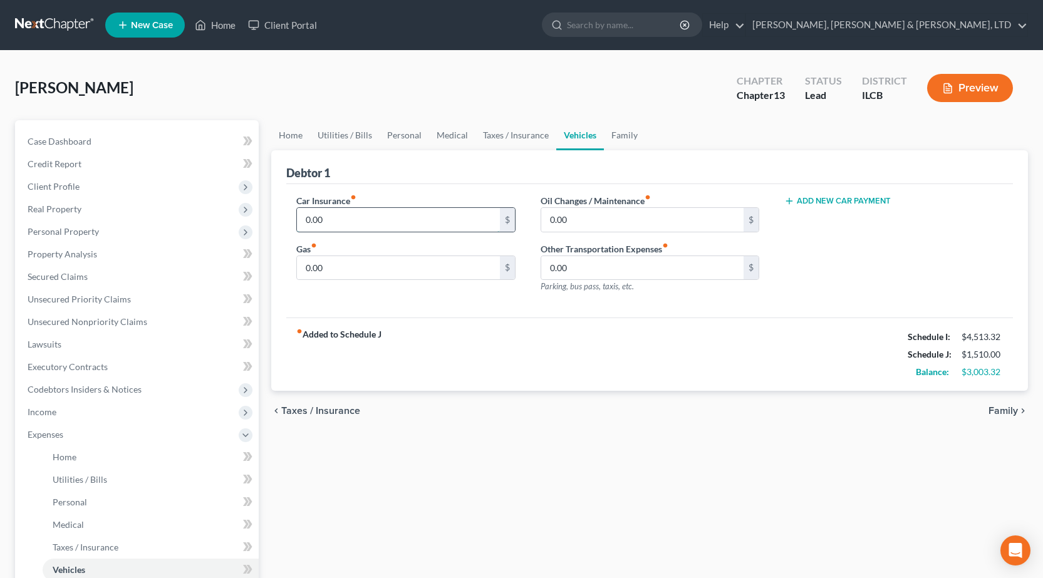
click at [415, 225] on input "0.00" at bounding box center [398, 220] width 202 height 24
type input "92"
click at [634, 224] on input "0.00" at bounding box center [642, 220] width 202 height 24
type input "25"
click at [395, 273] on input "0.00" at bounding box center [398, 268] width 202 height 24
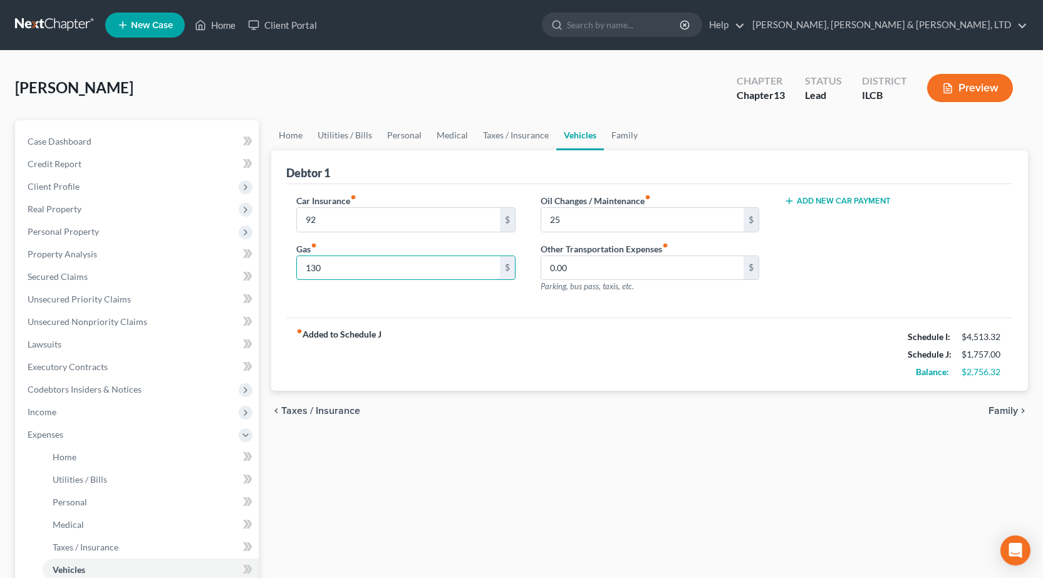
type input "130"
click at [571, 431] on div "chevron_left Taxes / Insurance Family chevron_right" at bounding box center [649, 411] width 757 height 40
click at [615, 131] on link "Family" at bounding box center [624, 135] width 41 height 30
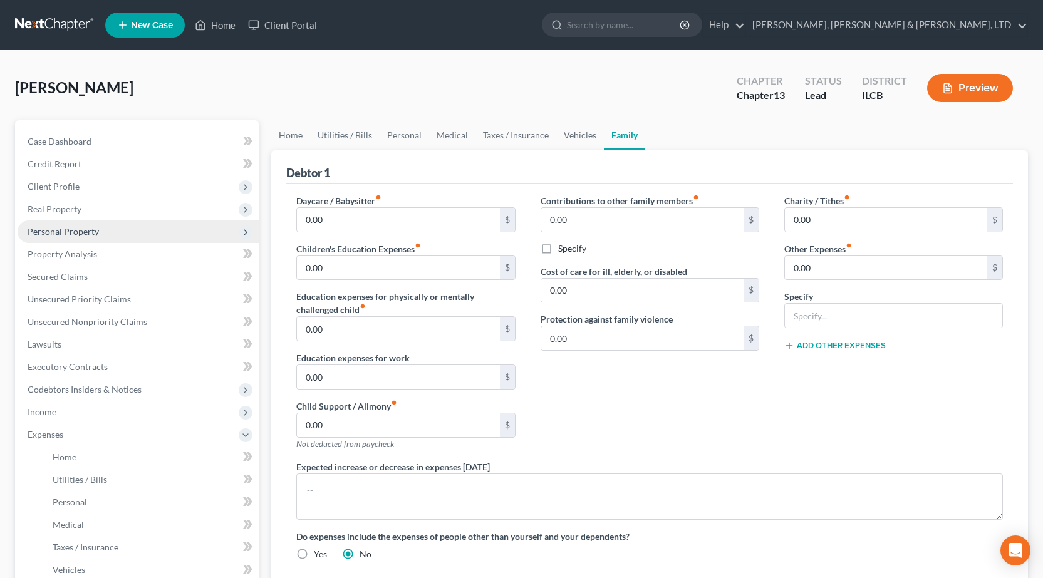
click at [61, 227] on span "Personal Property" at bounding box center [63, 231] width 71 height 11
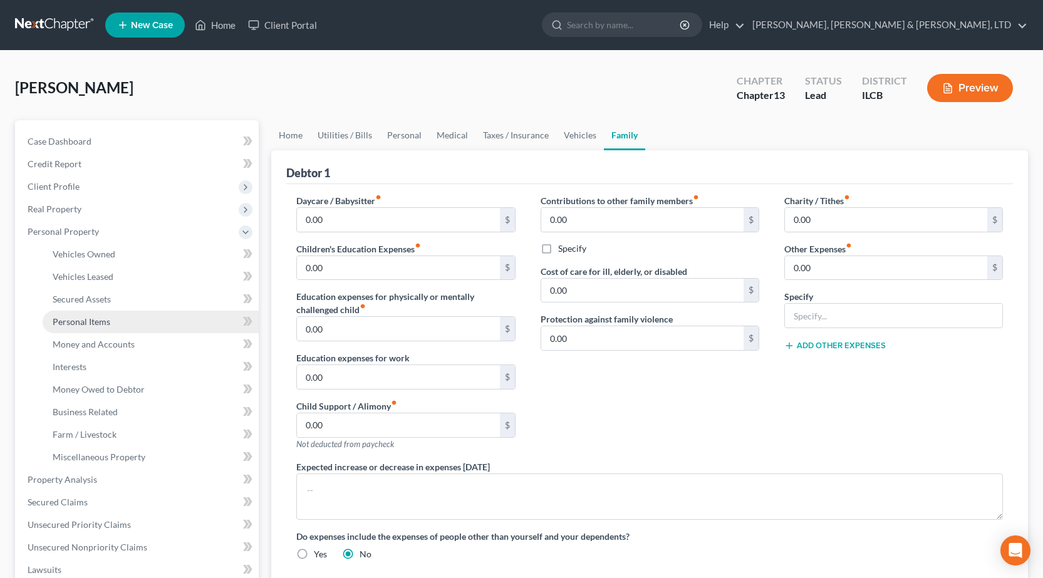
click at [109, 319] on span "Personal Items" at bounding box center [82, 321] width 58 height 11
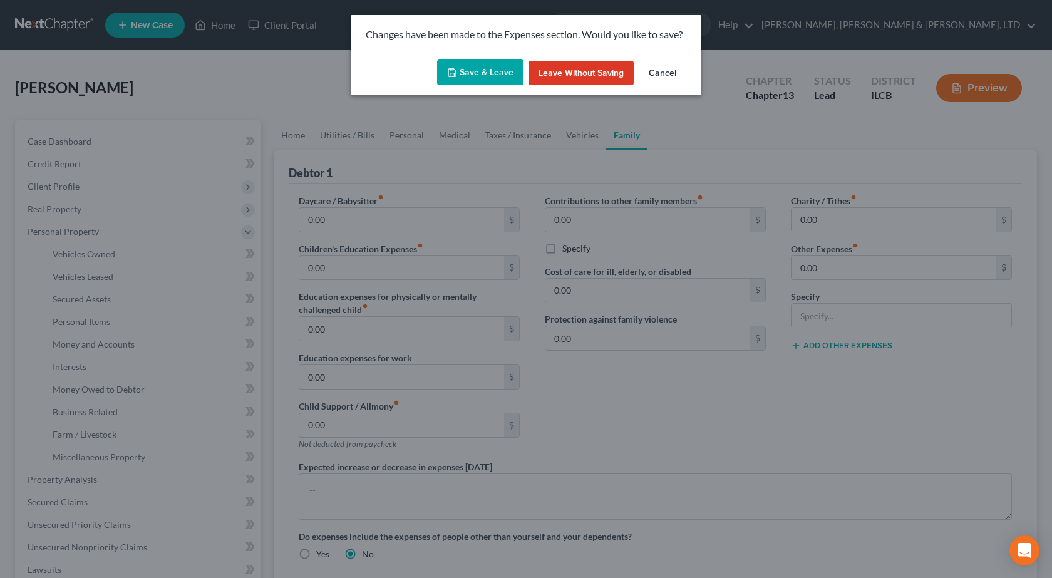
click at [467, 63] on button "Save & Leave" at bounding box center [480, 73] width 86 height 26
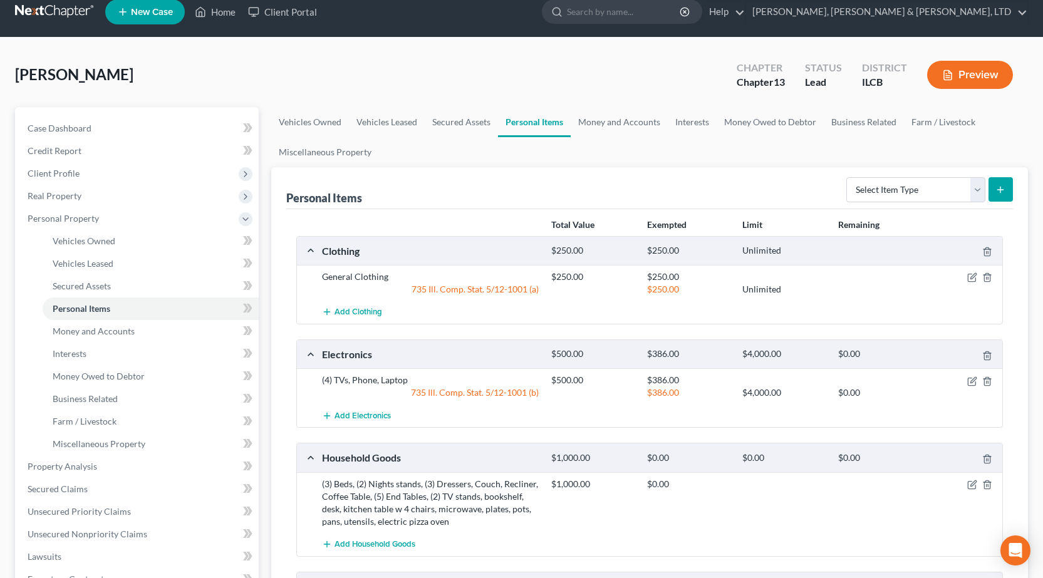
scroll to position [251, 0]
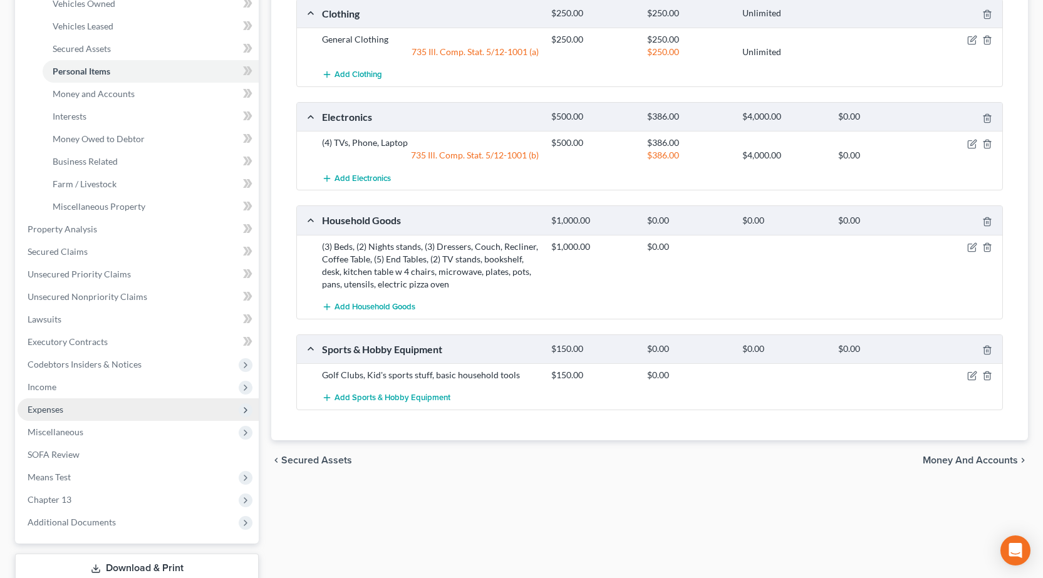
click at [46, 410] on span "Expenses" at bounding box center [46, 409] width 36 height 11
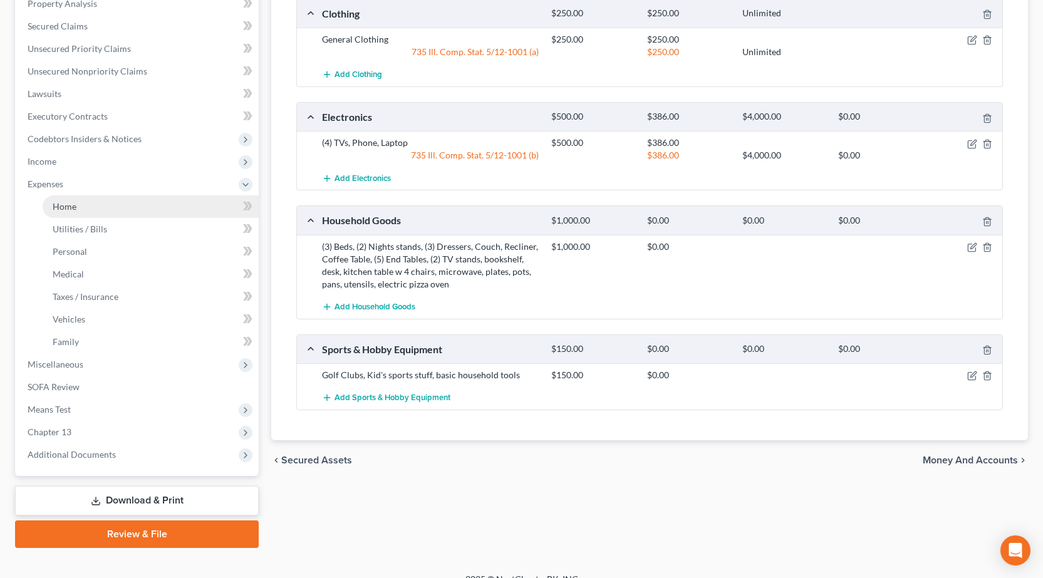
click at [86, 204] on link "Home" at bounding box center [151, 206] width 216 height 23
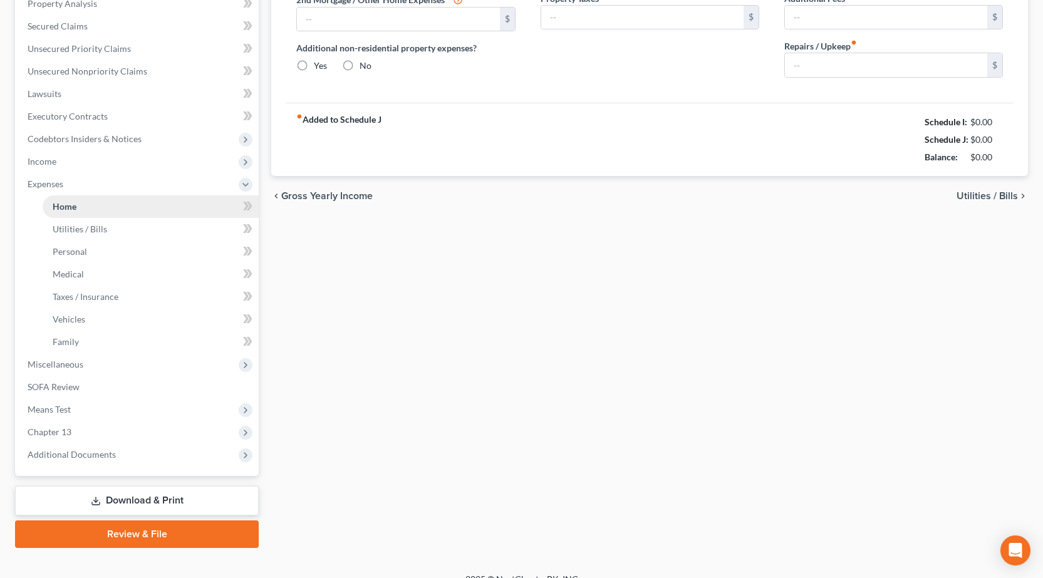
scroll to position [79, 0]
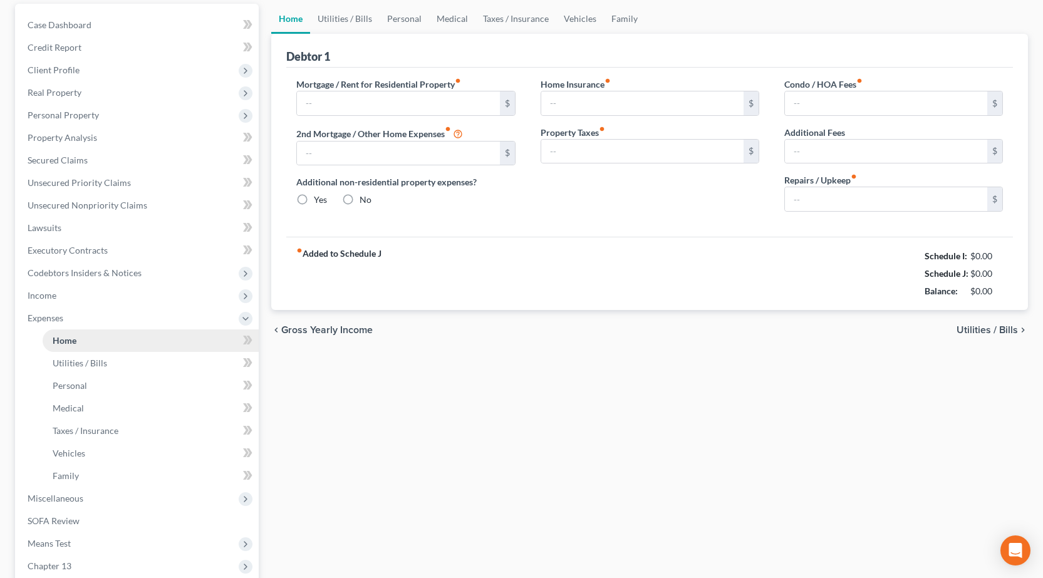
type input "0.00"
radio input "true"
type input "0.00"
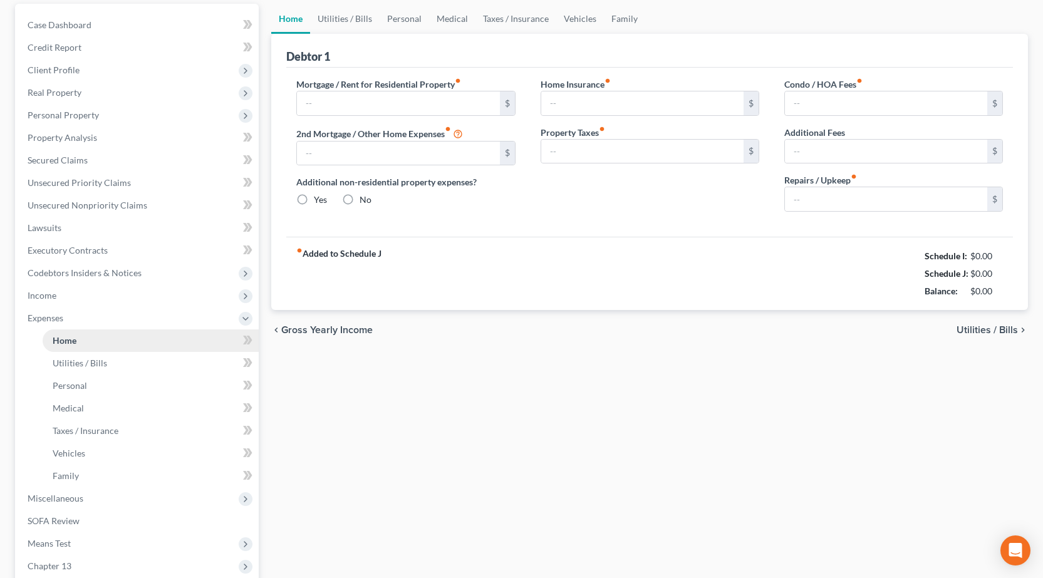
type input "0.00"
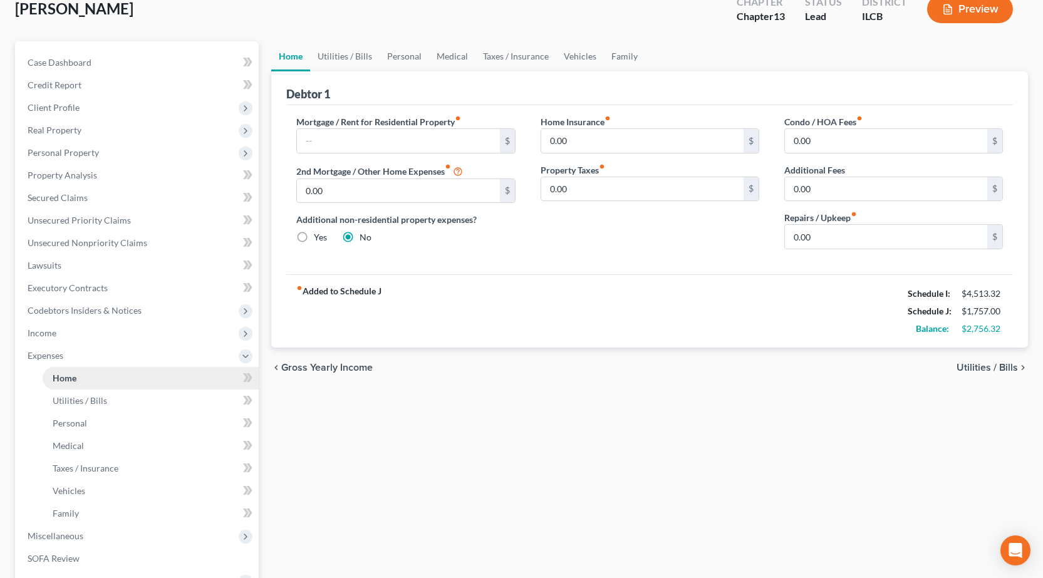
scroll to position [0, 0]
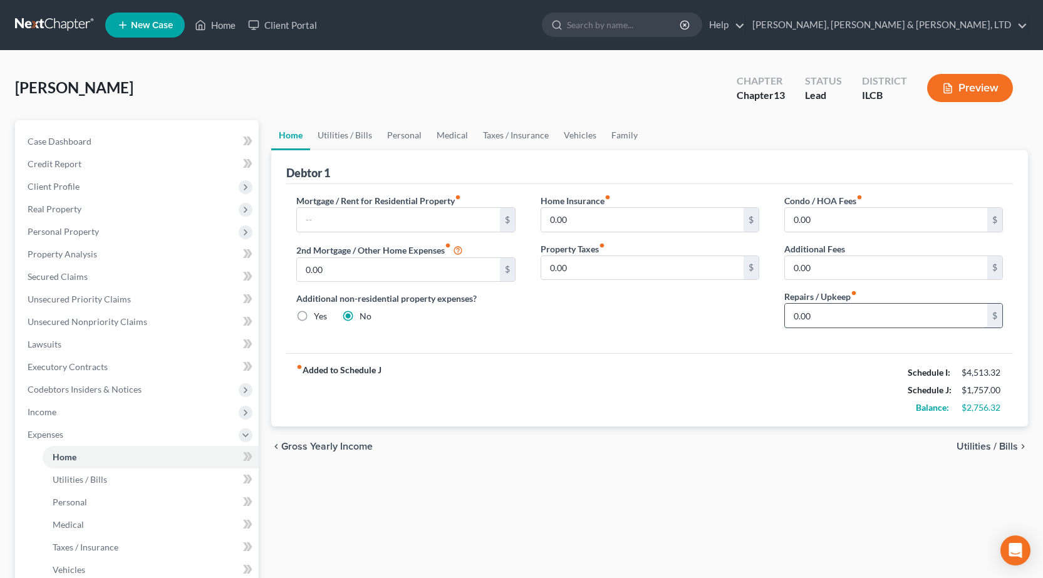
click at [824, 314] on input "0.00" at bounding box center [886, 316] width 202 height 24
type input "100"
click at [631, 415] on div "fiber_manual_record Added to Schedule J Schedule I: $4,513.32 Schedule J: $1,85…" at bounding box center [649, 389] width 727 height 73
click at [328, 127] on link "Utilities / Bills" at bounding box center [345, 135] width 70 height 30
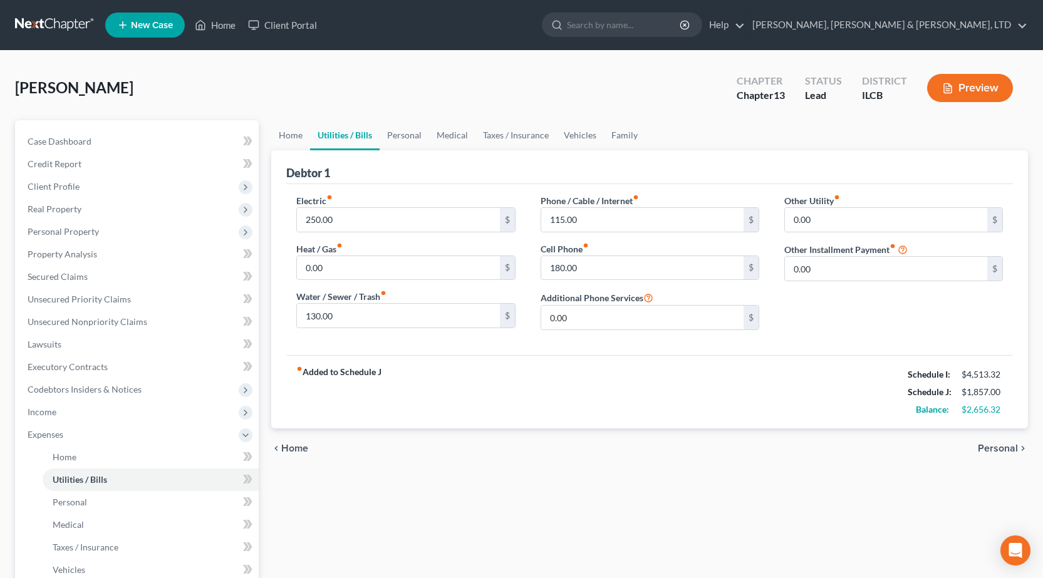
drag, startPoint x: 399, startPoint y: 203, endPoint x: 395, endPoint y: 212, distance: 10.1
click at [399, 203] on div "Electric fiber_manual_record 250.00 $" at bounding box center [405, 213] width 219 height 38
click at [395, 214] on input "250.00" at bounding box center [398, 220] width 202 height 24
type input "350"
click at [601, 222] on input "115.00" at bounding box center [642, 220] width 202 height 24
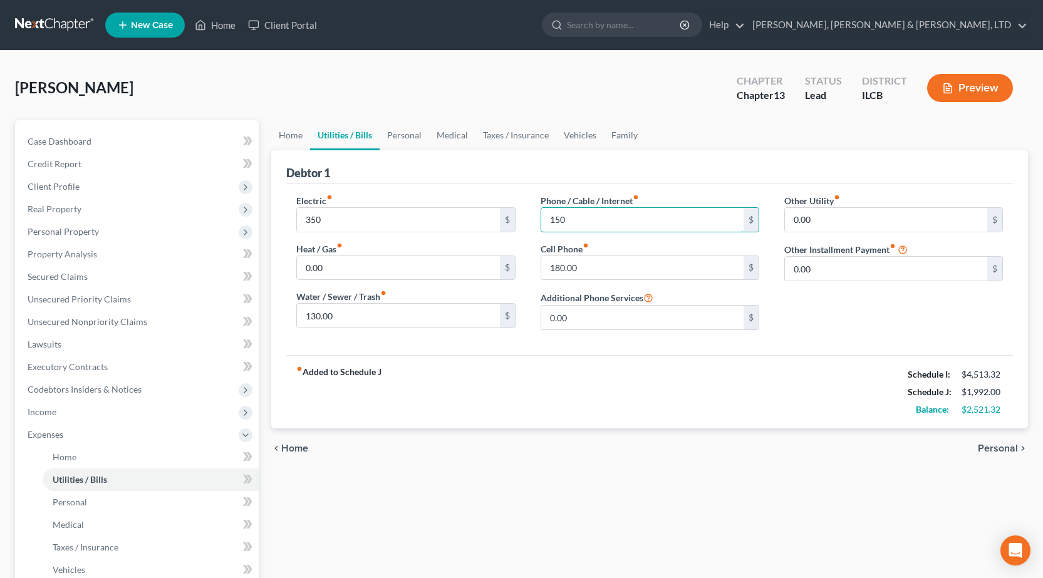
type input "150"
click at [443, 132] on link "Medical" at bounding box center [452, 135] width 46 height 30
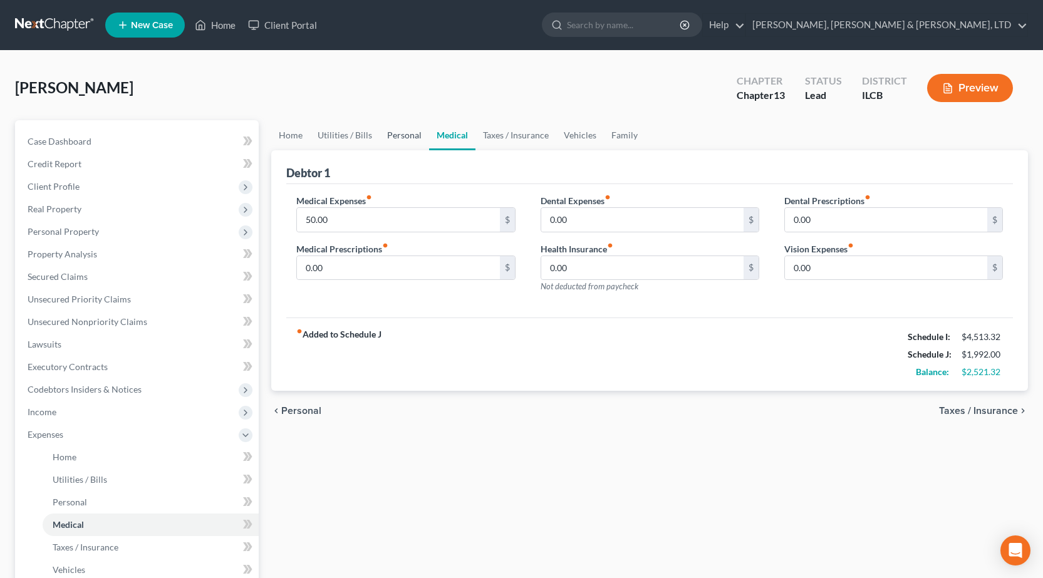
click at [410, 145] on link "Personal" at bounding box center [404, 135] width 49 height 30
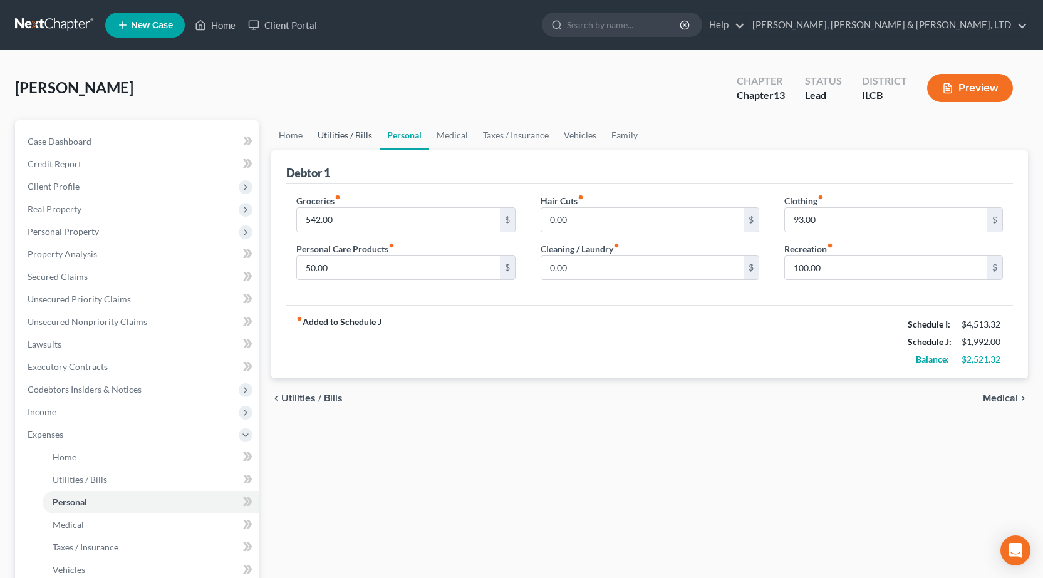
click at [353, 136] on link "Utilities / Bills" at bounding box center [345, 135] width 70 height 30
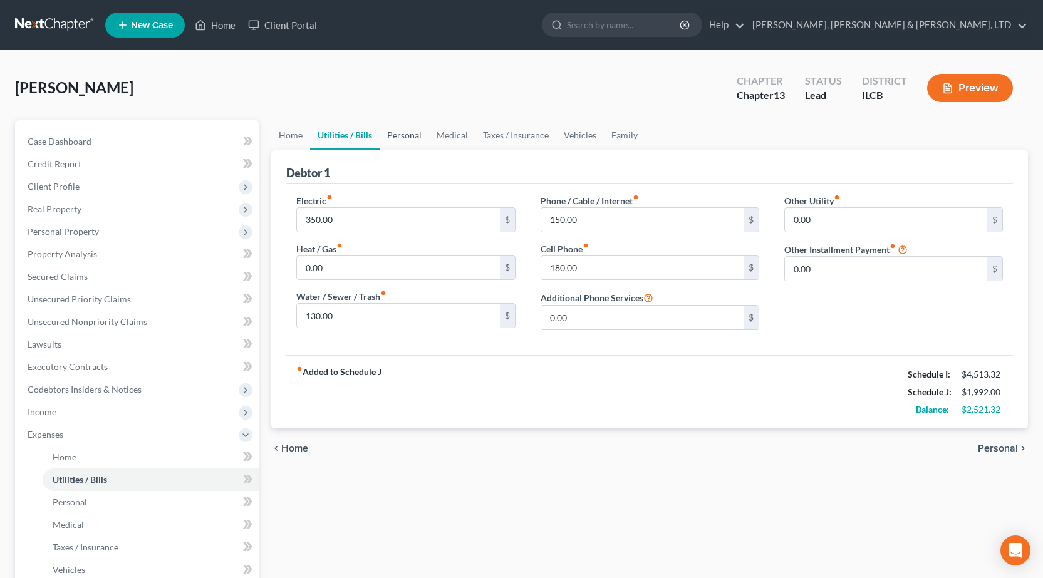
click at [395, 131] on link "Personal" at bounding box center [404, 135] width 49 height 30
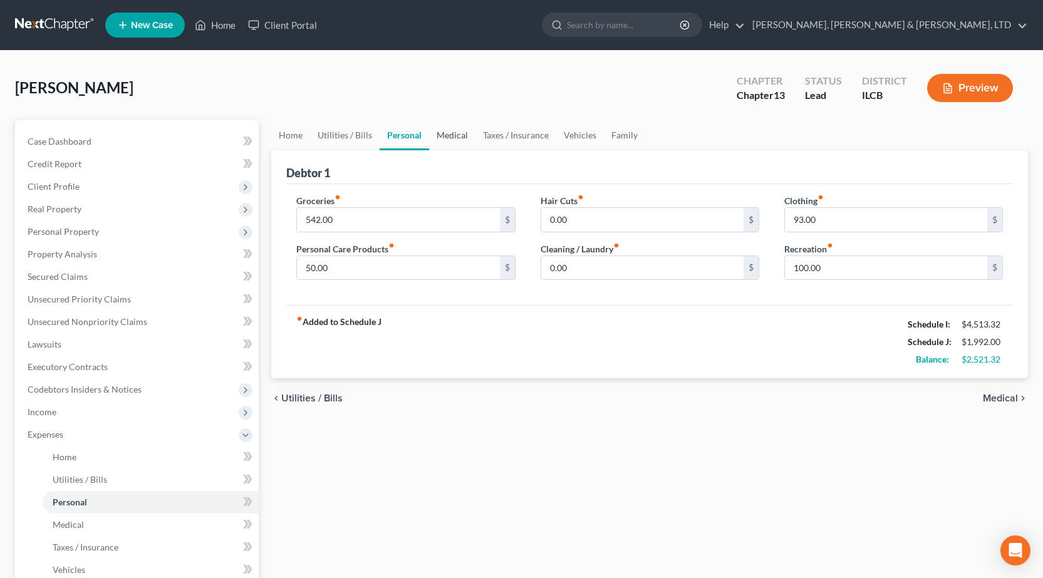
click at [455, 141] on link "Medical" at bounding box center [452, 135] width 46 height 30
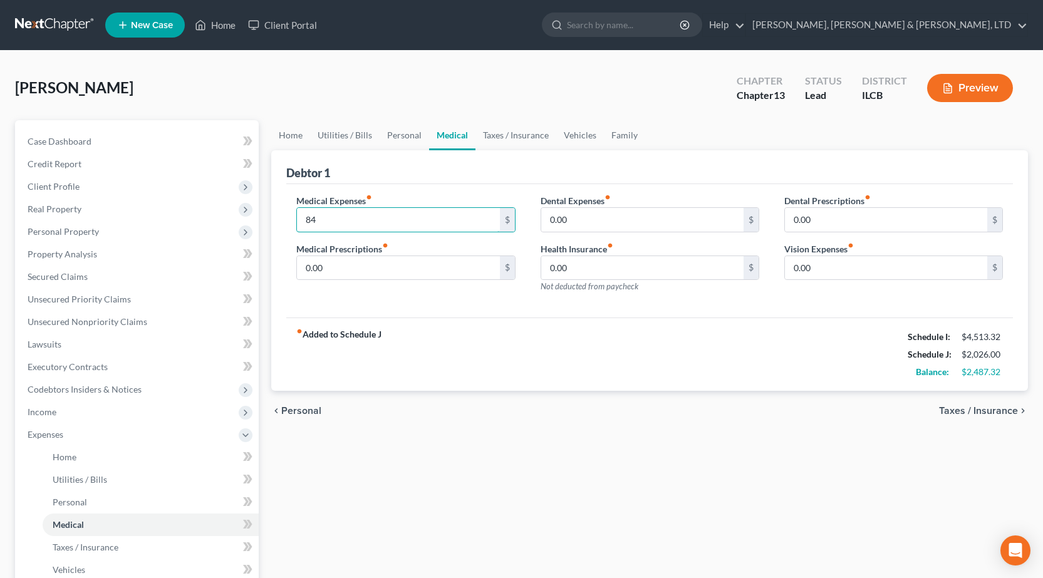
type input "84"
click at [604, 382] on div "fiber_manual_record Added to Schedule J Schedule I: $4,513.32 Schedule J: $2,02…" at bounding box center [649, 354] width 727 height 73
click at [527, 128] on link "Taxes / Insurance" at bounding box center [515, 135] width 81 height 30
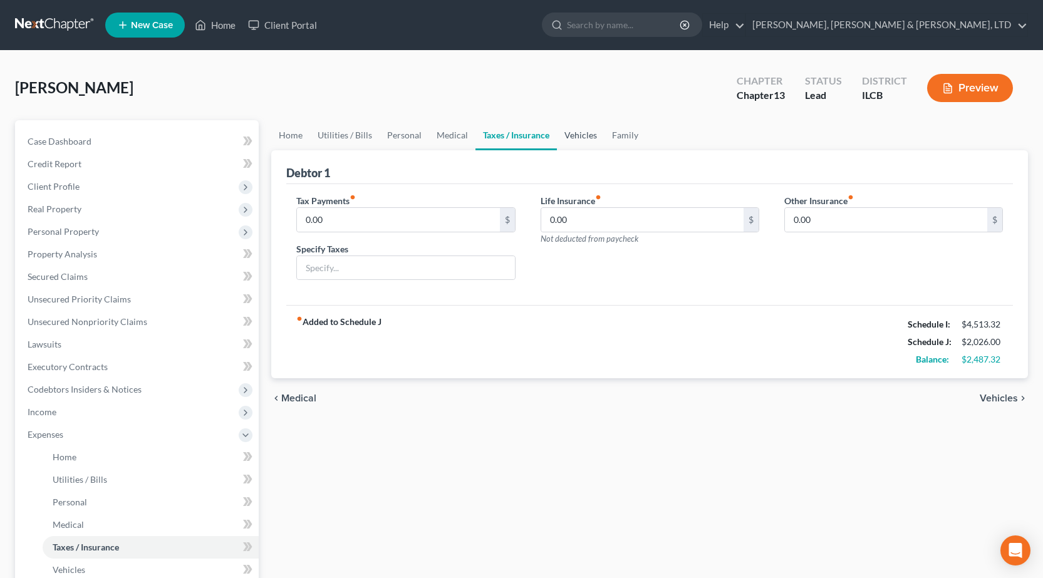
click at [578, 136] on link "Vehicles" at bounding box center [581, 135] width 48 height 30
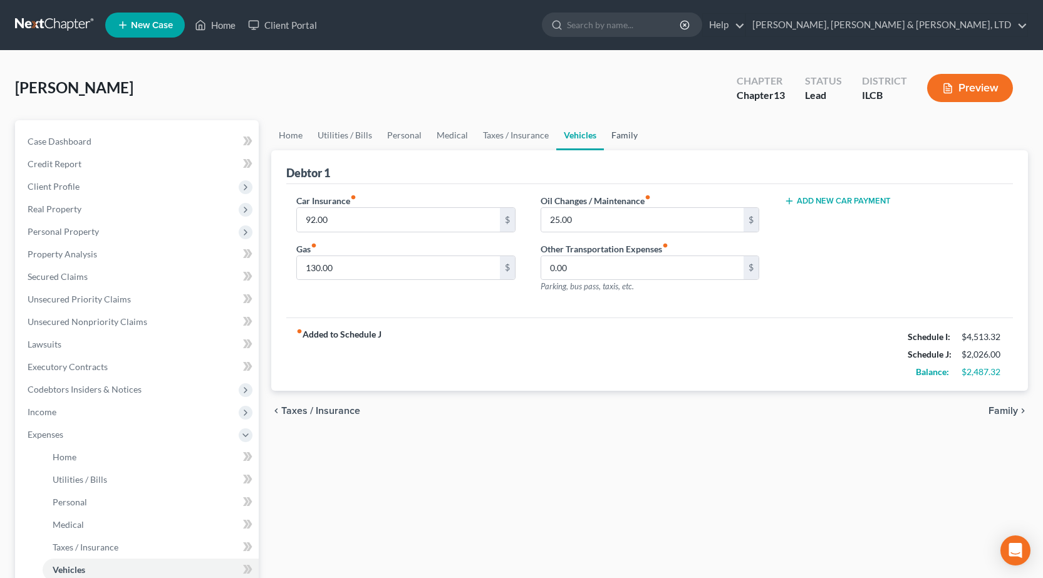
click at [622, 133] on link "Family" at bounding box center [624, 135] width 41 height 30
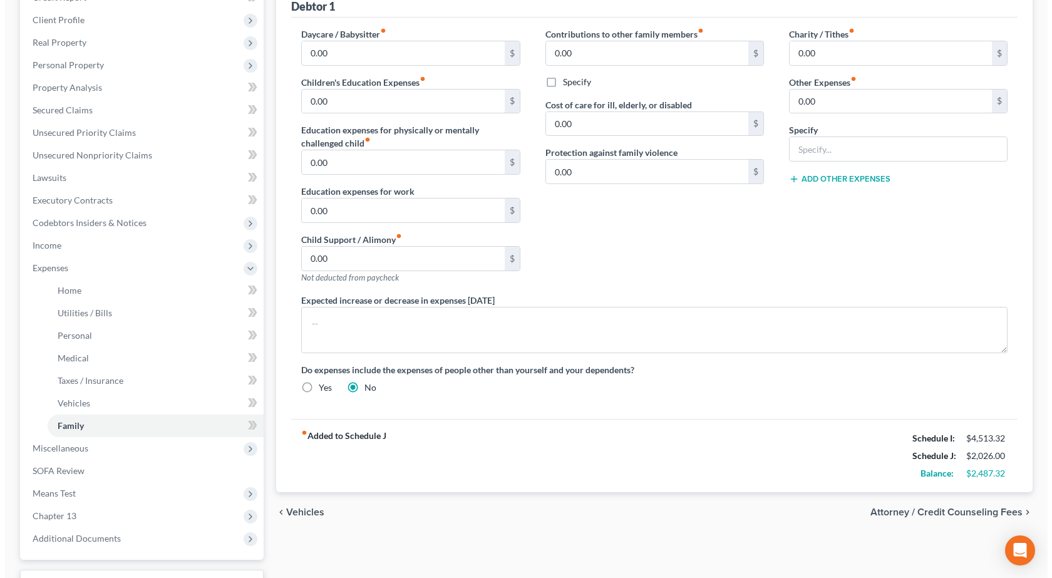
scroll to position [268, 0]
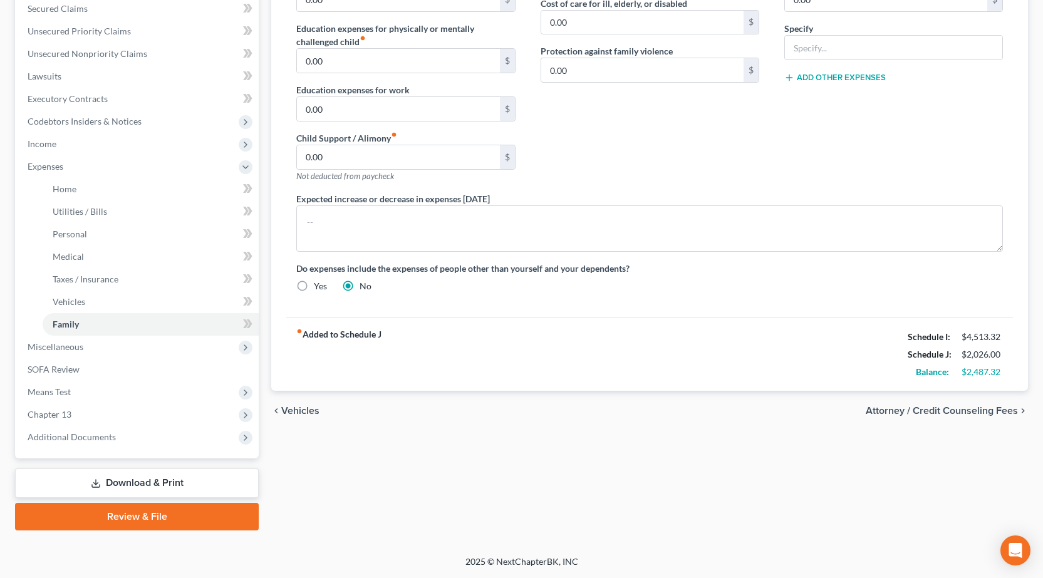
click at [159, 487] on link "Download & Print" at bounding box center [137, 483] width 244 height 29
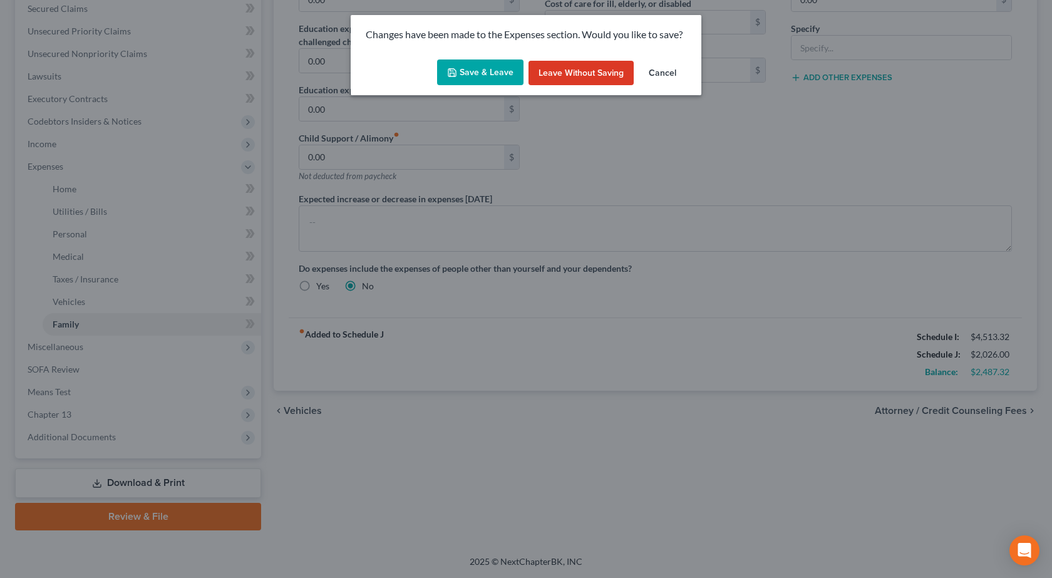
click at [465, 68] on button "Save & Leave" at bounding box center [480, 73] width 86 height 26
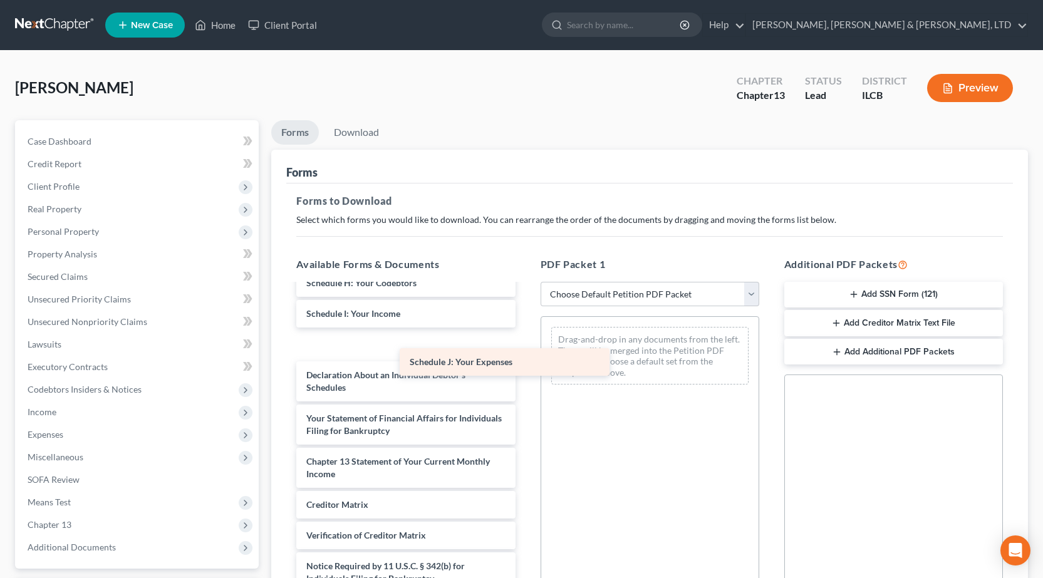
scroll to position [250, 0]
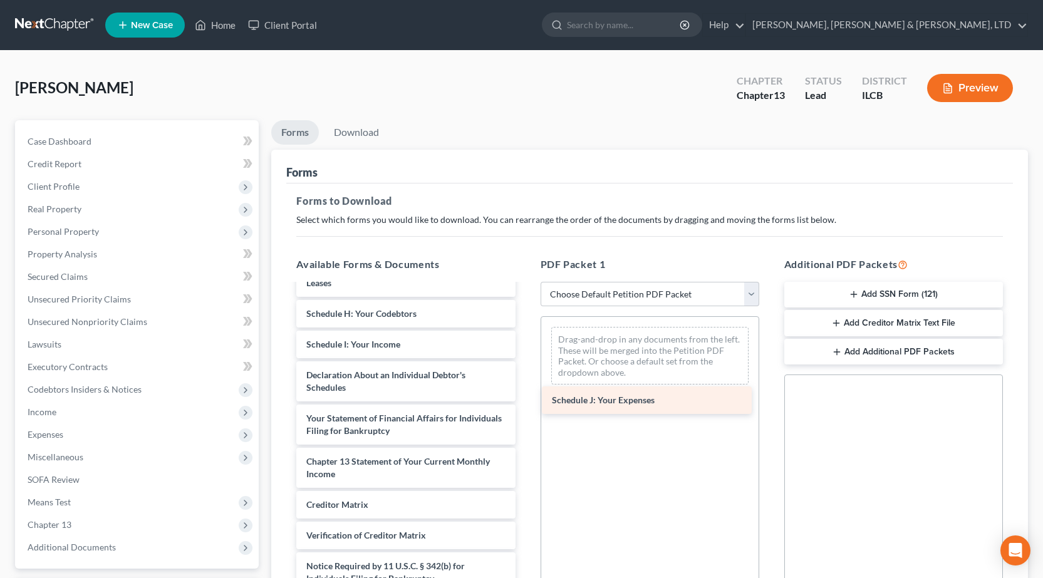
drag, startPoint x: 347, startPoint y: 348, endPoint x: 602, endPoint y: 401, distance: 260.4
click at [525, 402] on div "Schedule J: Your Expenses Voluntary Petition for Individuals Filing for Bankrup…" at bounding box center [405, 329] width 239 height 588
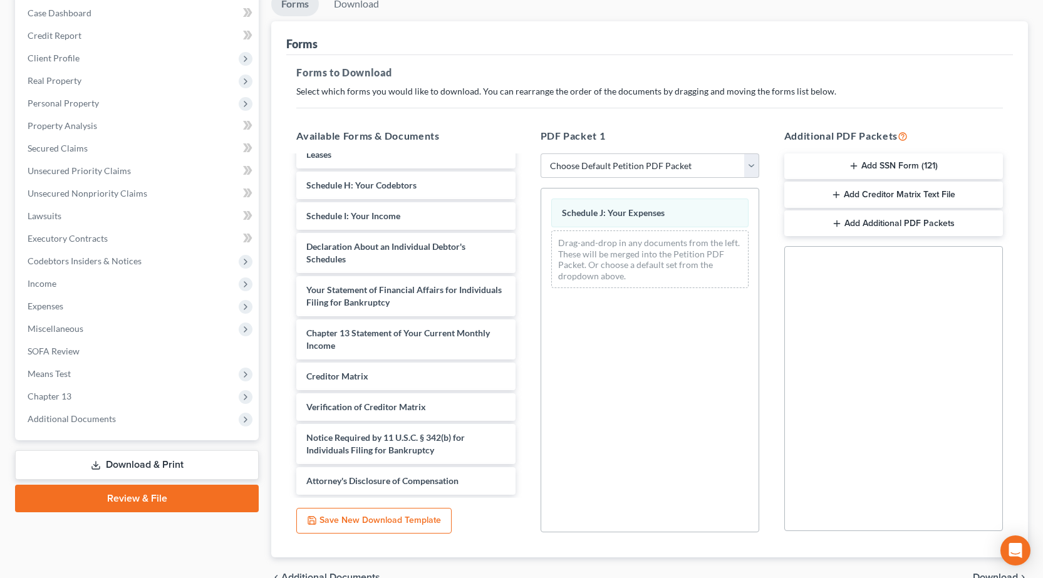
scroll to position [195, 0]
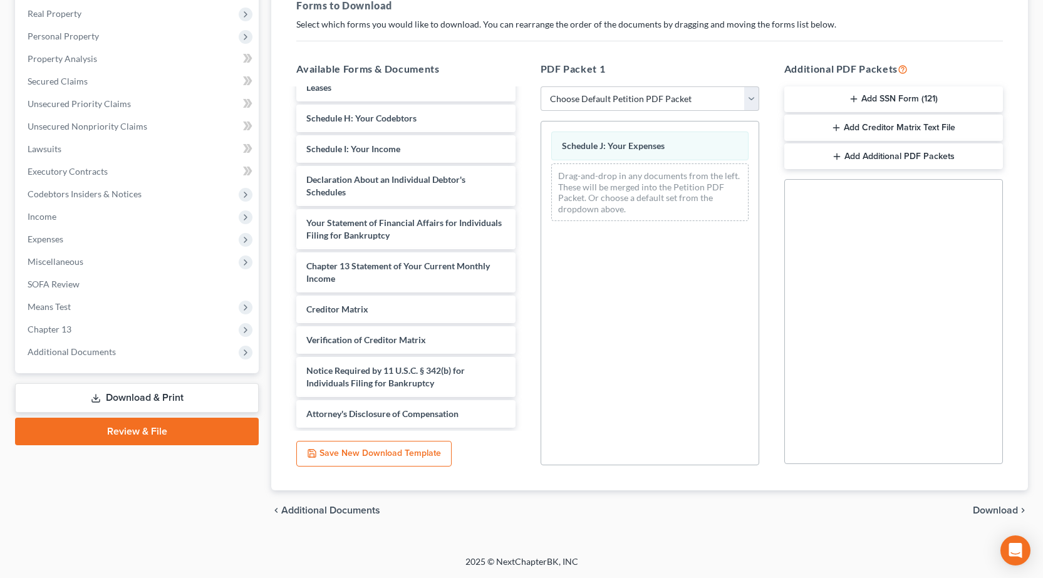
click at [997, 509] on span "Download" at bounding box center [995, 510] width 45 height 10
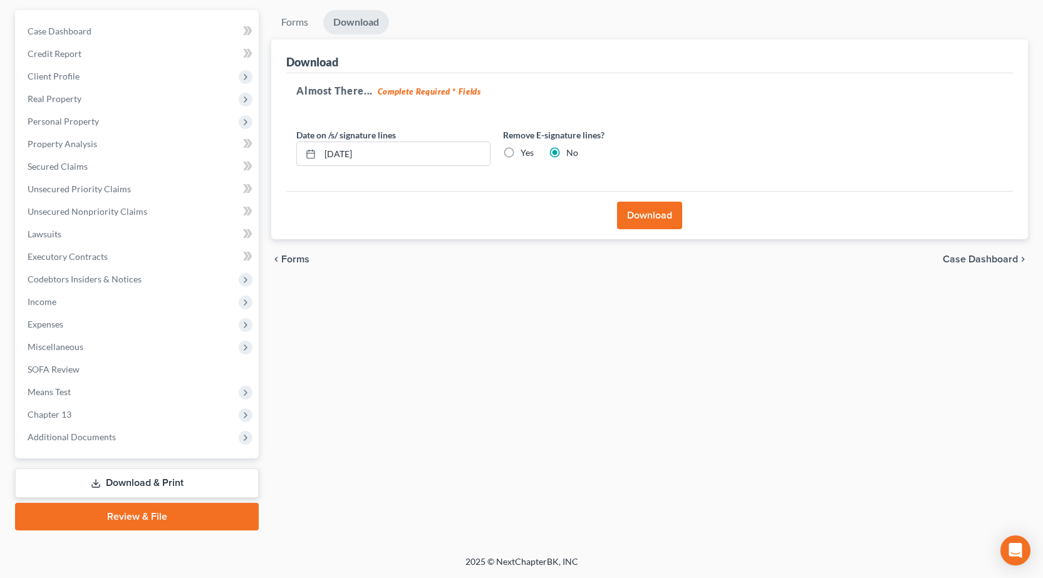
scroll to position [110, 0]
click at [661, 222] on button "Download" at bounding box center [649, 216] width 65 height 28
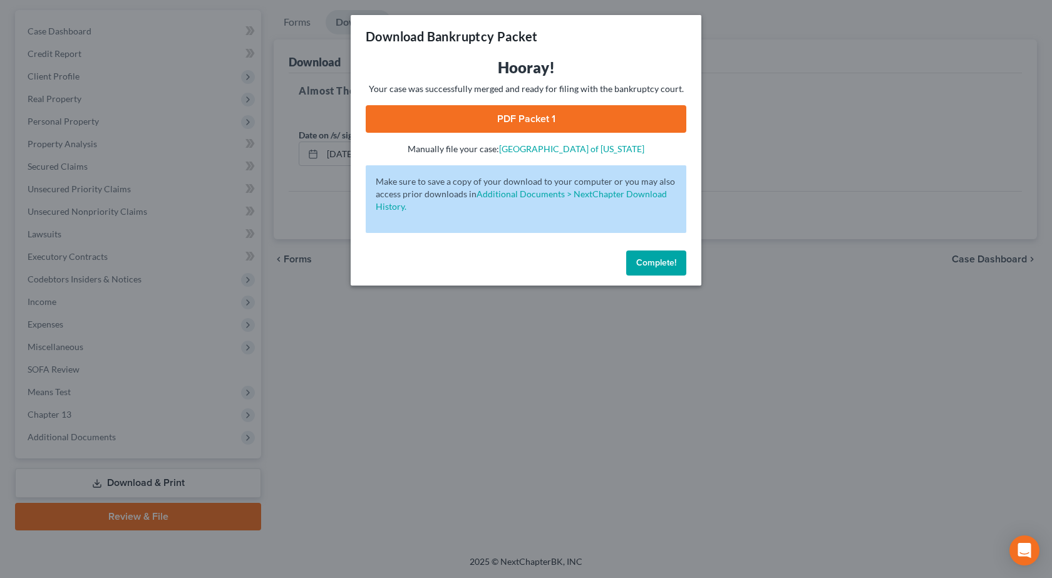
click at [542, 111] on link "PDF Packet 1" at bounding box center [526, 119] width 321 height 28
drag, startPoint x: 442, startPoint y: 375, endPoint x: 376, endPoint y: 356, distance: 69.2
click at [440, 375] on div "Download Bankruptcy Packet Hooray! Your case was successfully merged and ready …" at bounding box center [526, 289] width 1052 height 578
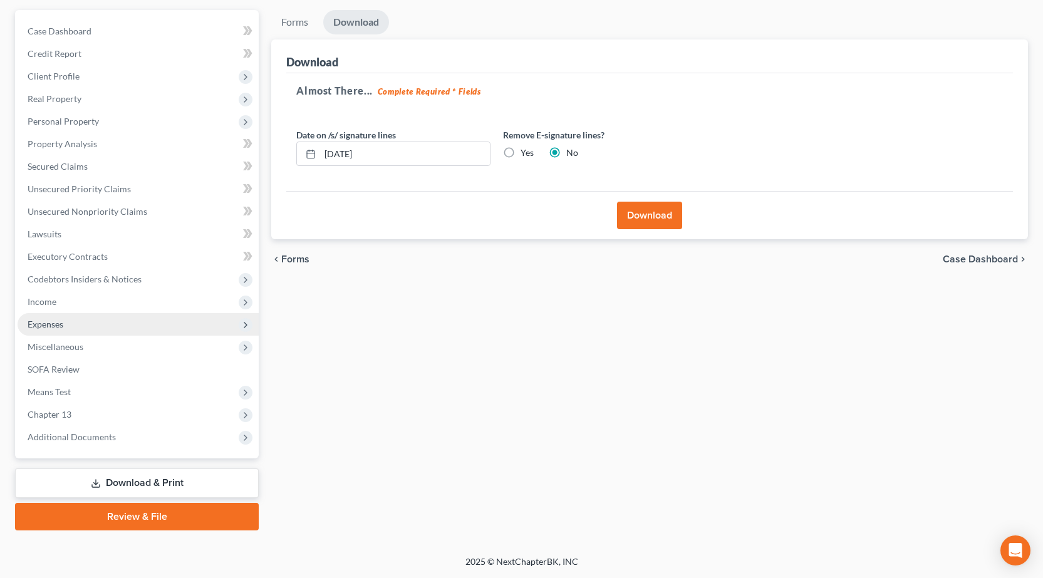
click at [66, 314] on span "Expenses" at bounding box center [138, 324] width 241 height 23
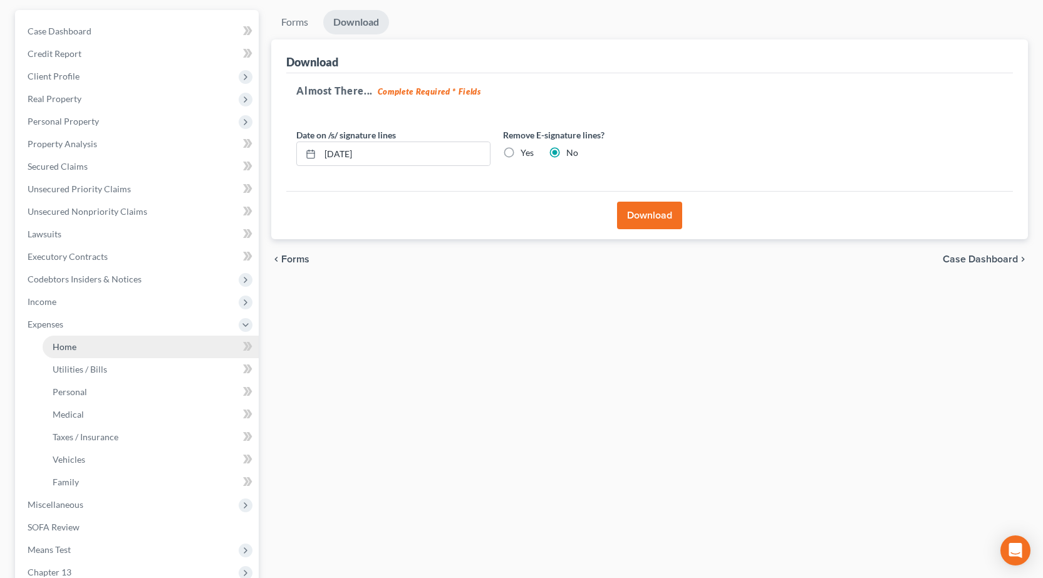
click at [69, 349] on span "Home" at bounding box center [65, 346] width 24 height 11
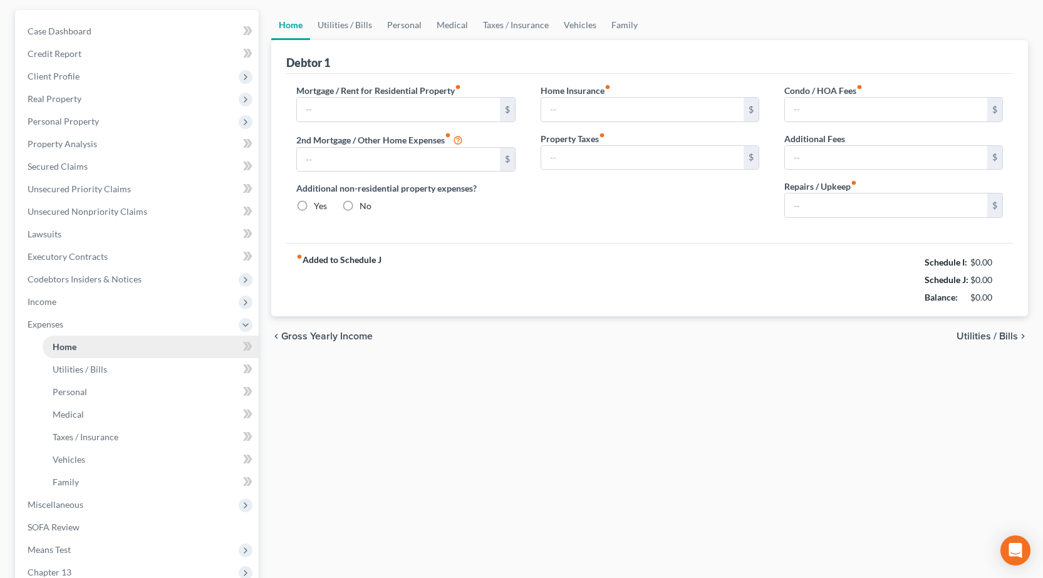
type input "0.00"
radio input "true"
type input "0.00"
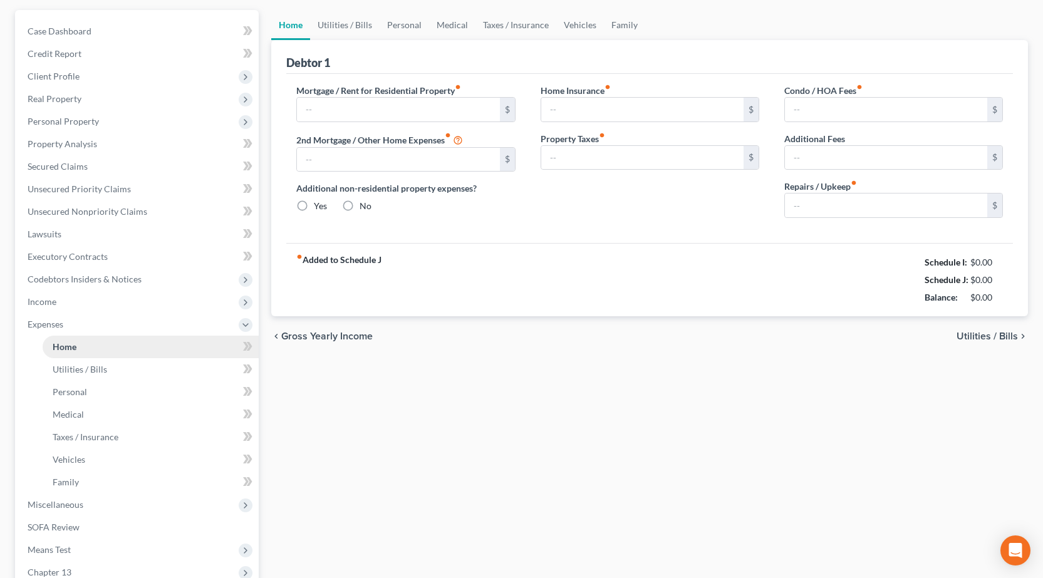
type input "0.00"
type input "100.00"
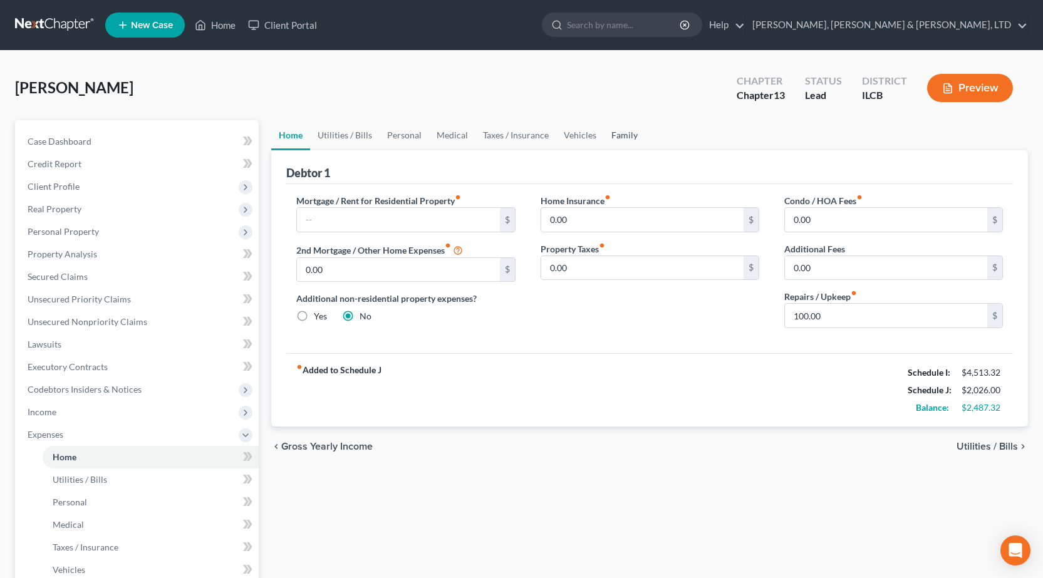
click at [616, 130] on link "Family" at bounding box center [624, 135] width 41 height 30
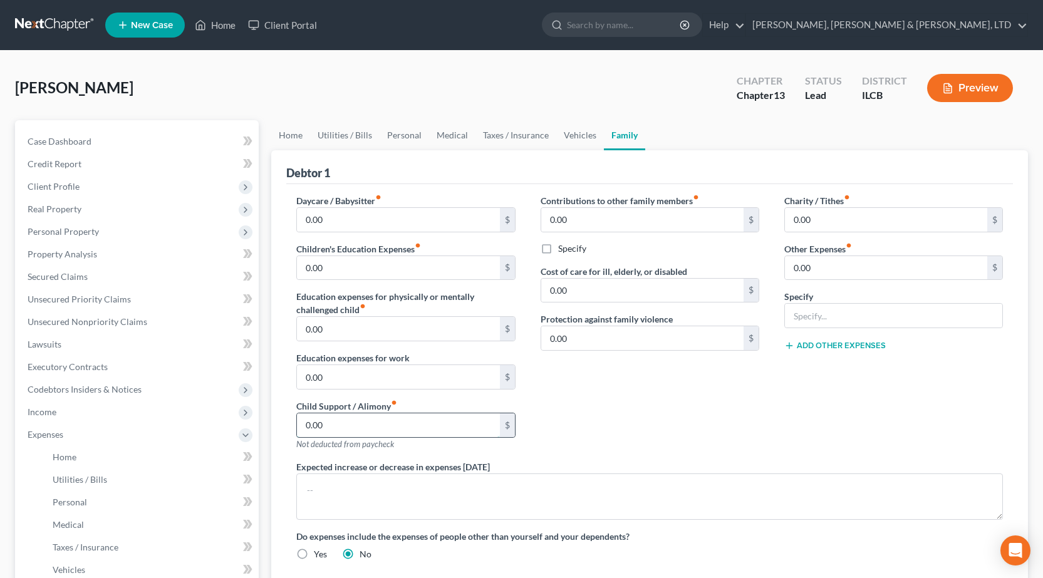
click at [361, 433] on input "0.00" at bounding box center [398, 425] width 202 height 24
type input "701"
click at [658, 399] on div "Contributions to other family members fiber_manual_record 0.00 $ Specify Cost o…" at bounding box center [650, 327] width 244 height 266
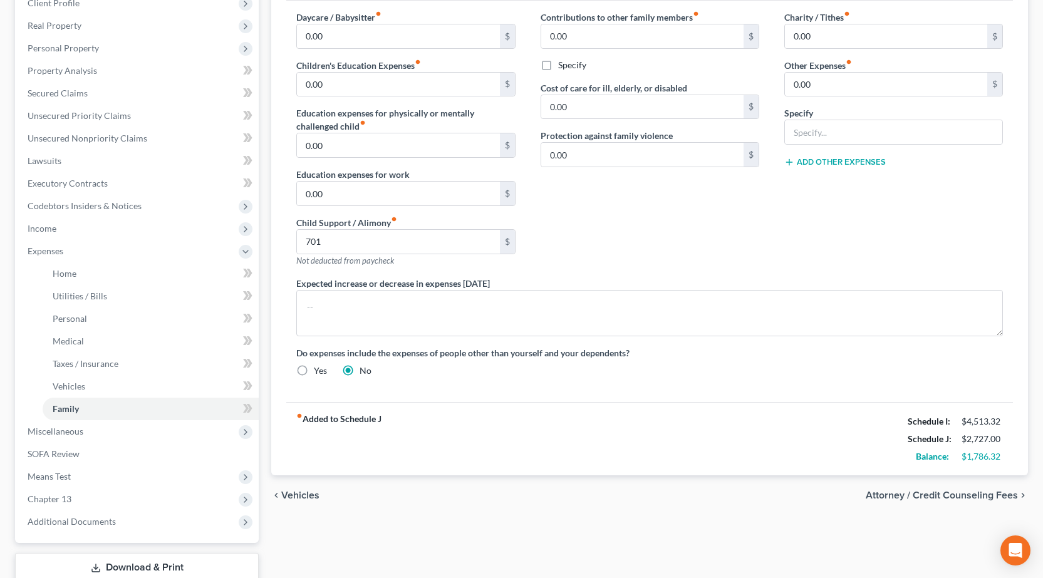
scroll to position [268, 0]
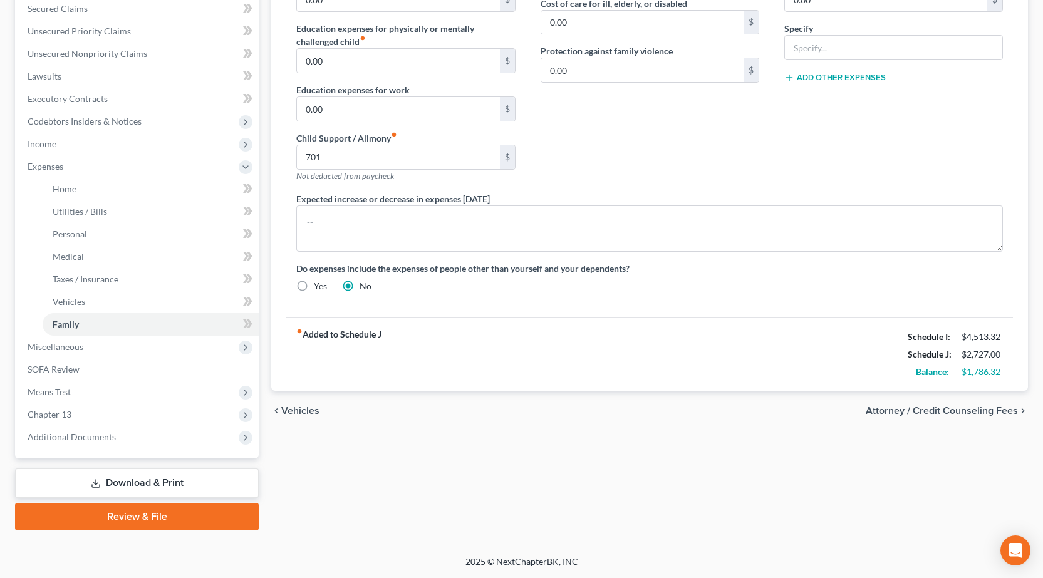
click at [766, 484] on div "Home Utilities / Bills Personal Medical Taxes / Insurance Vehicles Family Debto…" at bounding box center [649, 191] width 769 height 678
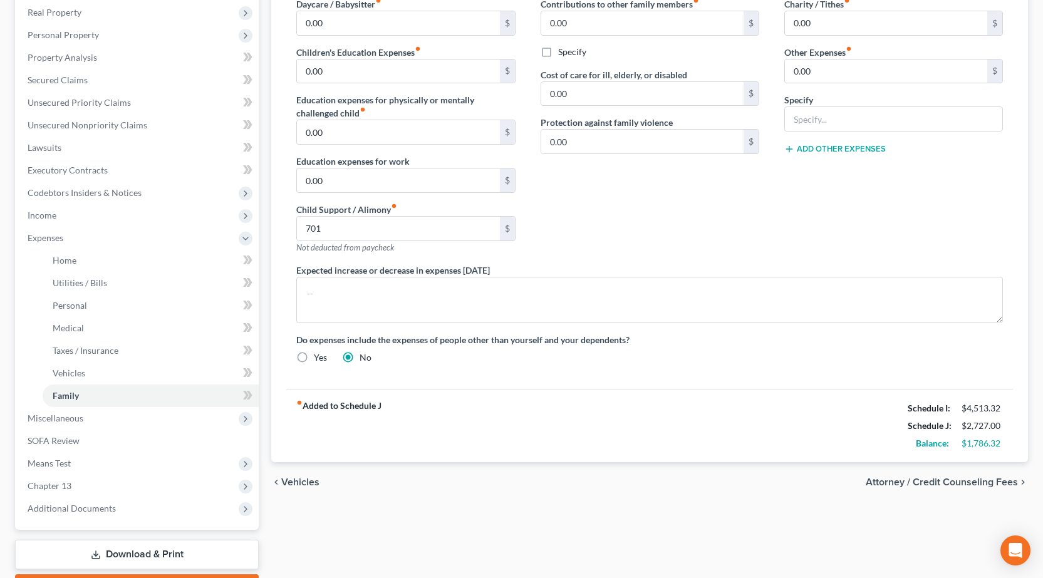
scroll to position [18, 0]
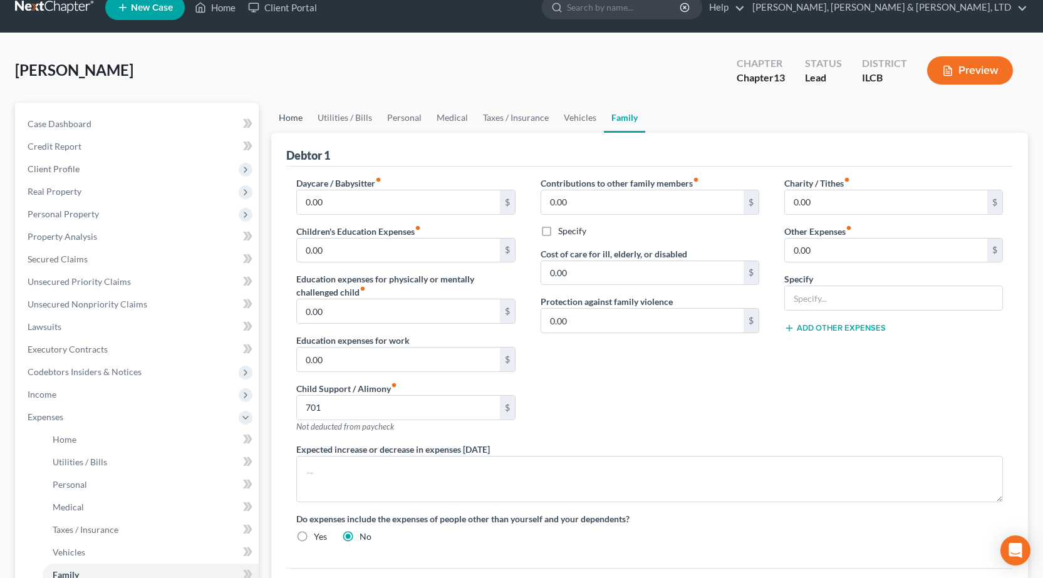
click at [296, 113] on link "Home" at bounding box center [290, 118] width 39 height 30
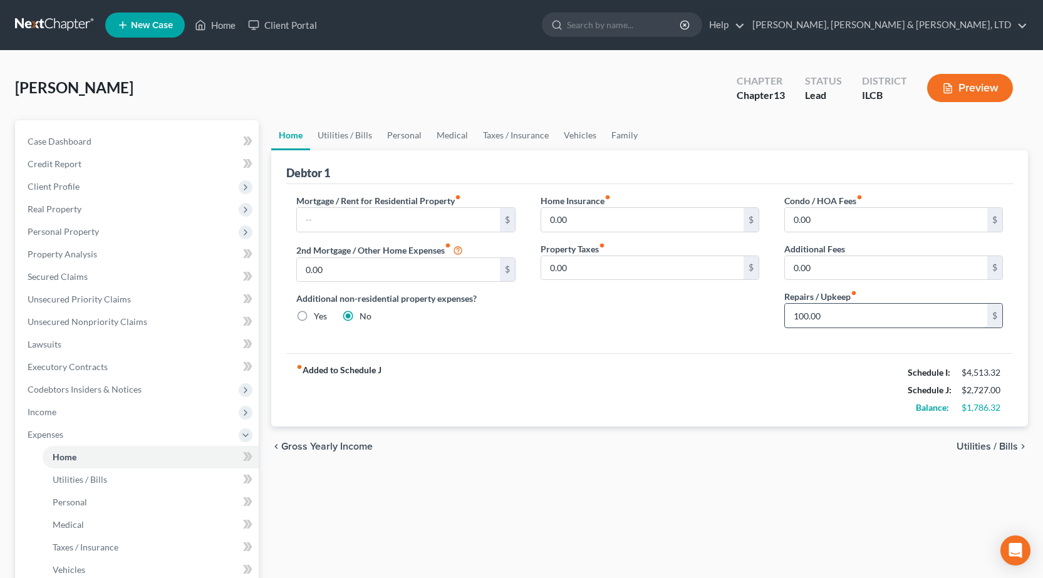
click at [811, 308] on input "100.00" at bounding box center [886, 316] width 202 height 24
type input "125"
click at [536, 365] on div "fiber_manual_record Added to Schedule J Schedule I: $4,513.32 Schedule J: $2,75…" at bounding box center [649, 389] width 727 height 73
click at [336, 137] on link "Utilities / Bills" at bounding box center [345, 135] width 70 height 30
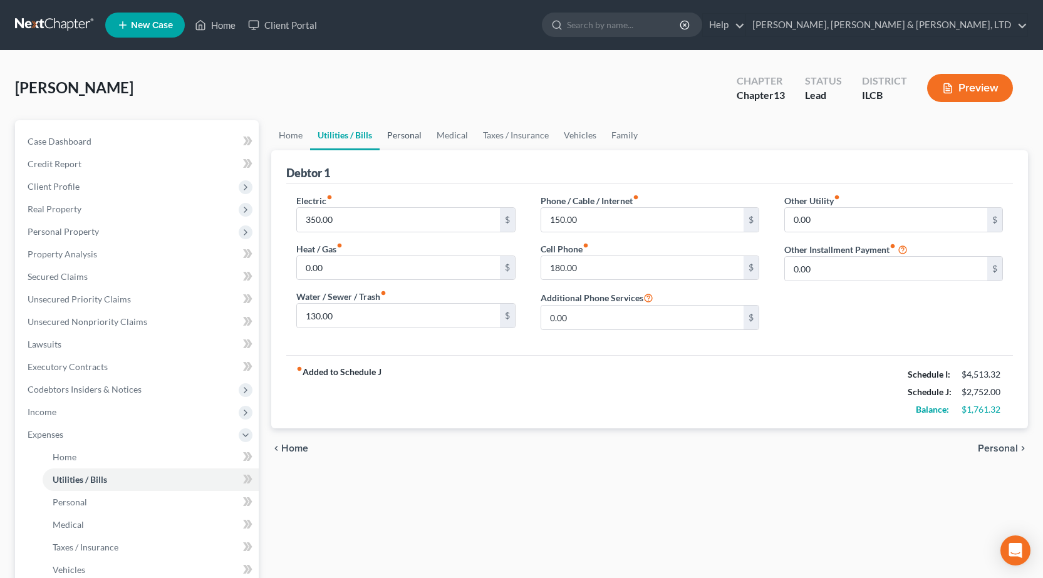
click at [407, 135] on link "Personal" at bounding box center [404, 135] width 49 height 30
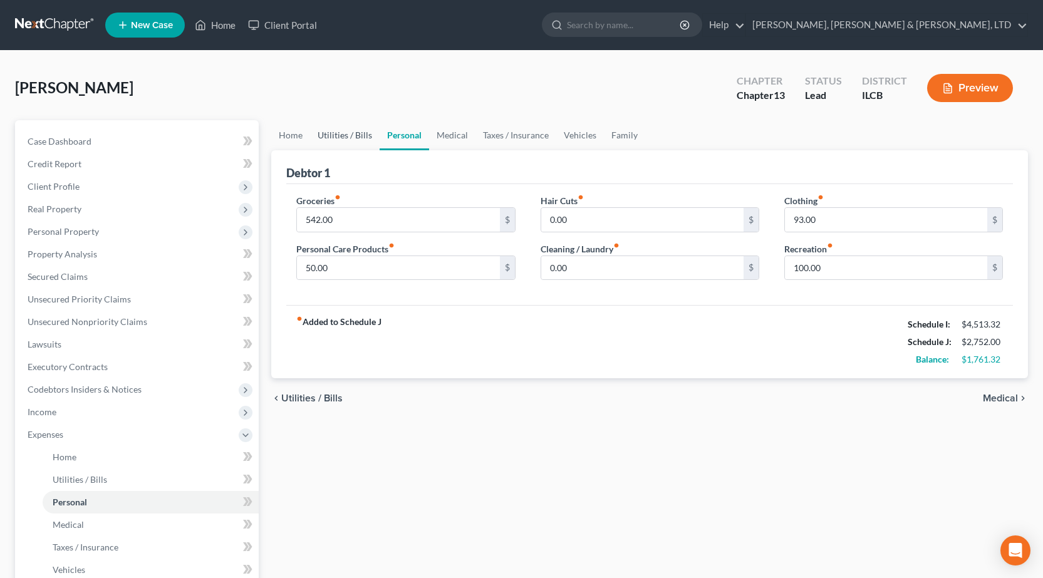
click at [346, 135] on link "Utilities / Bills" at bounding box center [345, 135] width 70 height 30
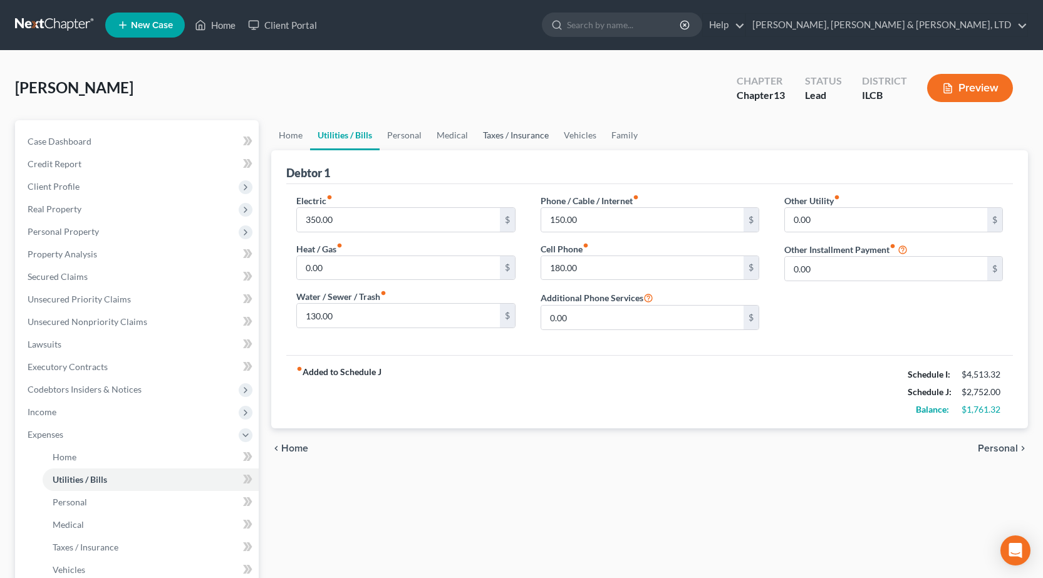
click at [490, 140] on link "Taxes / Insurance" at bounding box center [515, 135] width 81 height 30
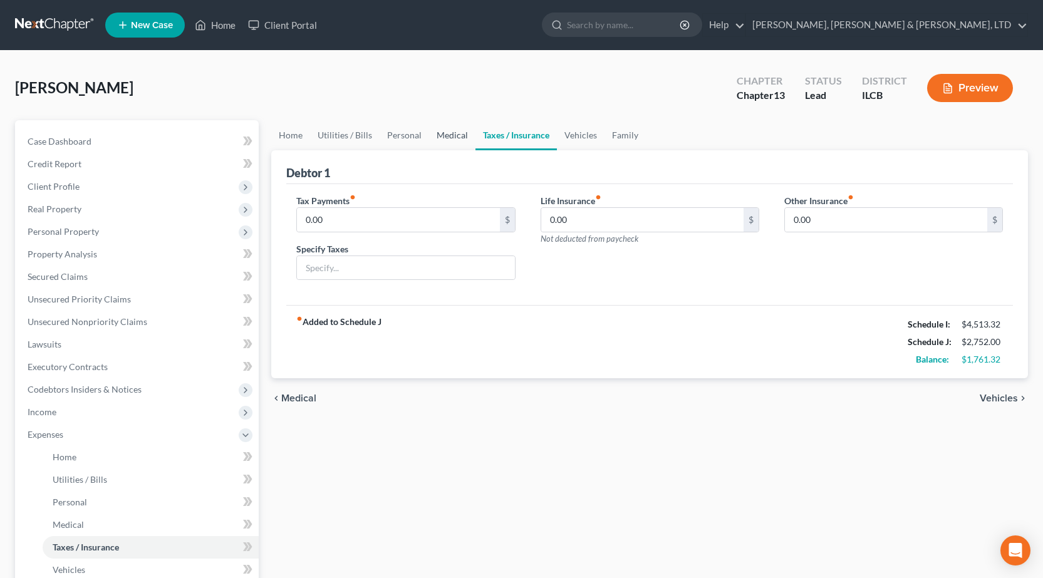
click at [452, 133] on link "Medical" at bounding box center [452, 135] width 46 height 30
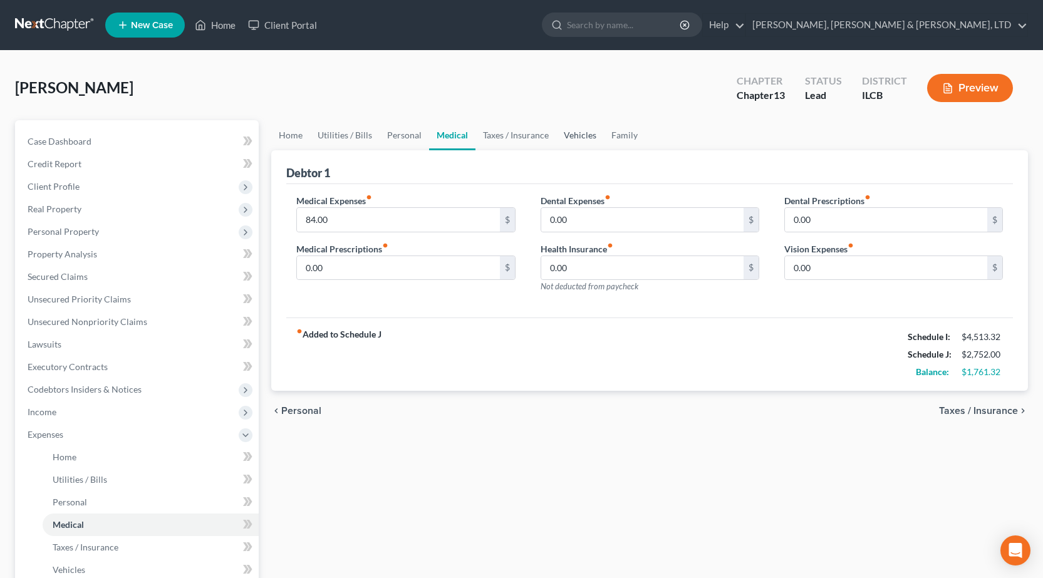
click at [561, 132] on link "Vehicles" at bounding box center [580, 135] width 48 height 30
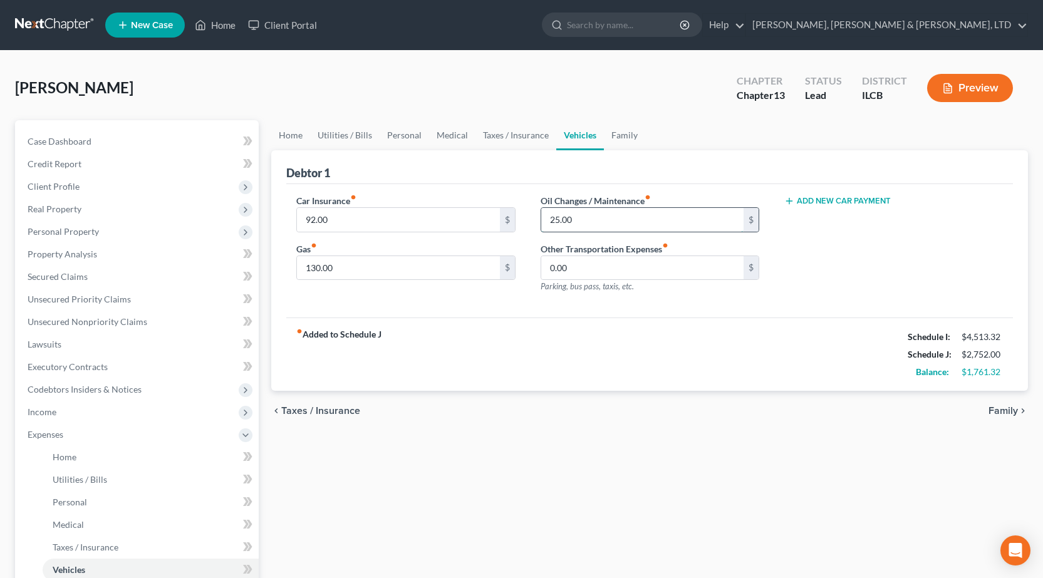
click at [593, 216] on input "25.00" at bounding box center [642, 220] width 202 height 24
click at [346, 268] on input "130.00" at bounding box center [398, 268] width 202 height 24
type input "150"
drag, startPoint x: 518, startPoint y: 392, endPoint x: 253, endPoint y: 155, distance: 355.3
click at [517, 393] on div "chevron_left Taxes / Insurance Family chevron_right" at bounding box center [649, 411] width 757 height 40
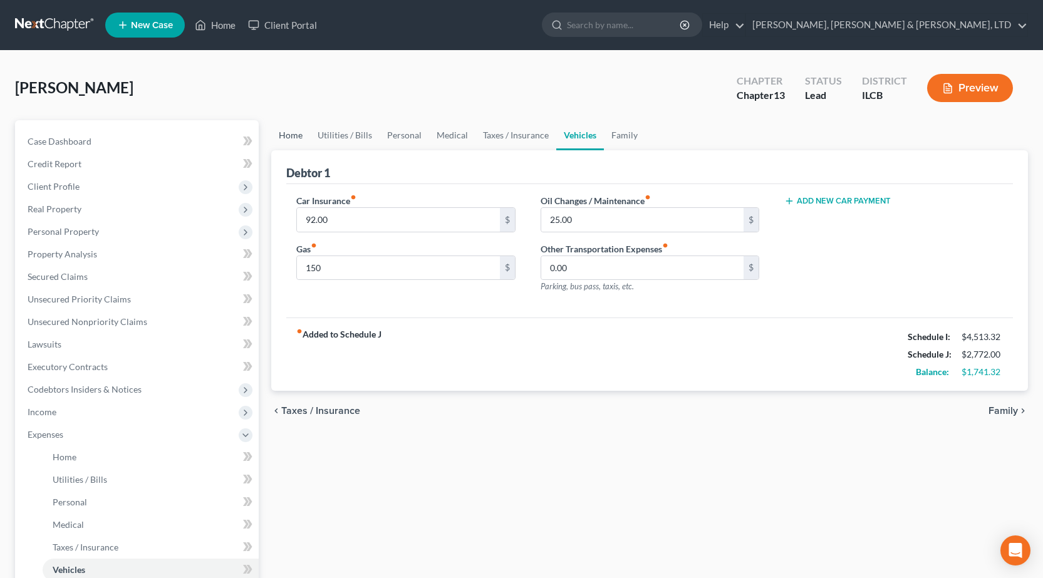
click at [290, 138] on link "Home" at bounding box center [290, 135] width 39 height 30
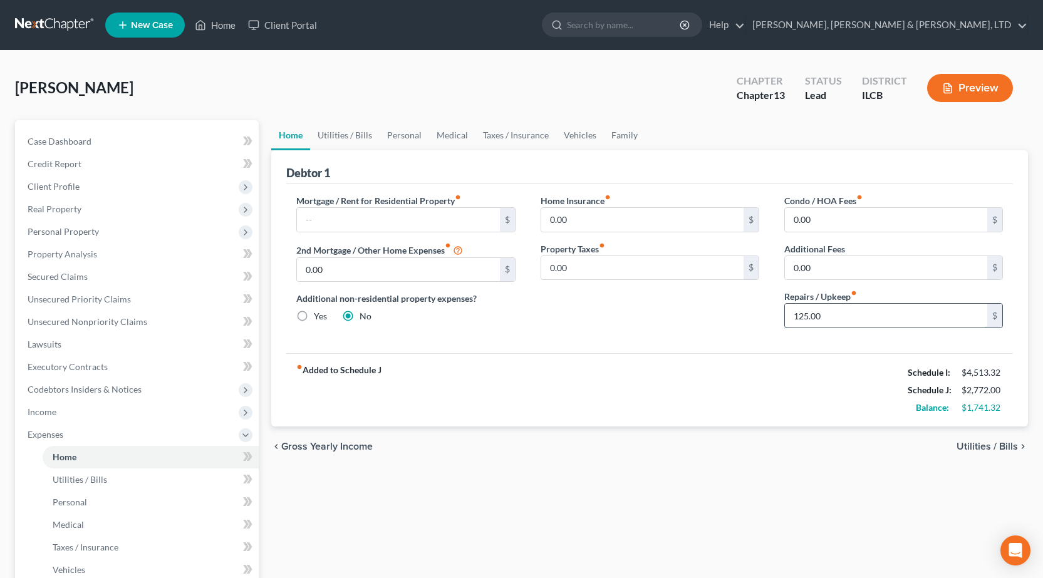
click at [874, 322] on input "125.00" at bounding box center [886, 316] width 202 height 24
click at [677, 525] on div "Home Utilities / Bills Personal Medical Taxes / Insurance Vehicles Family Debto…" at bounding box center [649, 459] width 769 height 678
click at [64, 20] on link at bounding box center [55, 25] width 80 height 23
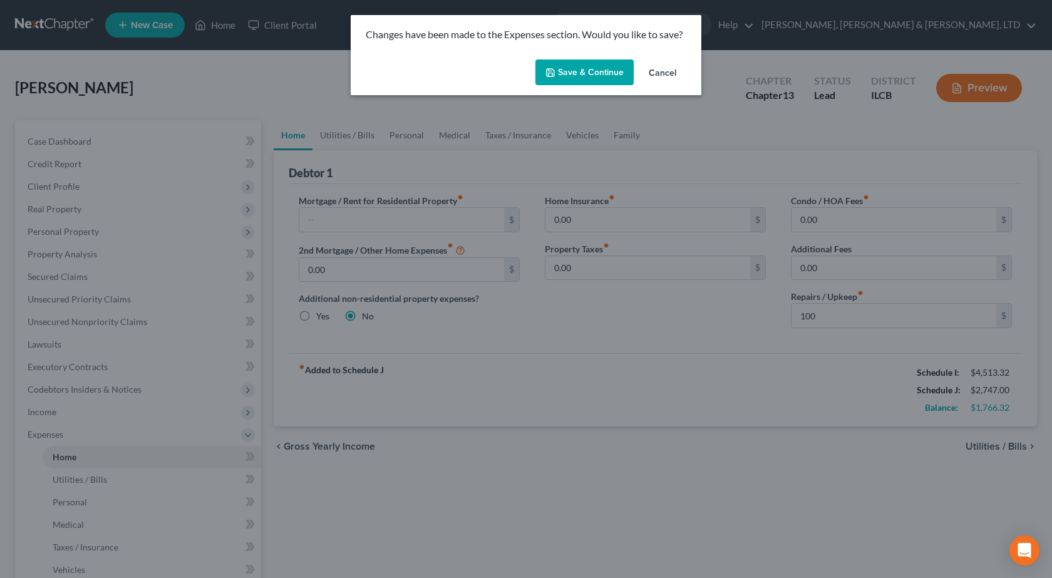
click at [587, 69] on button "Save & Continue" at bounding box center [585, 73] width 98 height 26
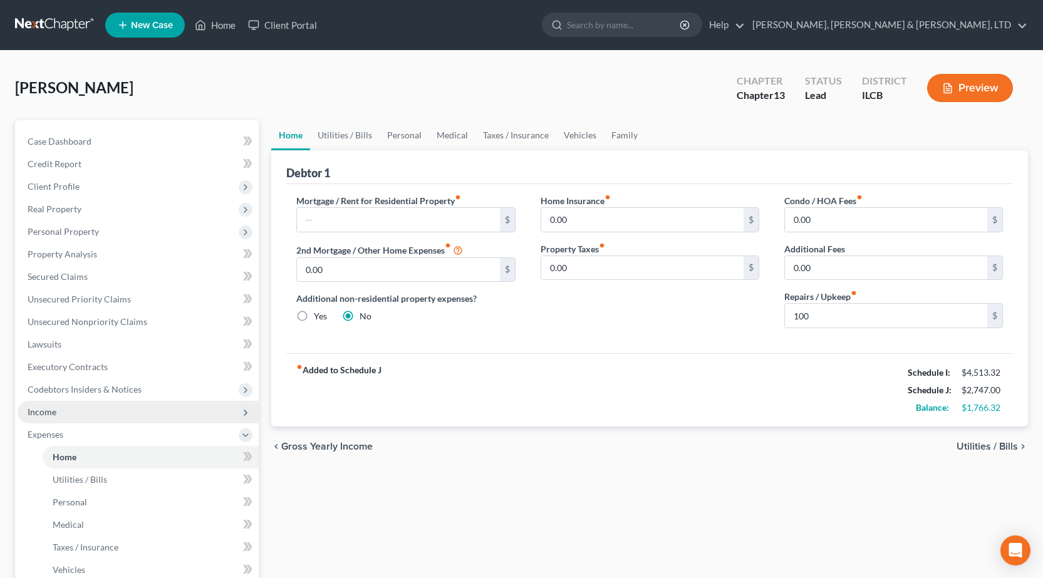
type input "100.00"
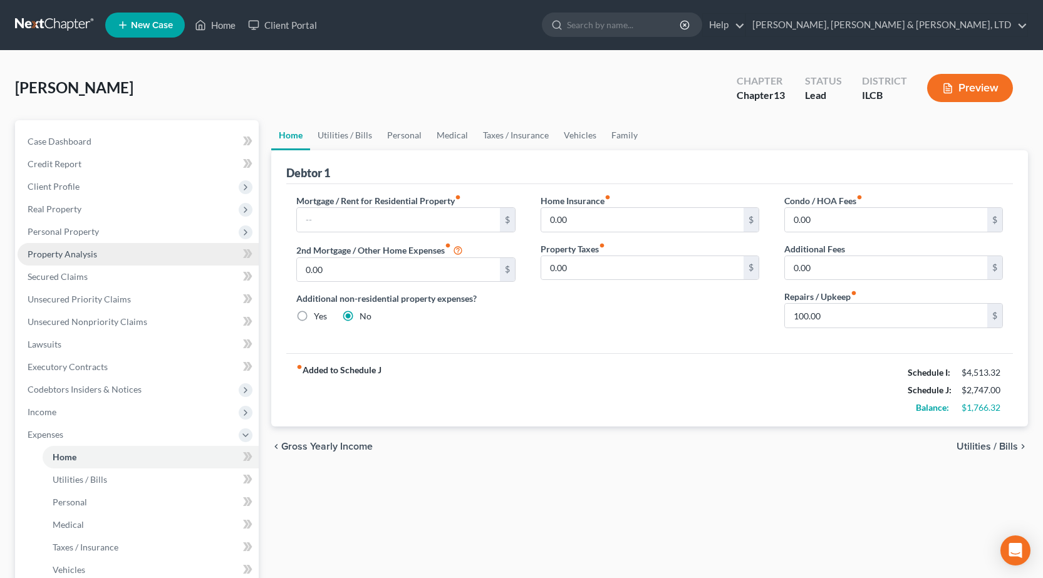
click at [53, 259] on span "Property Analysis" at bounding box center [63, 254] width 70 height 11
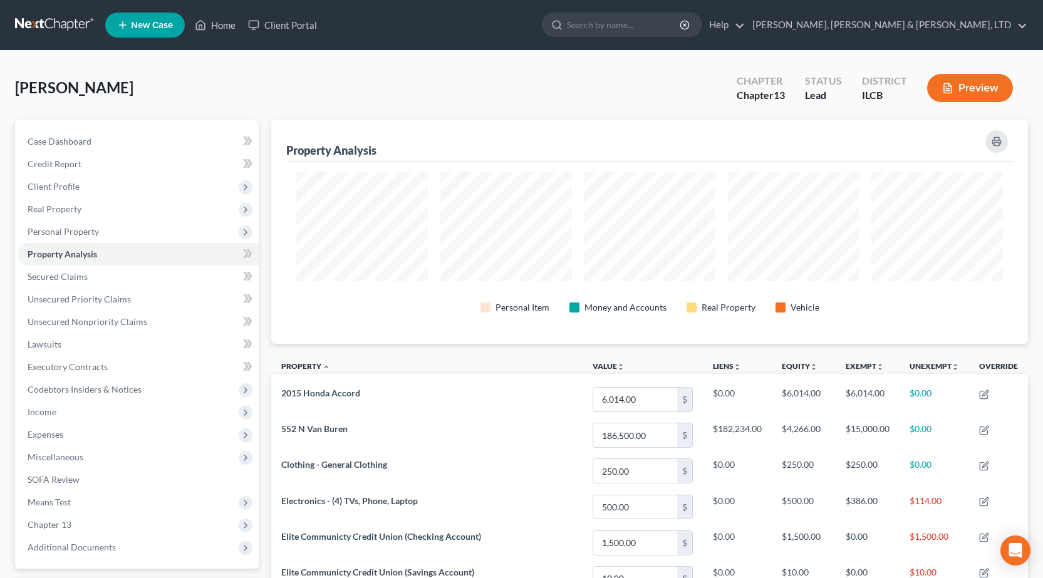
scroll to position [224, 757]
click at [60, 31] on link at bounding box center [55, 25] width 80 height 23
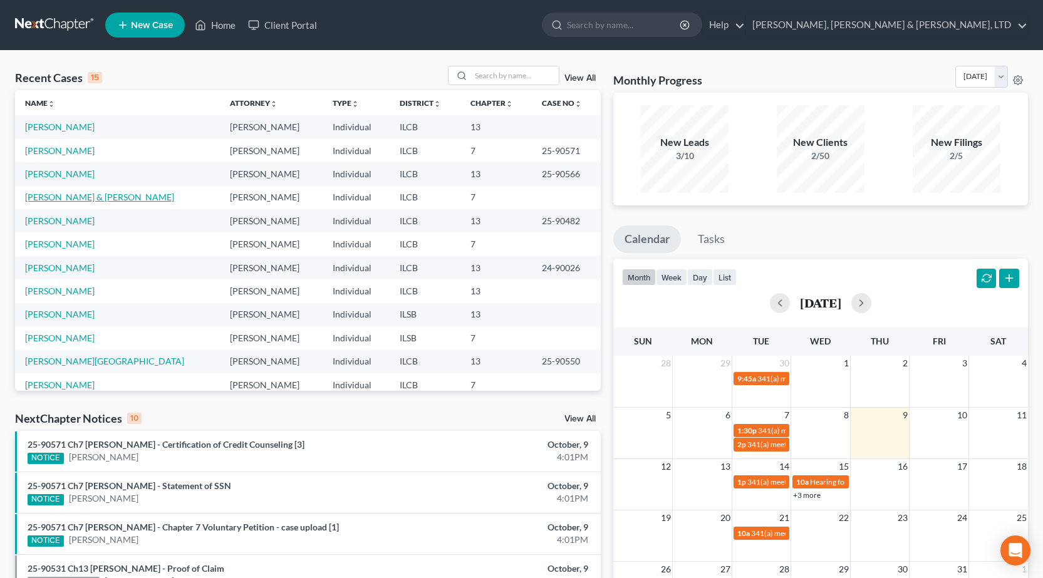
click at [56, 195] on link "[PERSON_NAME] & [PERSON_NAME]" at bounding box center [99, 197] width 149 height 11
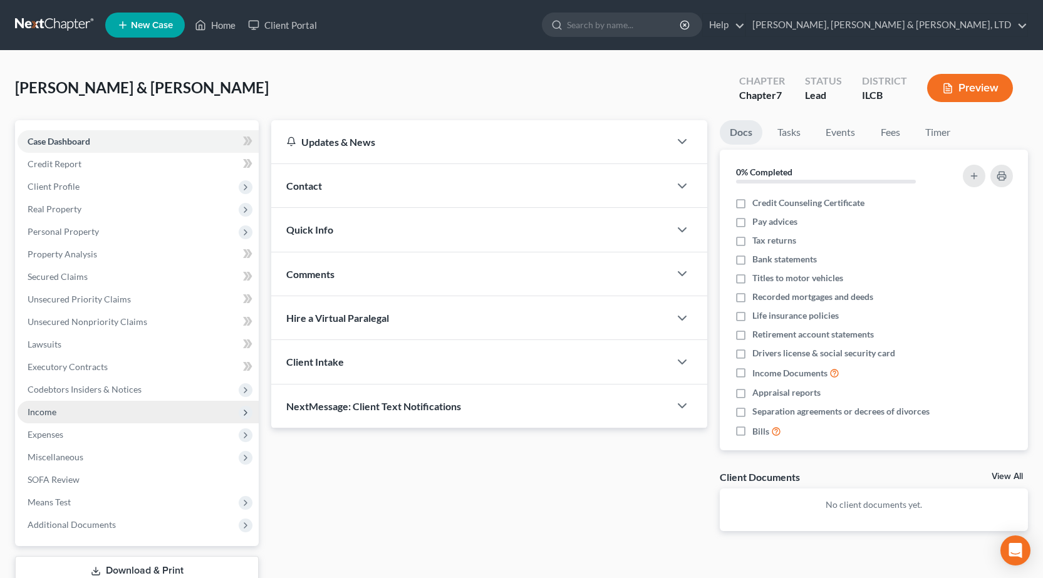
click at [72, 413] on span "Income" at bounding box center [138, 412] width 241 height 23
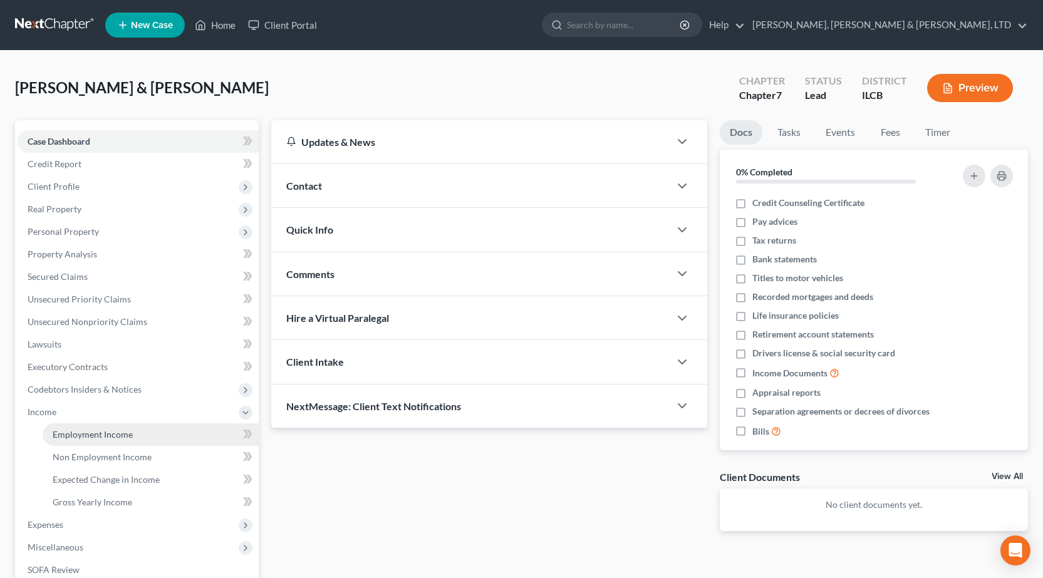
click at [68, 435] on span "Employment Income" at bounding box center [93, 434] width 80 height 11
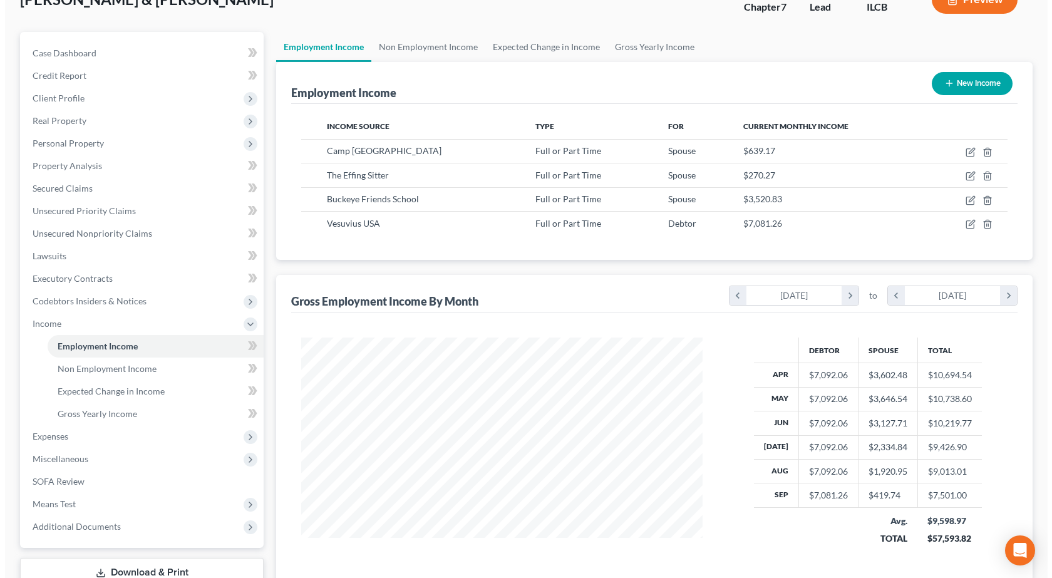
scroll to position [188, 0]
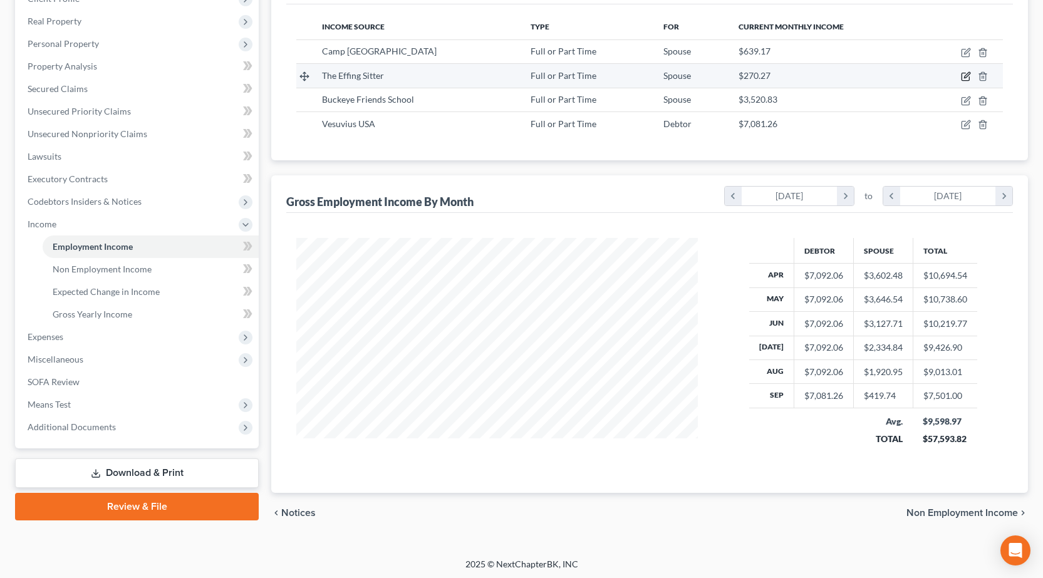
click at [966, 76] on icon "button" at bounding box center [967, 76] width 6 height 6
select select "0"
select select "14"
select select "2"
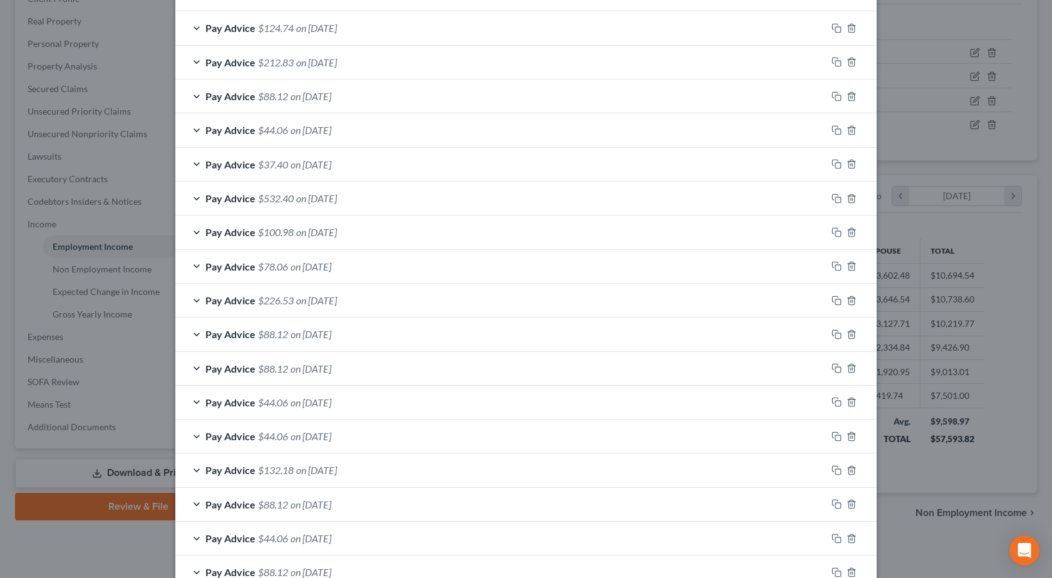
scroll to position [665, 0]
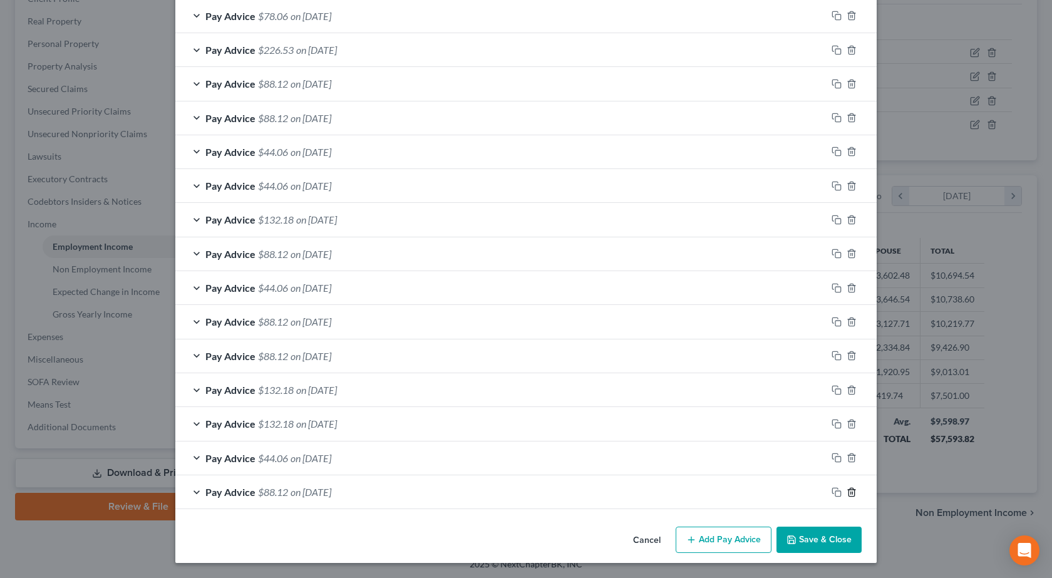
click at [849, 495] on icon "button" at bounding box center [852, 492] width 10 height 10
click at [848, 495] on icon "button" at bounding box center [852, 492] width 10 height 10
click at [852, 494] on line "button" at bounding box center [852, 493] width 0 height 3
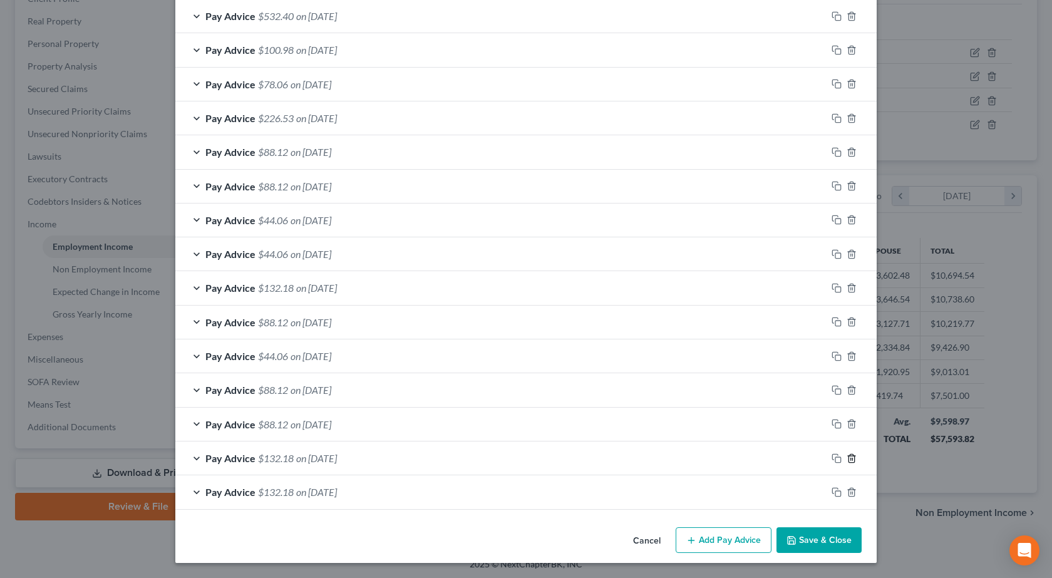
scroll to position [563, 0]
click at [851, 457] on icon "button" at bounding box center [852, 458] width 10 height 10
click at [259, 492] on span "$132.18" at bounding box center [276, 492] width 36 height 12
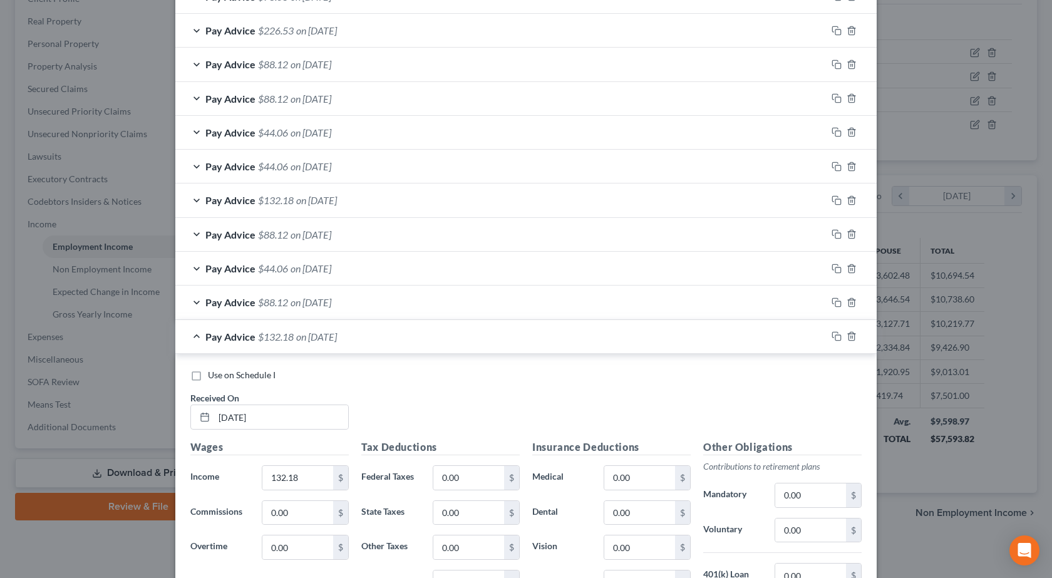
scroll to position [906, 0]
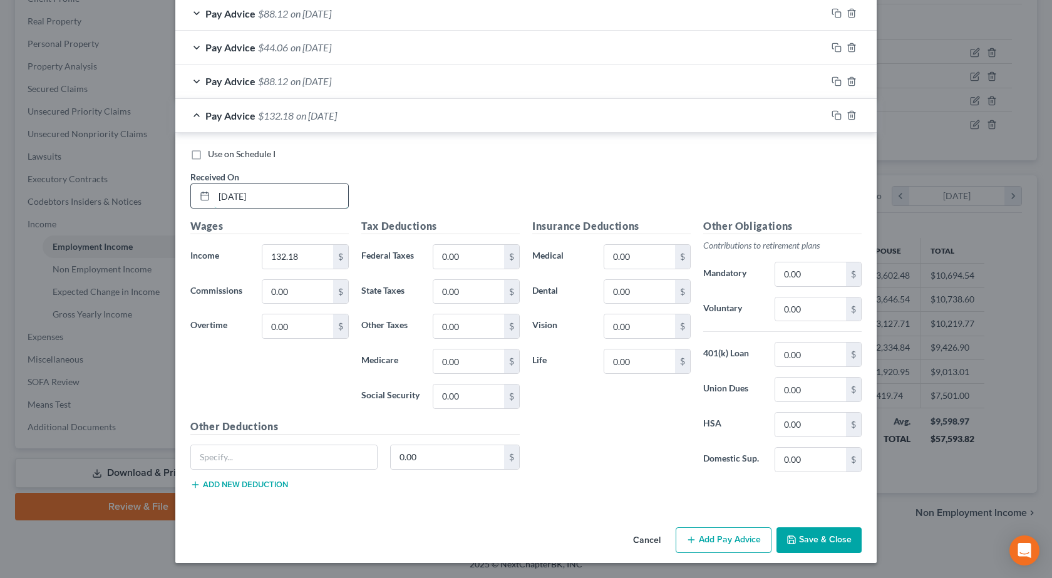
click at [269, 195] on input "[DATE]" at bounding box center [281, 196] width 134 height 24
click at [270, 195] on input "[DATE]" at bounding box center [281, 196] width 134 height 24
drag, startPoint x: 278, startPoint y: 200, endPoint x: 83, endPoint y: 176, distance: 196.3
click at [83, 176] on div "Edit Income Source × Employment Type * Select Full or [DEMOGRAPHIC_DATA] Employ…" at bounding box center [526, 289] width 1052 height 578
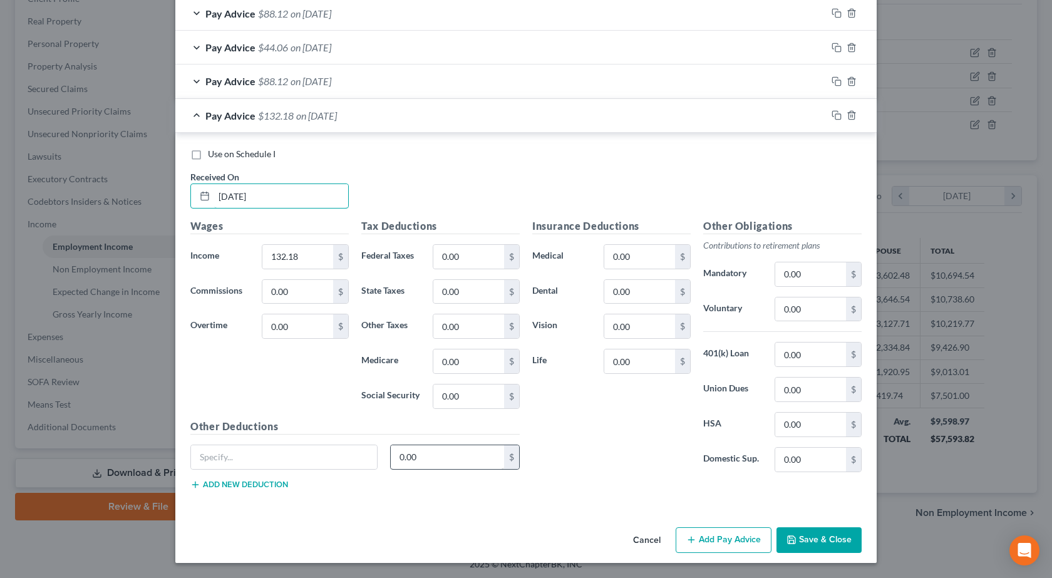
scroll to position [780, 0]
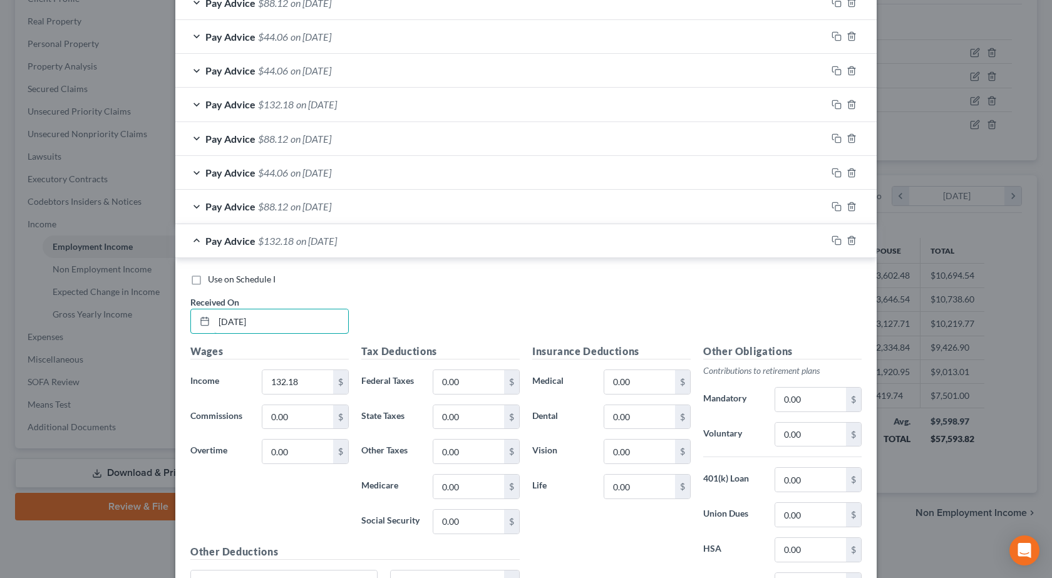
type input "[DATE]"
click at [297, 209] on span "on [DATE]" at bounding box center [311, 206] width 41 height 12
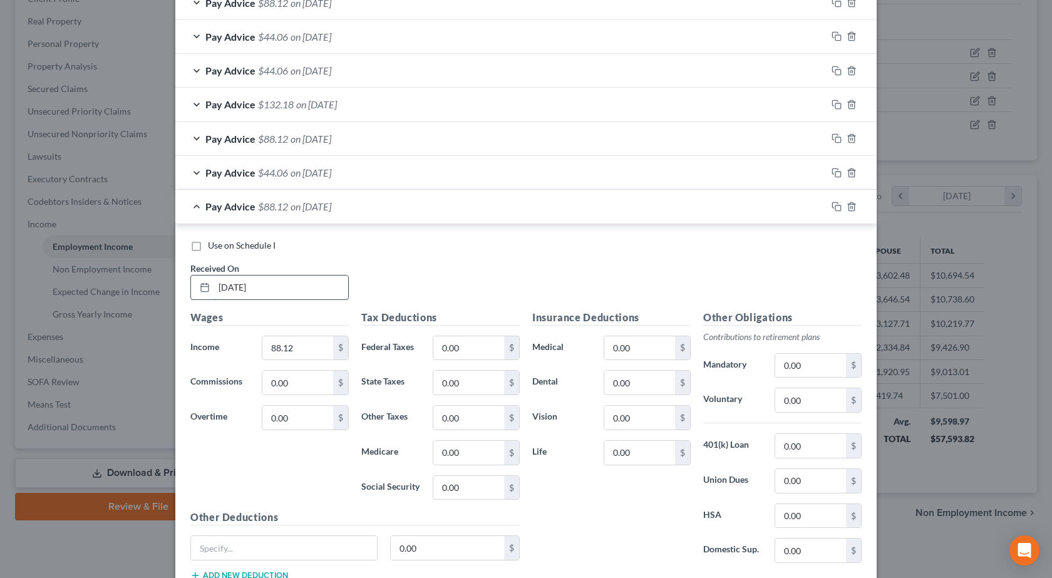
click at [284, 288] on input "[DATE]" at bounding box center [281, 288] width 134 height 24
click at [236, 212] on span "Pay Advice" at bounding box center [230, 206] width 50 height 12
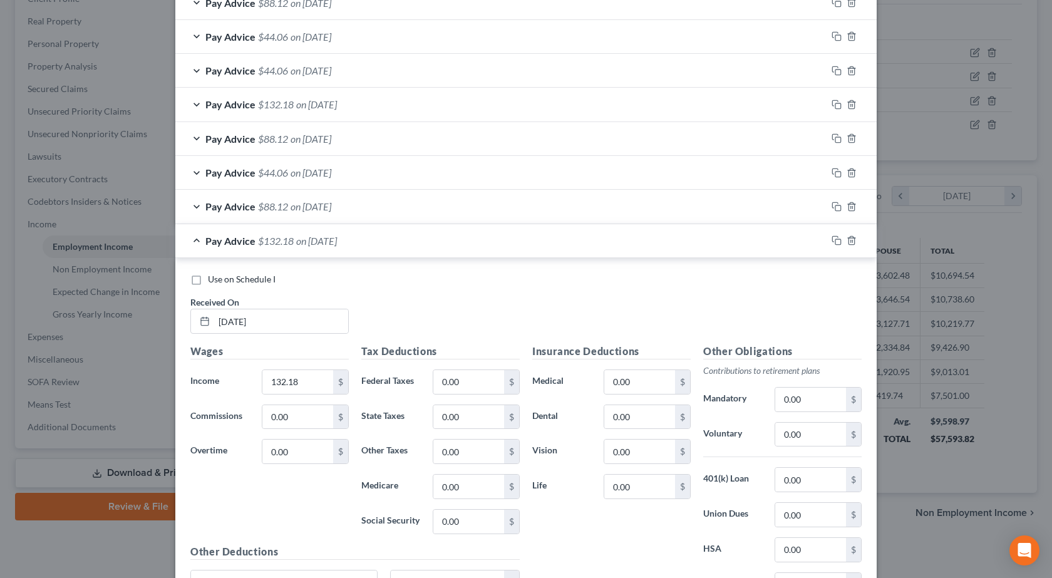
click at [224, 239] on span "Pay Advice" at bounding box center [230, 241] width 50 height 12
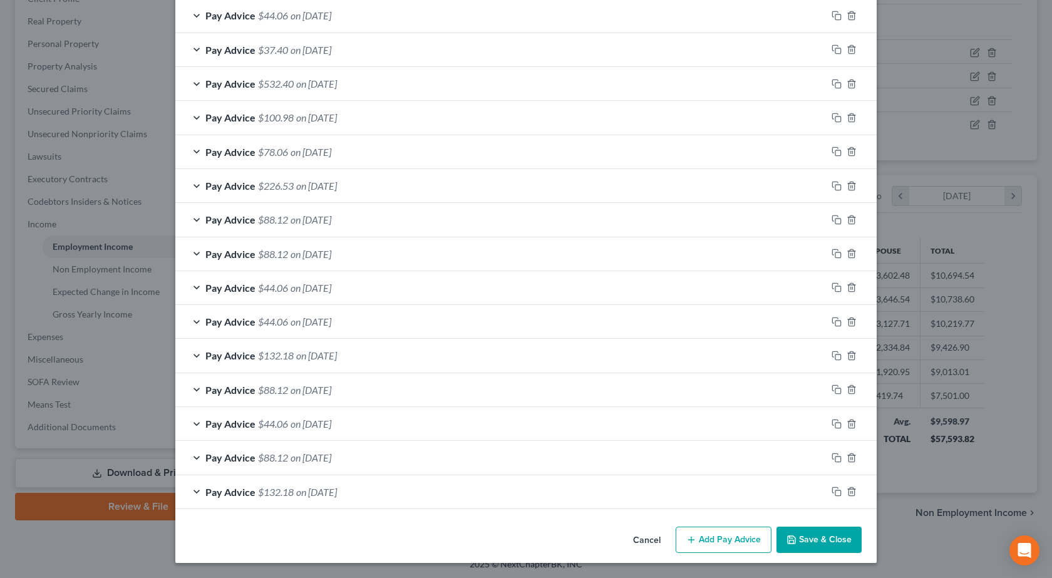
scroll to position [529, 0]
click at [217, 489] on span "Pay Advice" at bounding box center [230, 492] width 50 height 12
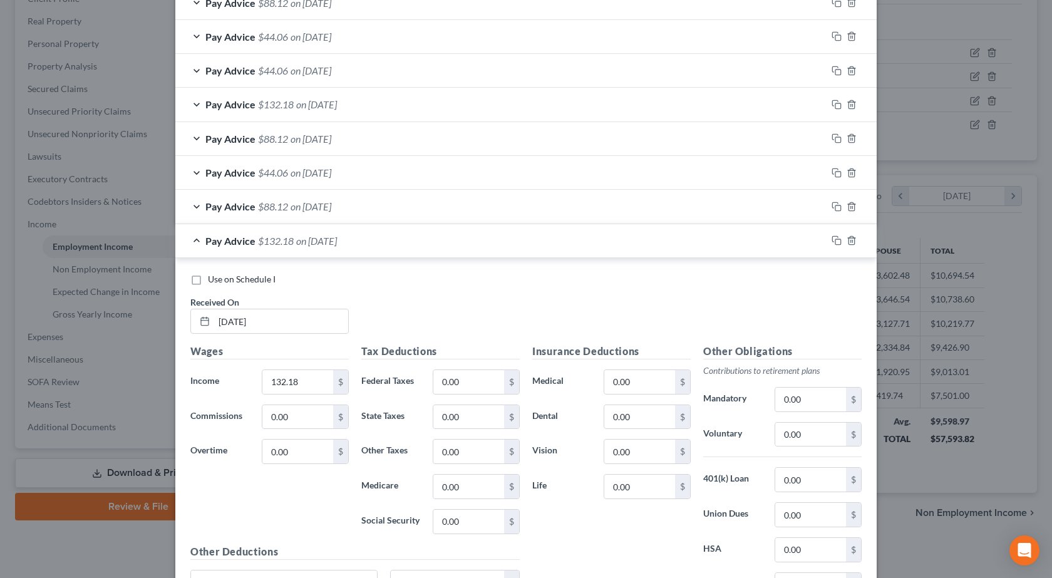
click at [210, 246] on span "Pay Advice" at bounding box center [230, 241] width 50 height 12
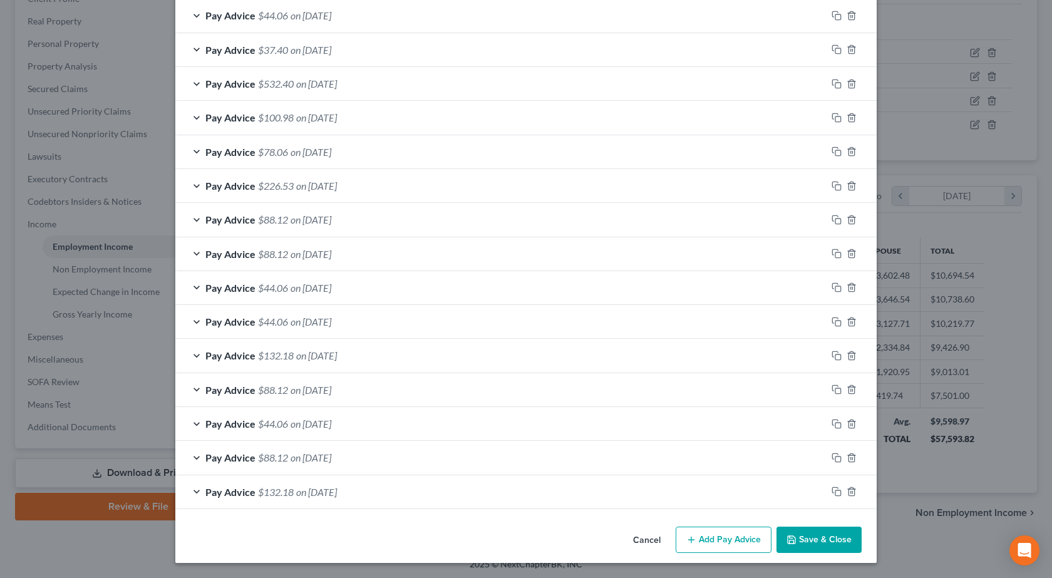
click at [229, 486] on span "Pay Advice" at bounding box center [230, 492] width 50 height 12
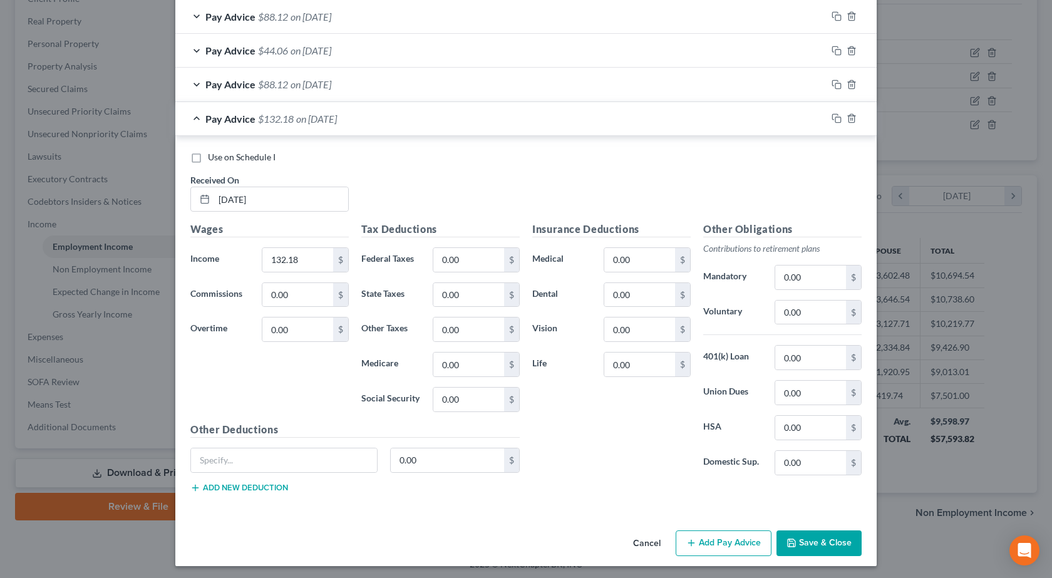
scroll to position [906, 0]
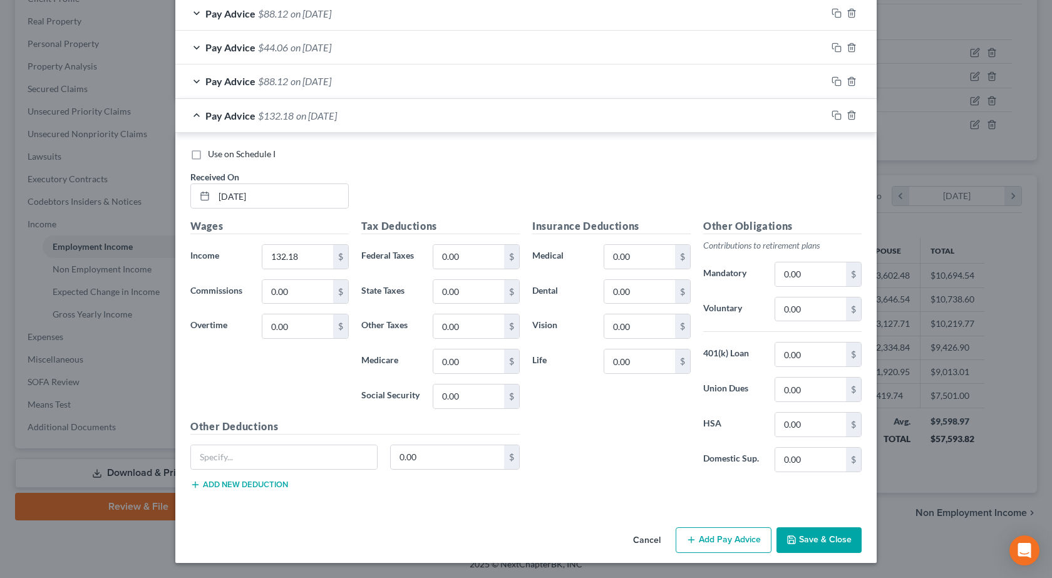
click at [284, 81] on div "Pay Advice $88.12 on [DATE]" at bounding box center [500, 81] width 651 height 33
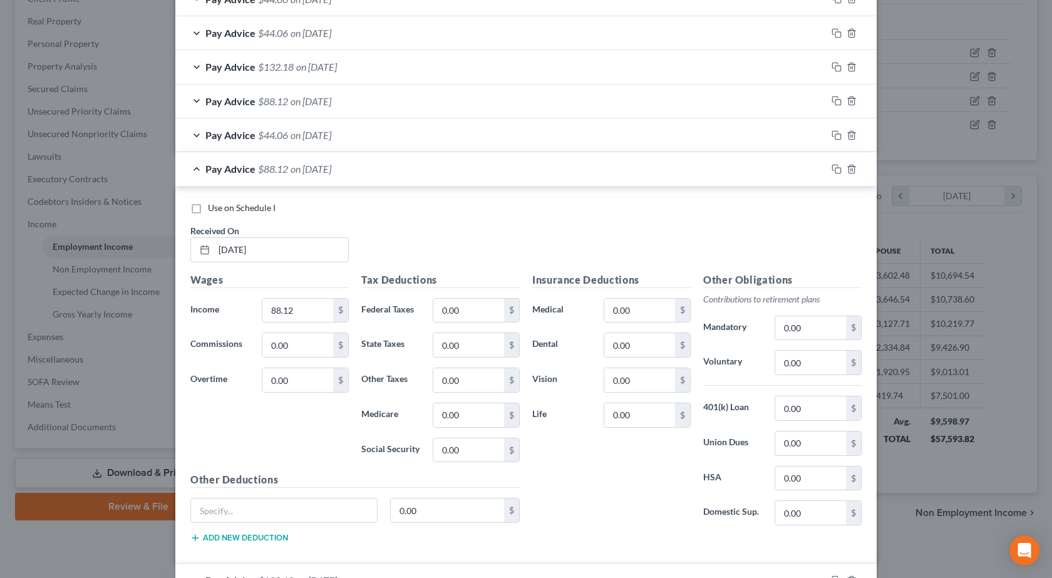
scroll to position [780, 0]
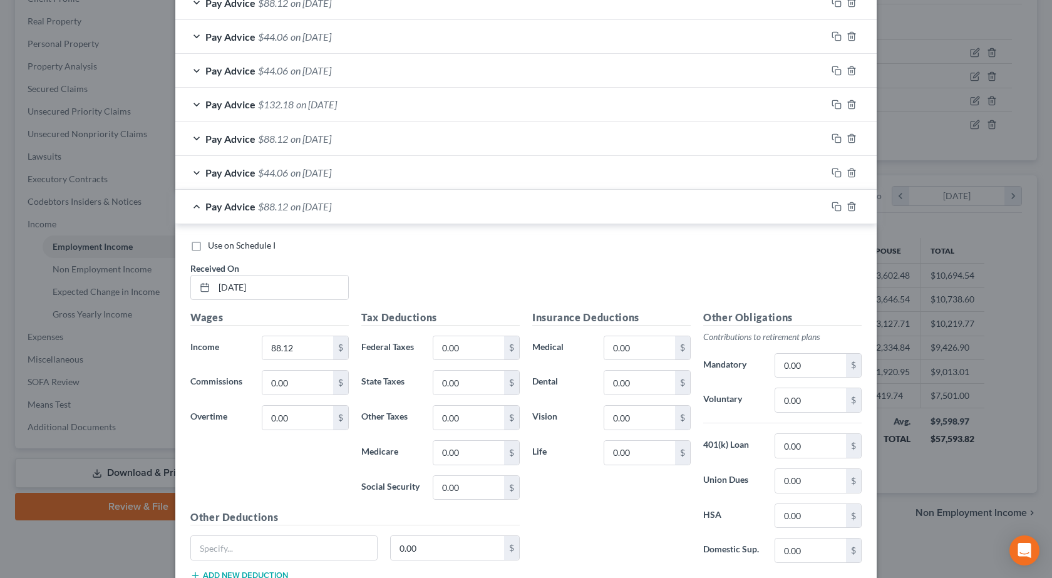
click at [212, 173] on span "Pay Advice" at bounding box center [230, 173] width 50 height 12
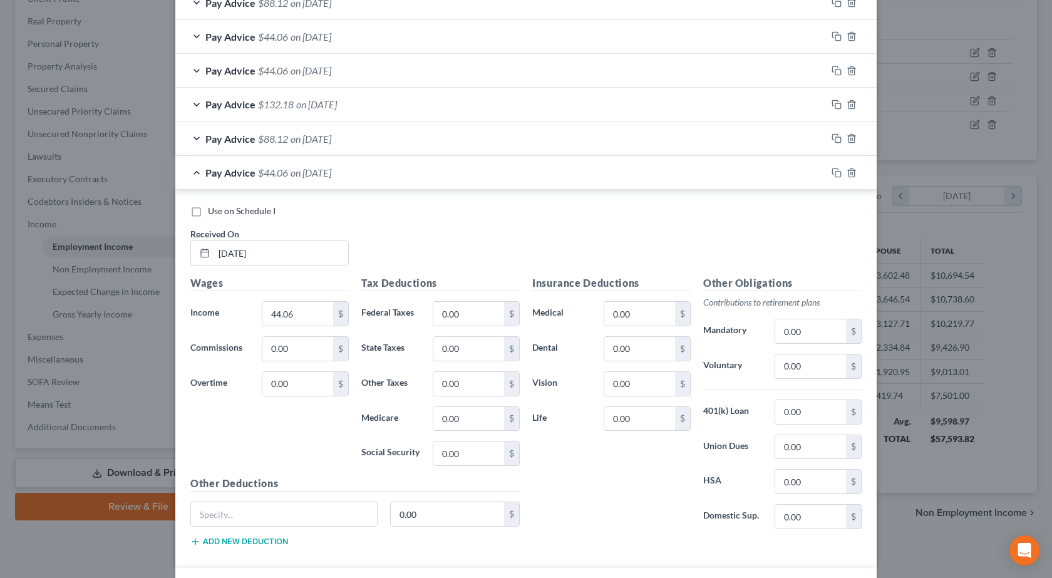
click at [331, 143] on span "on [DATE]" at bounding box center [311, 139] width 41 height 12
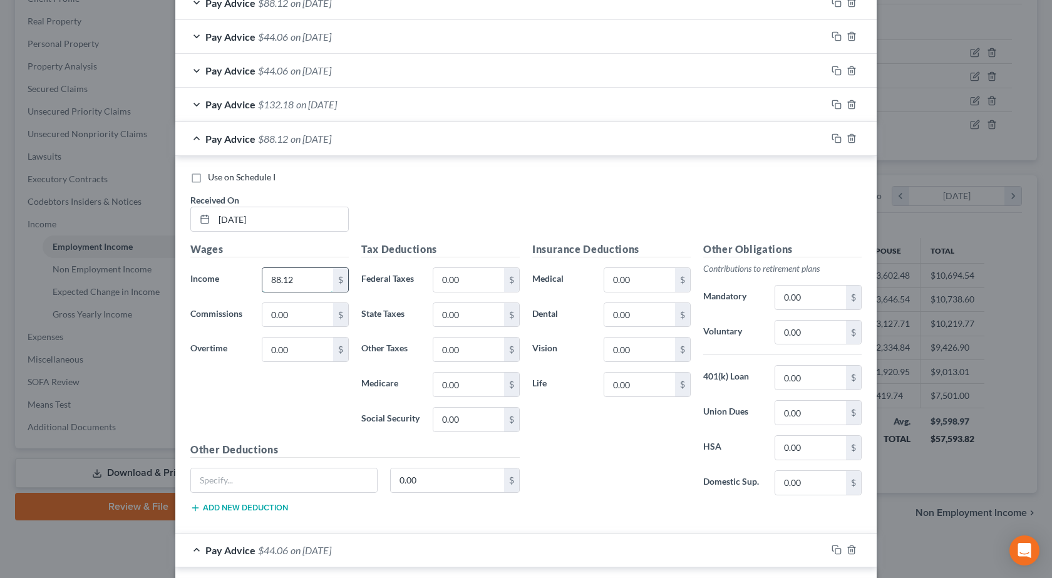
click at [307, 277] on input "88.12" at bounding box center [297, 280] width 71 height 24
type input "132.18"
click at [408, 192] on div "Use on Schedule I Received On * [DATE]" at bounding box center [526, 206] width 684 height 71
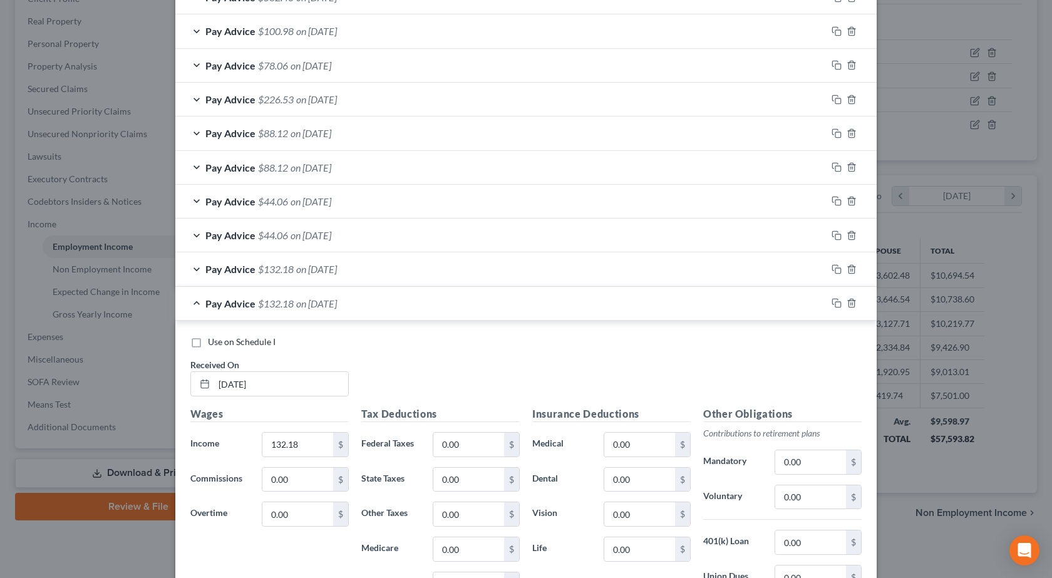
scroll to position [593, 0]
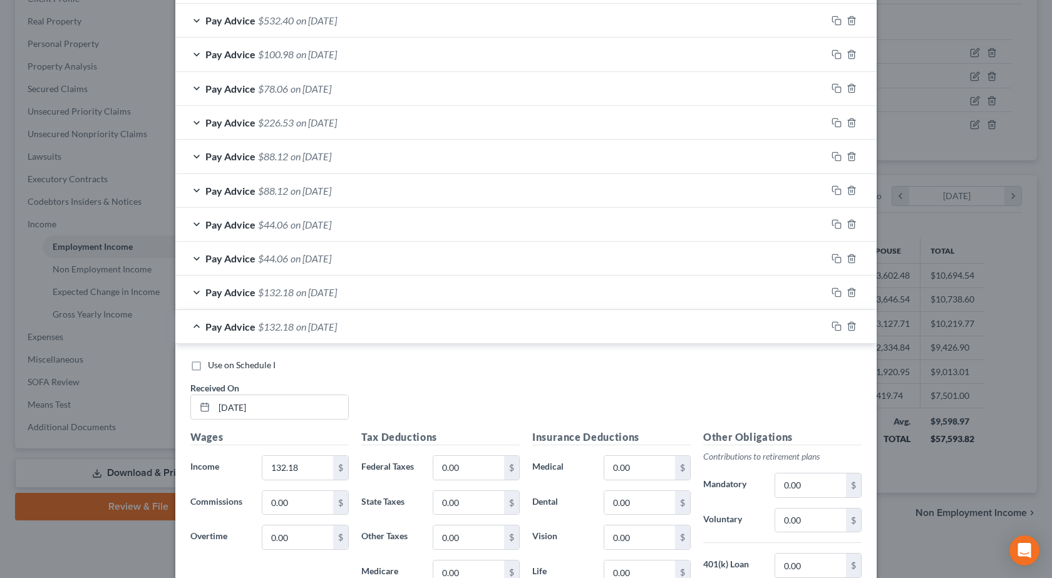
click at [301, 296] on span "on [DATE]" at bounding box center [316, 292] width 41 height 12
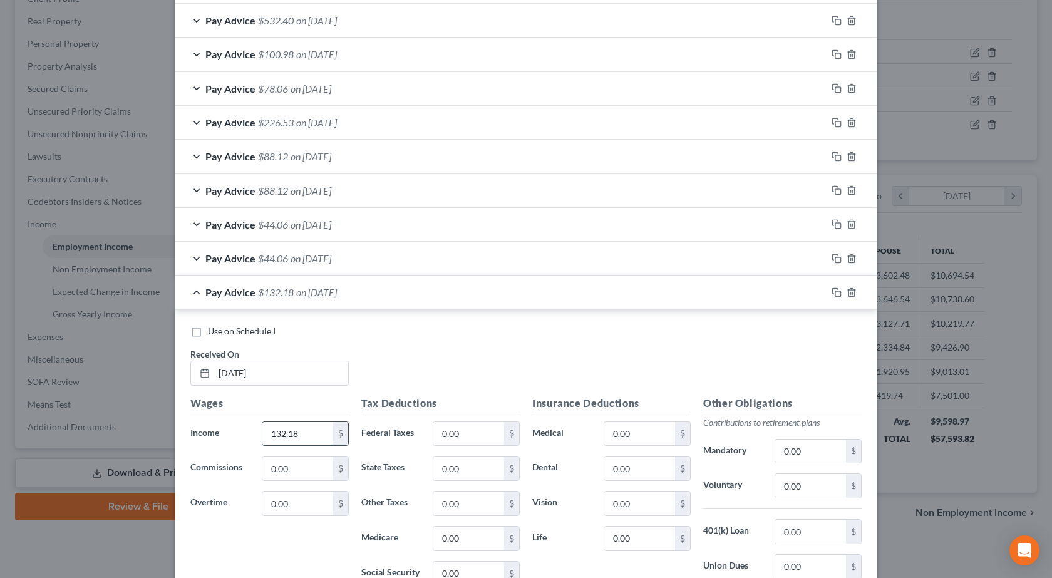
click at [312, 432] on input "132.18" at bounding box center [297, 434] width 71 height 24
type input "44.06"
click at [236, 254] on span "Pay Advice" at bounding box center [230, 258] width 50 height 12
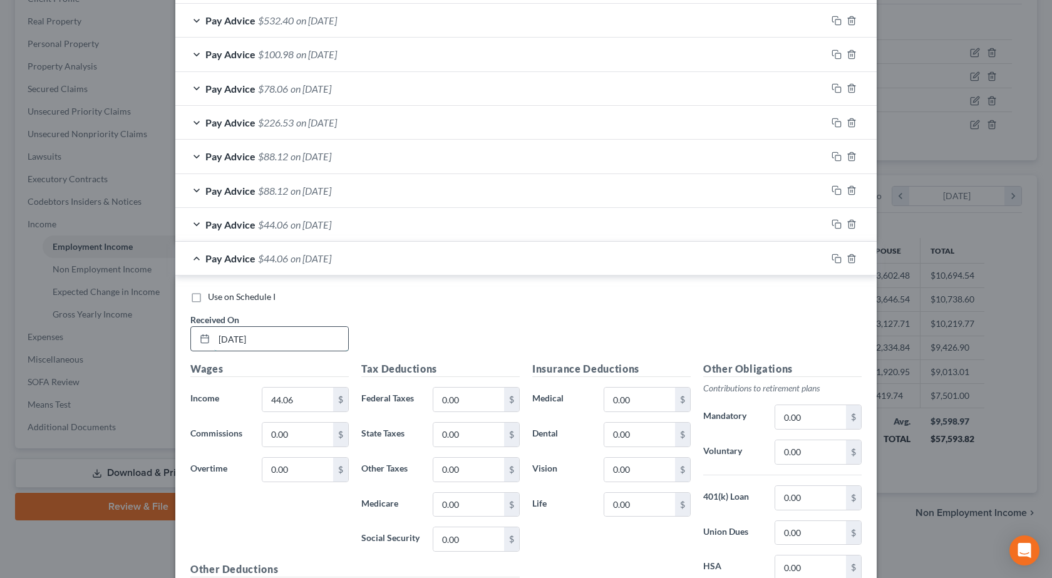
click at [242, 342] on input "[DATE]" at bounding box center [281, 339] width 134 height 24
click at [263, 340] on input "[DATE]" at bounding box center [281, 339] width 134 height 24
click at [261, 339] on input "[DATE]" at bounding box center [281, 339] width 134 height 24
click at [236, 339] on input "[DATE]" at bounding box center [281, 339] width 134 height 24
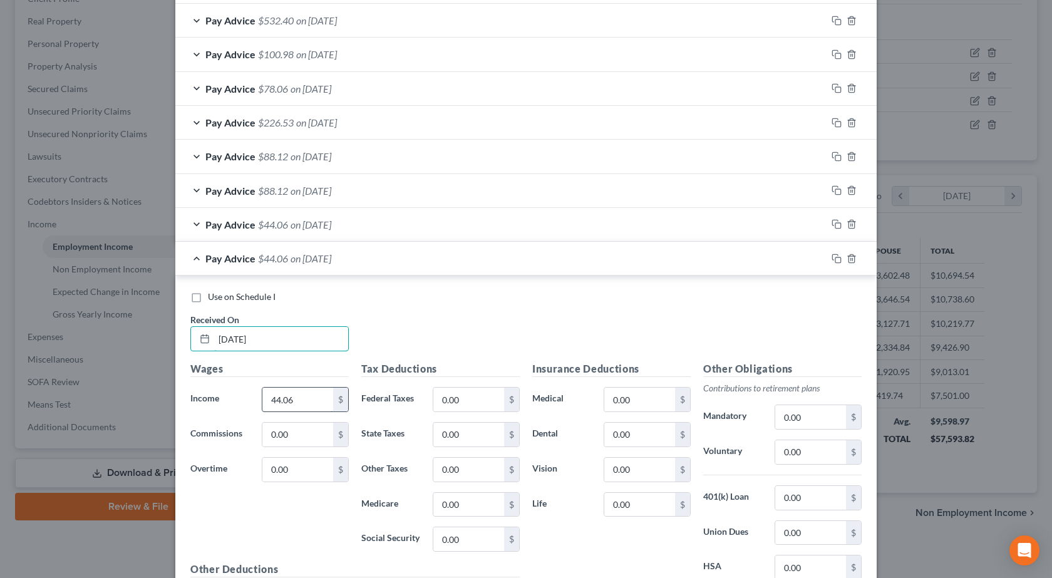
type input "[DATE]"
click at [282, 405] on input "44.06" at bounding box center [297, 400] width 71 height 24
type input "88.12"
click at [467, 321] on div "Use on Schedule I Received On * [DATE]" at bounding box center [526, 326] width 684 height 71
click at [264, 227] on span "$44.06" at bounding box center [273, 225] width 30 height 12
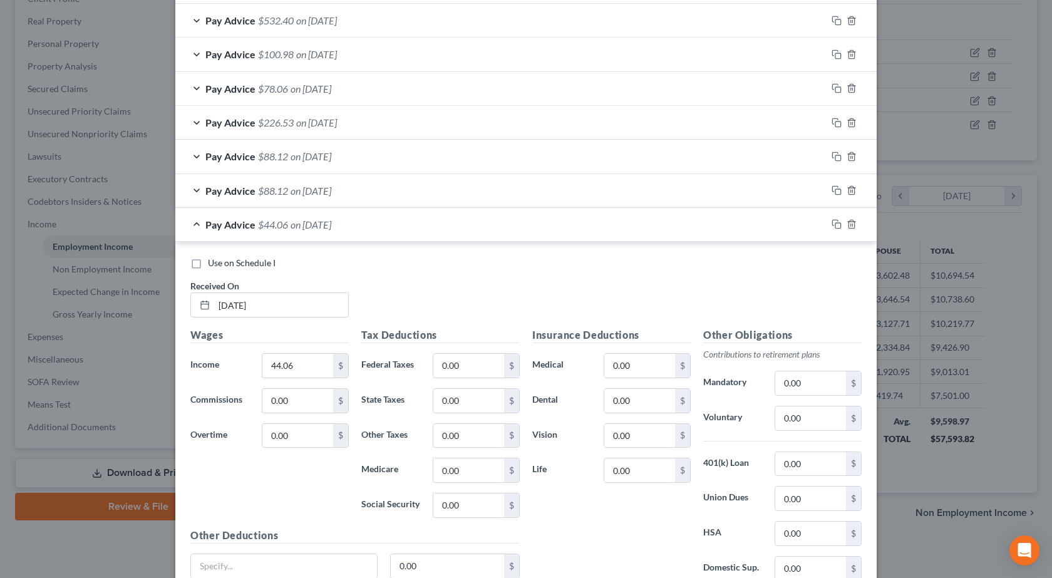
click at [291, 193] on span "on [DATE]" at bounding box center [311, 191] width 41 height 12
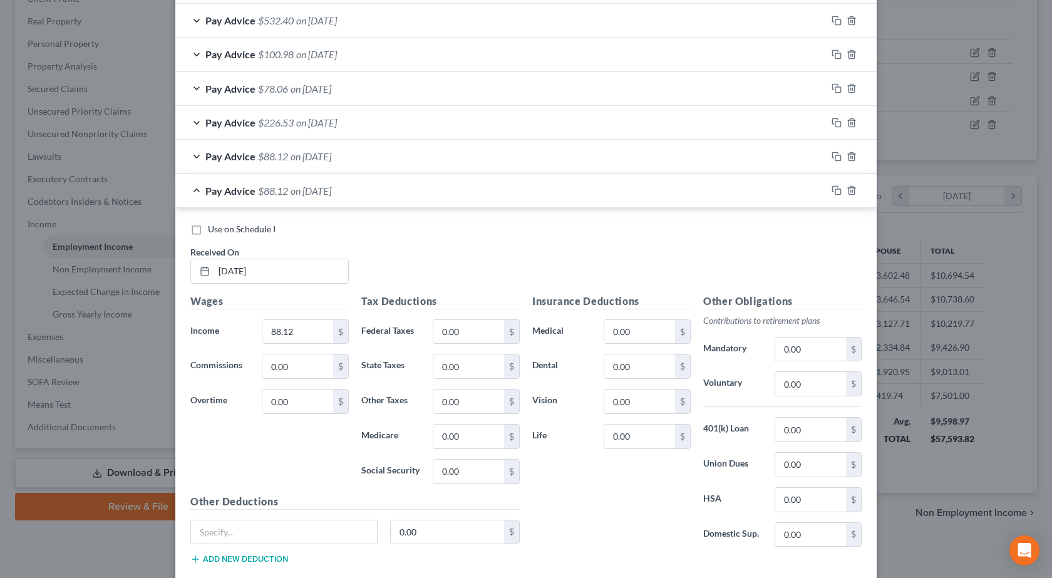
click at [291, 153] on span "on [DATE]" at bounding box center [311, 156] width 41 height 12
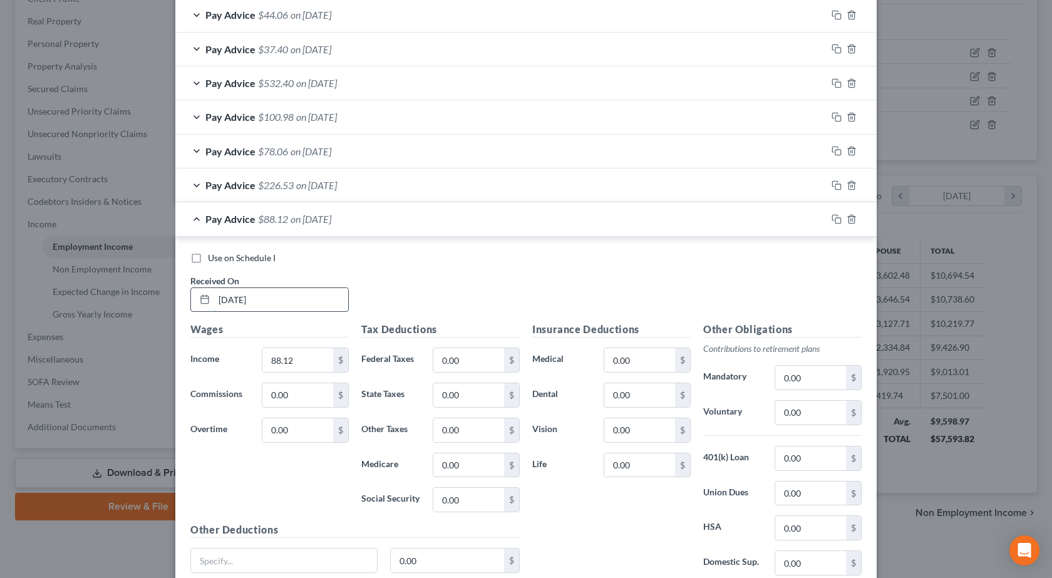
click at [293, 300] on input "[DATE]" at bounding box center [281, 300] width 134 height 24
click at [235, 301] on input "[DATE]" at bounding box center [281, 300] width 134 height 24
type input "[DATE]"
click at [273, 363] on input "88.12" at bounding box center [297, 360] width 71 height 24
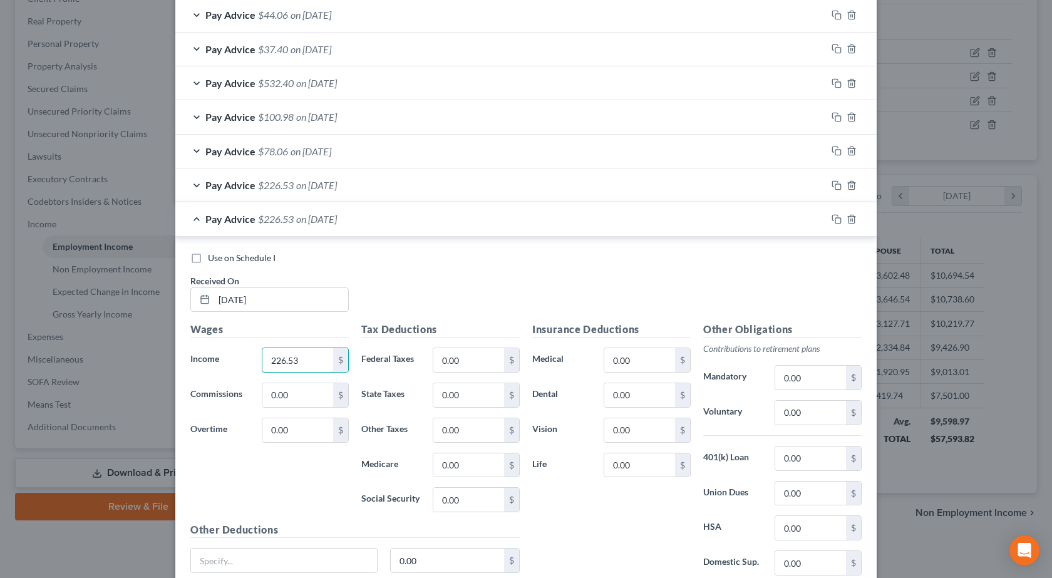
type input "226.53"
click at [494, 279] on div "Use on Schedule I Received On * [DATE]" at bounding box center [526, 287] width 684 height 71
click at [275, 192] on div "Pay Advice $226.53 on [DATE]" at bounding box center [500, 184] width 651 height 33
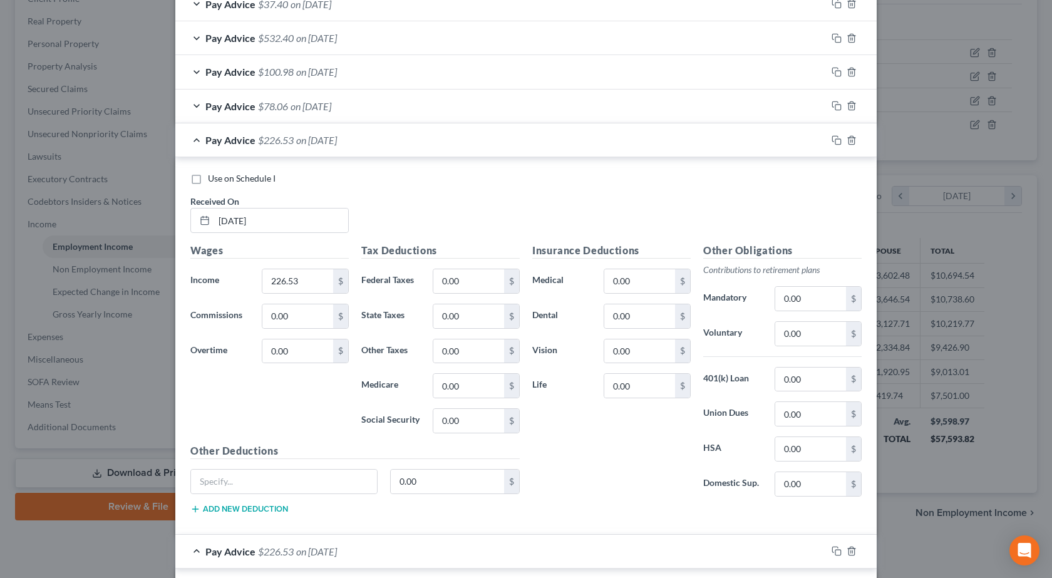
scroll to position [655, 0]
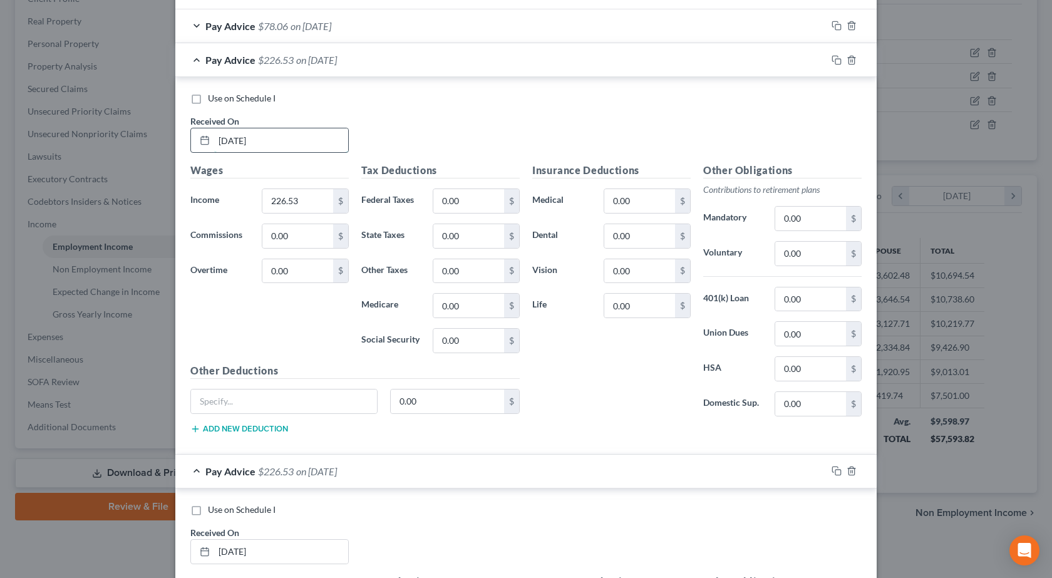
click at [266, 137] on input "[DATE]" at bounding box center [281, 140] width 134 height 24
type input "[DATE]"
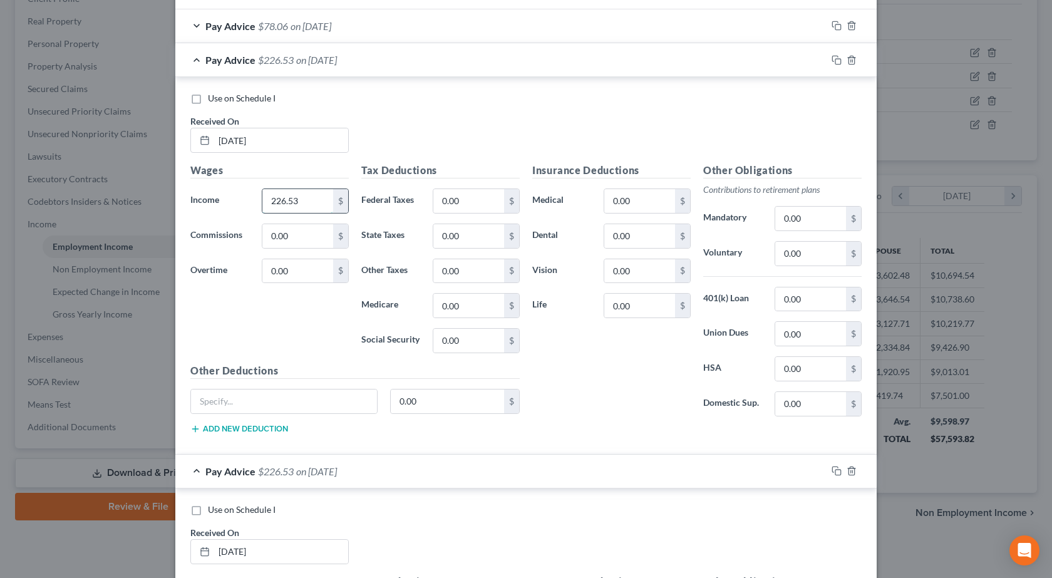
click at [289, 194] on input "226.53" at bounding box center [297, 201] width 71 height 24
type input "78.06"
click at [276, 319] on div "Wages Income * 78.06 $ Commissions 0.00 $ Overtime 0.00 $" at bounding box center [269, 263] width 171 height 200
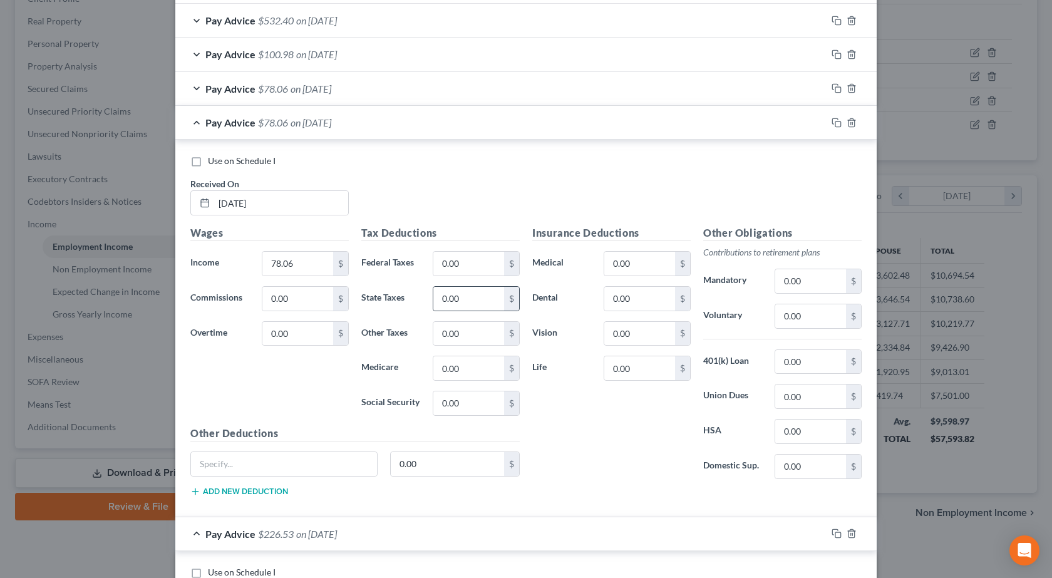
scroll to position [530, 0]
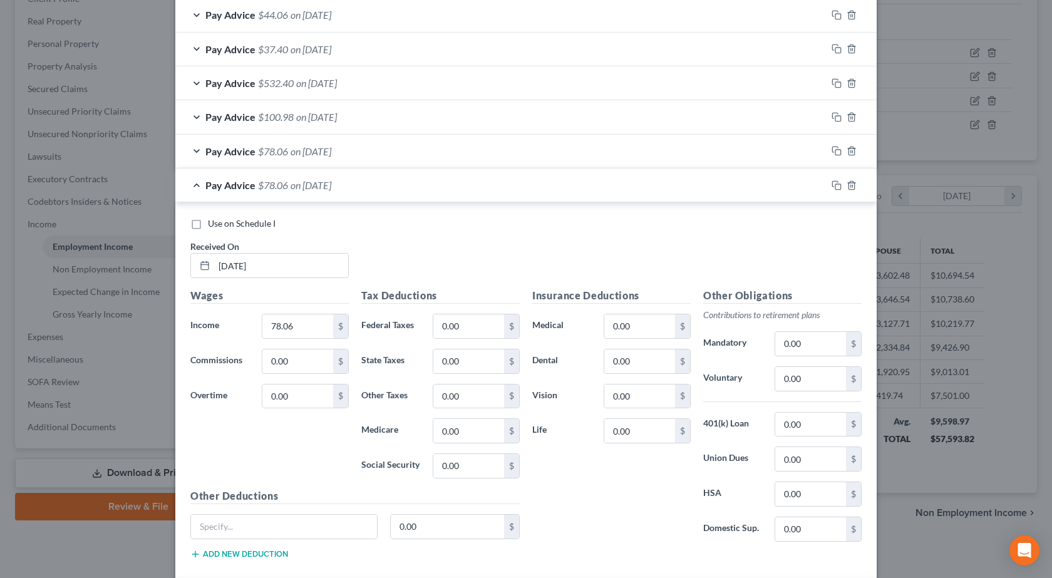
click at [296, 154] on span "on [DATE]" at bounding box center [311, 151] width 41 height 12
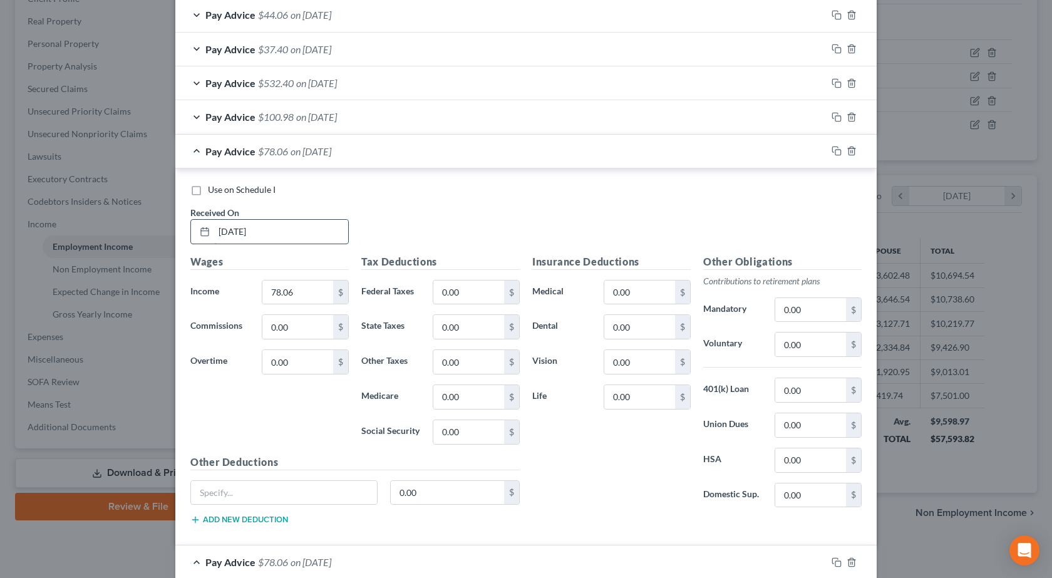
click at [304, 236] on input "[DATE]" at bounding box center [281, 232] width 134 height 24
click at [323, 233] on input "[DATE]" at bounding box center [281, 232] width 134 height 24
type input "[DATE]"
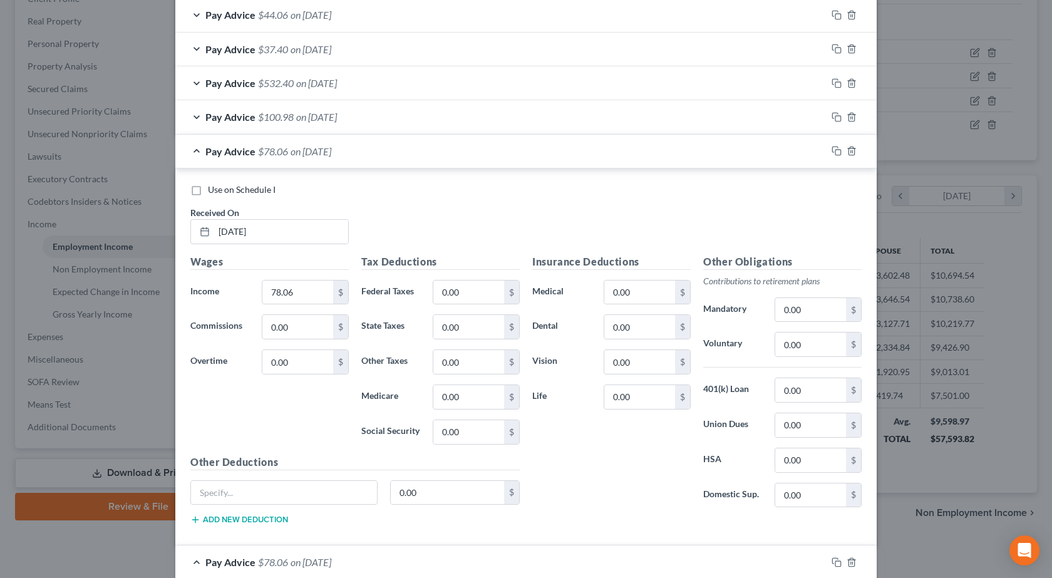
click at [474, 242] on div "Use on Schedule I Received On * [DATE]" at bounding box center [526, 219] width 684 height 71
click at [282, 294] on input "78.06" at bounding box center [297, 293] width 71 height 24
type input "100.98"
click at [551, 199] on div "Use on Schedule I Received On * [DATE]" at bounding box center [526, 219] width 684 height 71
click at [276, 115] on span "$100.98" at bounding box center [276, 117] width 36 height 12
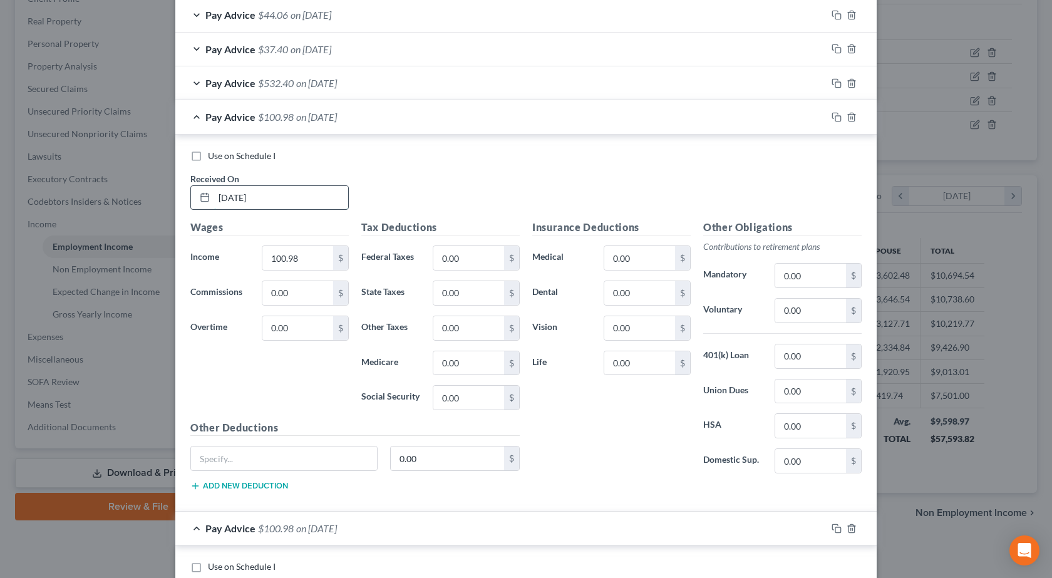
click at [299, 197] on input "[DATE]" at bounding box center [281, 198] width 134 height 24
type input "[DATE]"
click at [488, 157] on div "Use on Schedule I" at bounding box center [525, 156] width 671 height 13
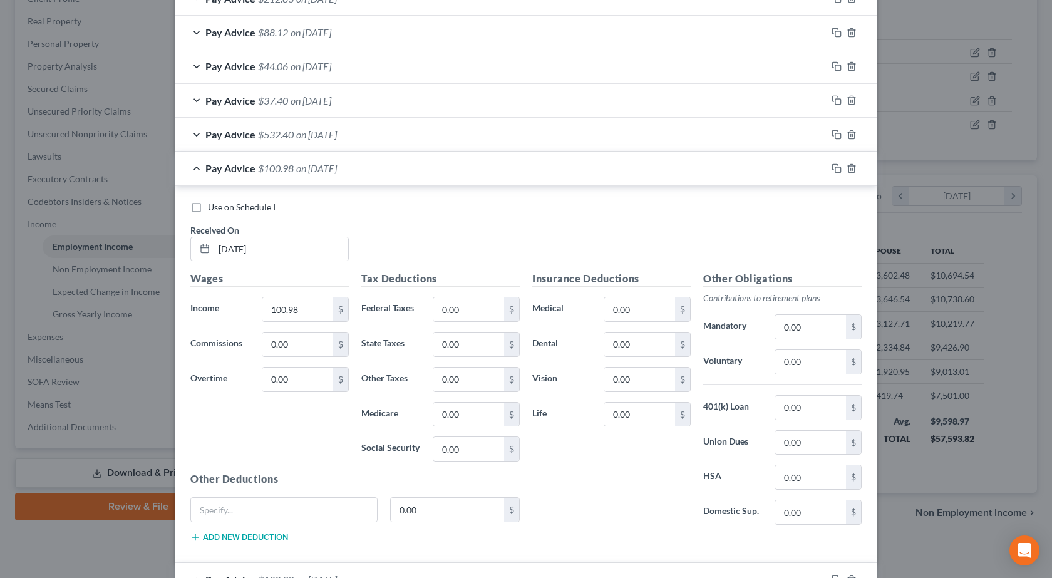
scroll to position [405, 0]
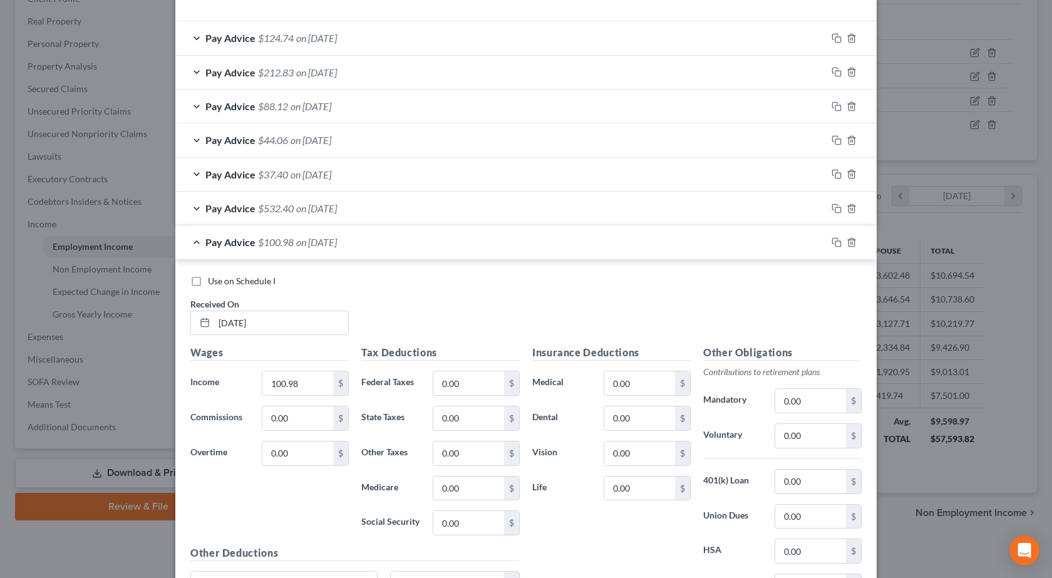
click at [262, 207] on span "$532.40" at bounding box center [276, 208] width 36 height 12
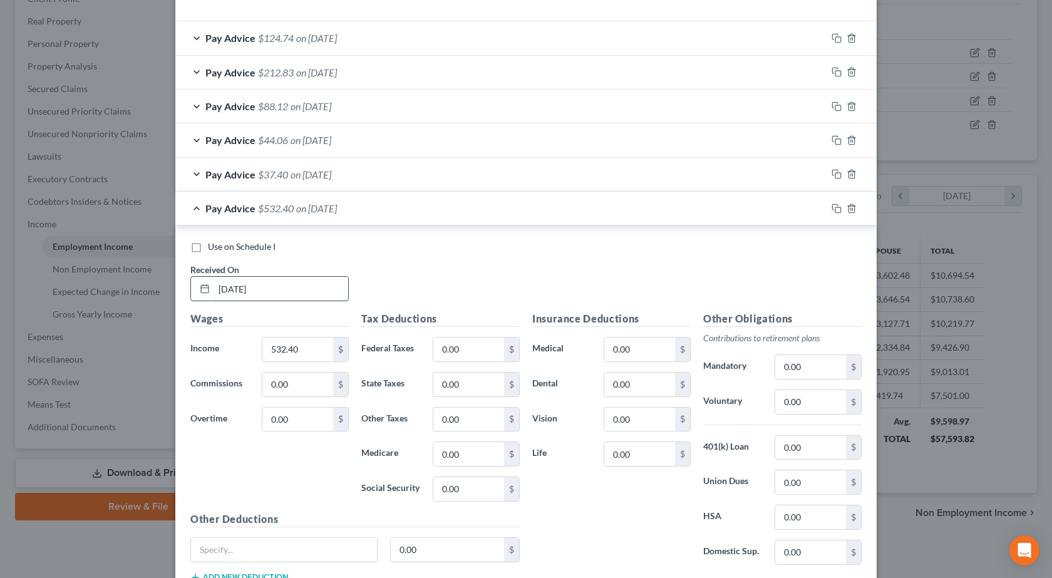
click at [246, 281] on input "[DATE]" at bounding box center [281, 289] width 134 height 24
click at [245, 282] on input "[DATE]" at bounding box center [281, 289] width 134 height 24
type input "[DATE]"
click at [319, 348] on input "532.40" at bounding box center [297, 350] width 71 height 24
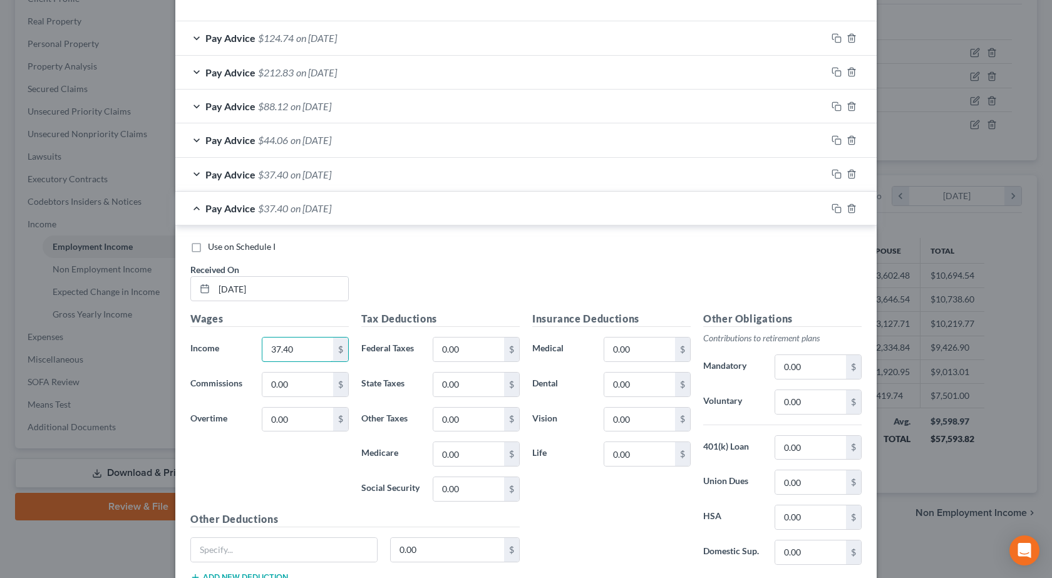
type input "37.40"
click at [297, 179] on span "on [DATE]" at bounding box center [311, 174] width 41 height 12
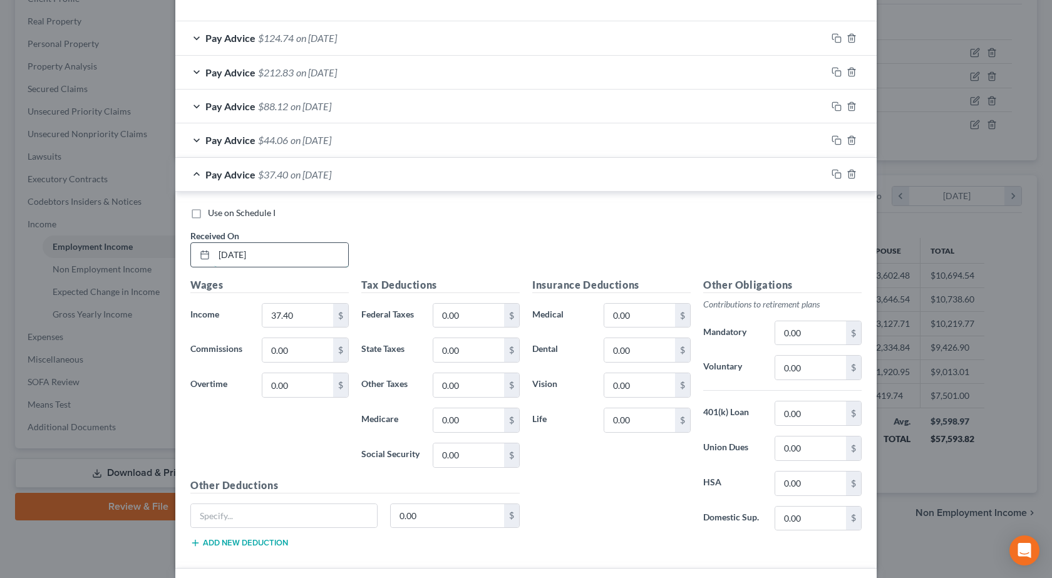
click at [272, 249] on input "[DATE]" at bounding box center [281, 255] width 134 height 24
click at [273, 249] on input "[DATE]" at bounding box center [281, 255] width 134 height 24
type input "[DATE]"
click at [287, 319] on input "37.40" at bounding box center [297, 316] width 71 height 24
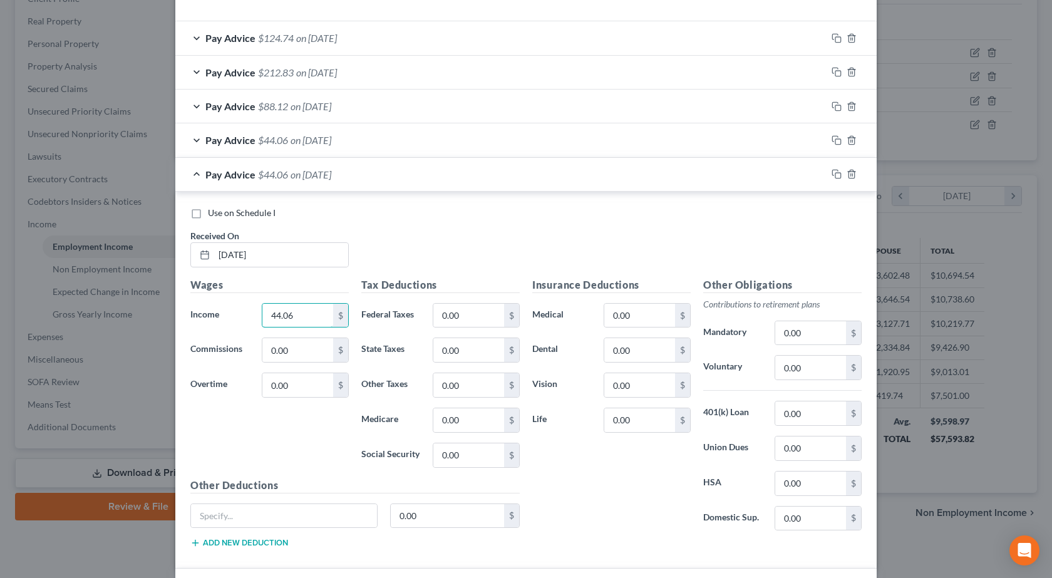
type input "44.06"
click at [490, 237] on div "Use on Schedule I Received On * [DATE]" at bounding box center [526, 242] width 684 height 71
click at [324, 143] on span "on [DATE]" at bounding box center [311, 140] width 41 height 12
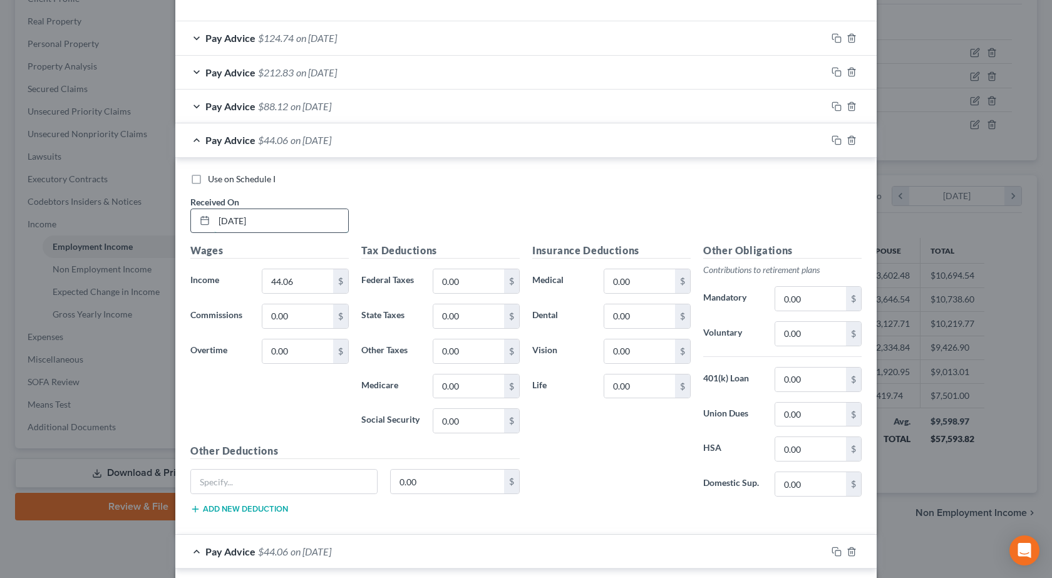
click at [281, 211] on input "[DATE]" at bounding box center [281, 221] width 134 height 24
click at [279, 212] on input "[DATE]" at bounding box center [281, 221] width 134 height 24
type input "[DATE]"
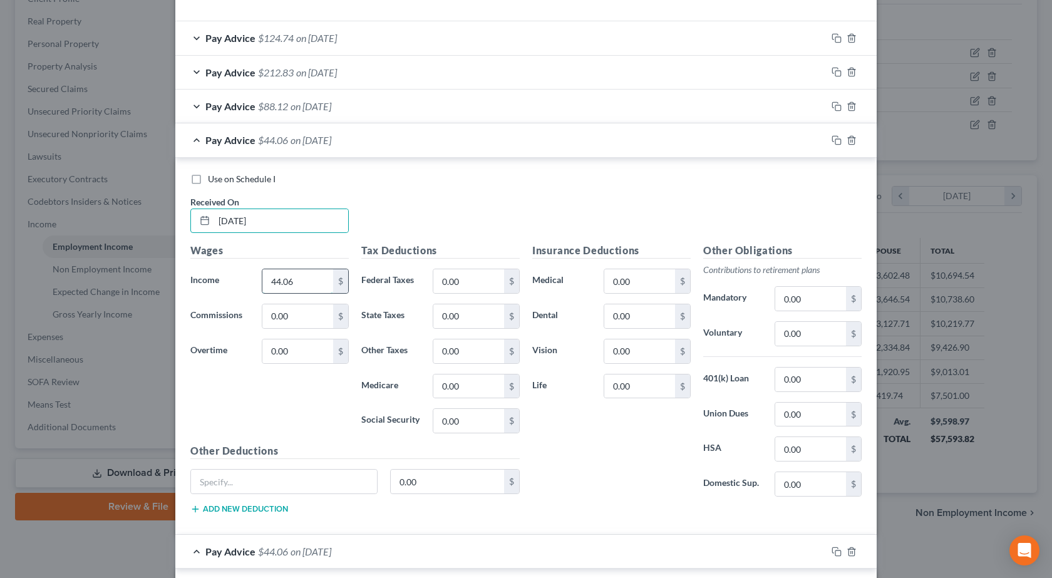
click at [304, 287] on input "44.06" at bounding box center [297, 281] width 71 height 24
type input "88.12"
click at [849, 105] on icon "button" at bounding box center [852, 106] width 10 height 10
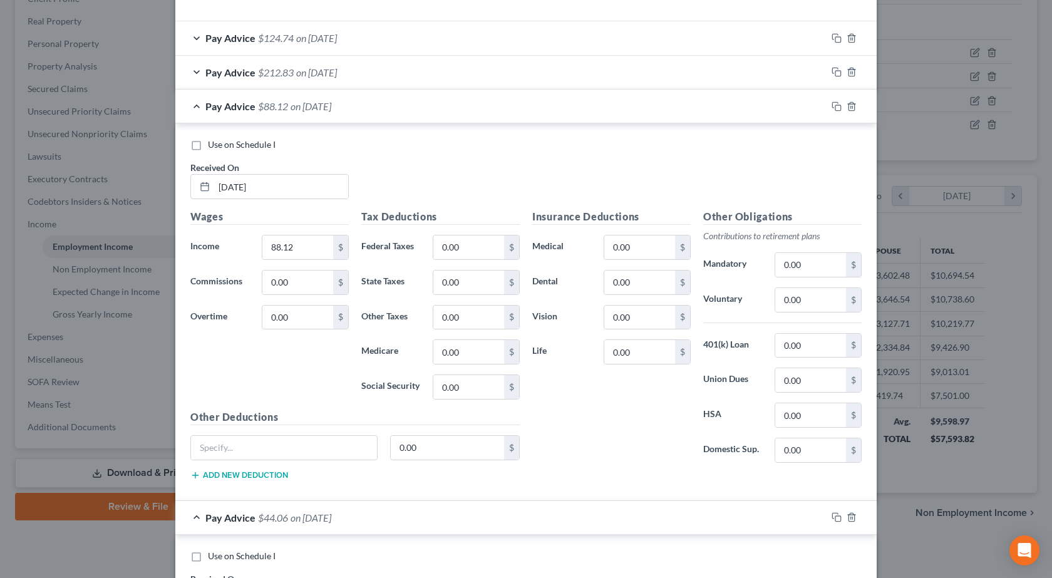
click at [309, 72] on span "on [DATE]" at bounding box center [316, 72] width 41 height 12
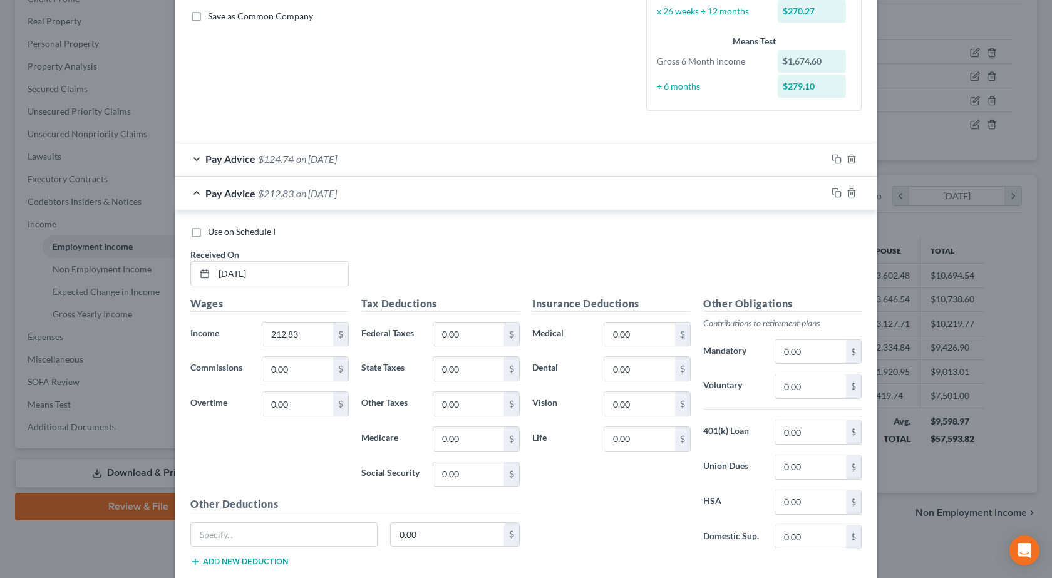
scroll to position [279, 0]
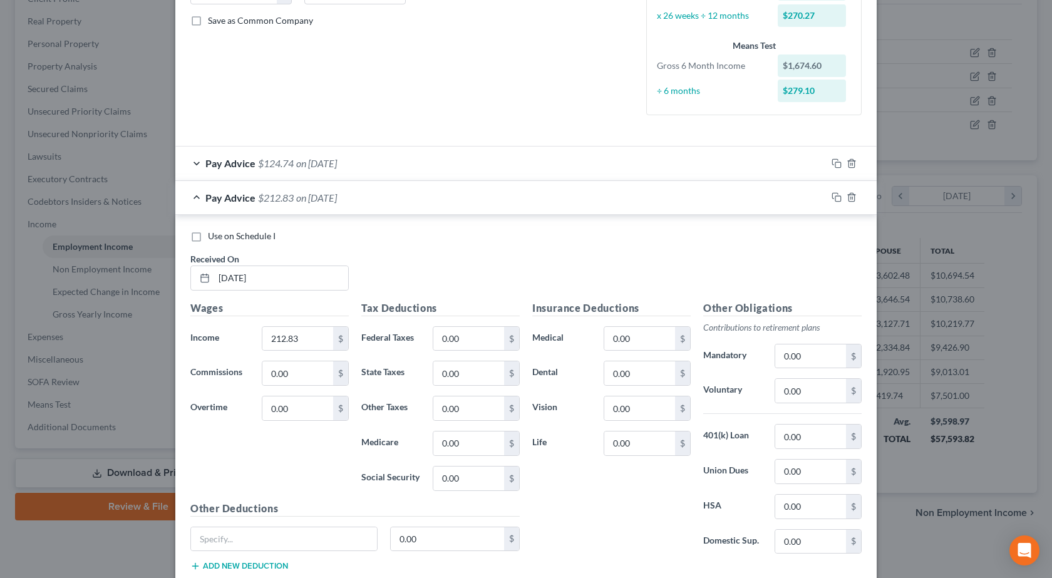
click at [308, 157] on span "on [DATE]" at bounding box center [316, 163] width 41 height 12
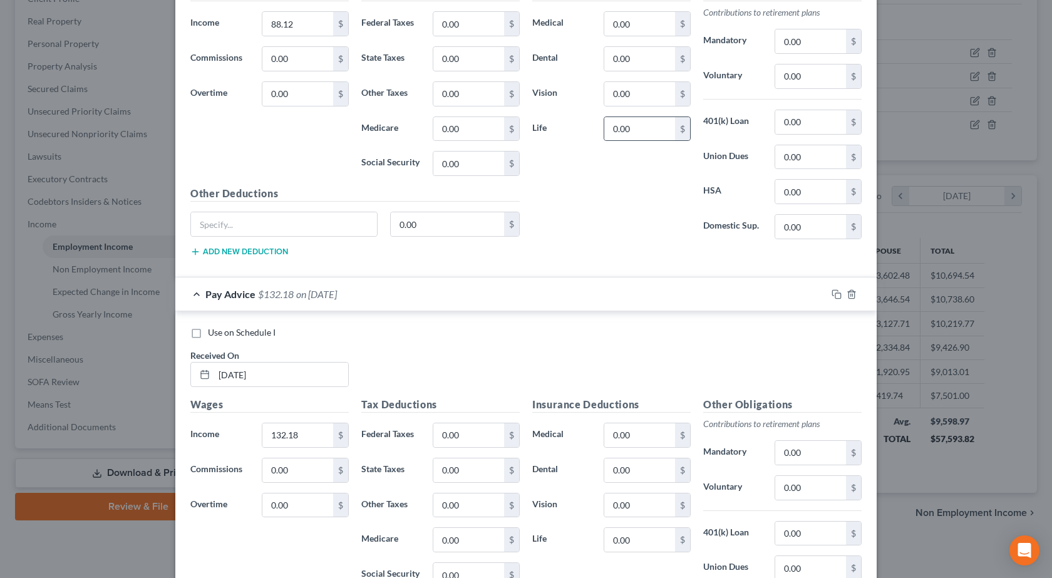
scroll to position [6909, 0]
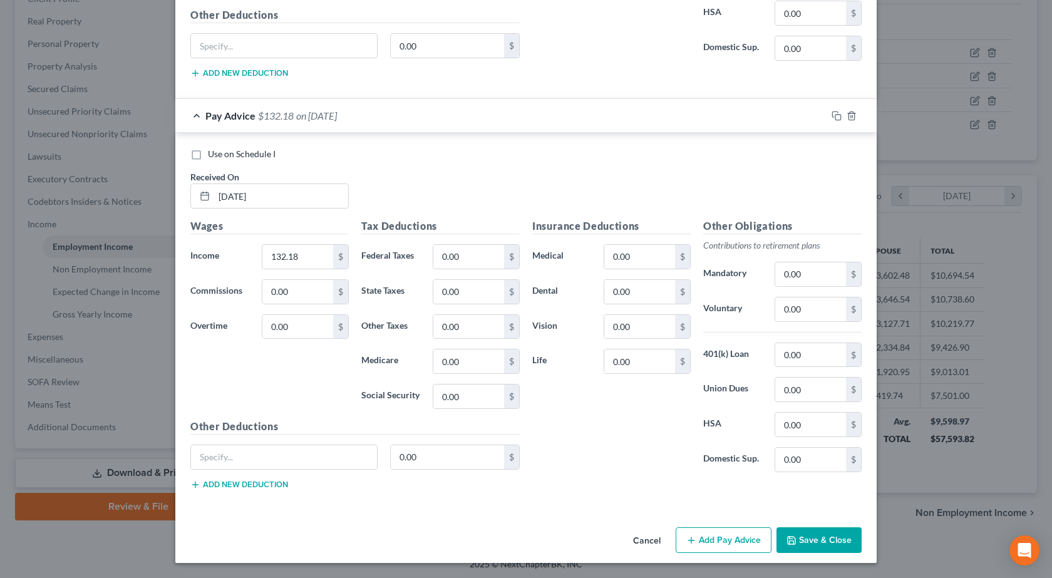
click at [721, 542] on button "Add Pay Advice" at bounding box center [724, 540] width 96 height 26
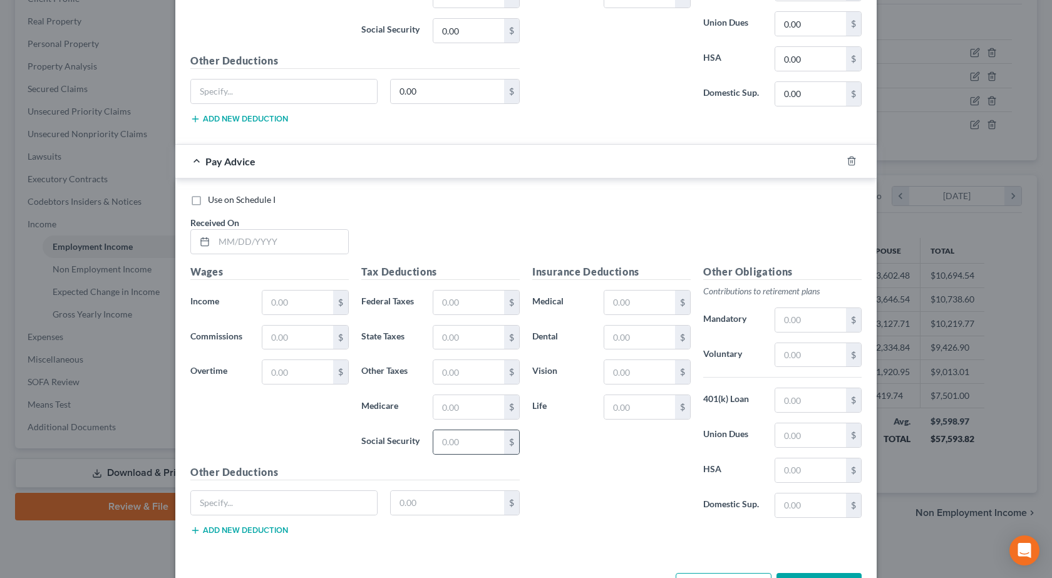
scroll to position [7321, 0]
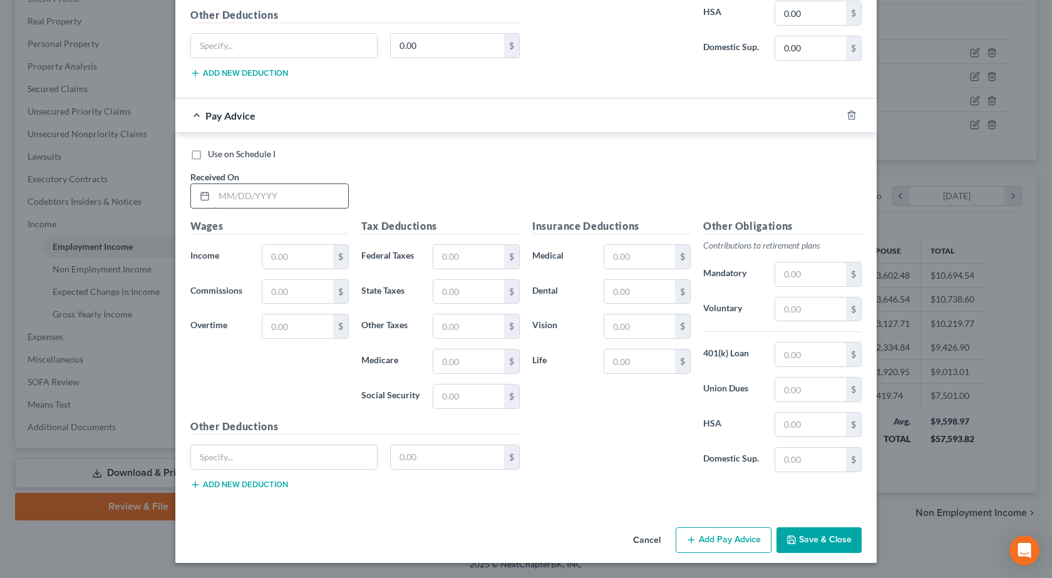
click at [257, 203] on input "text" at bounding box center [281, 196] width 134 height 24
type input "[DATE]"
type input "1,059.32"
click at [722, 543] on button "Add Pay Advice" at bounding box center [724, 540] width 96 height 26
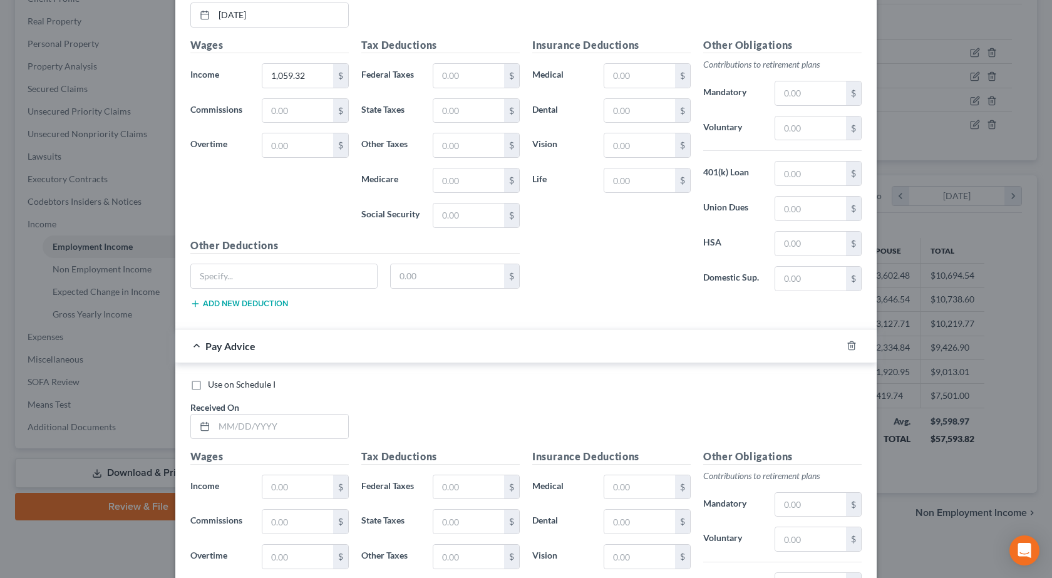
scroll to position [7509, 0]
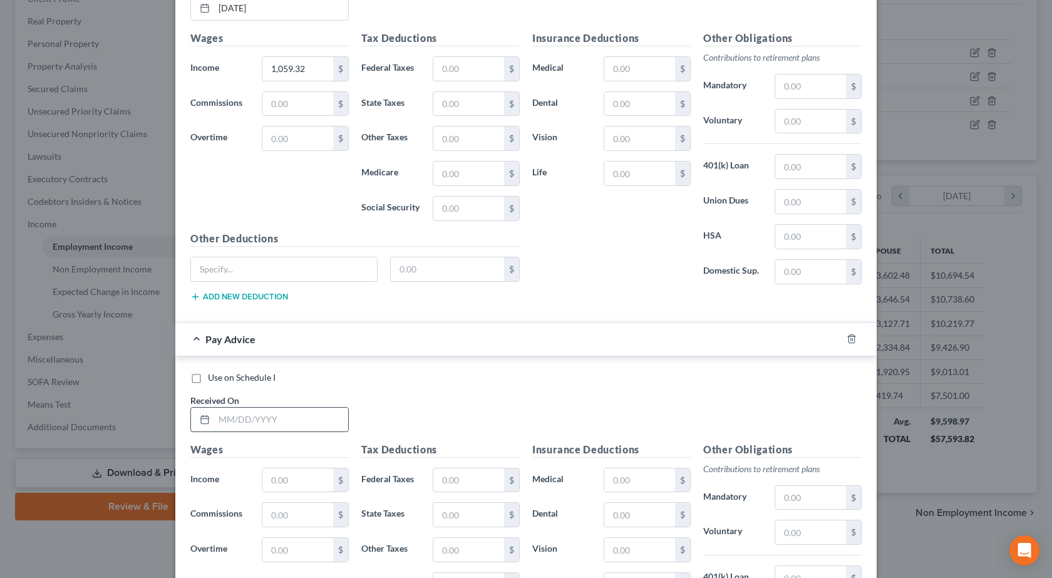
click at [263, 430] on input "text" at bounding box center [281, 420] width 134 height 24
type input "[DATE]"
click at [284, 479] on input "text" at bounding box center [297, 481] width 71 height 24
type input "190.30"
click at [438, 417] on div "Use on Schedule I Received On * [DATE]" at bounding box center [526, 406] width 684 height 71
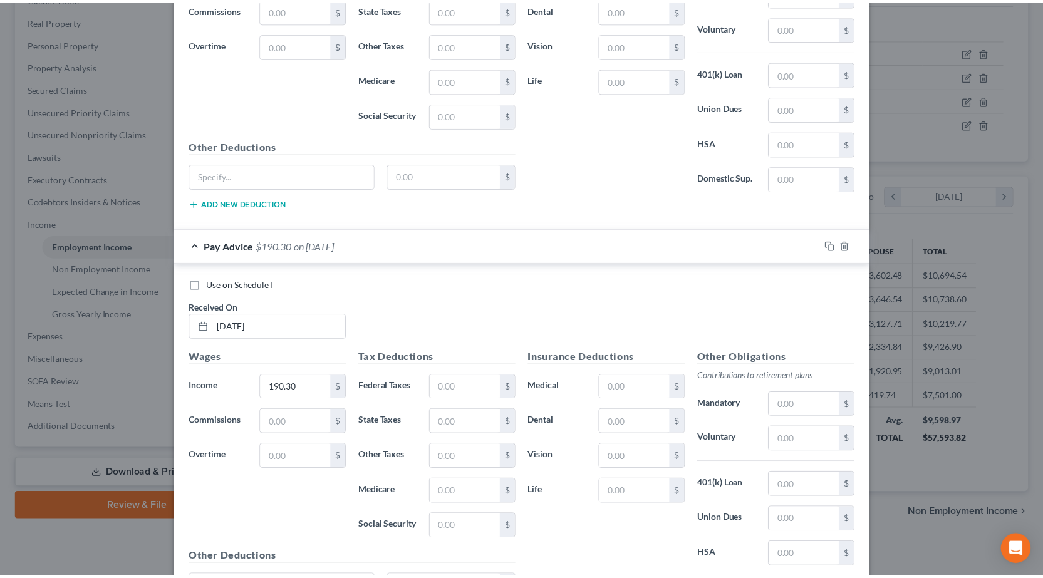
scroll to position [7732, 0]
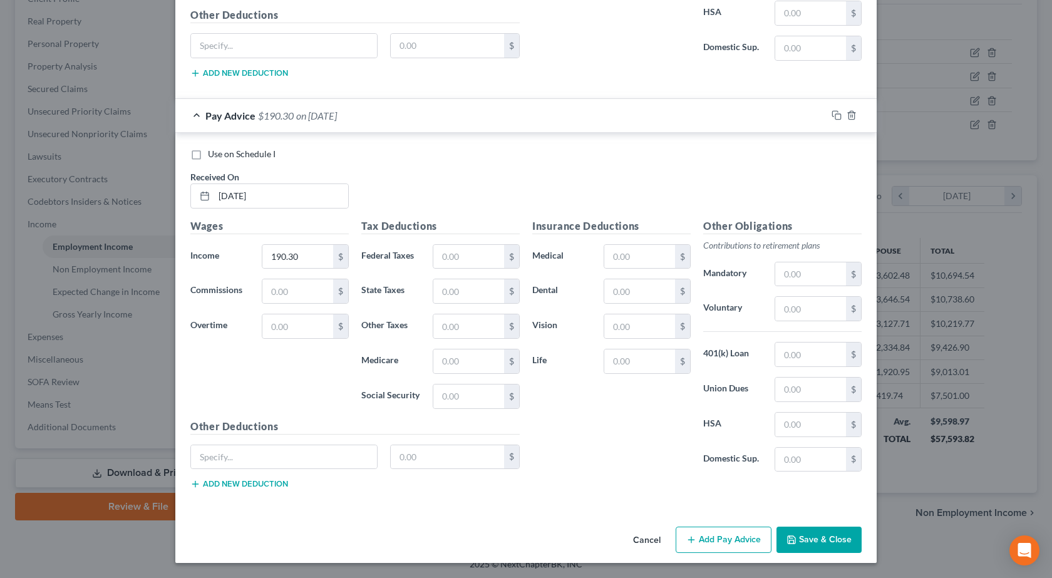
click at [800, 537] on button "Save & Close" at bounding box center [819, 540] width 85 height 26
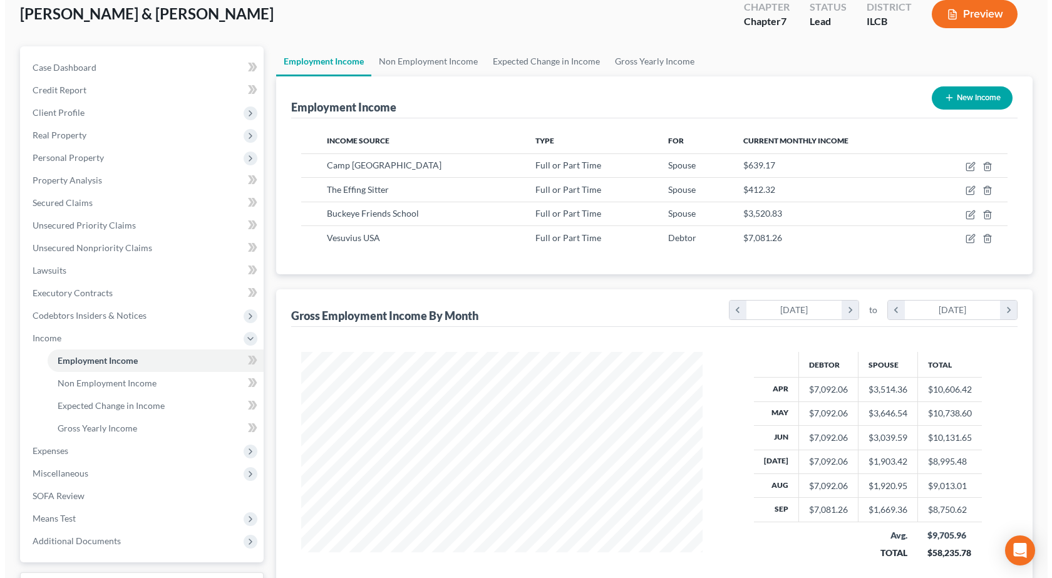
scroll to position [63, 0]
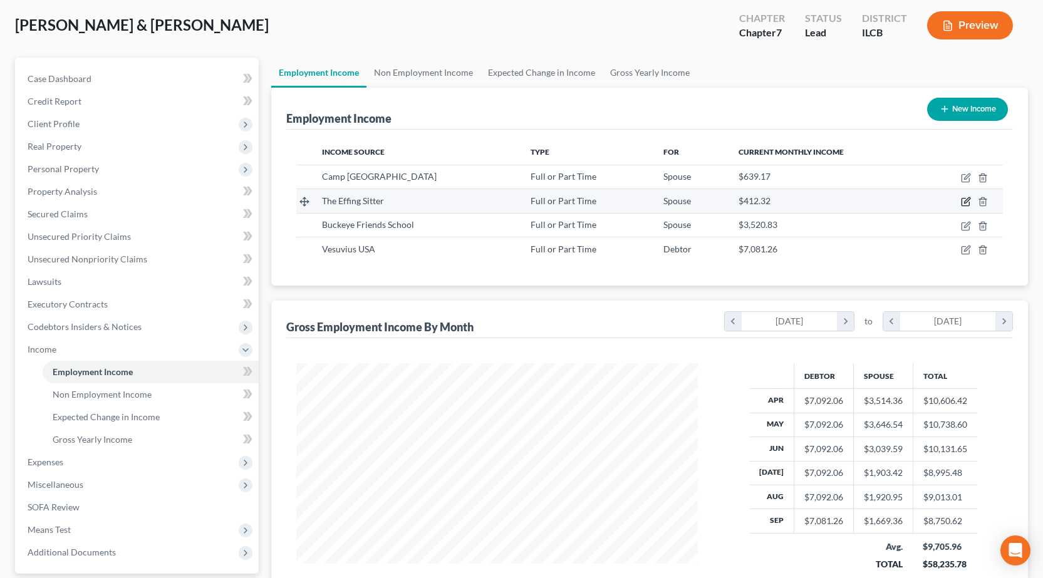
click at [967, 198] on icon "button" at bounding box center [966, 202] width 10 height 10
select select "0"
select select "14"
select select "2"
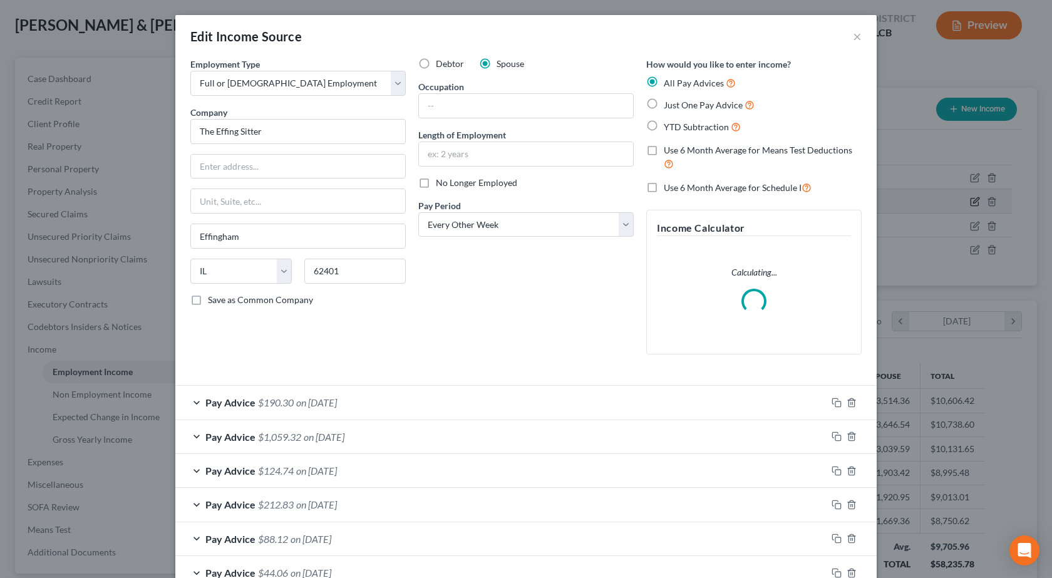
scroll to position [225, 431]
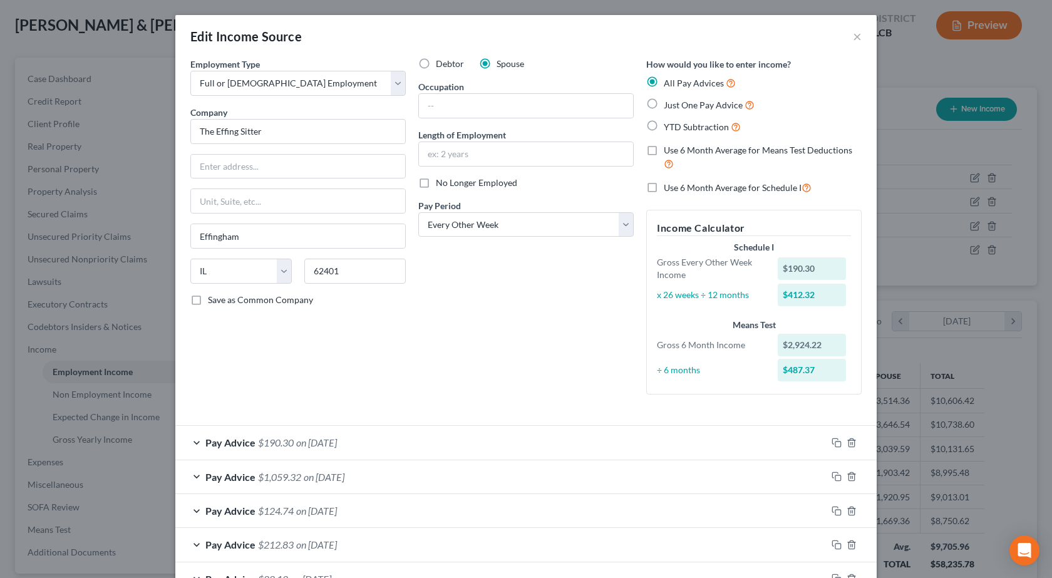
click at [436, 182] on label "No Longer Employed" at bounding box center [476, 183] width 81 height 13
click at [441, 182] on input "No Longer Employed" at bounding box center [445, 181] width 8 height 8
checkbox input "true"
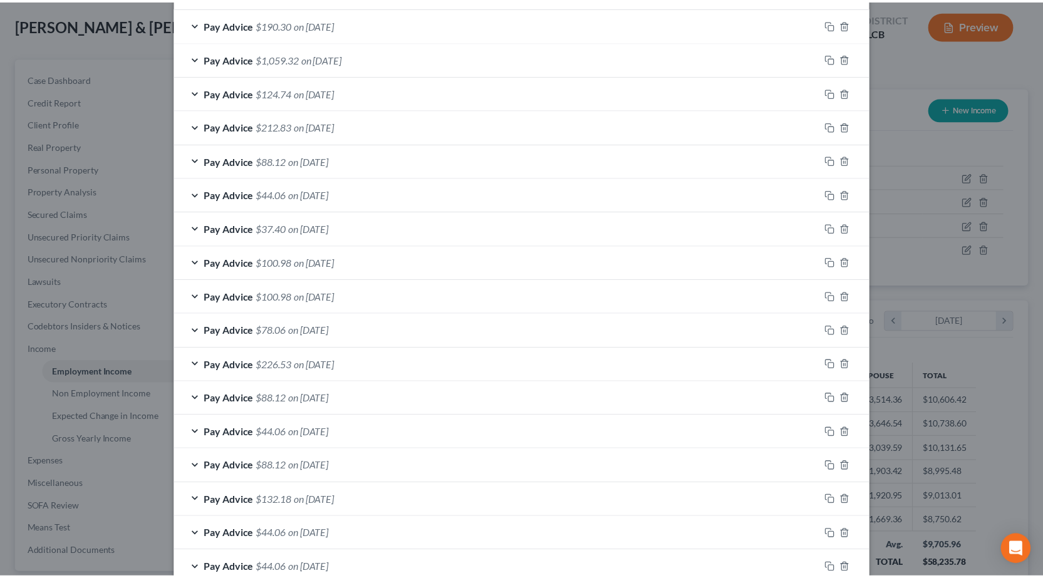
scroll to position [563, 0]
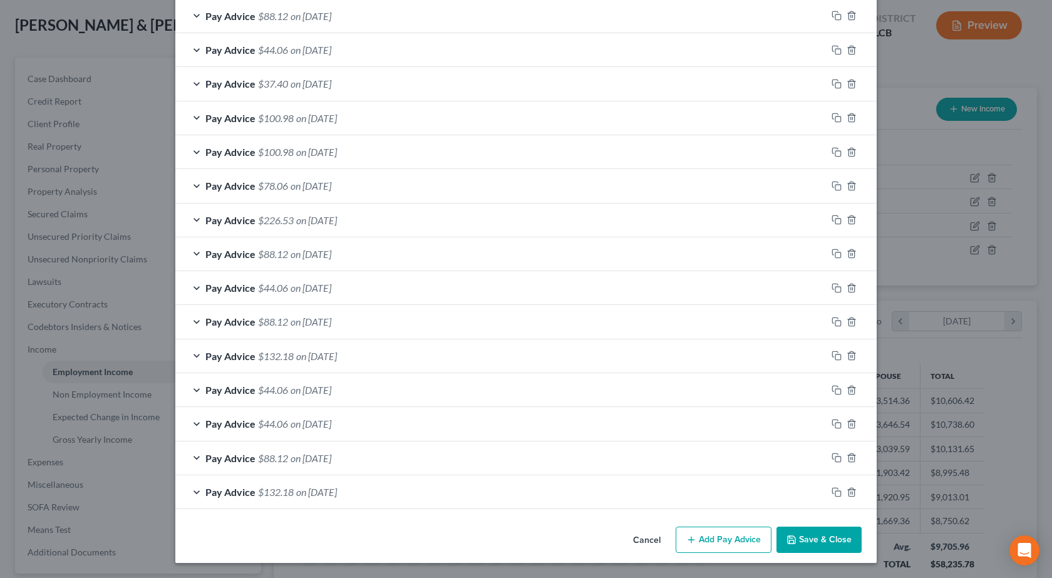
click at [819, 539] on button "Save & Close" at bounding box center [819, 540] width 85 height 26
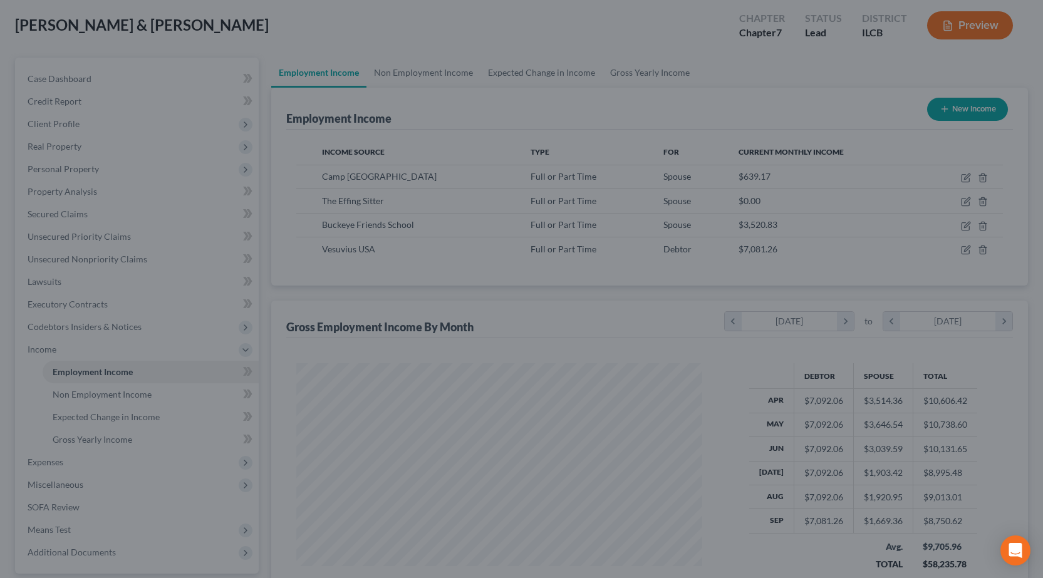
scroll to position [626135, 625932]
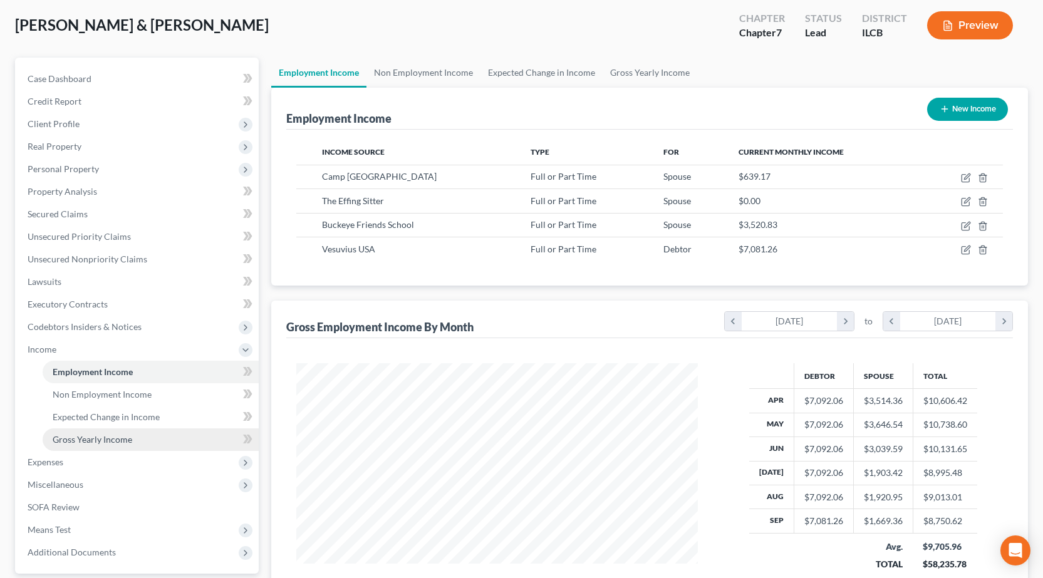
click at [81, 440] on span "Gross Yearly Income" at bounding box center [93, 439] width 80 height 11
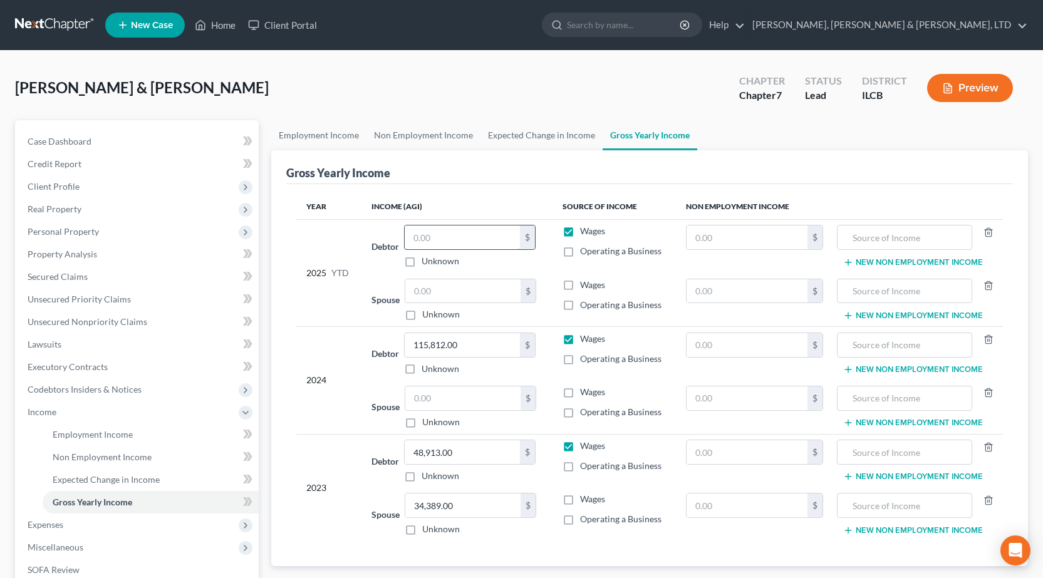
click at [456, 245] on input "text" at bounding box center [462, 237] width 115 height 24
type input "63,525.08"
click at [450, 291] on input "text" at bounding box center [462, 291] width 115 height 24
type input "21,827.59"
click at [321, 239] on div "2025 YTD" at bounding box center [328, 273] width 45 height 96
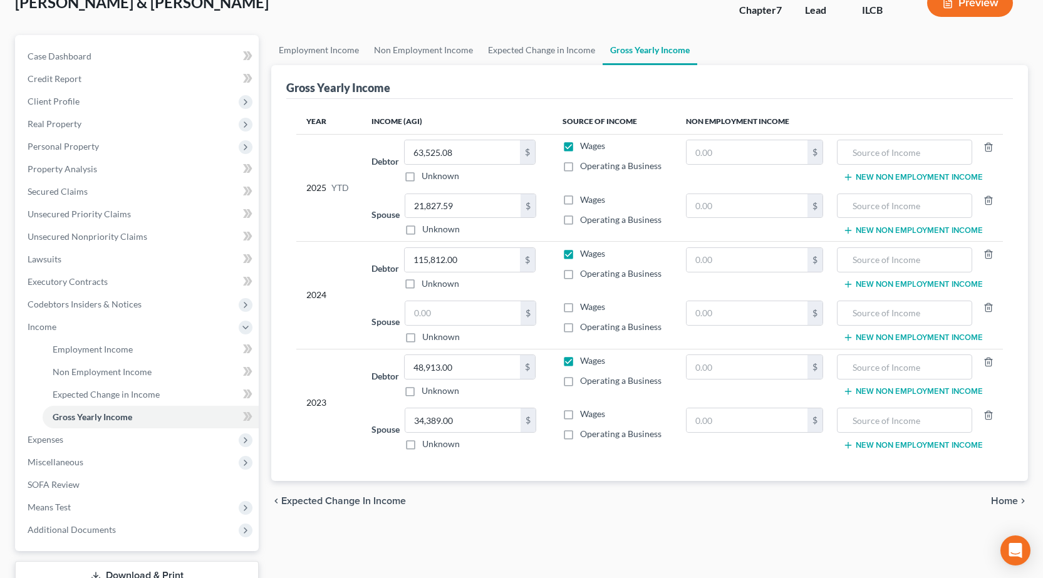
scroll to position [178, 0]
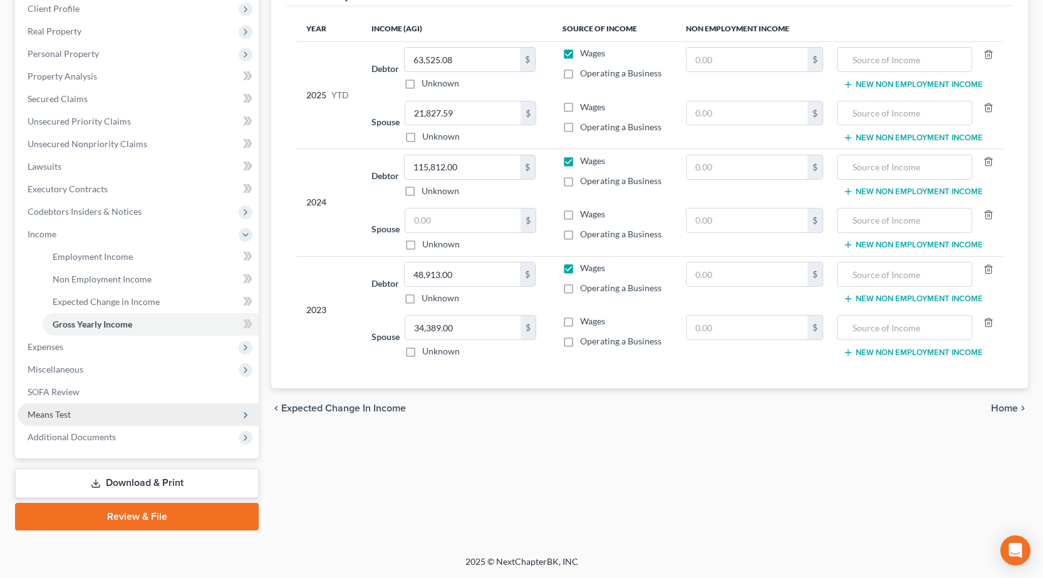
click at [93, 413] on span "Means Test" at bounding box center [138, 414] width 241 height 23
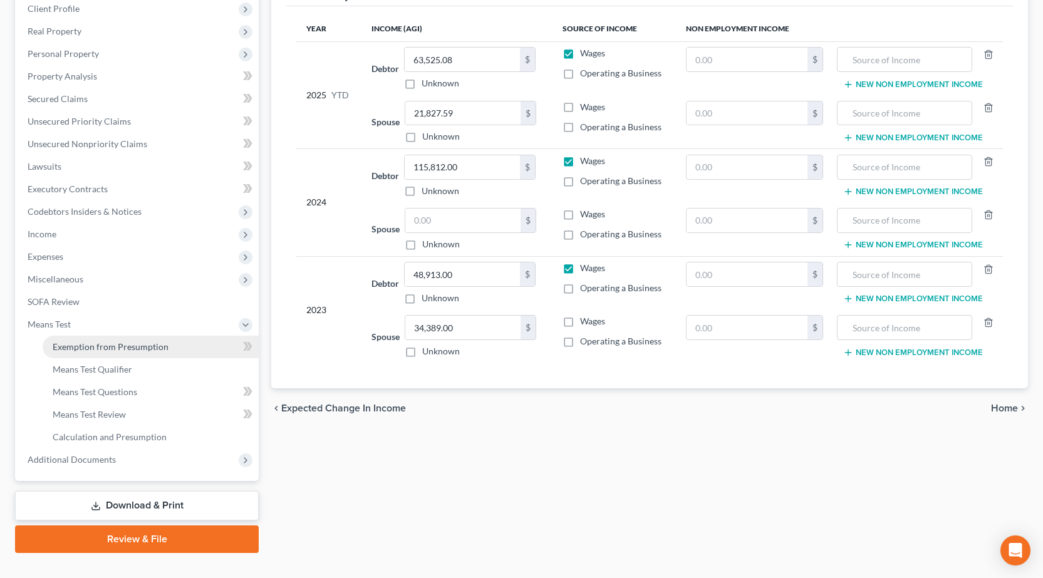
click at [119, 351] on span "Exemption from Presumption" at bounding box center [111, 346] width 116 height 11
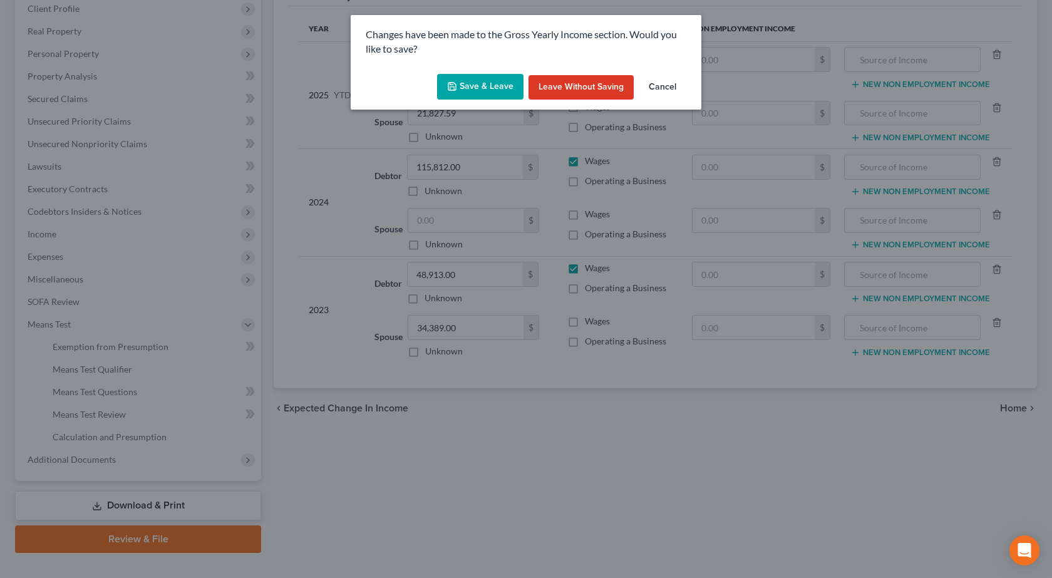
click at [491, 85] on button "Save & Leave" at bounding box center [480, 87] width 86 height 26
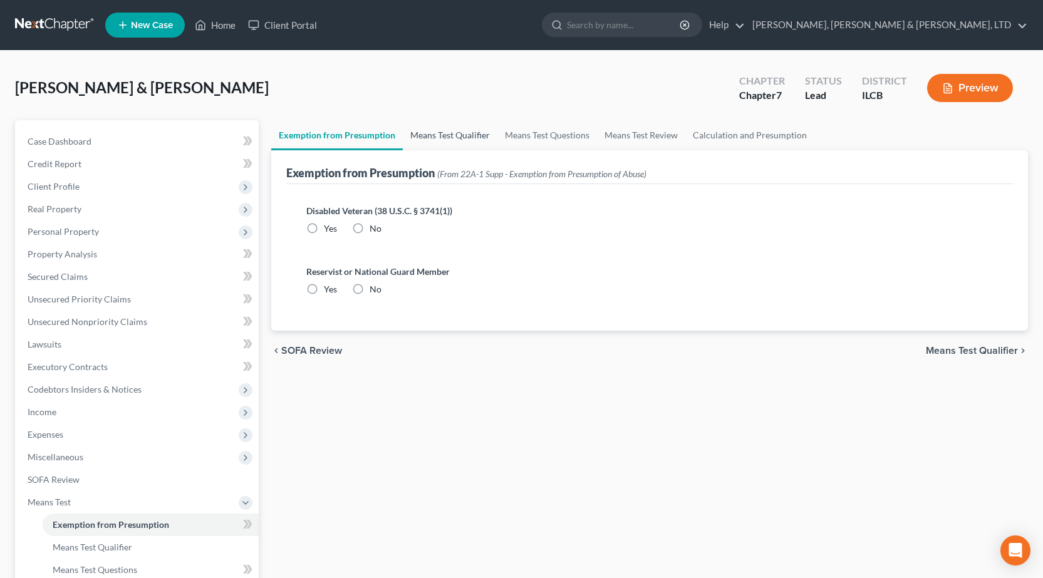
click at [447, 133] on link "Means Test Qualifier" at bounding box center [450, 135] width 95 height 30
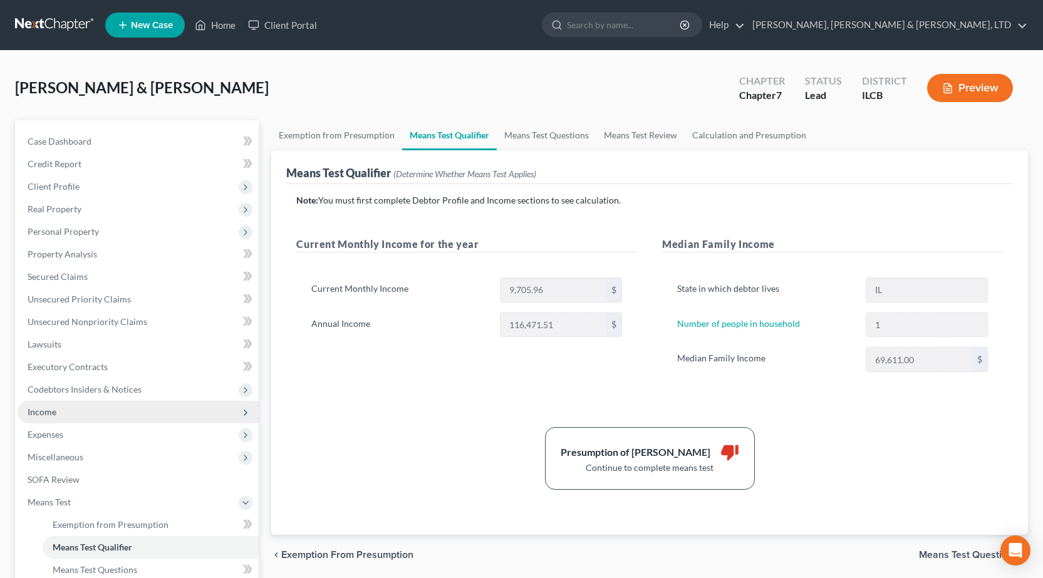
click at [61, 412] on span "Income" at bounding box center [138, 412] width 241 height 23
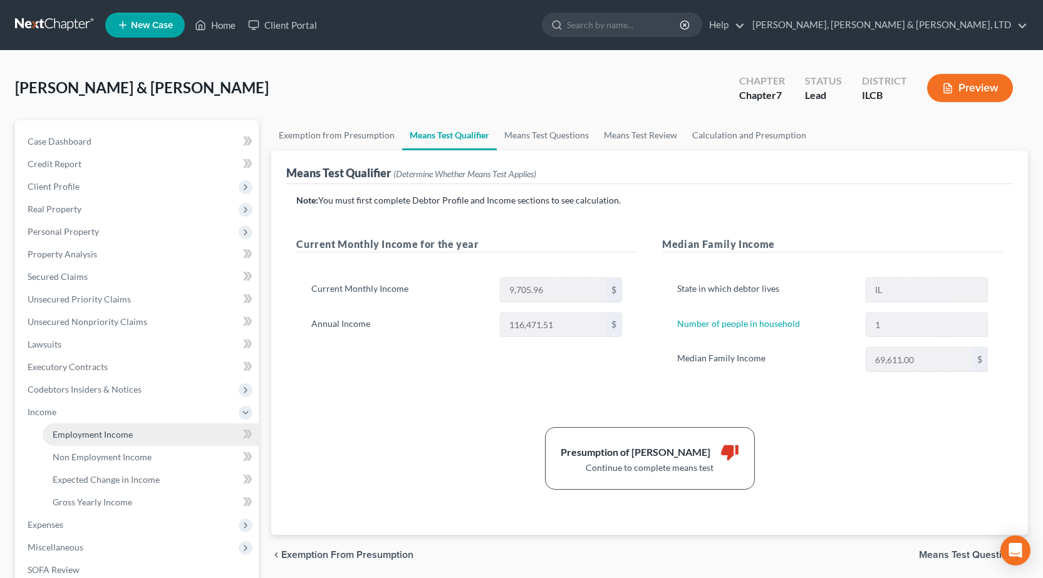
click at [70, 433] on span "Employment Income" at bounding box center [93, 434] width 80 height 11
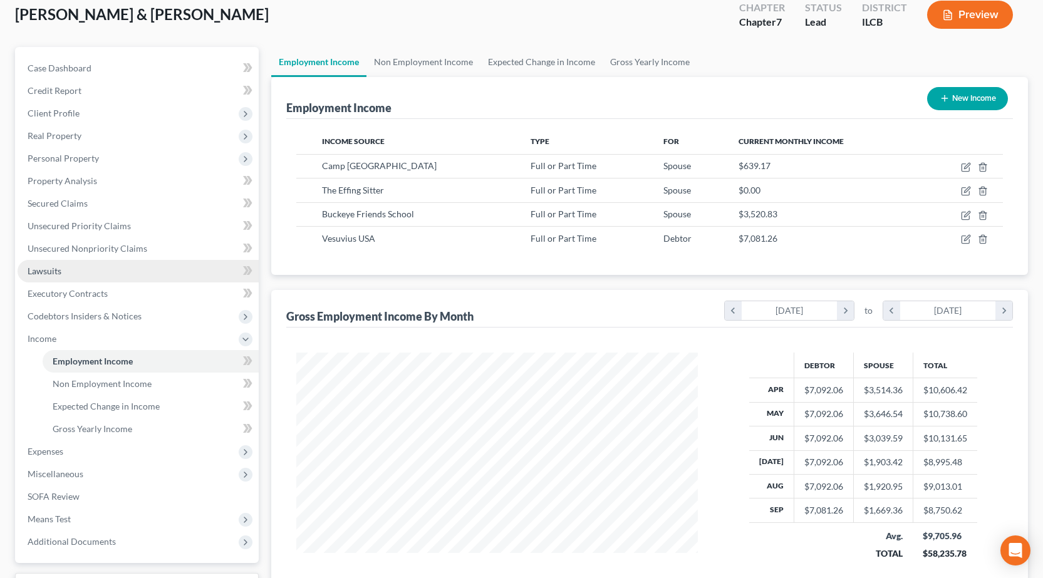
scroll to position [188, 0]
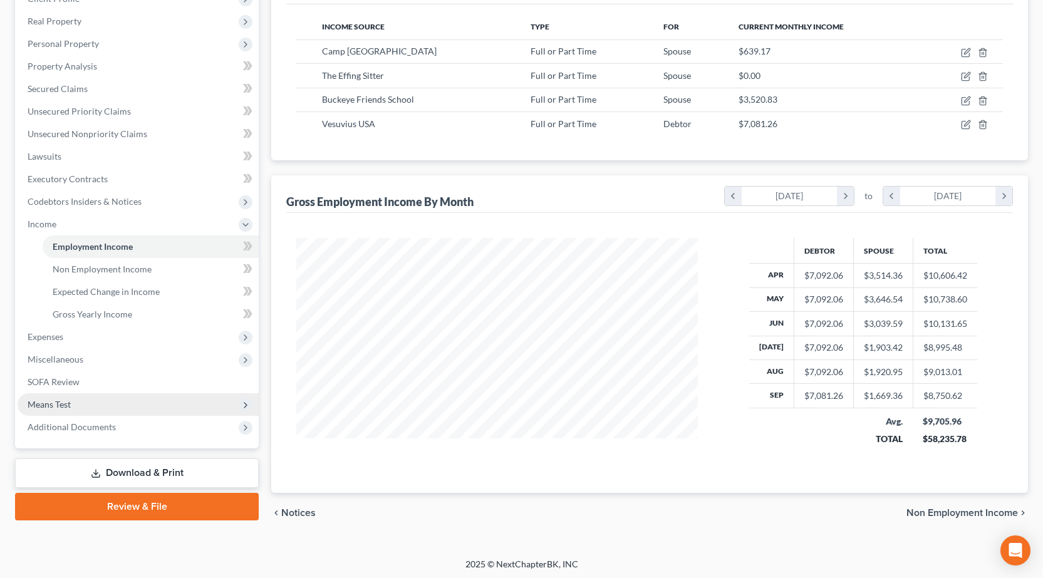
click at [93, 408] on span "Means Test" at bounding box center [138, 404] width 241 height 23
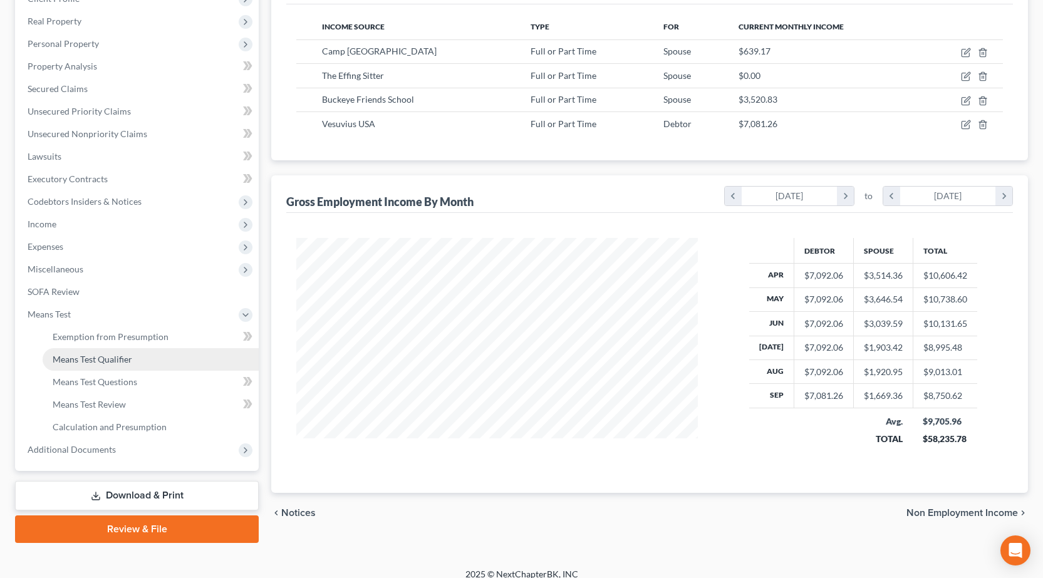
click at [94, 356] on span "Means Test Qualifier" at bounding box center [93, 359] width 80 height 11
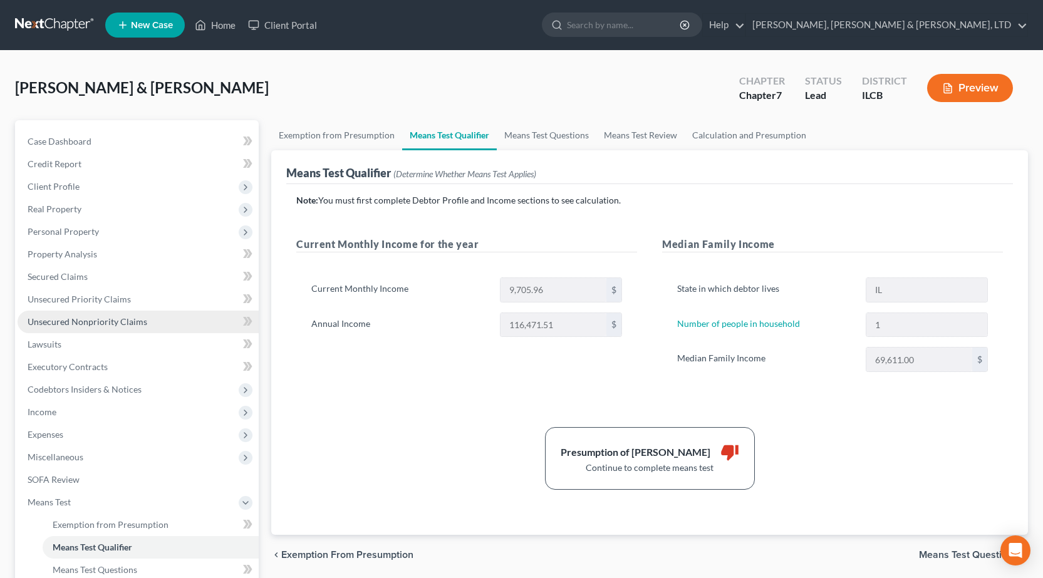
click at [70, 321] on span "Unsecured Nonpriority Claims" at bounding box center [88, 321] width 120 height 11
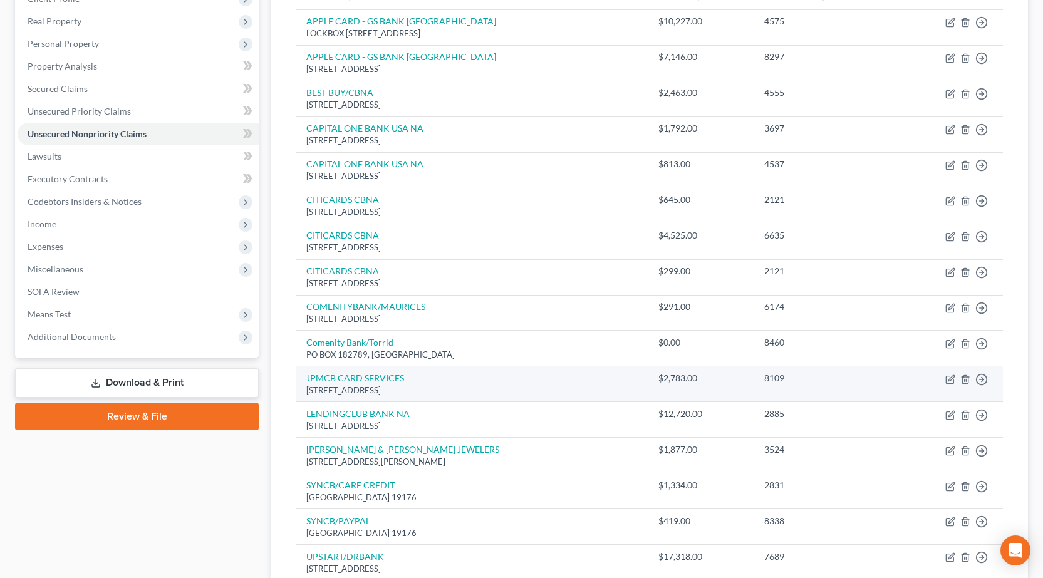
scroll to position [125, 0]
